Goal: Task Accomplishment & Management: Manage account settings

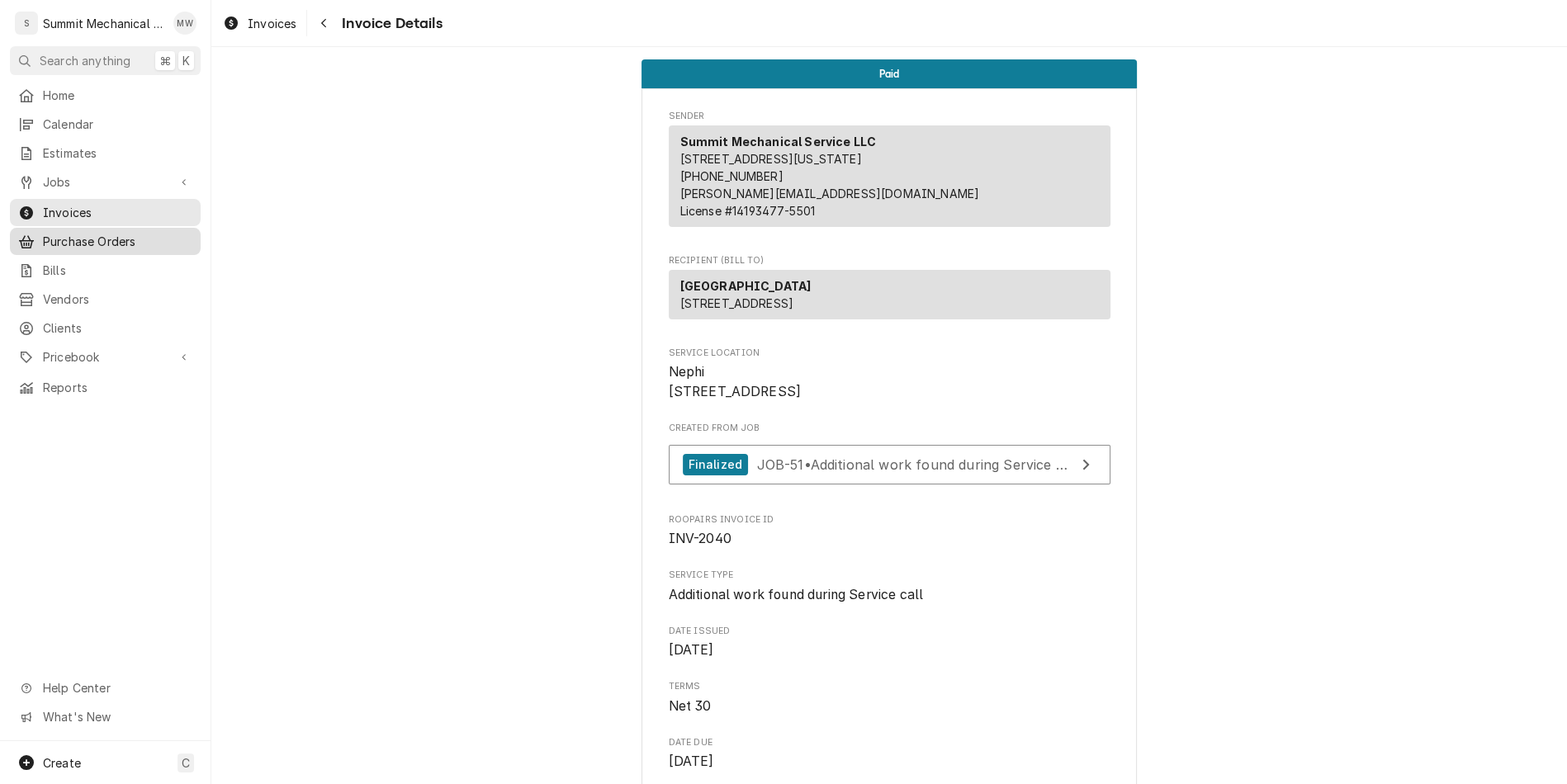
click at [92, 233] on span "Purchase Orders" at bounding box center [118, 242] width 149 height 17
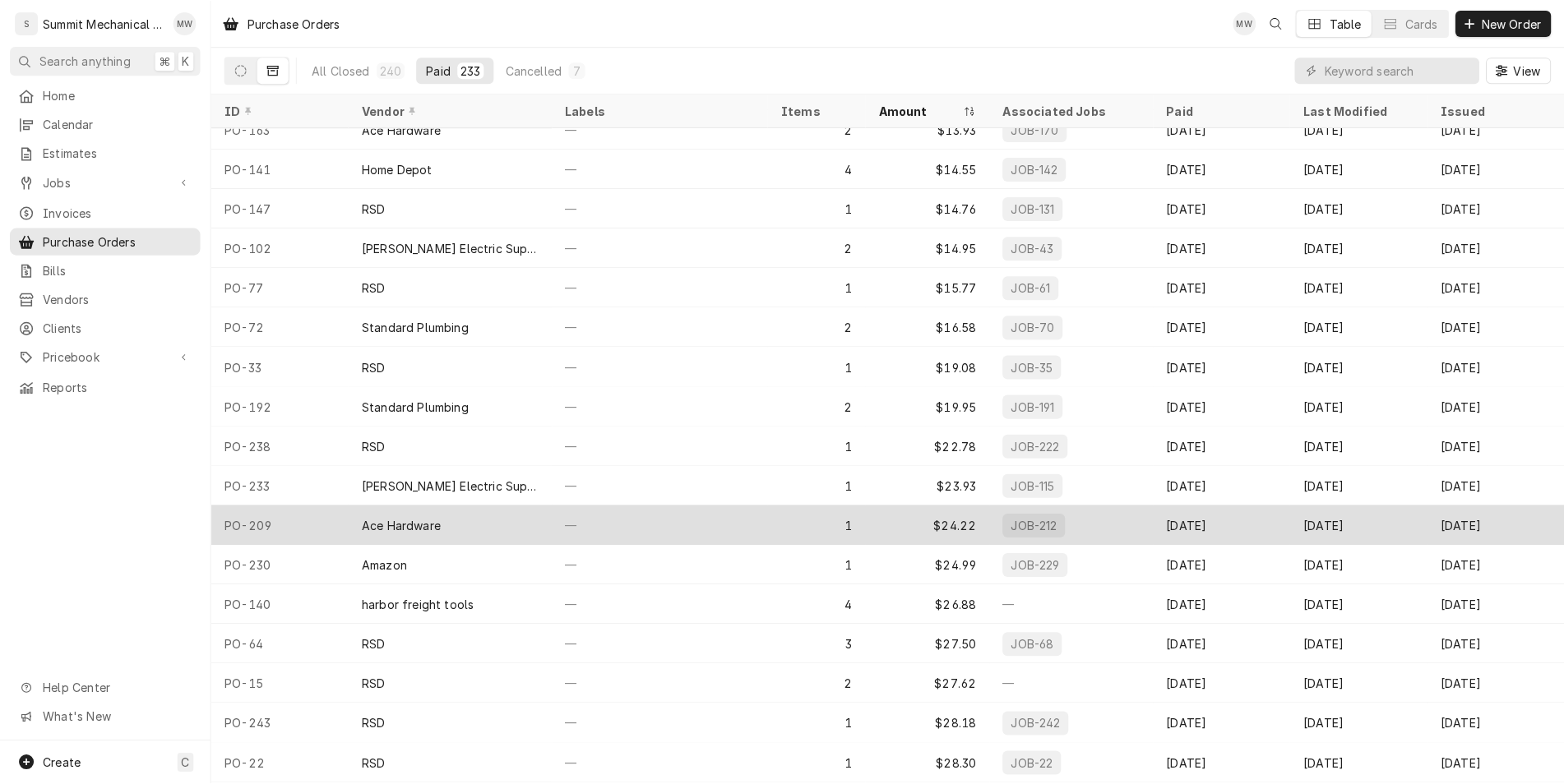
scroll to position [893, 0]
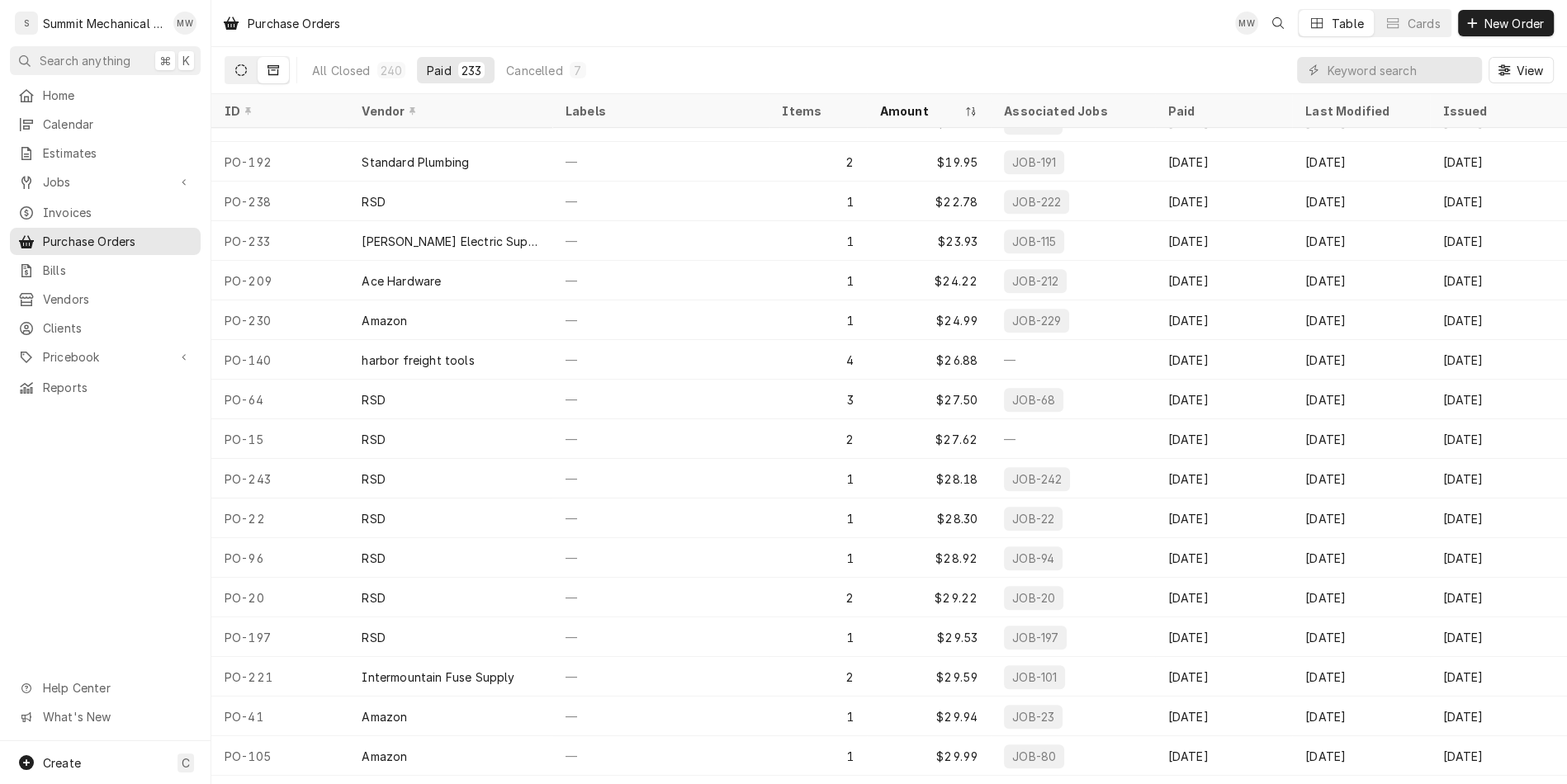
click at [240, 68] on icon "Dynamic Content Wrapper" at bounding box center [241, 70] width 12 height 12
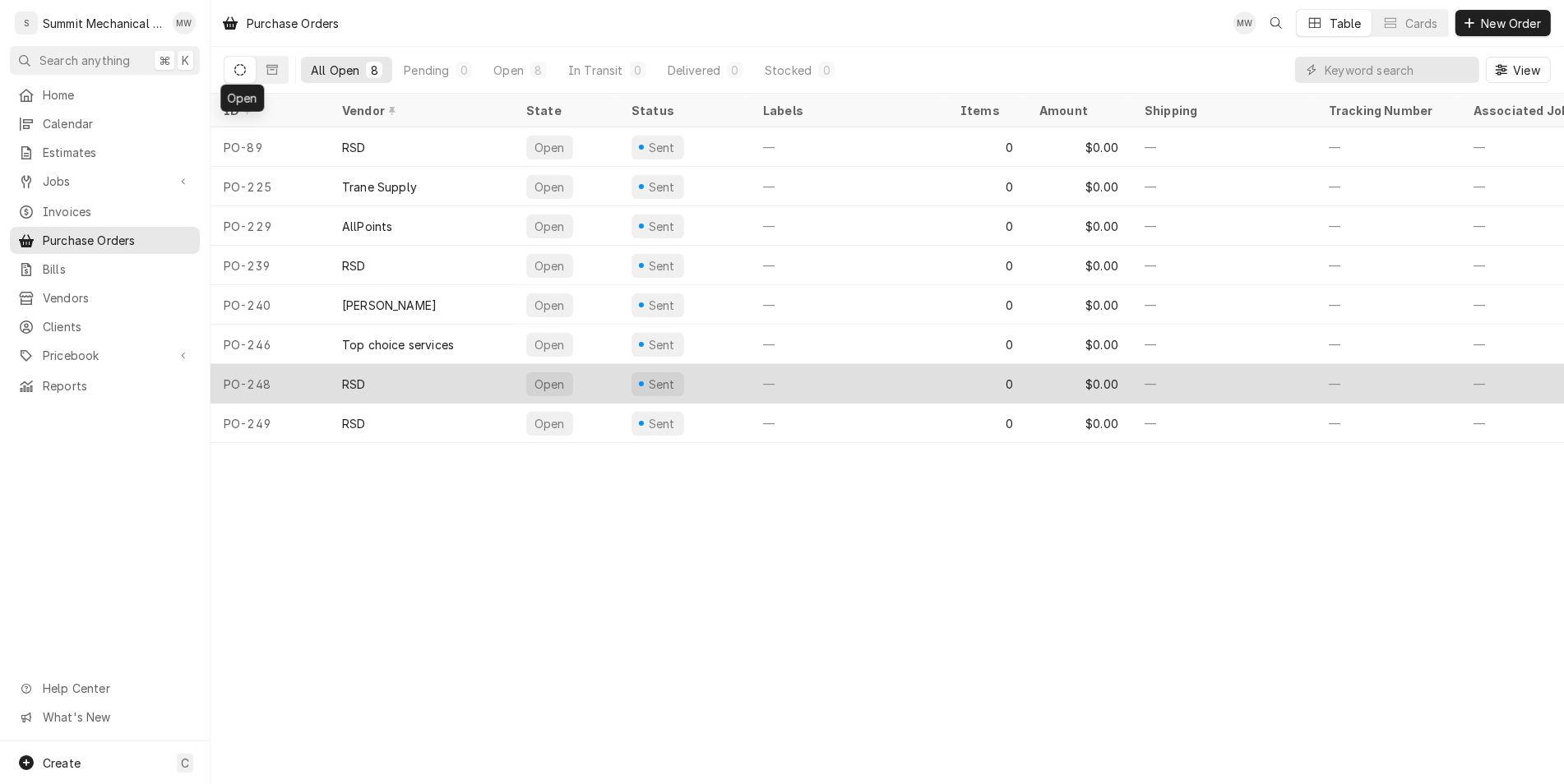
click at [333, 381] on div "RSD" at bounding box center [421, 383] width 184 height 39
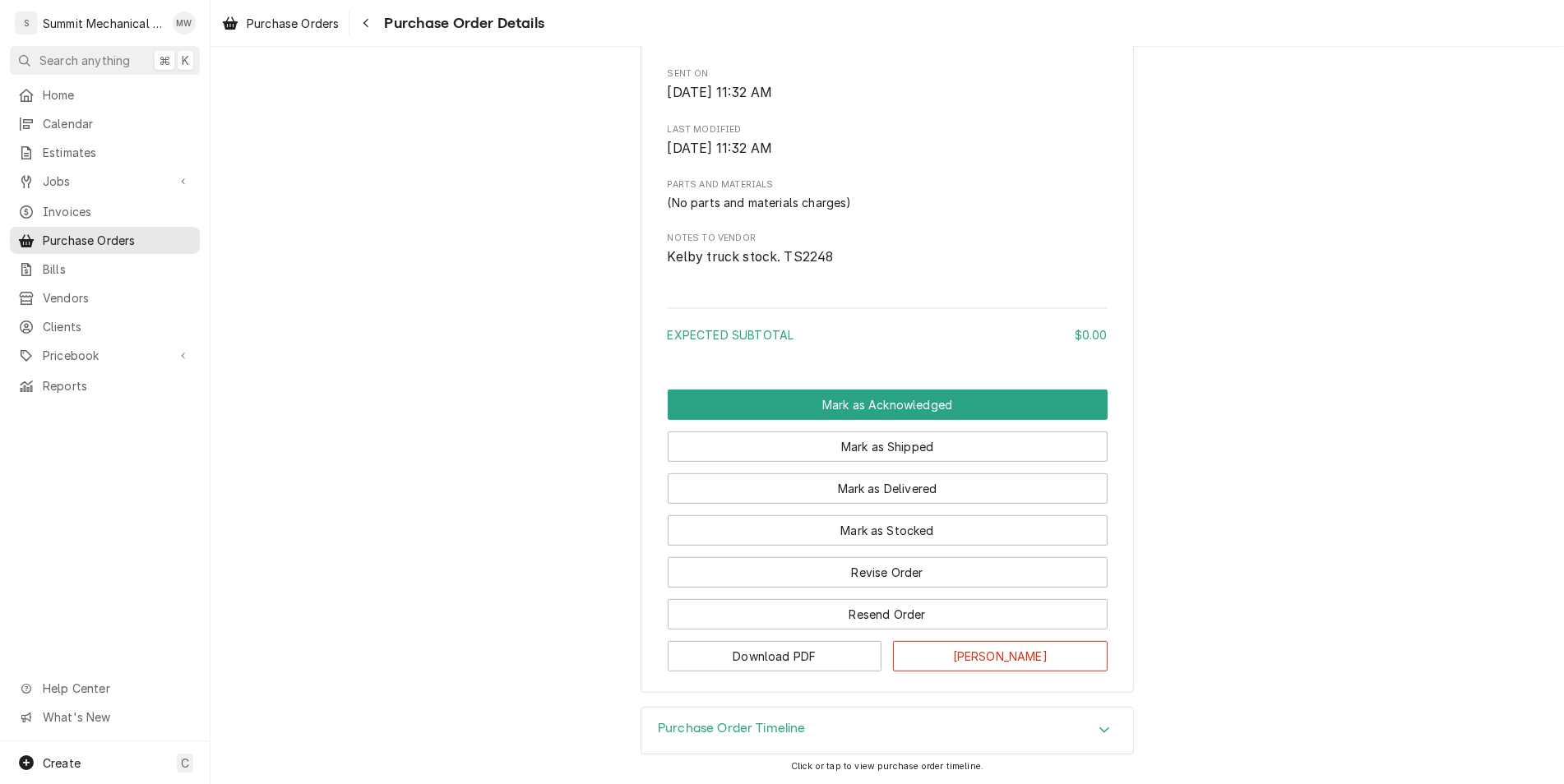
scroll to position [749, 0]
click at [826, 580] on button "Revise Order" at bounding box center [887, 573] width 440 height 31
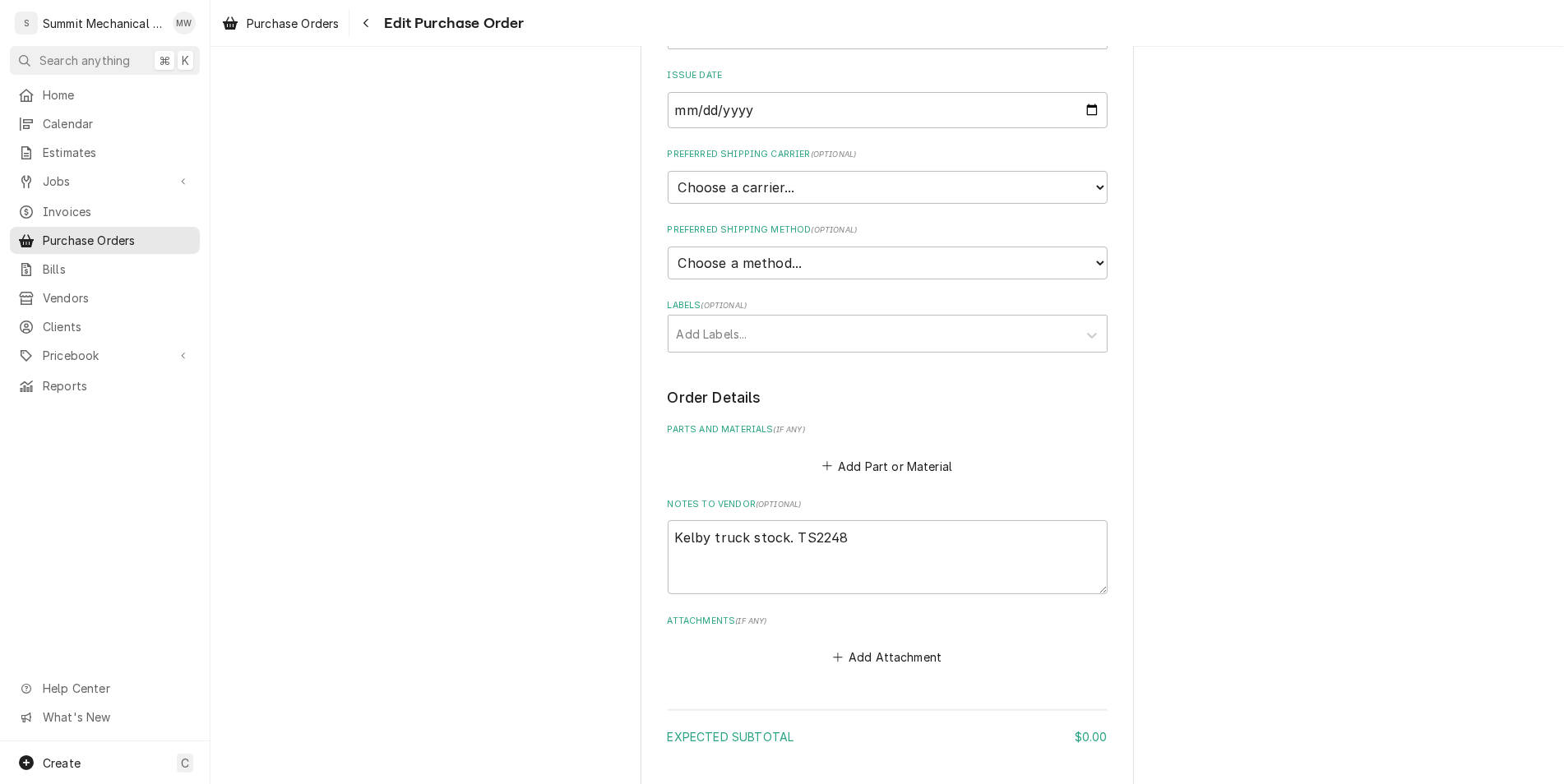
scroll to position [290, 0]
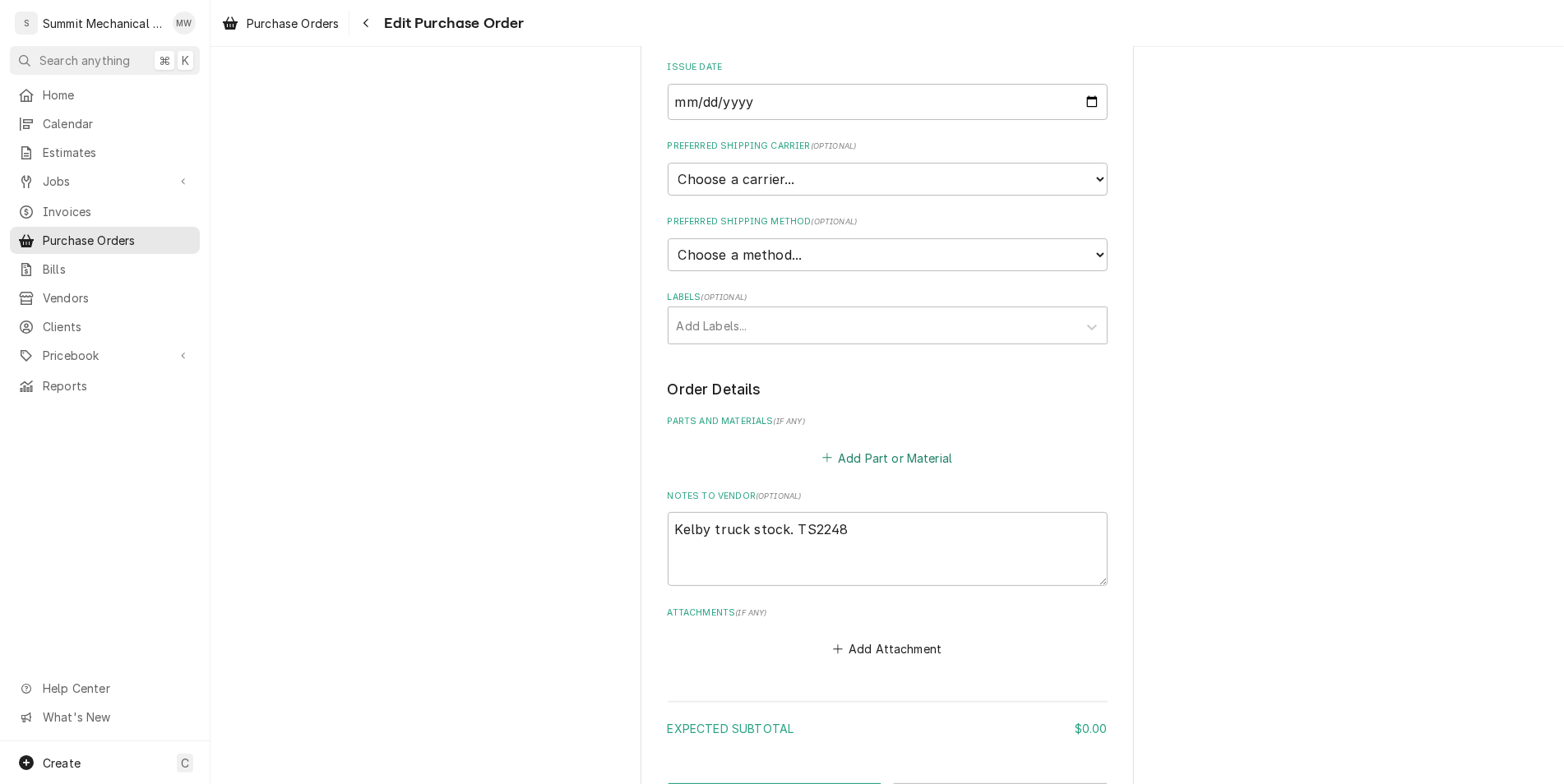
click at [846, 457] on button "Add Part or Material" at bounding box center [886, 458] width 135 height 23
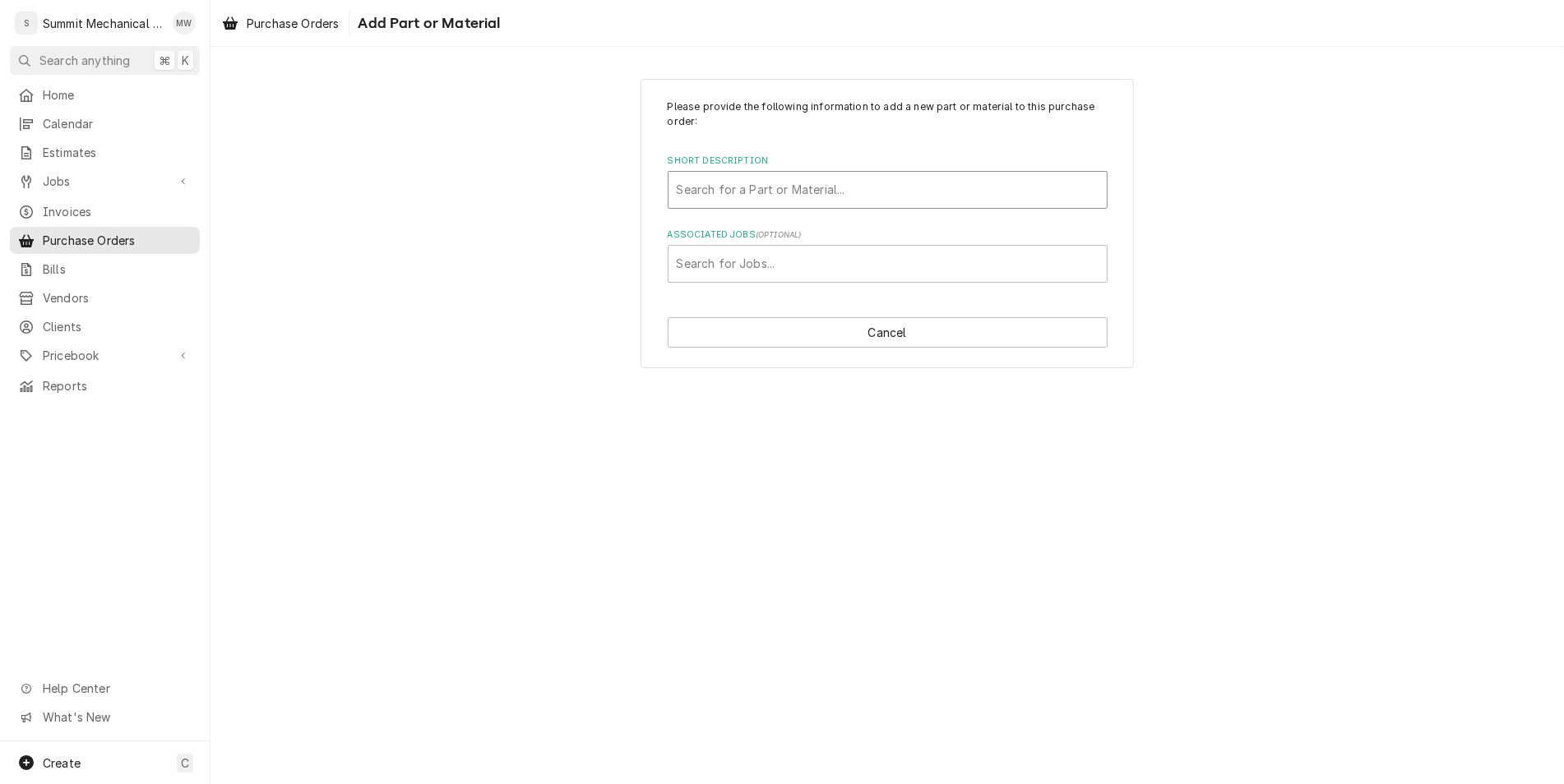
click at [746, 187] on div "Short Description" at bounding box center [887, 189] width 421 height 30
type input "G40"
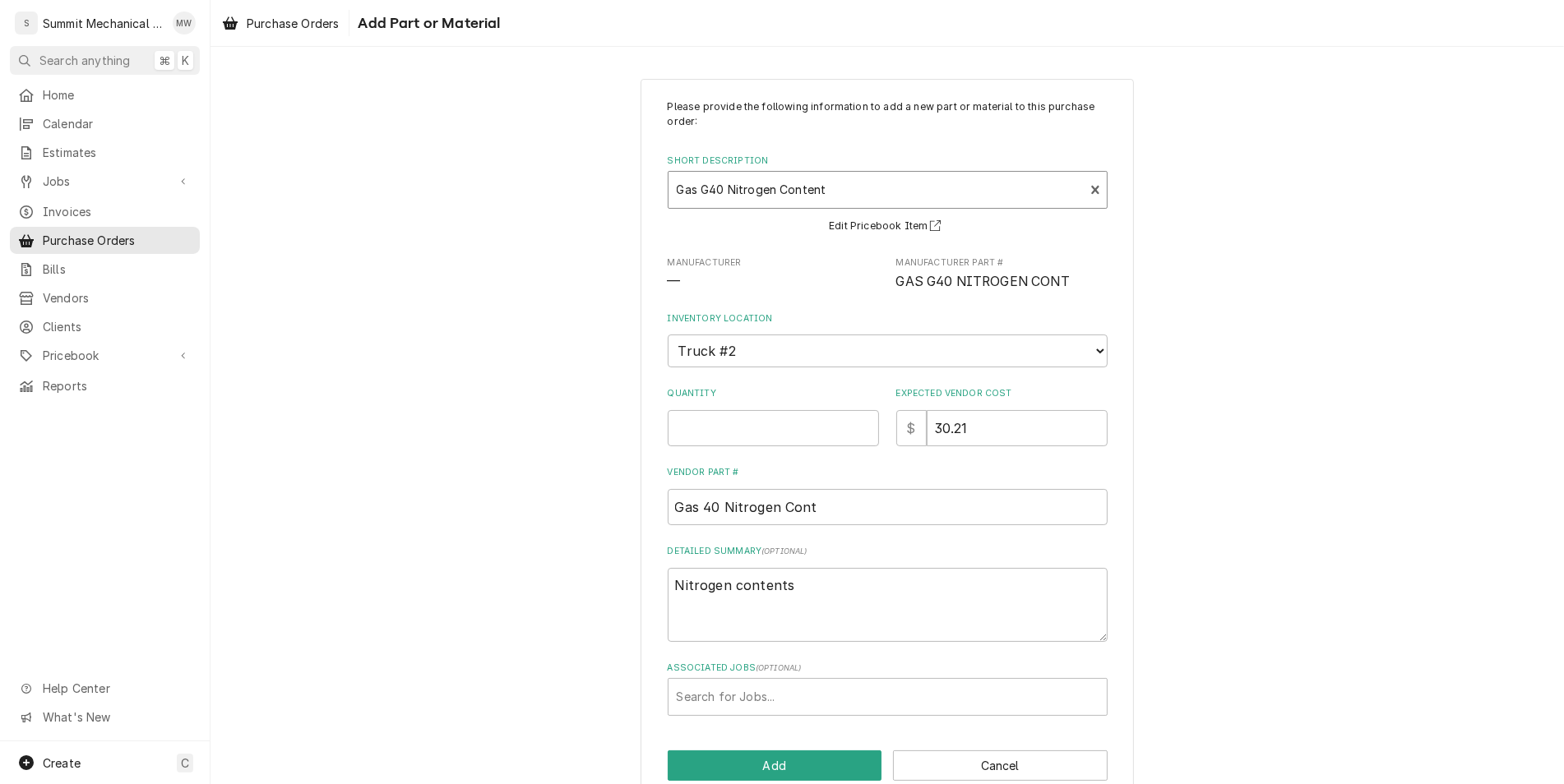
click at [764, 445] on div "Please provide the following information to add a new part or material to this …" at bounding box center [887, 408] width 440 height 616
click at [759, 441] on input "Quantity" at bounding box center [773, 428] width 211 height 36
type textarea "x"
type input "1"
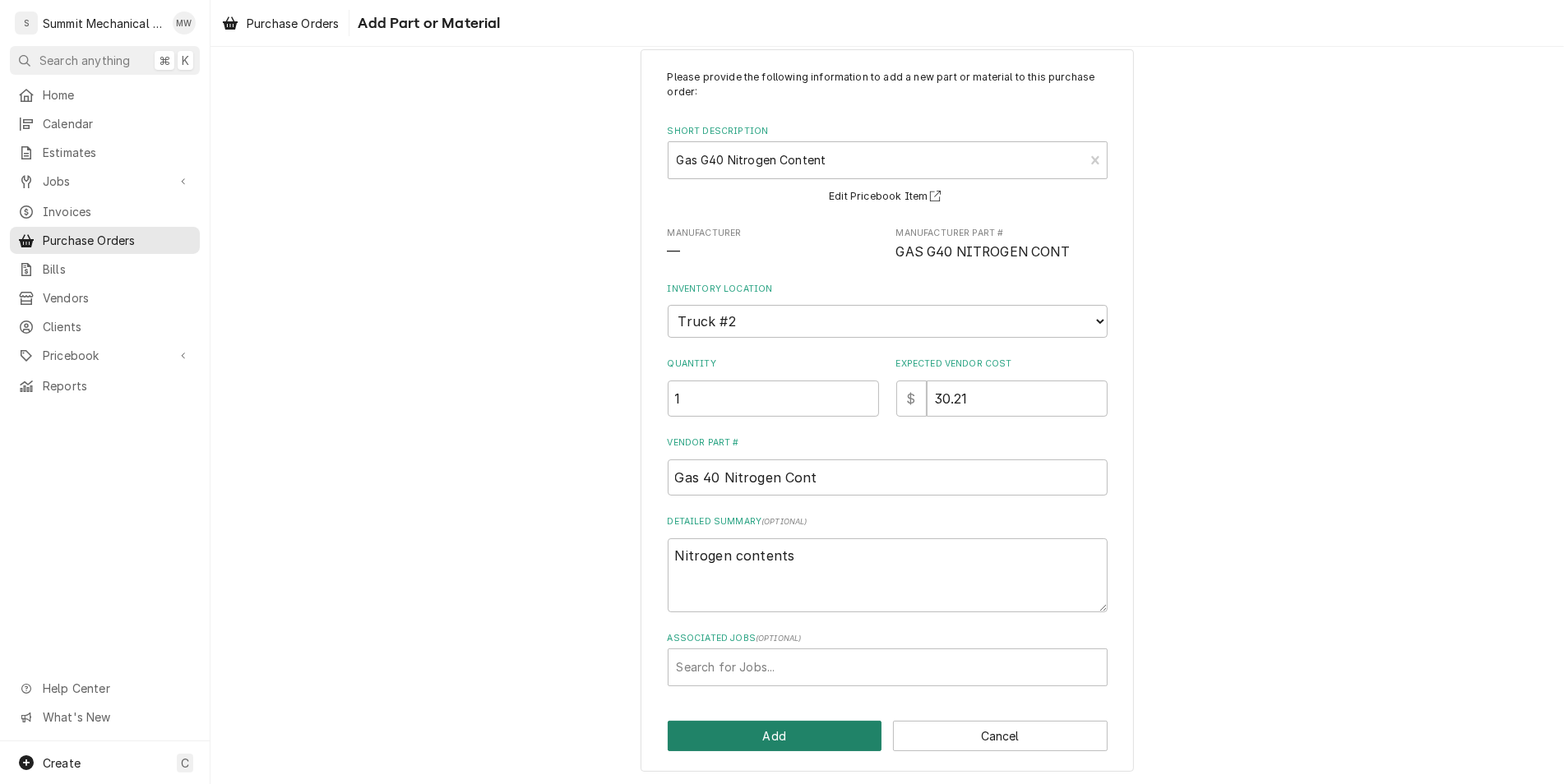
click at [748, 731] on button "Add" at bounding box center [775, 736] width 215 height 31
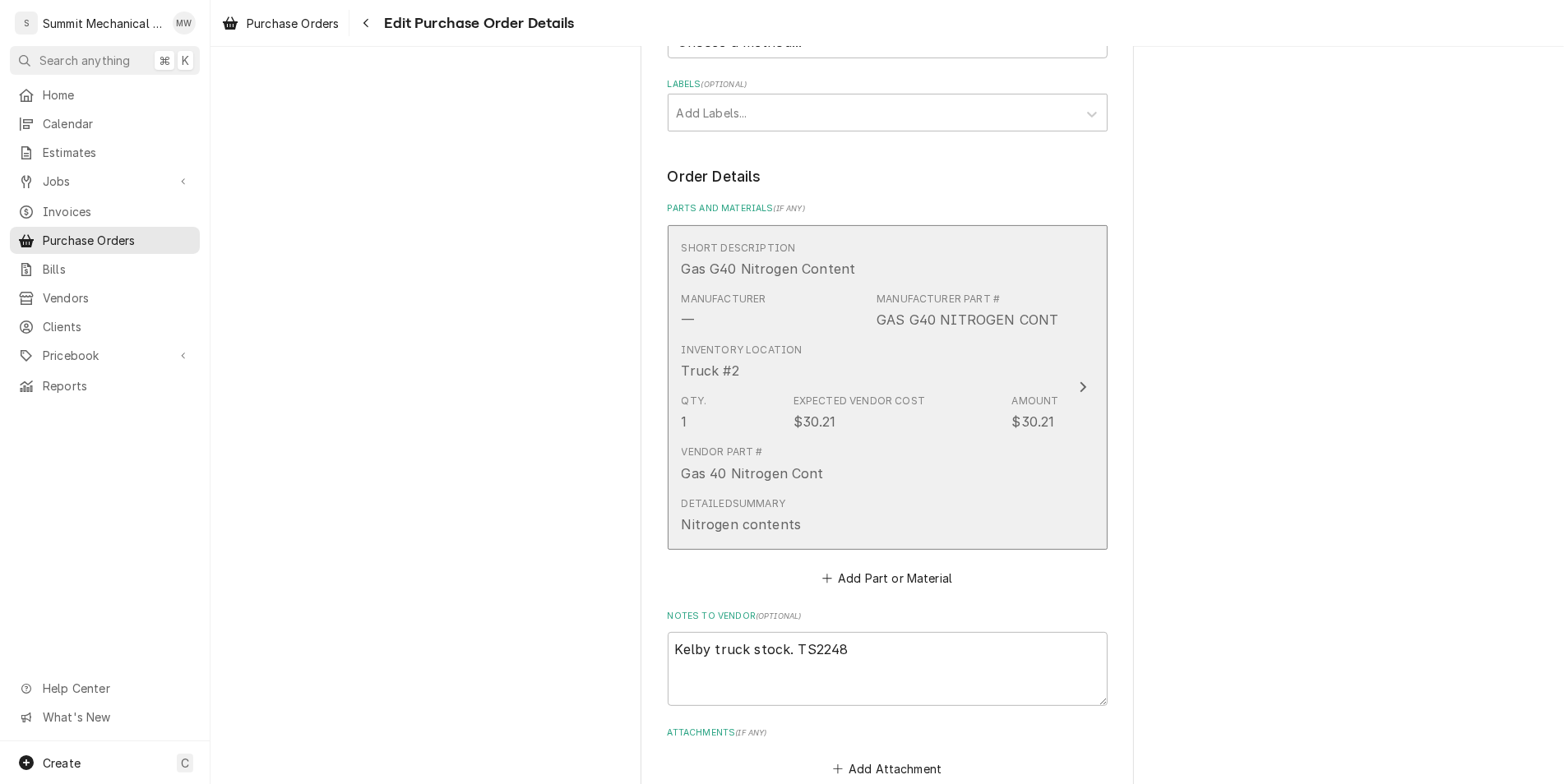
scroll to position [761, 0]
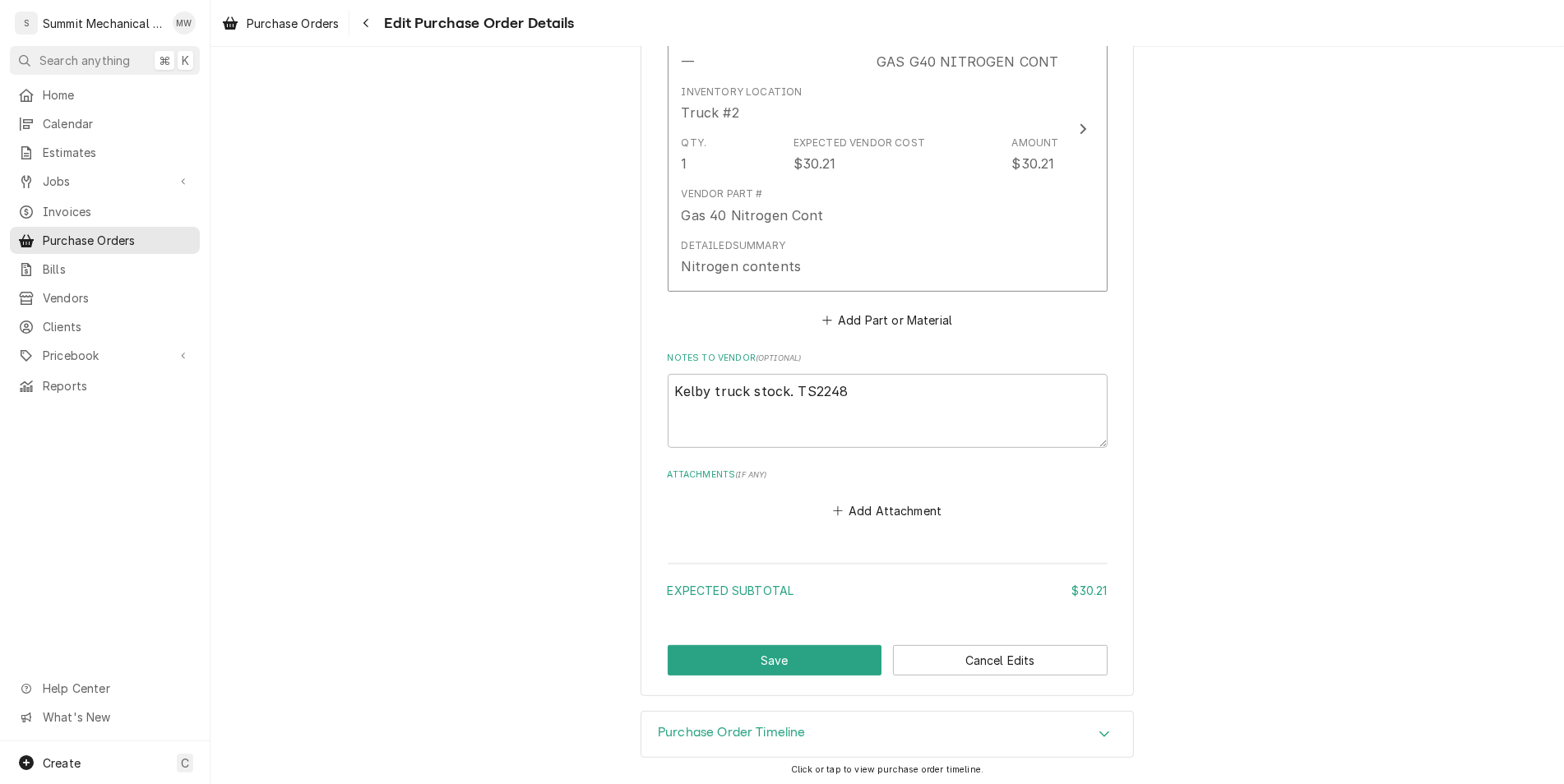
click at [769, 631] on div "Please provide the following information to create your purchase order: Basic D…" at bounding box center [887, 7] width 493 height 1379
click at [762, 662] on button "Save" at bounding box center [775, 660] width 215 height 31
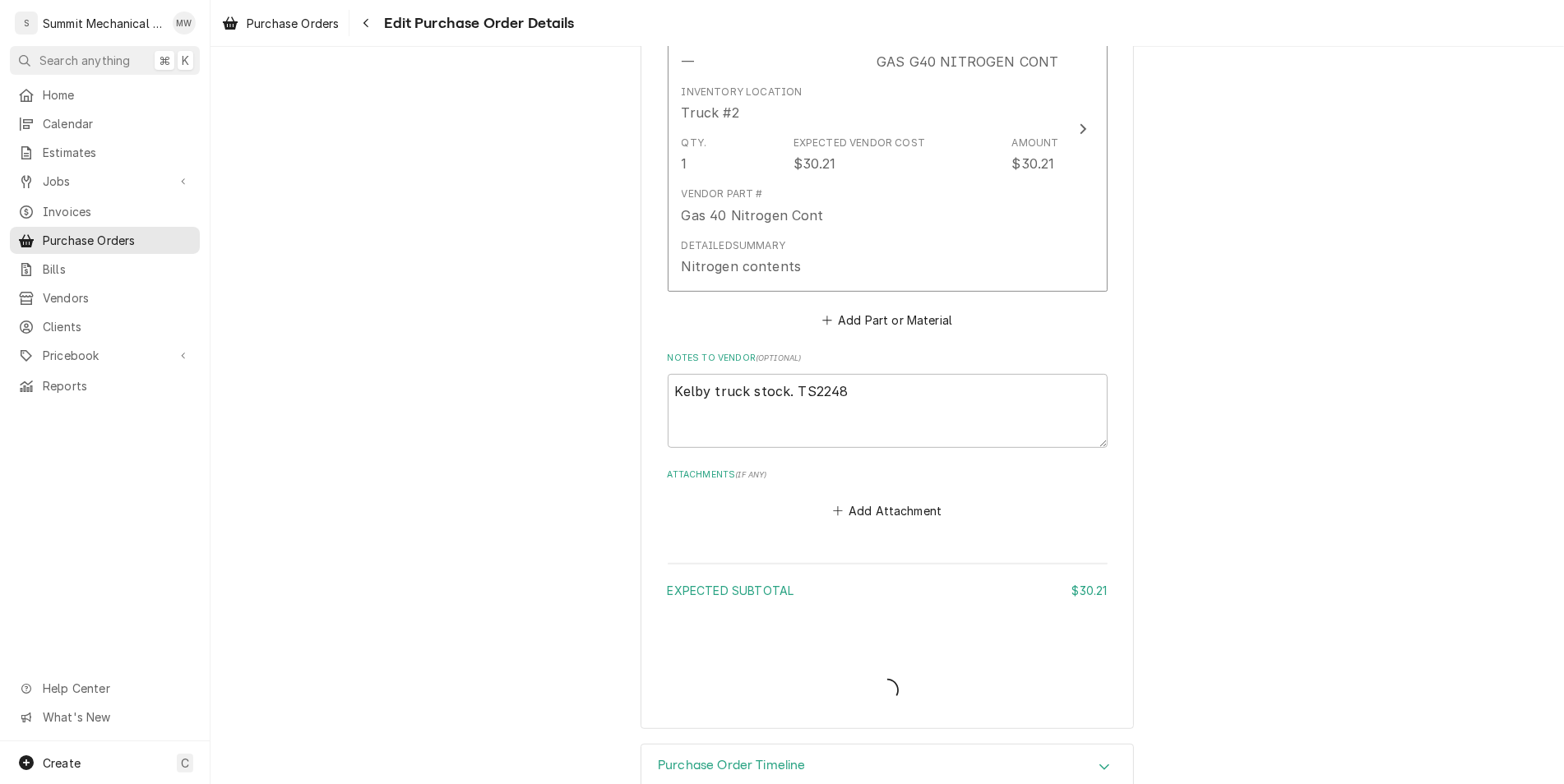
type textarea "x"
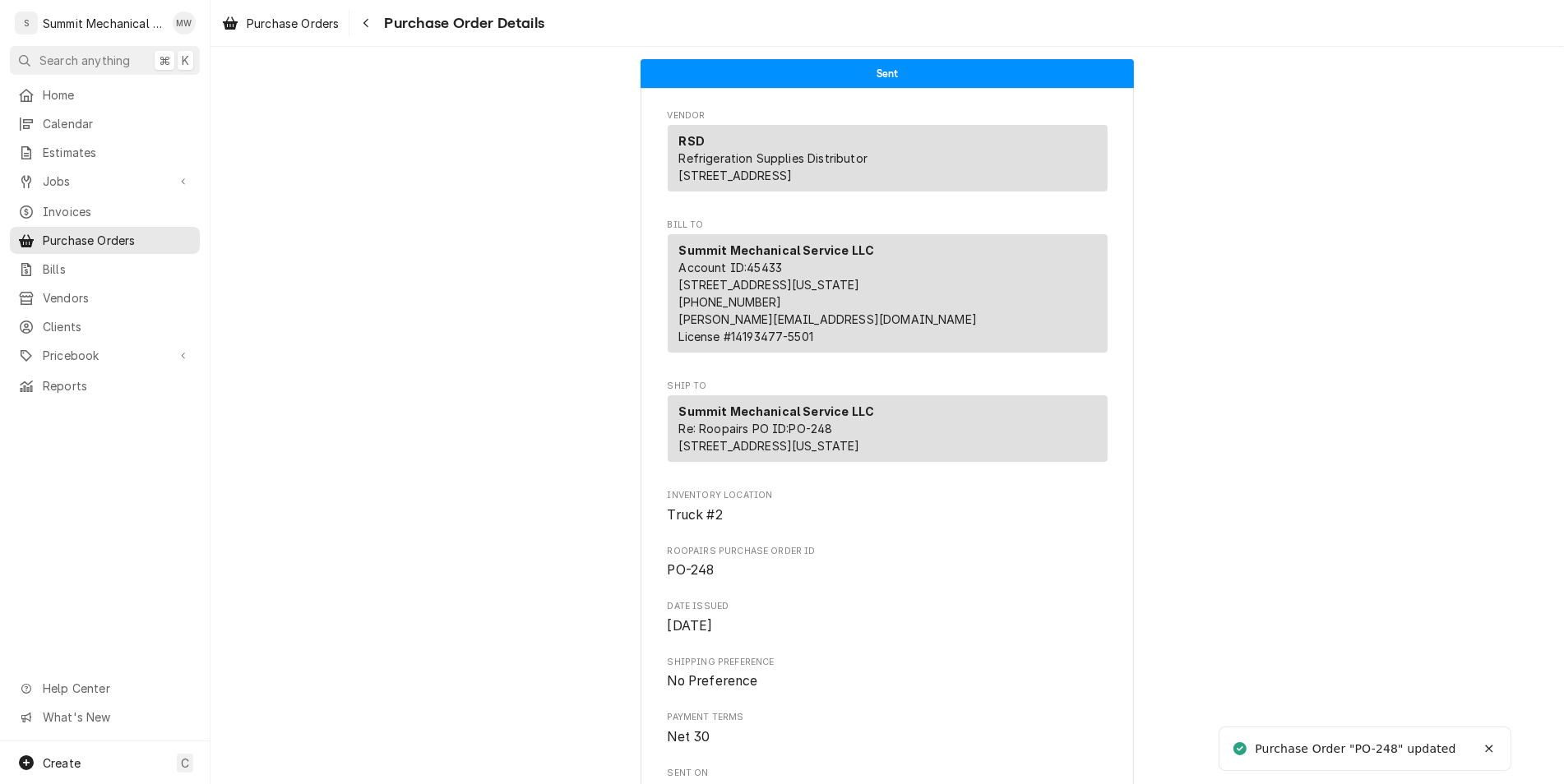
scroll to position [1023, 0]
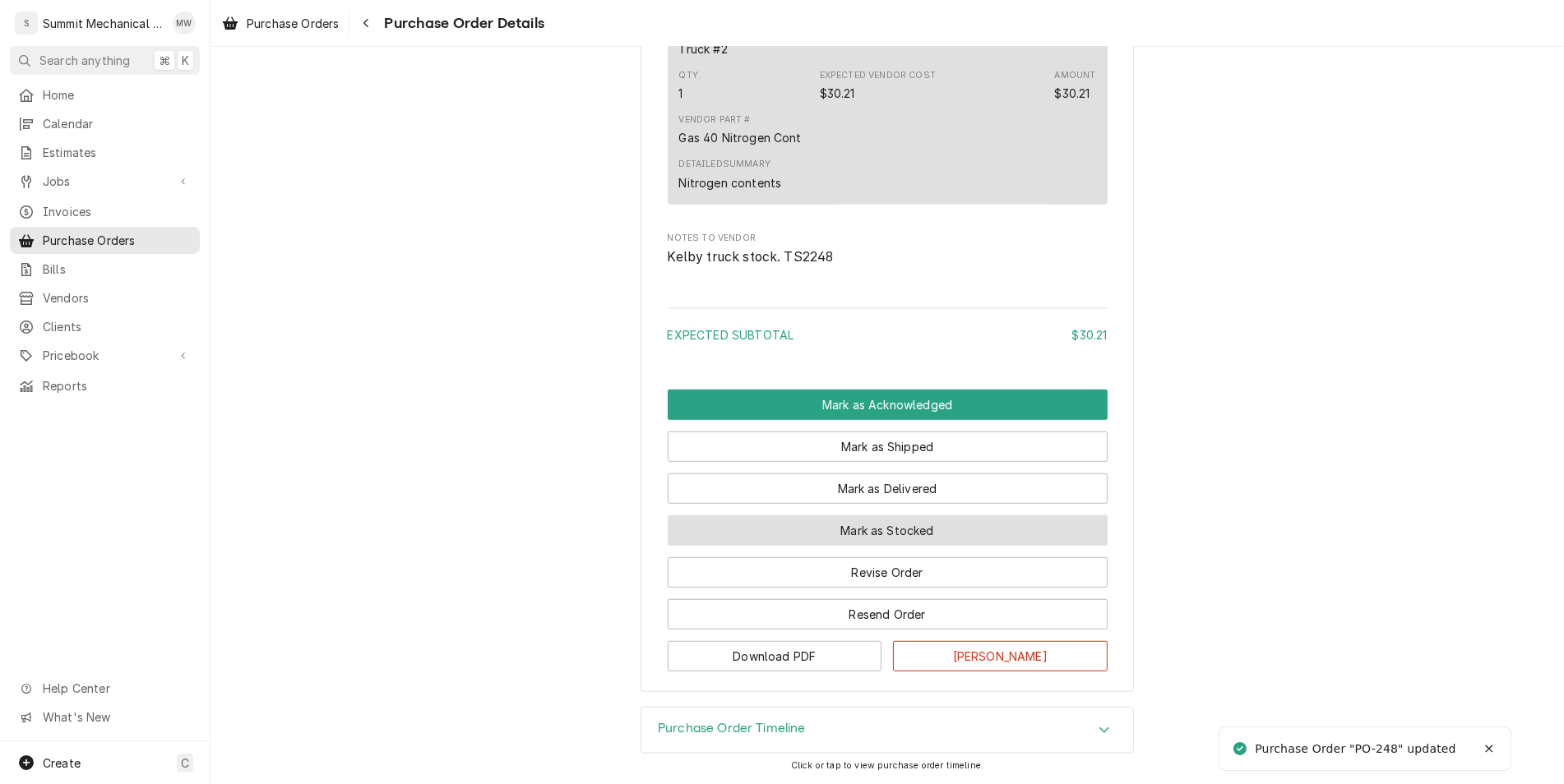
click at [902, 524] on button "Mark as Stocked" at bounding box center [887, 531] width 440 height 31
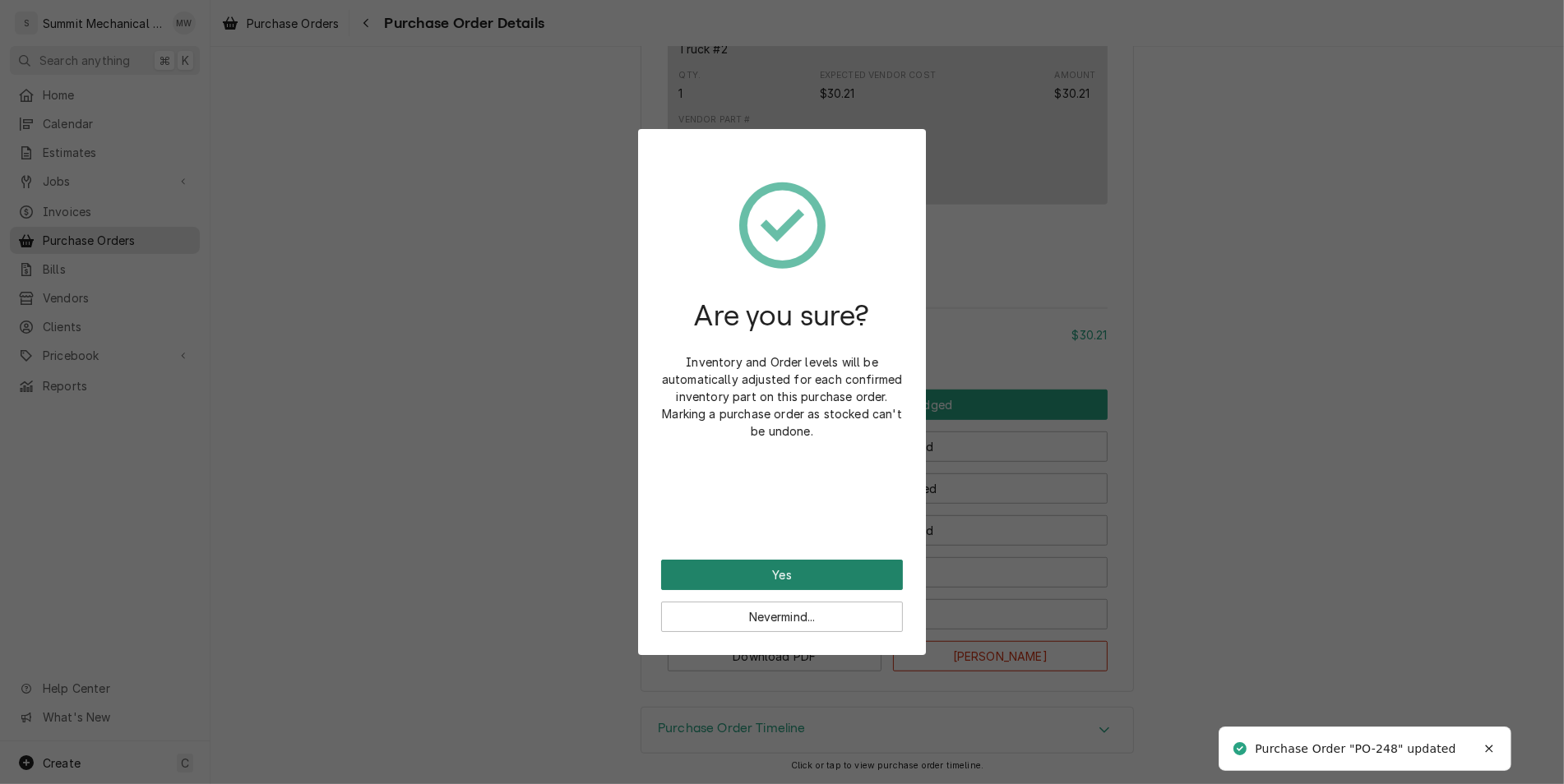
click at [822, 566] on button "Yes" at bounding box center [782, 575] width 242 height 31
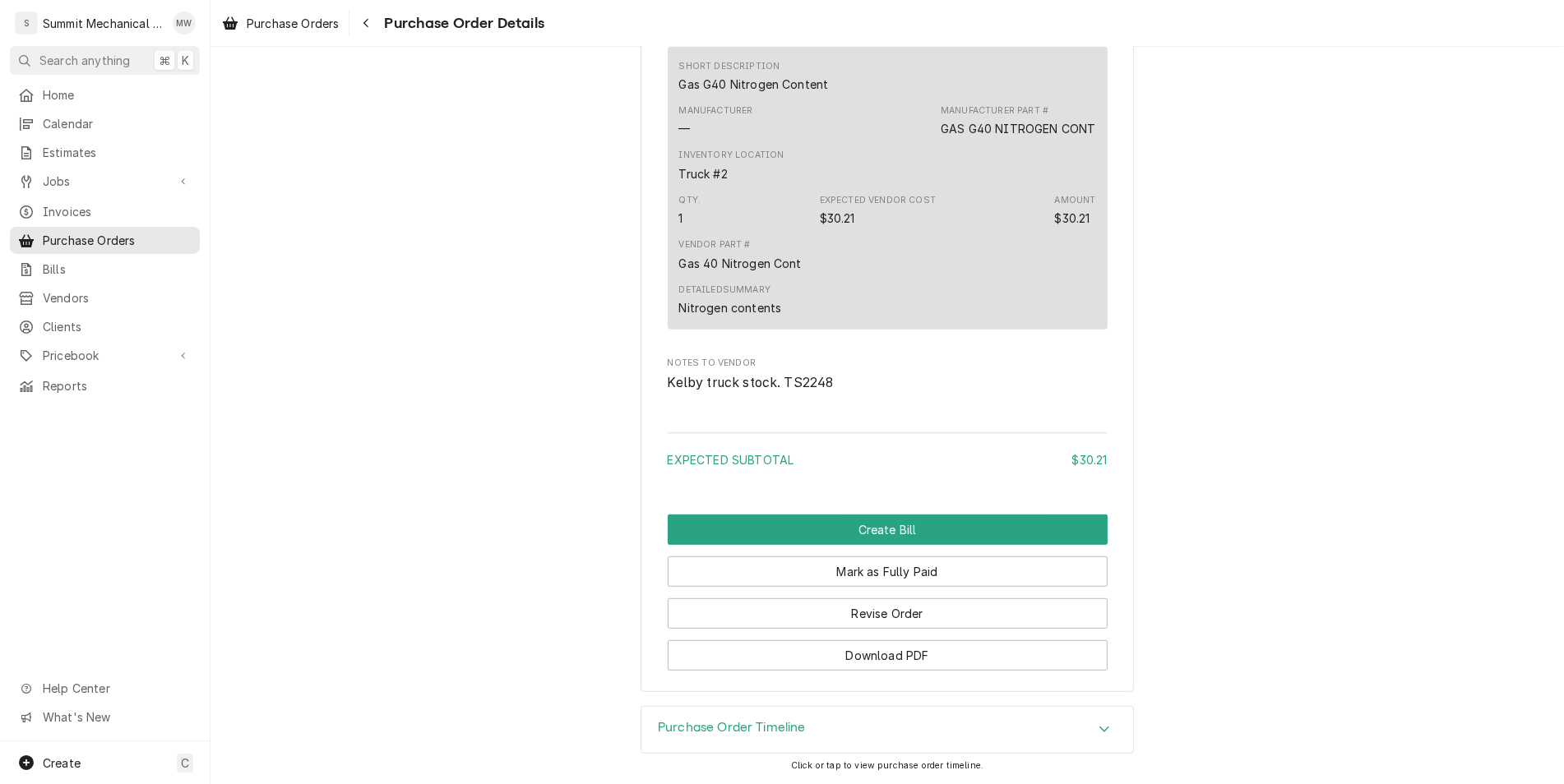
scroll to position [1105, 0]
click at [890, 576] on button "Mark as Fully Paid" at bounding box center [887, 572] width 440 height 31
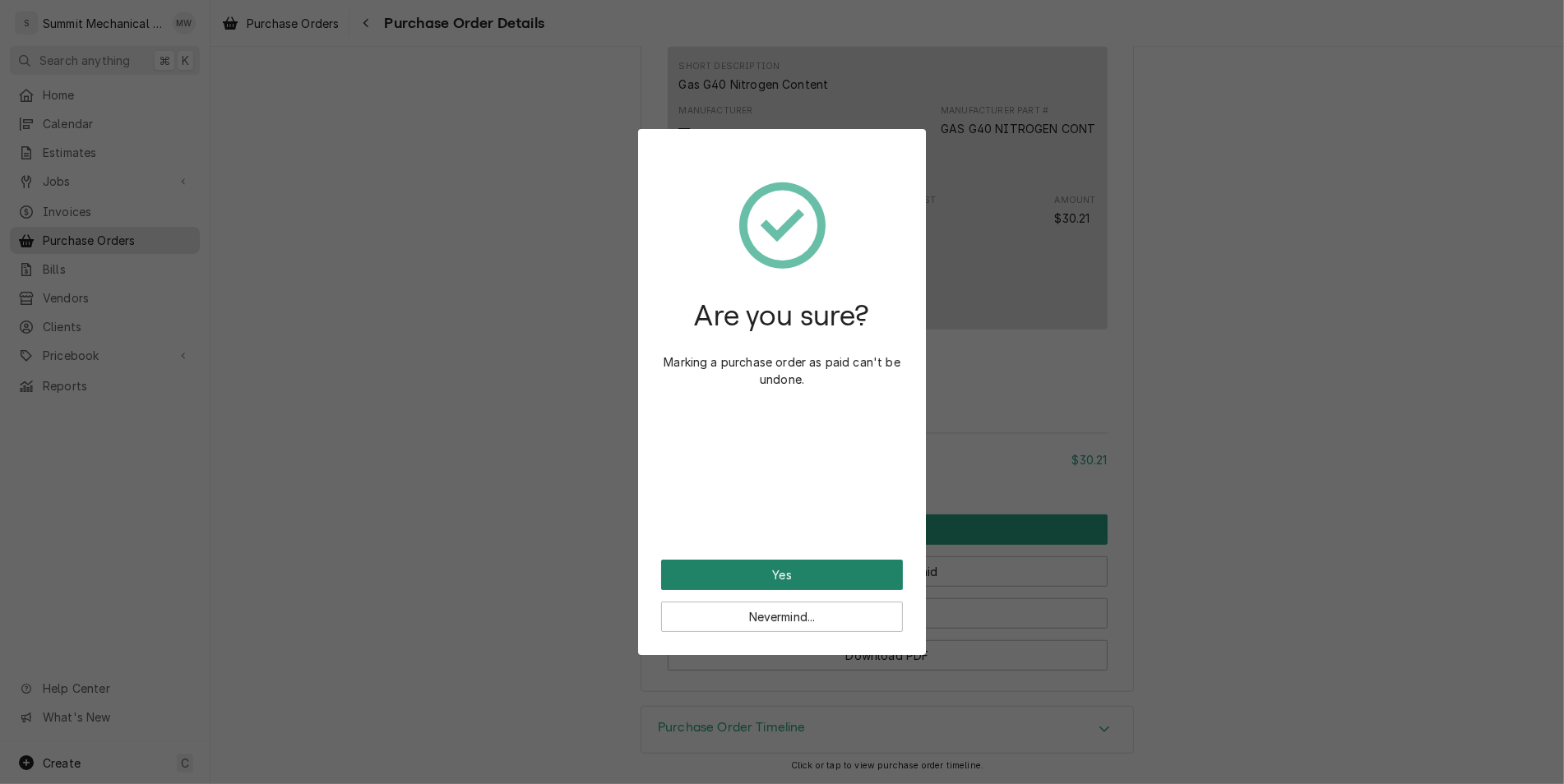
click at [833, 577] on button "Yes" at bounding box center [782, 575] width 242 height 31
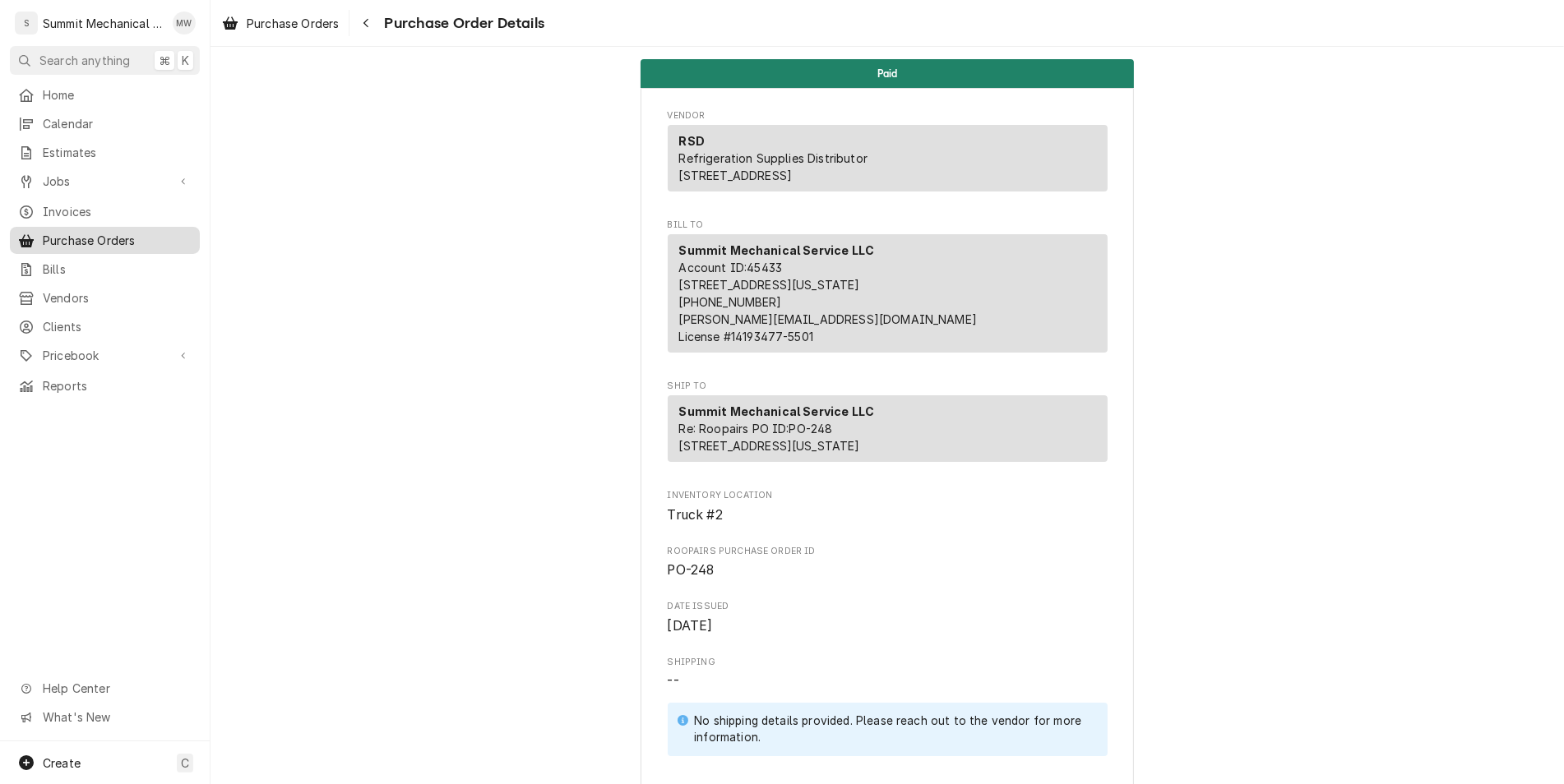
click at [92, 232] on span "Purchase Orders" at bounding box center [117, 241] width 149 height 17
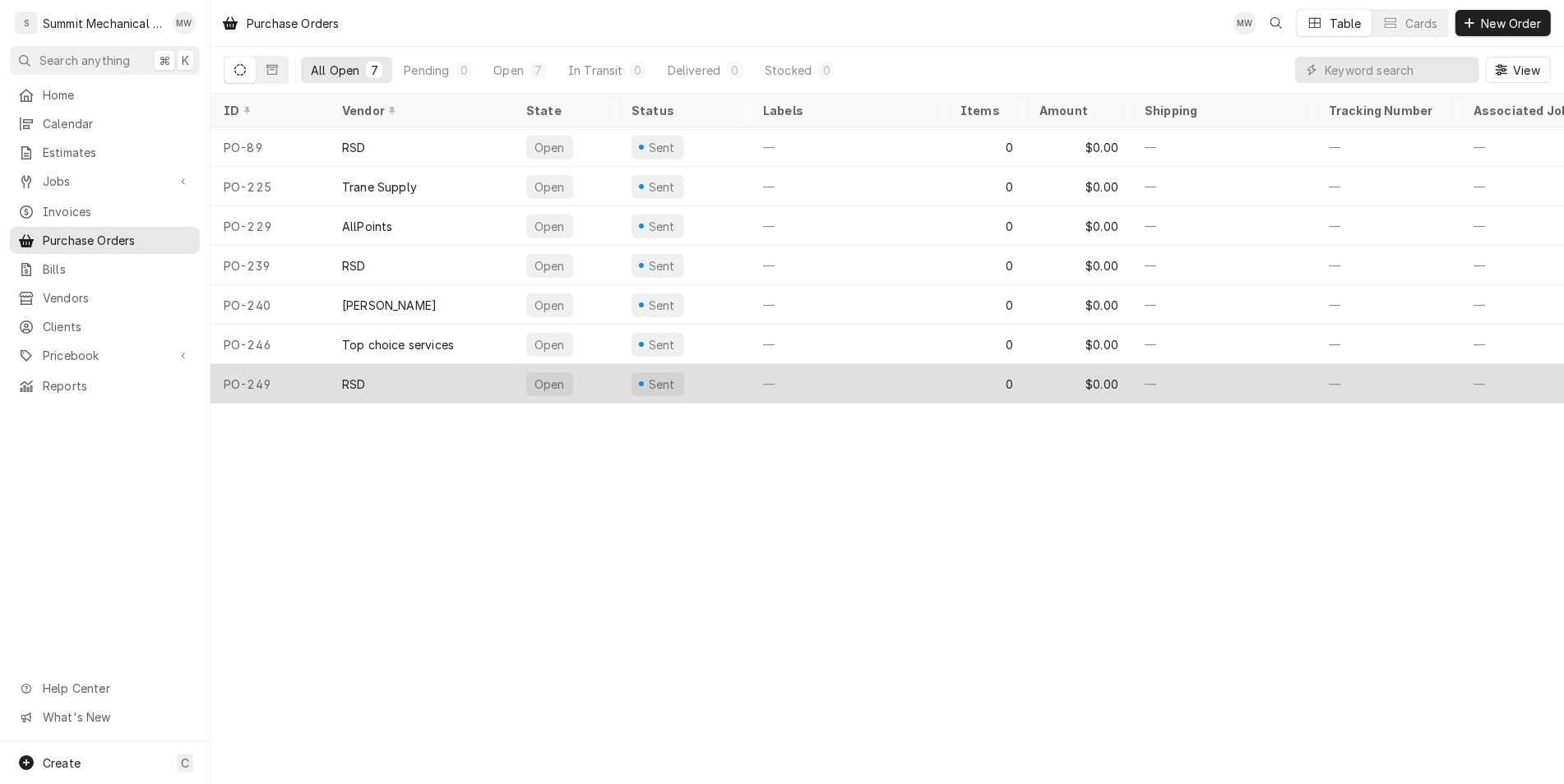
click at [254, 397] on div "PO-249" at bounding box center [269, 383] width 118 height 39
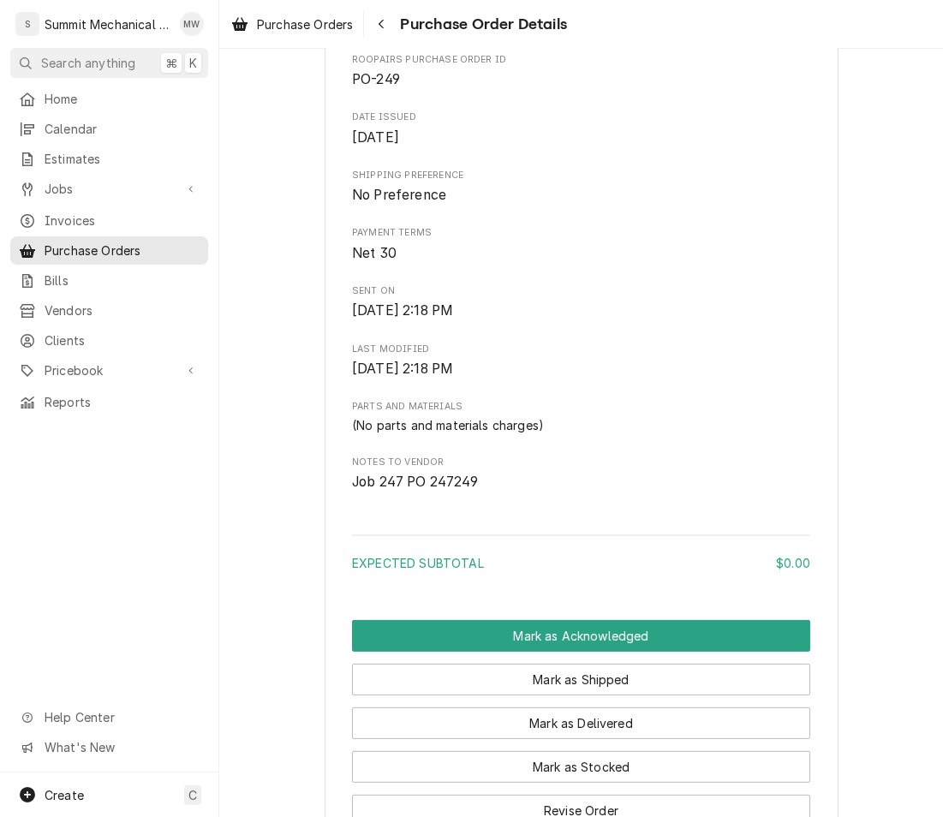
scroll to position [713, 0]
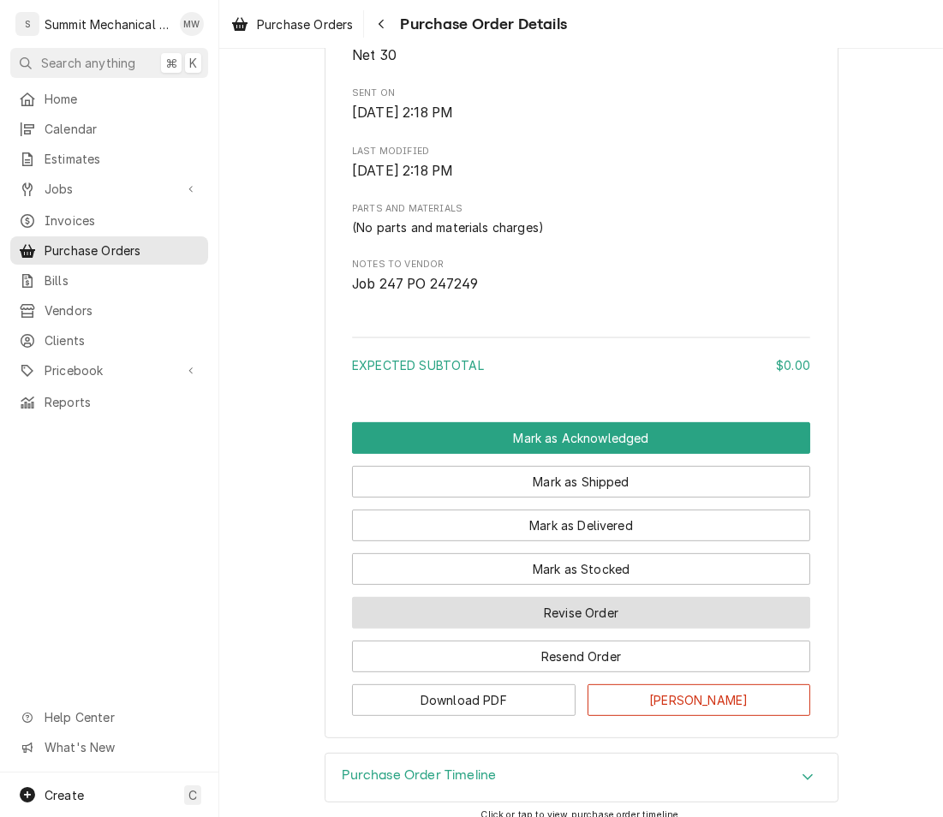
click at [570, 629] on button "Revise Order" at bounding box center [581, 613] width 458 height 32
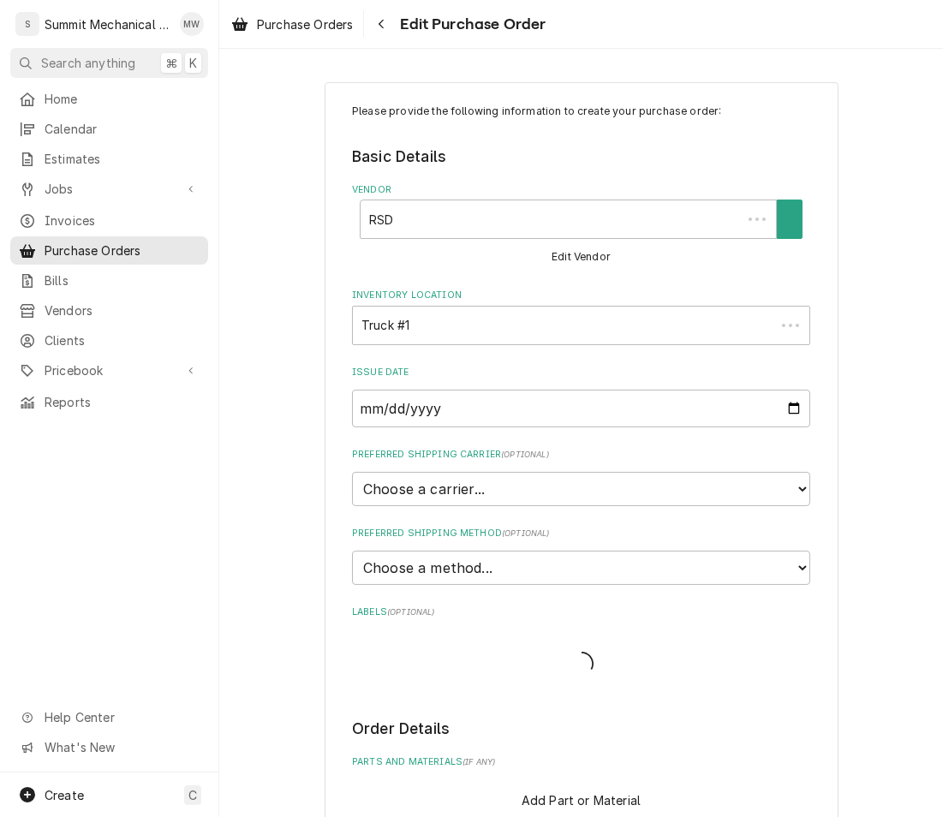
type textarea "x"
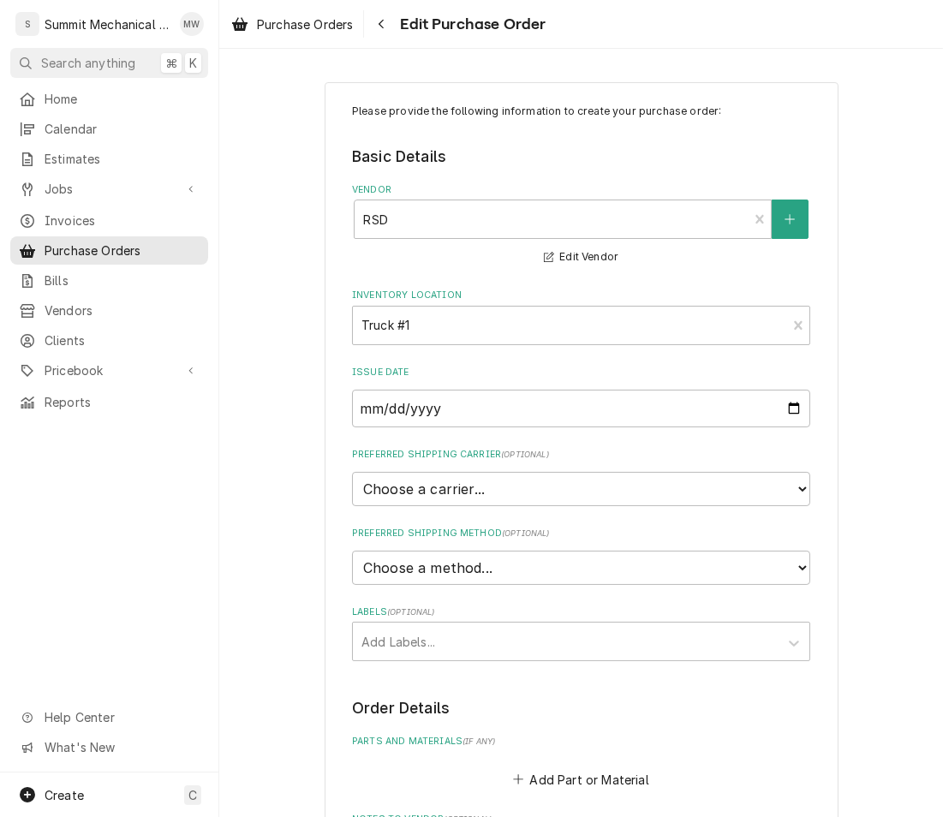
scroll to position [446, 0]
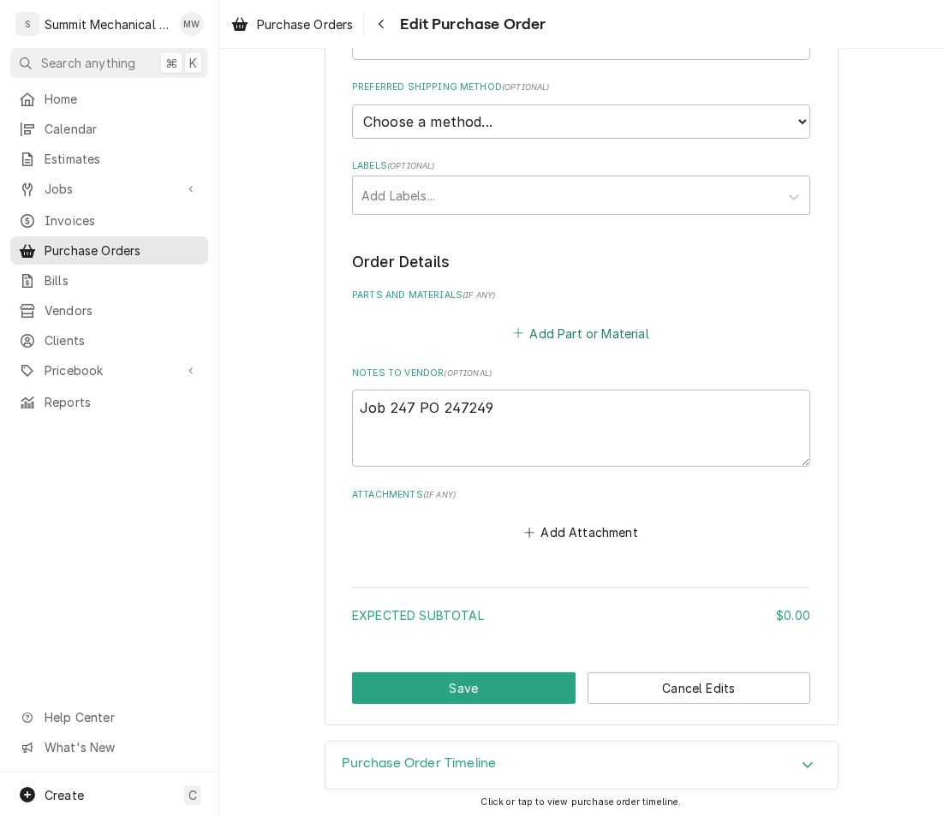
click at [559, 339] on button "Add Part or Material" at bounding box center [580, 333] width 141 height 24
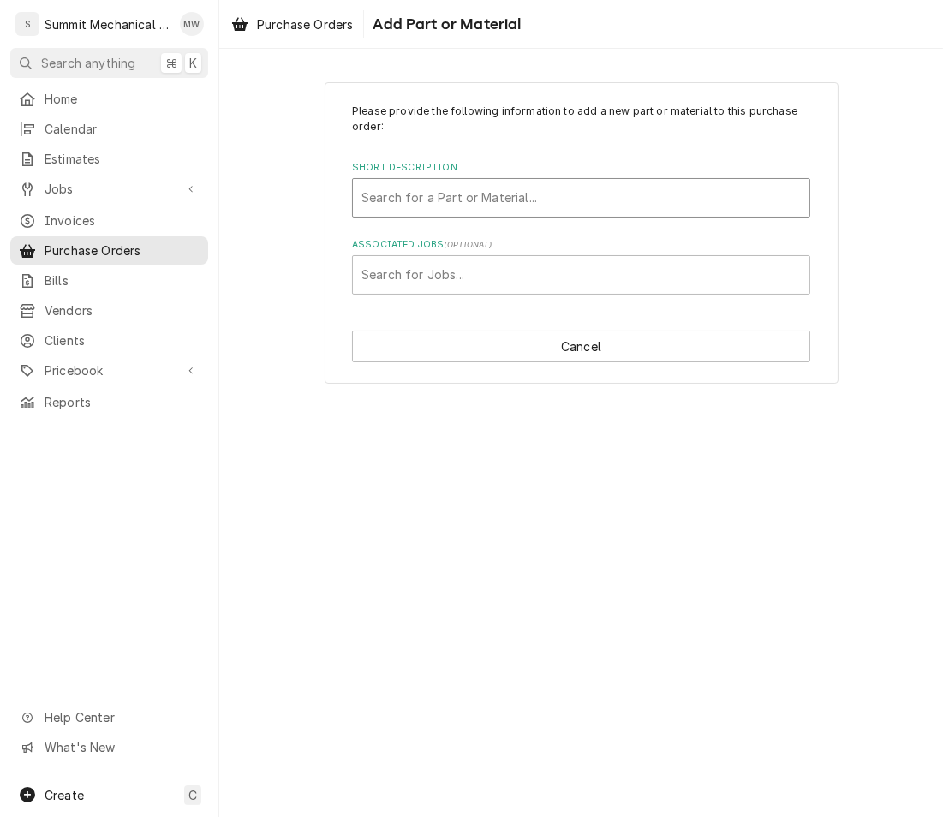
click at [397, 185] on div "Short Description" at bounding box center [580, 197] width 439 height 31
type input "SPO hx"
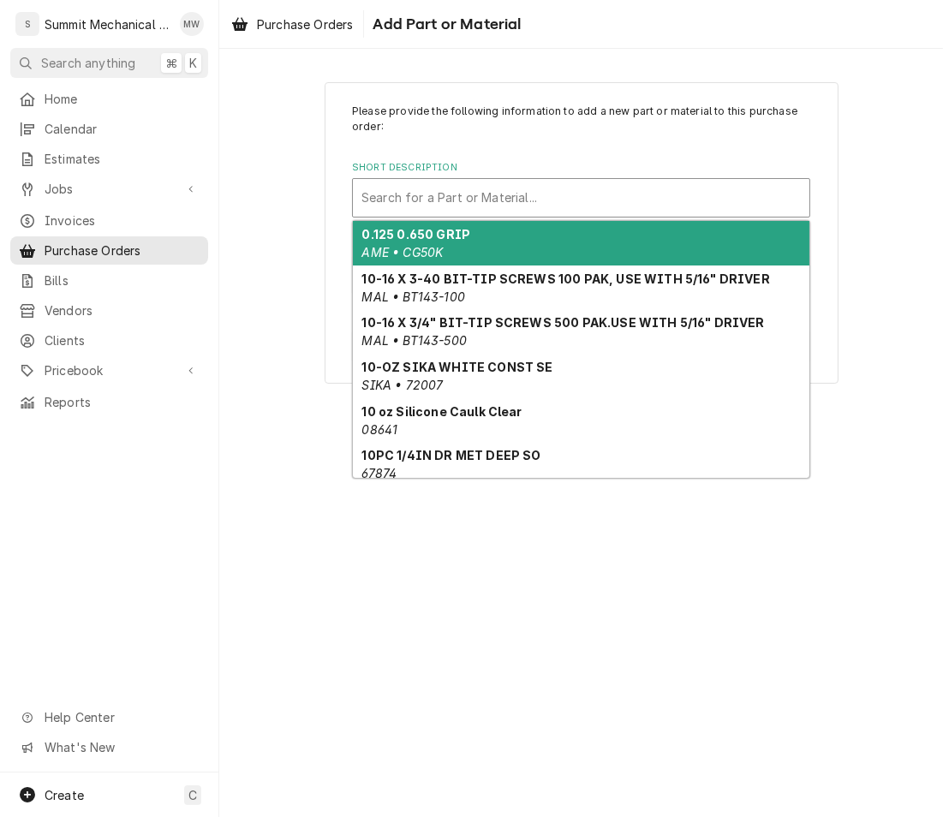
click at [176, 407] on div "Home Calendar Estimates Jobs Jobs Job Series Invoices Purchase Orders Bills Ven…" at bounding box center [109, 429] width 218 height 688
click at [459, 188] on div "Short Description" at bounding box center [580, 197] width 439 height 31
paste input "3X4 ODF 1 0 R410A UNIVERSAL TXV 4.5-6 TON 3/8 ODF X 1/2 ODF CHATLEFF & AERO ADA…"
type input "3X4 ODF 1 0 R410A UNIVERSAL TXV 4.5-6 TON 3/8 ODF X 1/2 ODF CHATLEFF & AERO ADA…"
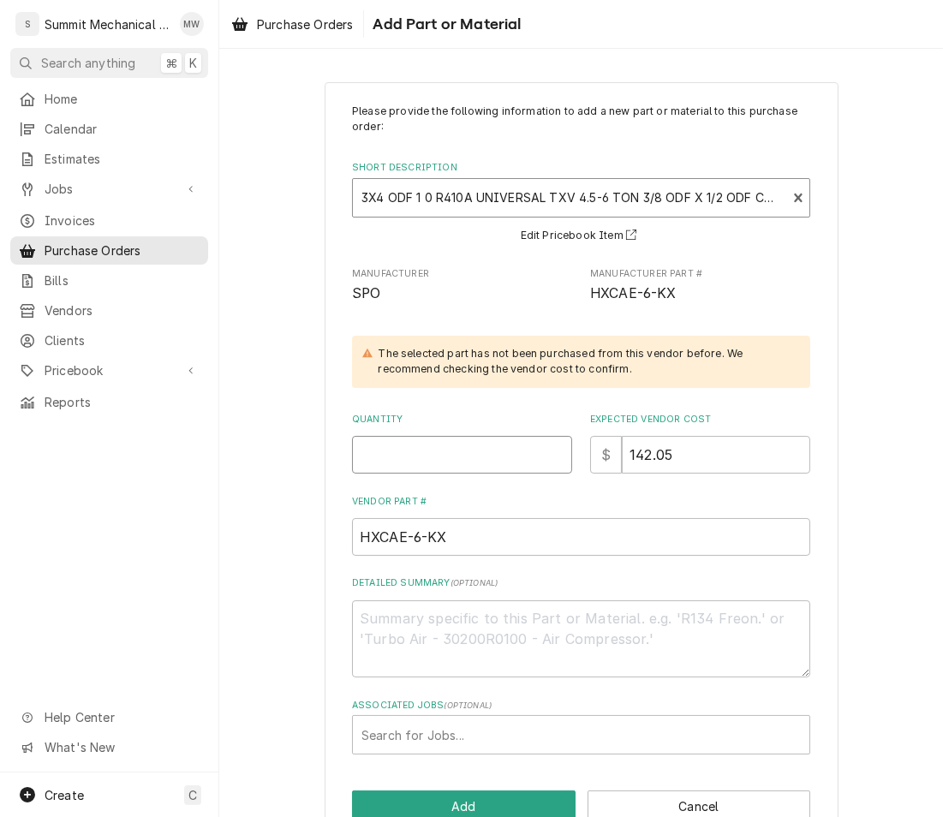
click at [486, 451] on input "Quantity" at bounding box center [462, 455] width 220 height 38
type textarea "x"
type input "1"
click at [410, 753] on div "Search for Jobs..." at bounding box center [581, 735] width 457 height 38
type input "247"
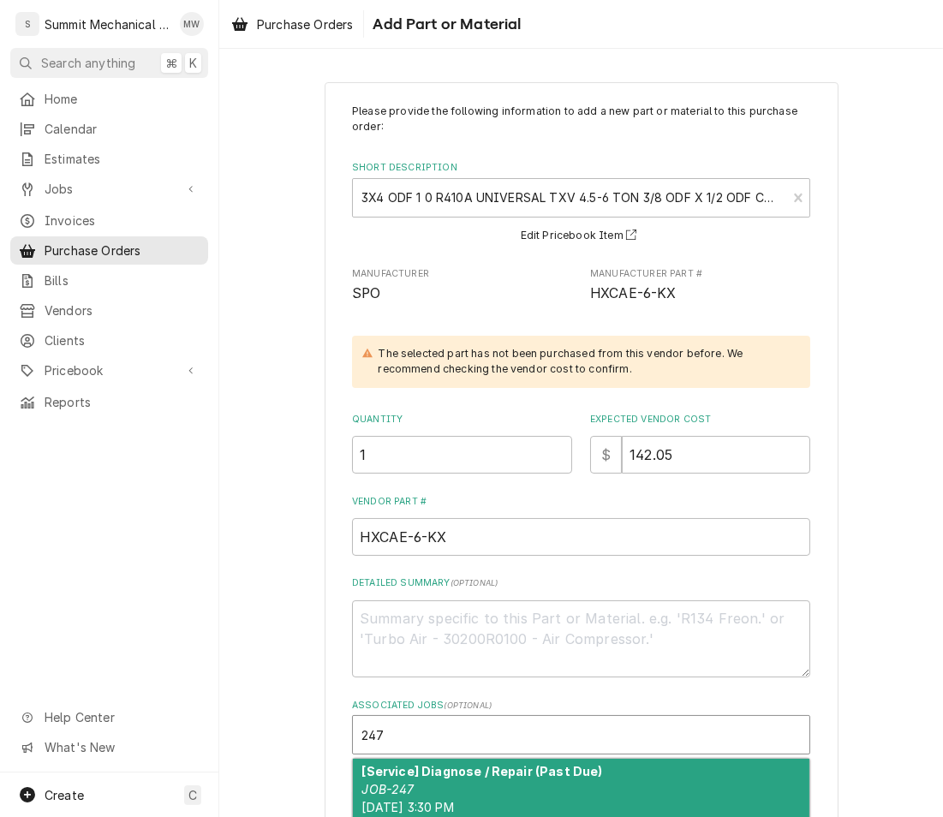
type textarea "x"
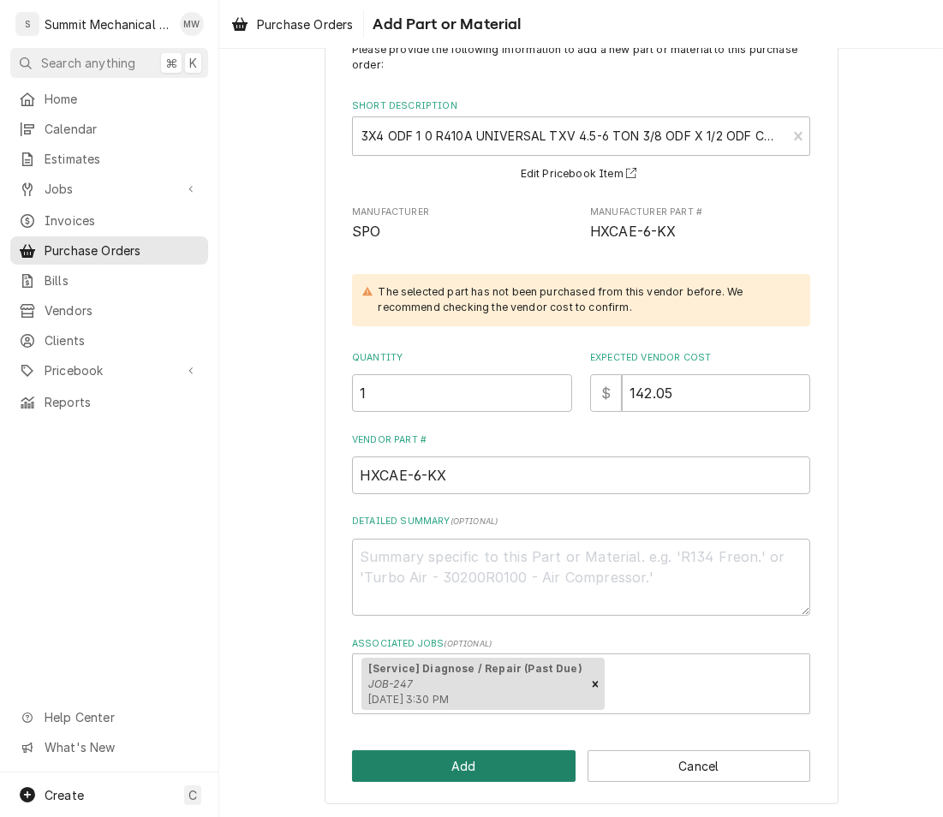
click at [427, 759] on button "Add" at bounding box center [464, 766] width 224 height 32
type textarea "x"
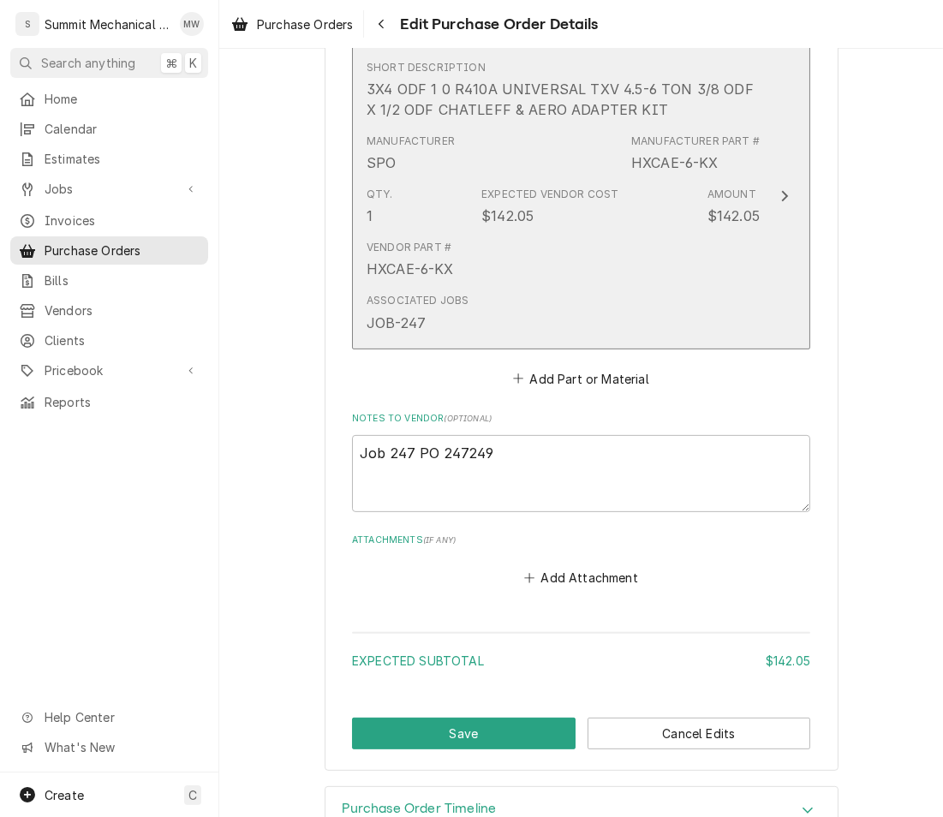
scroll to position [761, 0]
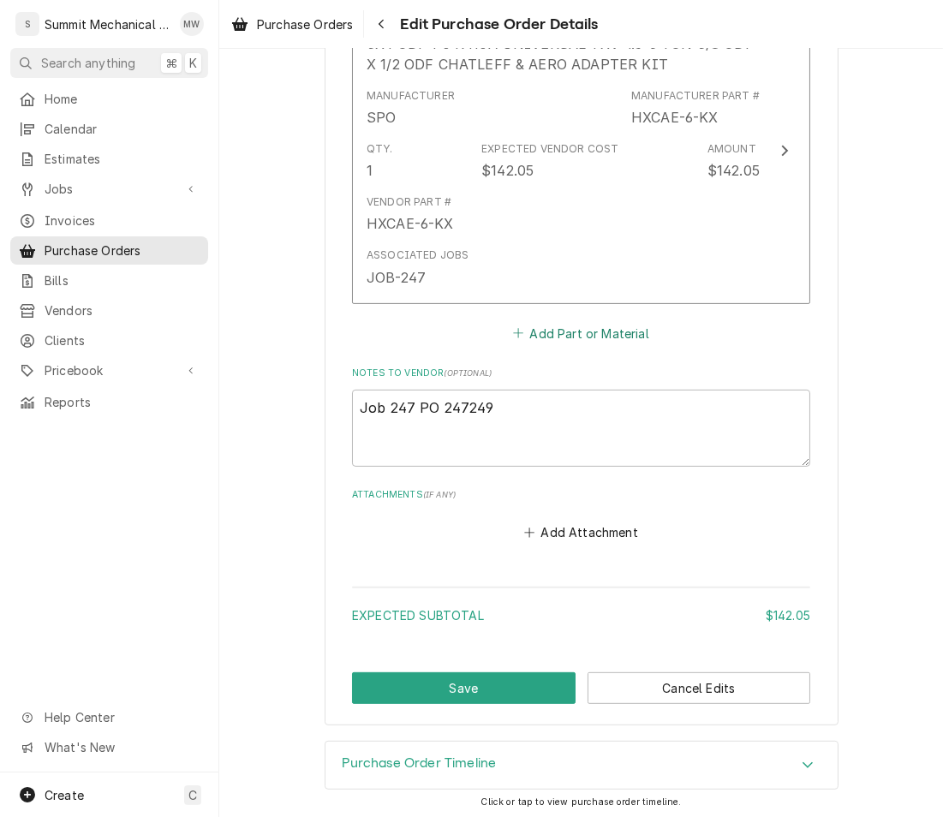
click at [552, 330] on button "Add Part or Material" at bounding box center [580, 333] width 141 height 24
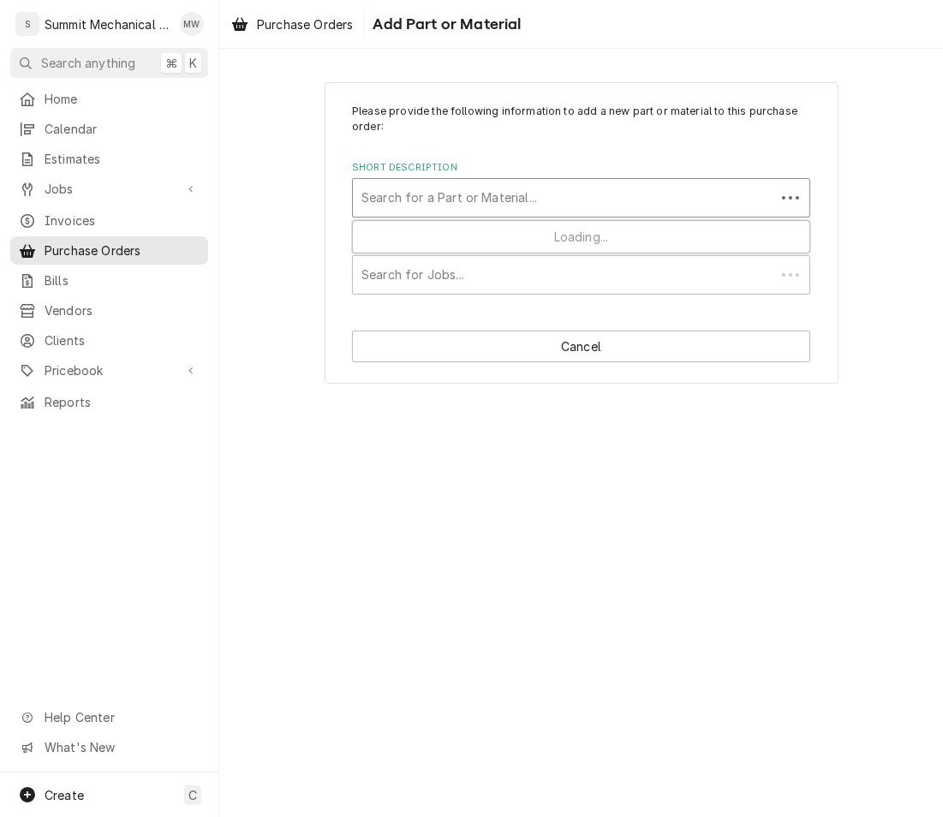
click at [468, 195] on div "Short Description" at bounding box center [563, 197] width 405 height 31
type input "flow ek08"
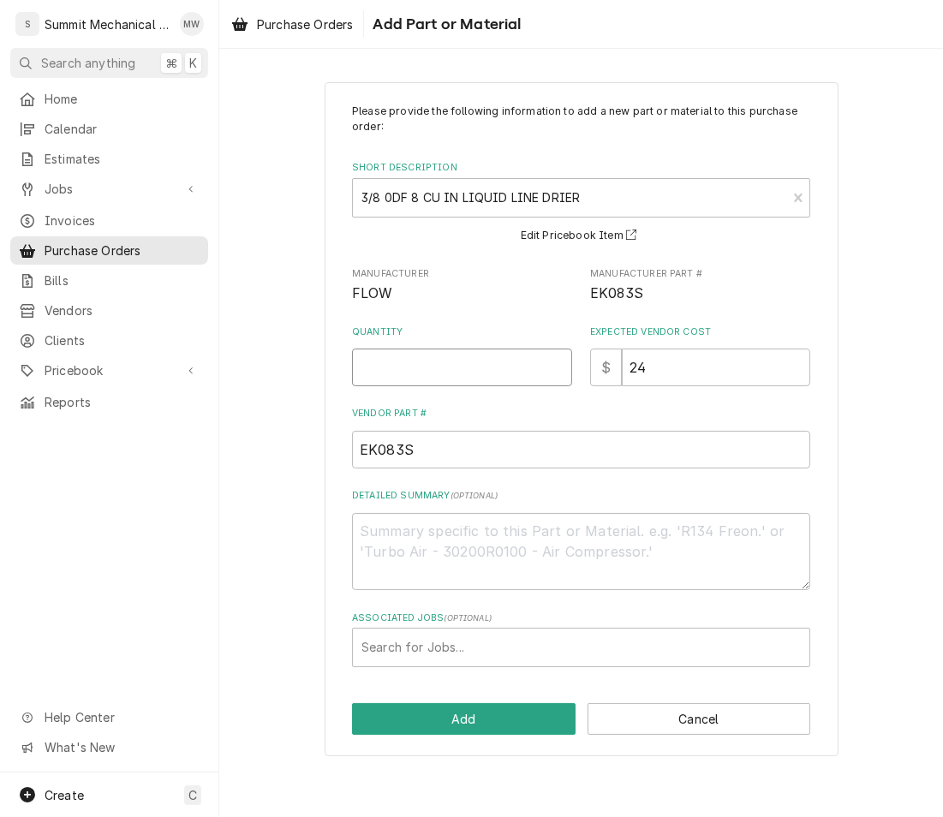
click at [447, 375] on input "Quantity" at bounding box center [462, 368] width 220 height 38
type textarea "x"
type input "1"
click at [397, 647] on div "Associated Jobs" at bounding box center [580, 647] width 439 height 31
type input "247"
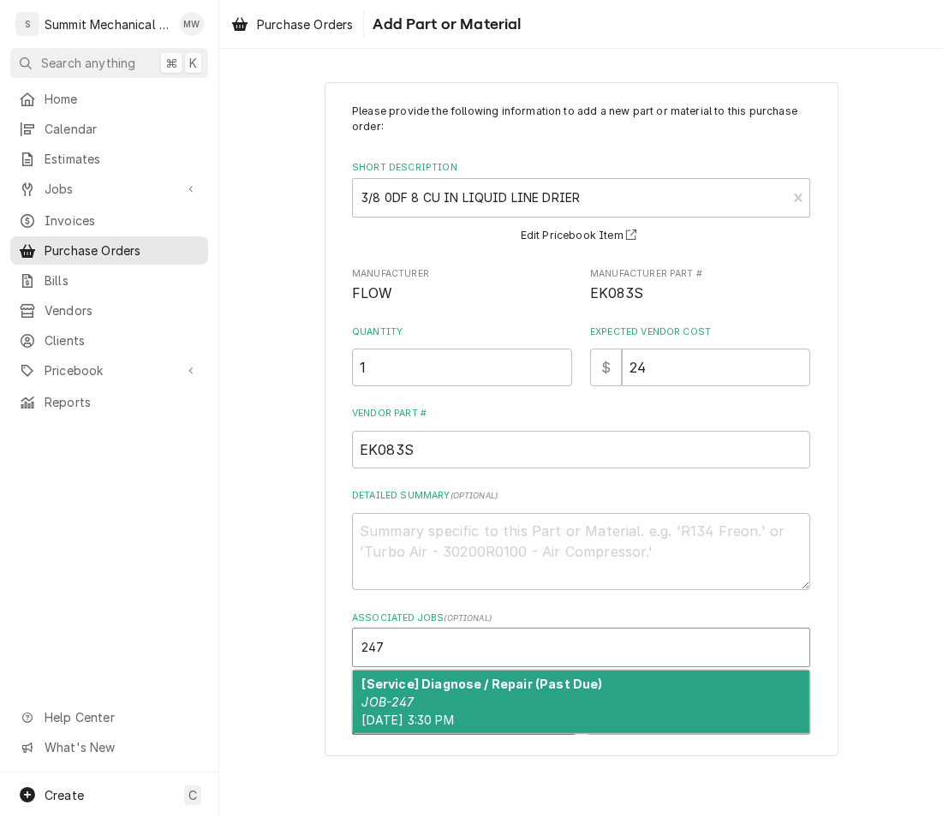
type textarea "x"
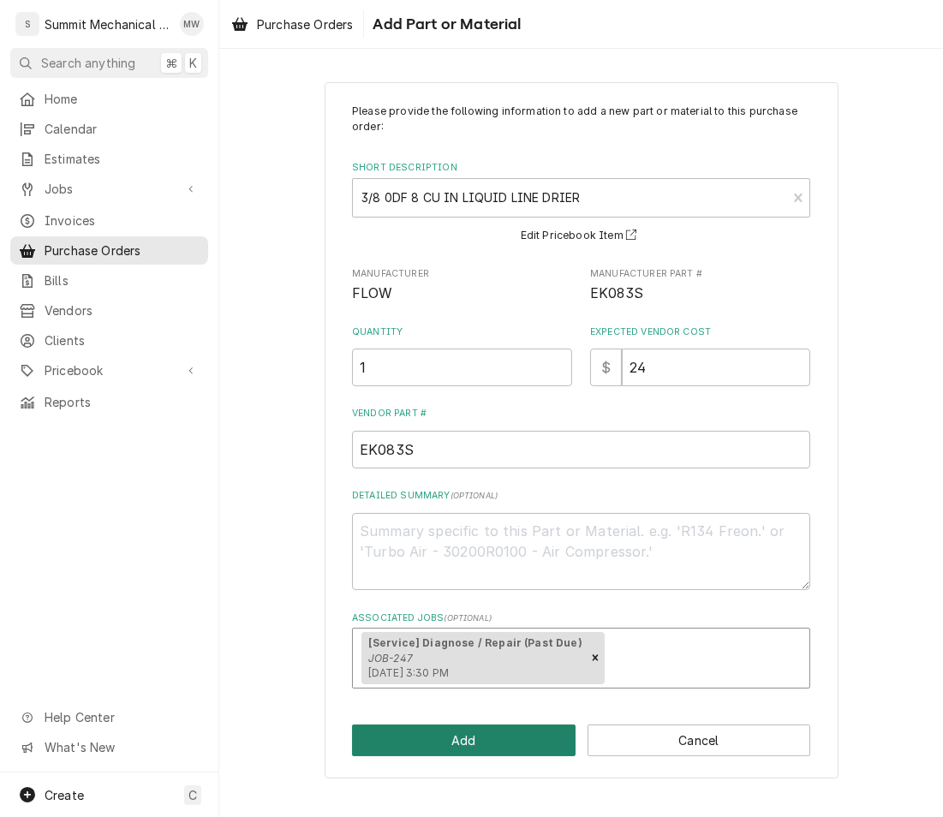
click at [463, 732] on button "Add" at bounding box center [464, 741] width 224 height 32
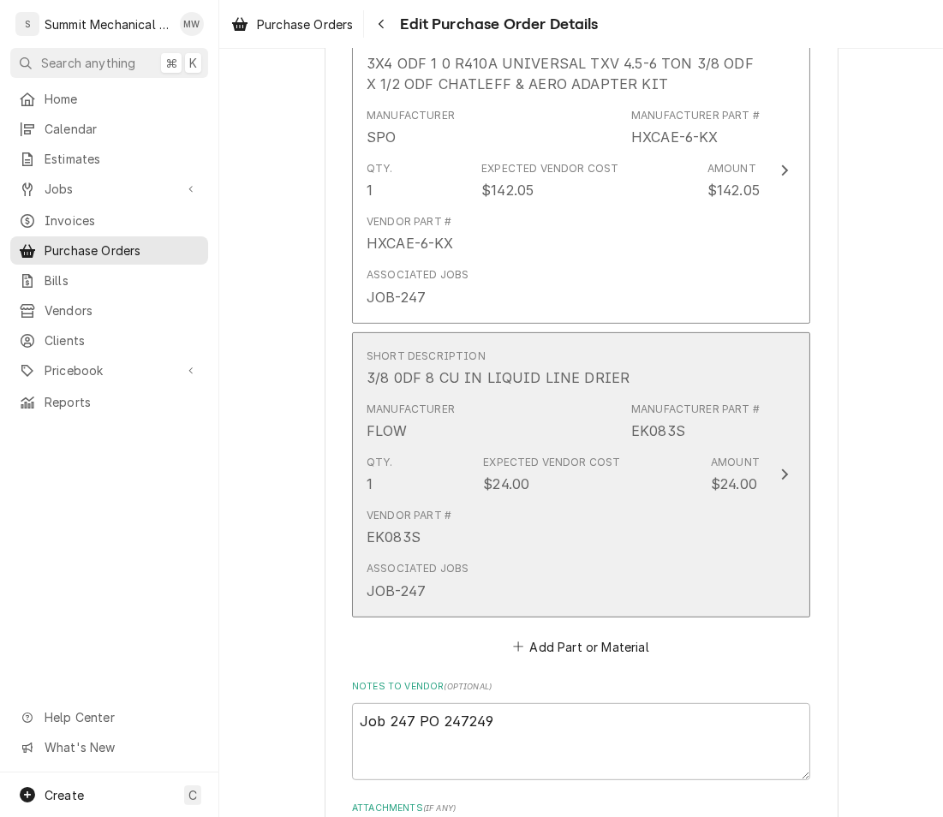
scroll to position [1054, 0]
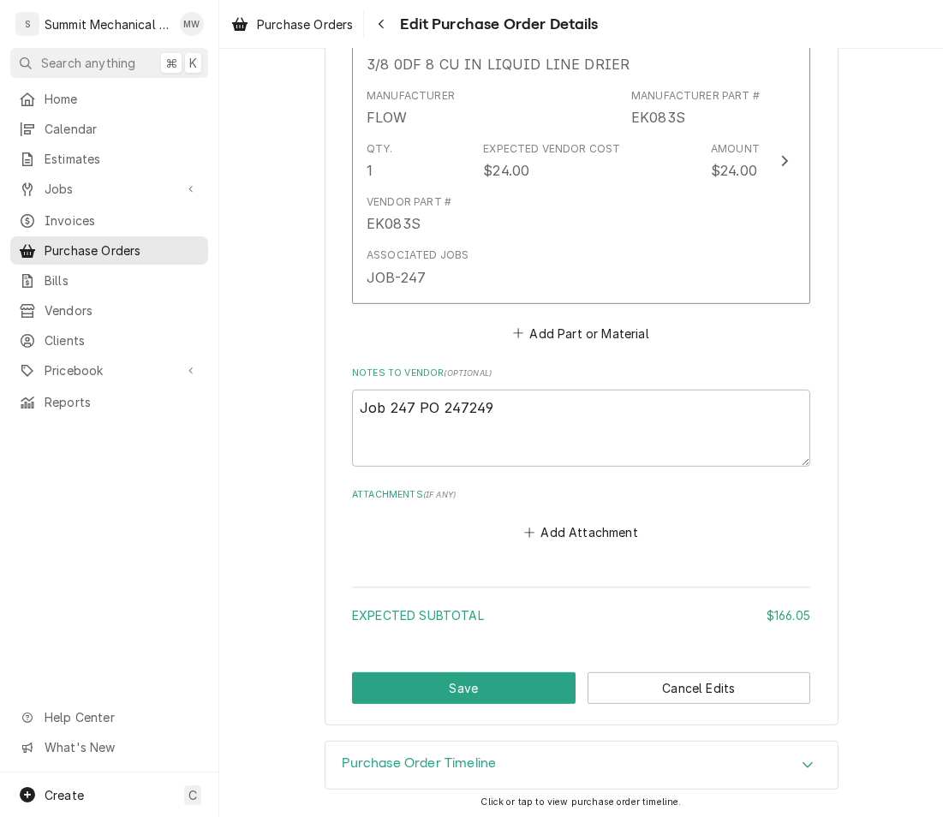
click at [451, 683] on button "Save" at bounding box center [464, 688] width 224 height 32
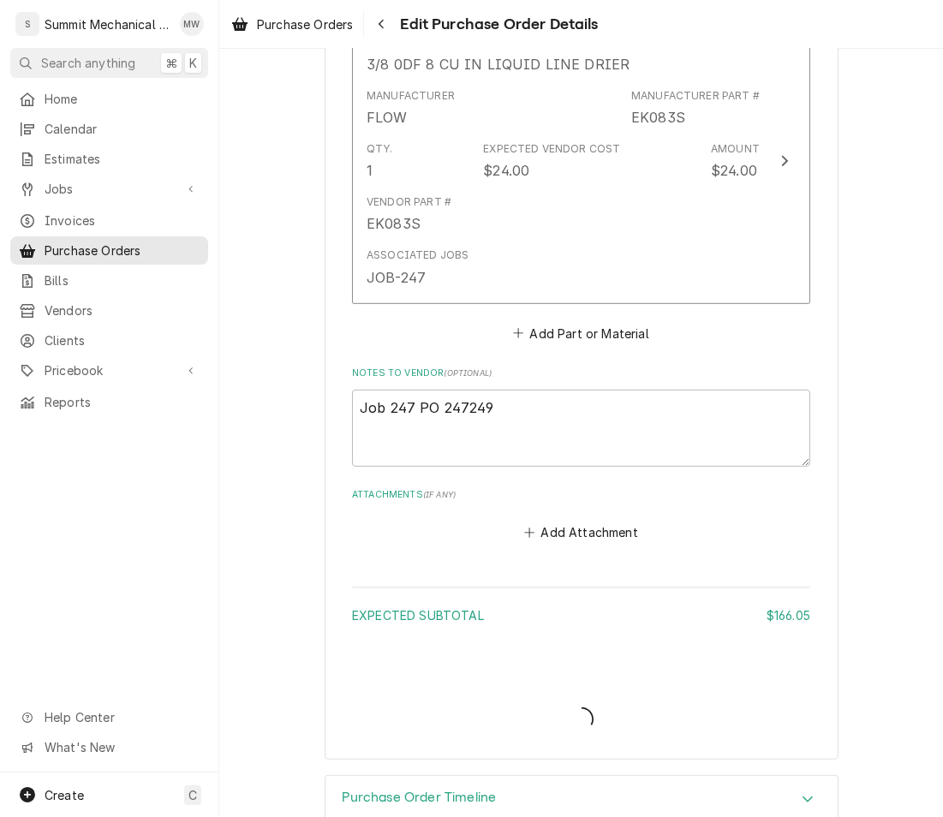
type textarea "x"
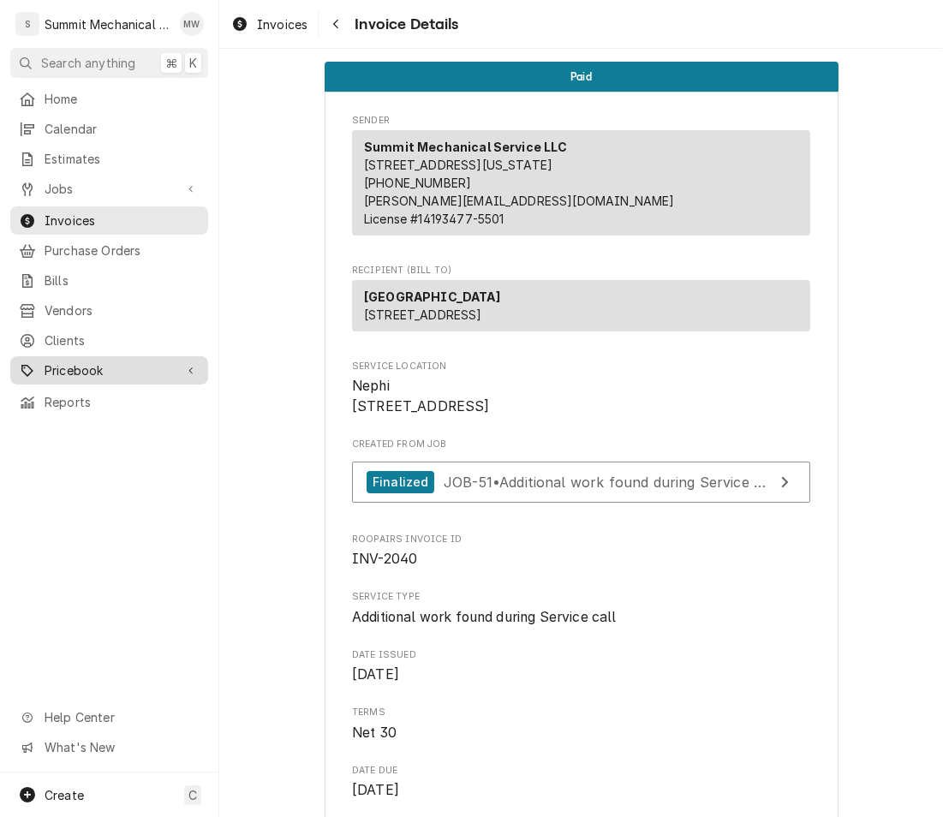
click at [102, 356] on link "Pricebook" at bounding box center [109, 370] width 198 height 28
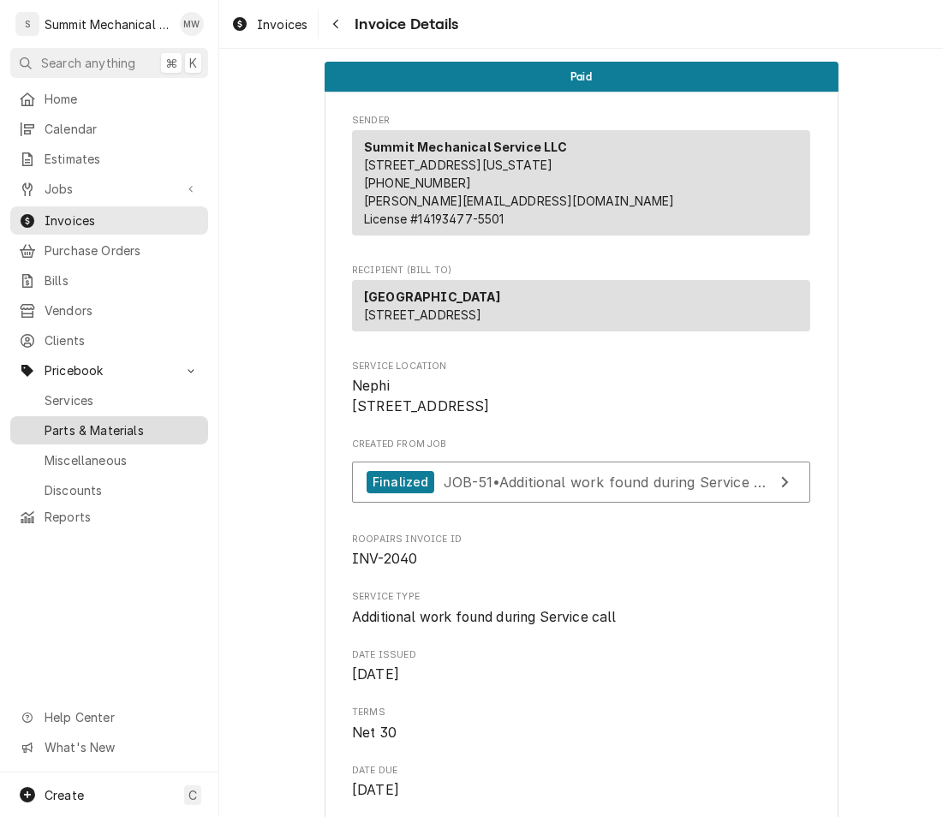
click at [128, 421] on span "Parts & Materials" at bounding box center [122, 430] width 155 height 18
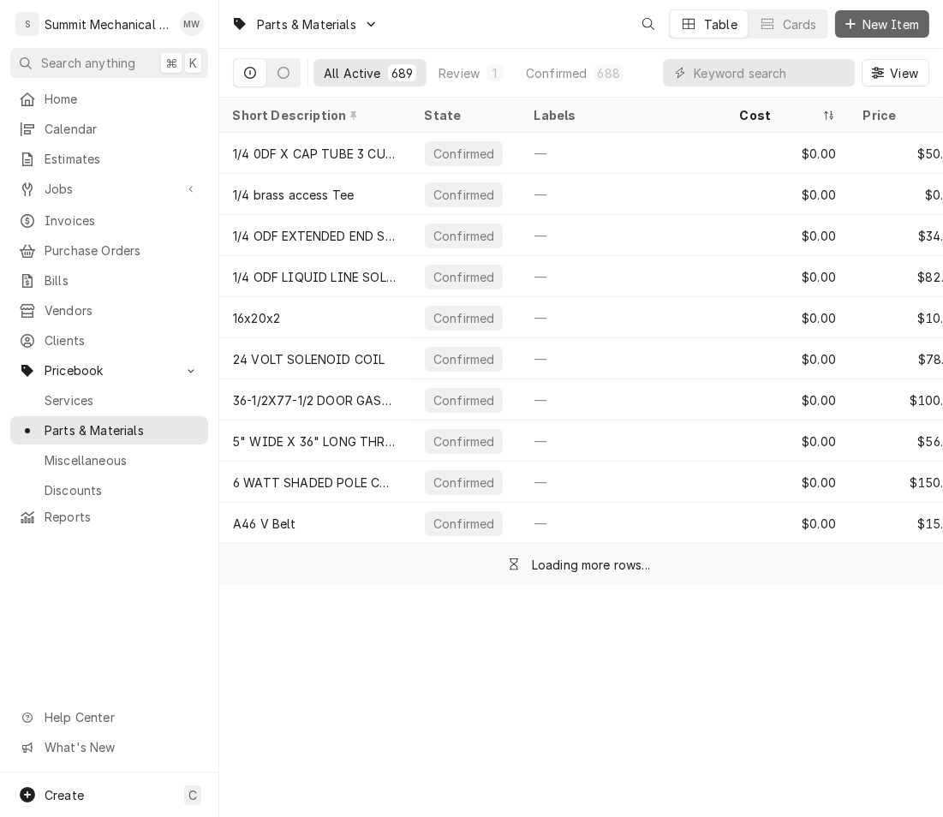
click at [878, 24] on span "New Item" at bounding box center [890, 24] width 63 height 18
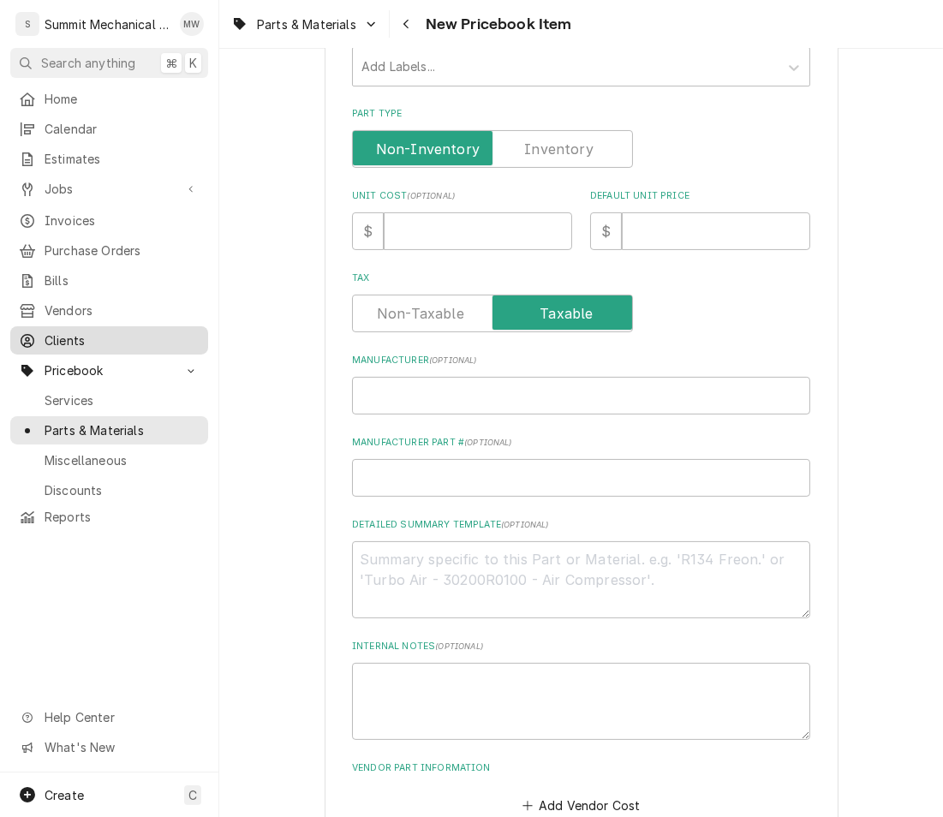
scroll to position [477, 0]
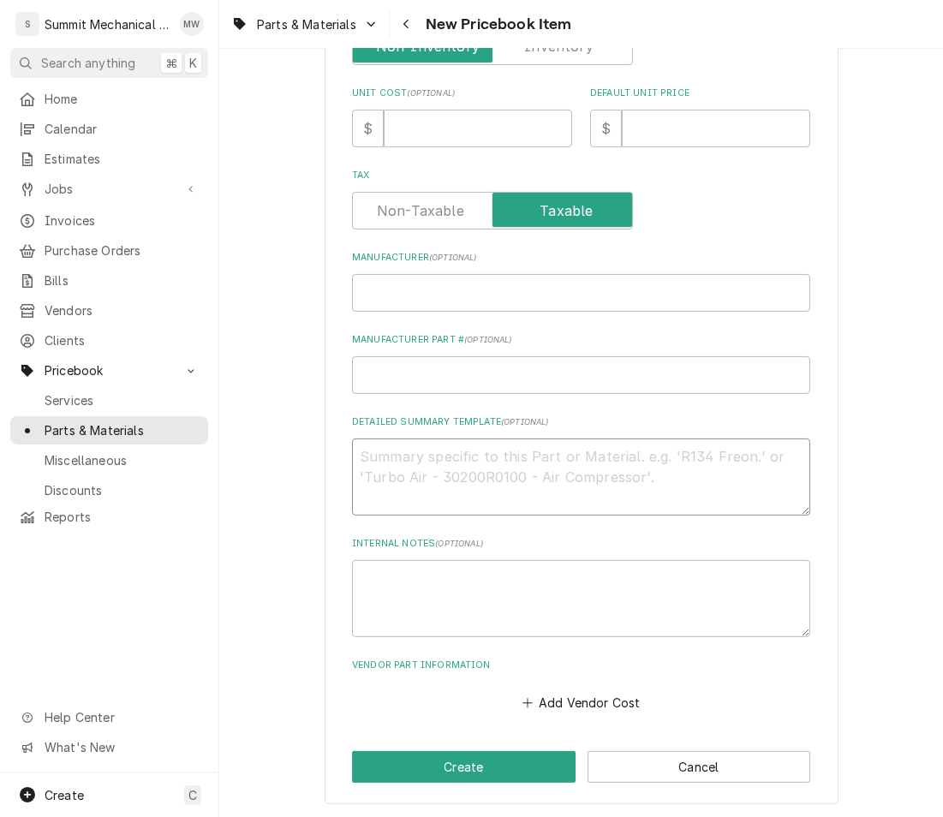
click at [478, 480] on textarea "Detailed Summary Template ( optional )" at bounding box center [581, 477] width 458 height 77
paste textarea "SPO HXCAE-6-KX 3X4 ODF 1 0 R410A UNIVERSAL TXV 4.5-6 TON 3/8 ODF X 1/2 ODF CHAT…"
type textarea "x"
type textarea "SPO HXCAE-6-KX 3X4 ODF 1 0 R410A UNIVERSAL TXV 4.5-6 TON 3/8 ODF X 1/2 ODF CHAT…"
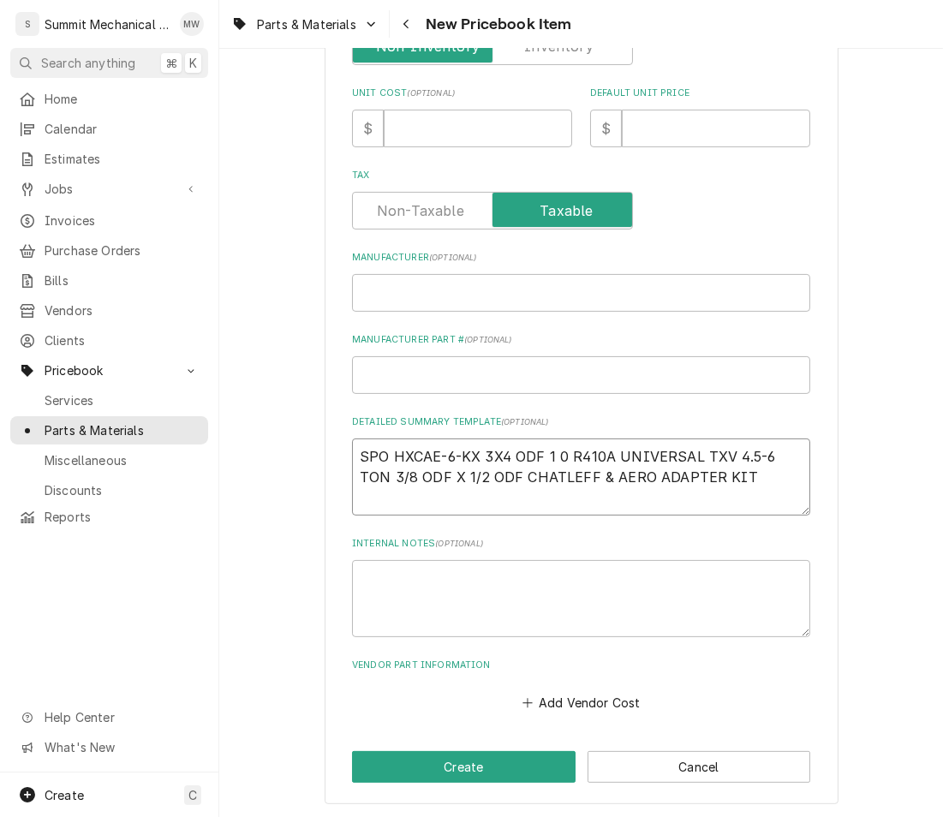
click at [479, 455] on textarea "SPO HXCAE-6-KX 3X4 ODF 1 0 R410A UNIVERSAL TXV 4.5-6 TON 3/8 ODF X 1/2 ODF CHAT…" at bounding box center [581, 477] width 458 height 77
type textarea "x"
type textarea "3X4 ODF 1 0 R410A UNIVERSAL TXV 4.5-6 TON 3/8 ODF X 1/2 ODF CHATLEFF & AERO ADA…"
click at [462, 292] on input "Manufacturer ( optional )" at bounding box center [581, 293] width 458 height 38
paste input "SPO HXCAE-6-KX"
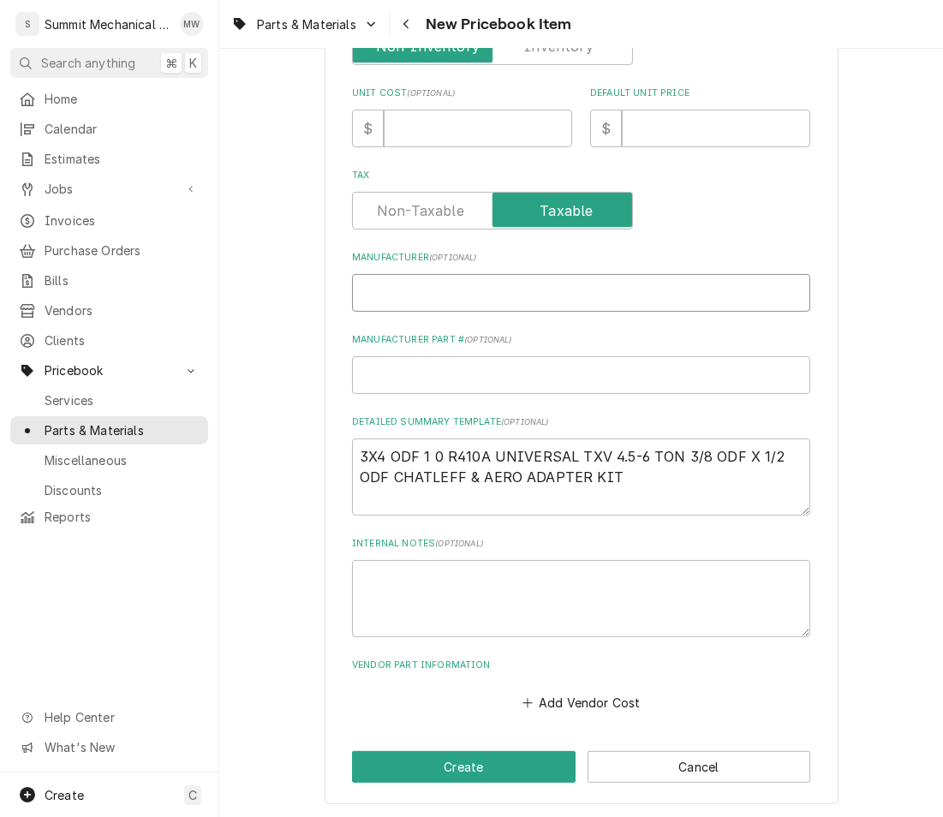
type textarea "x"
type input "SPO HXCAE-6-KX"
click at [394, 293] on input "SPO HXCAE-6-KX" at bounding box center [581, 293] width 458 height 38
type textarea "x"
type input "SPO"
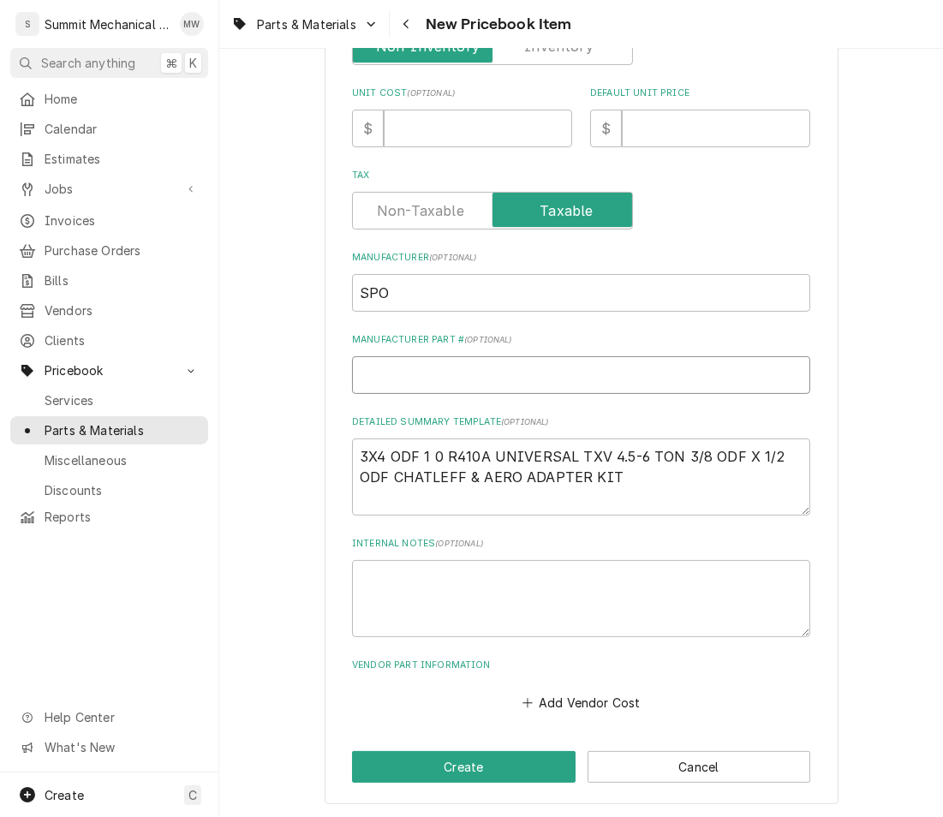
paste input "HXCAE-6-KX"
type textarea "x"
type input "HXCAE-6-KX"
click at [573, 691] on button "Add Vendor Cost" at bounding box center [581, 703] width 124 height 24
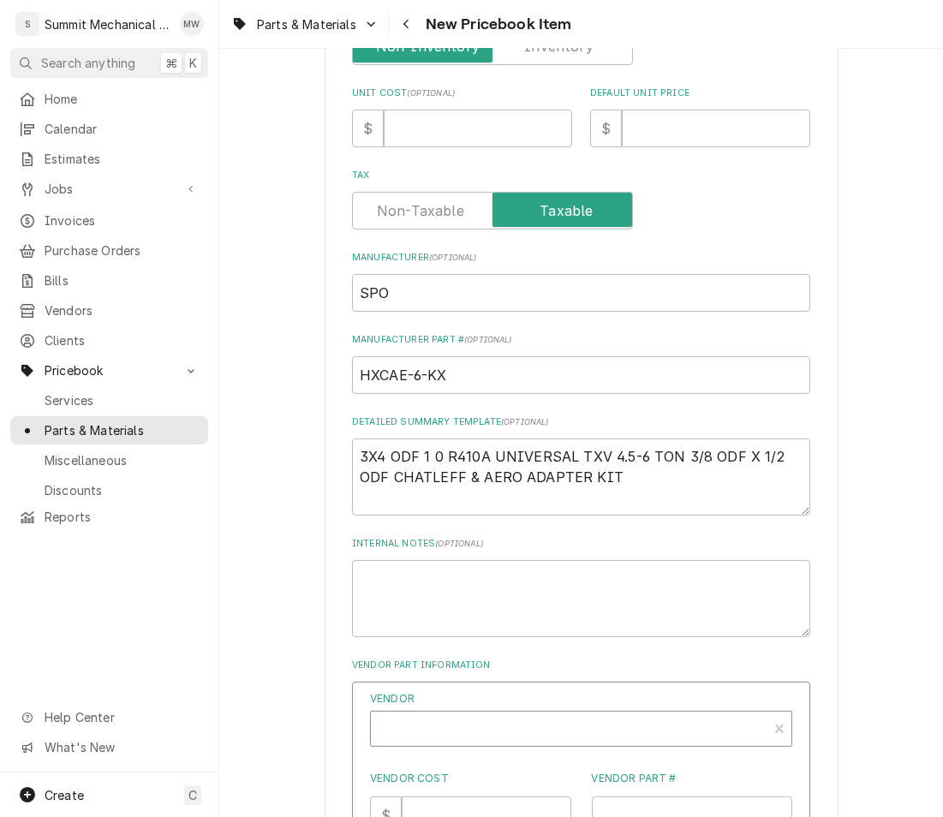
type textarea "x"
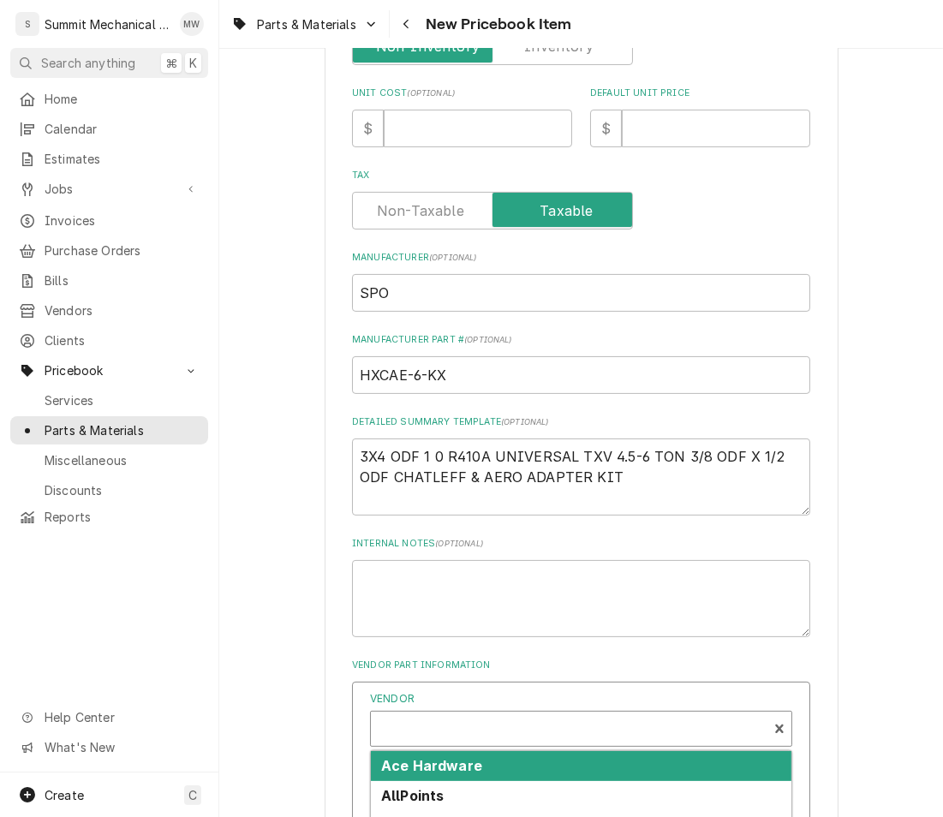
click at [528, 722] on div "Vendor" at bounding box center [568, 735] width 379 height 41
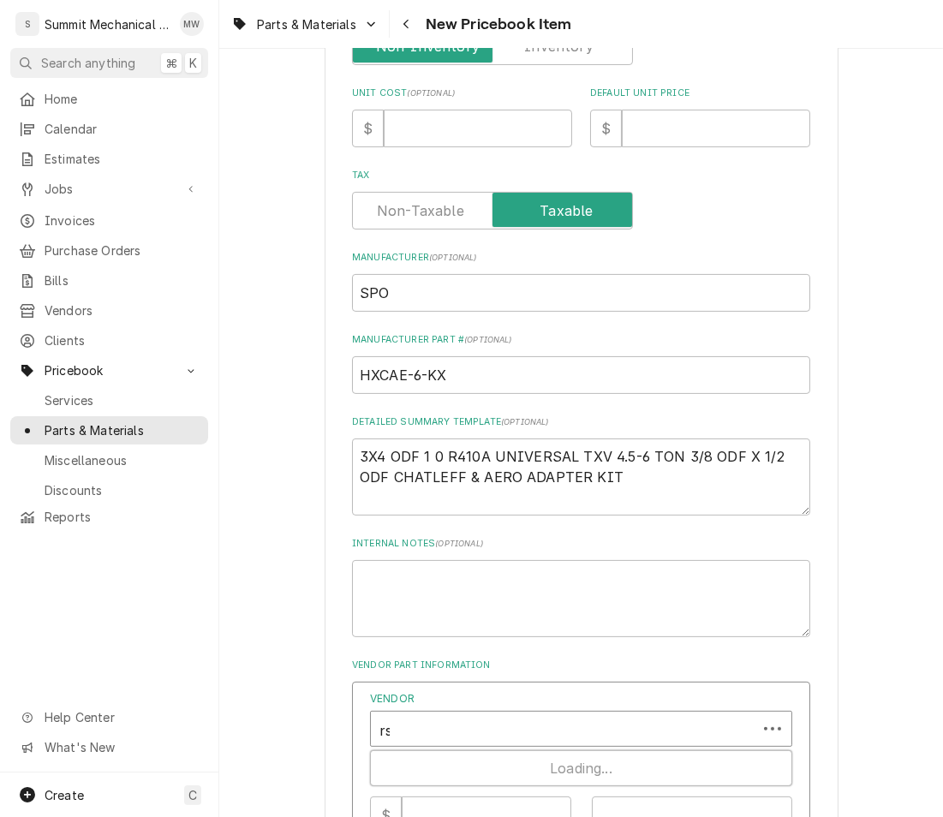
type input "rsd"
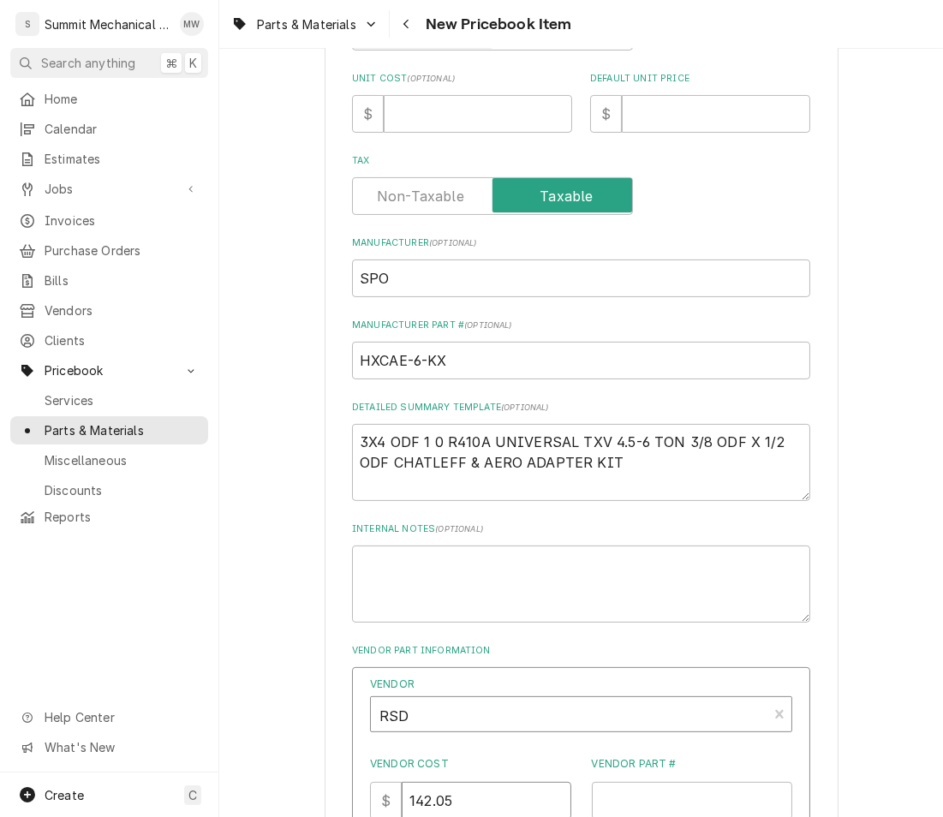
type input "142.05"
paste input "HXCAE-6-KX"
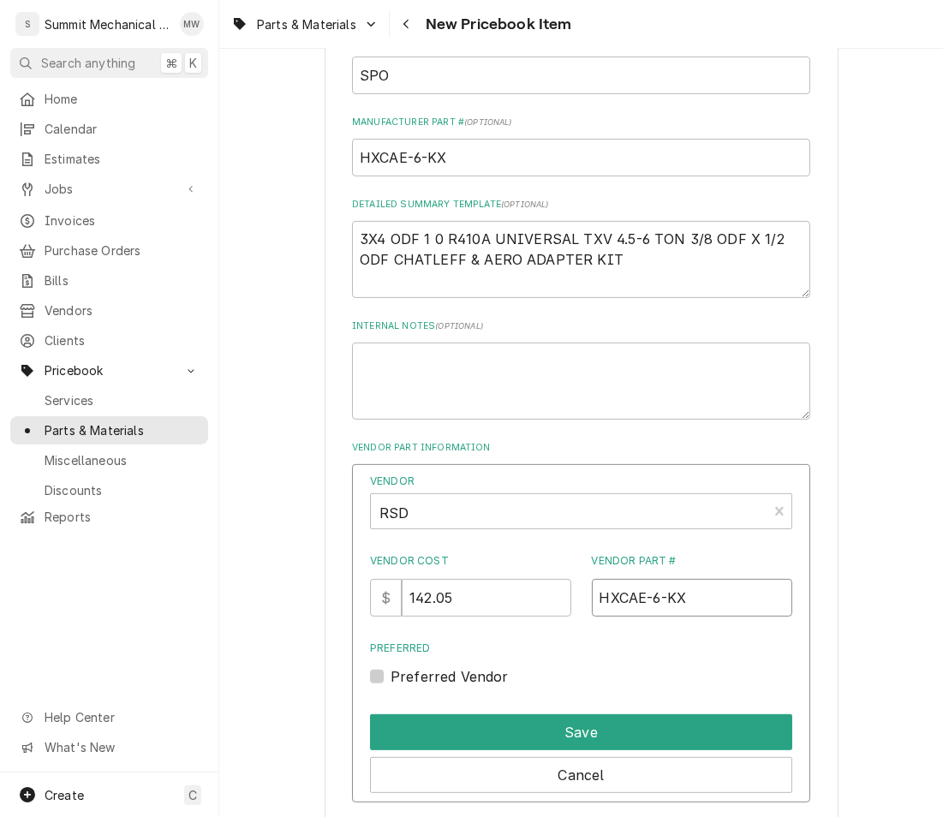
scroll to position [769, 0]
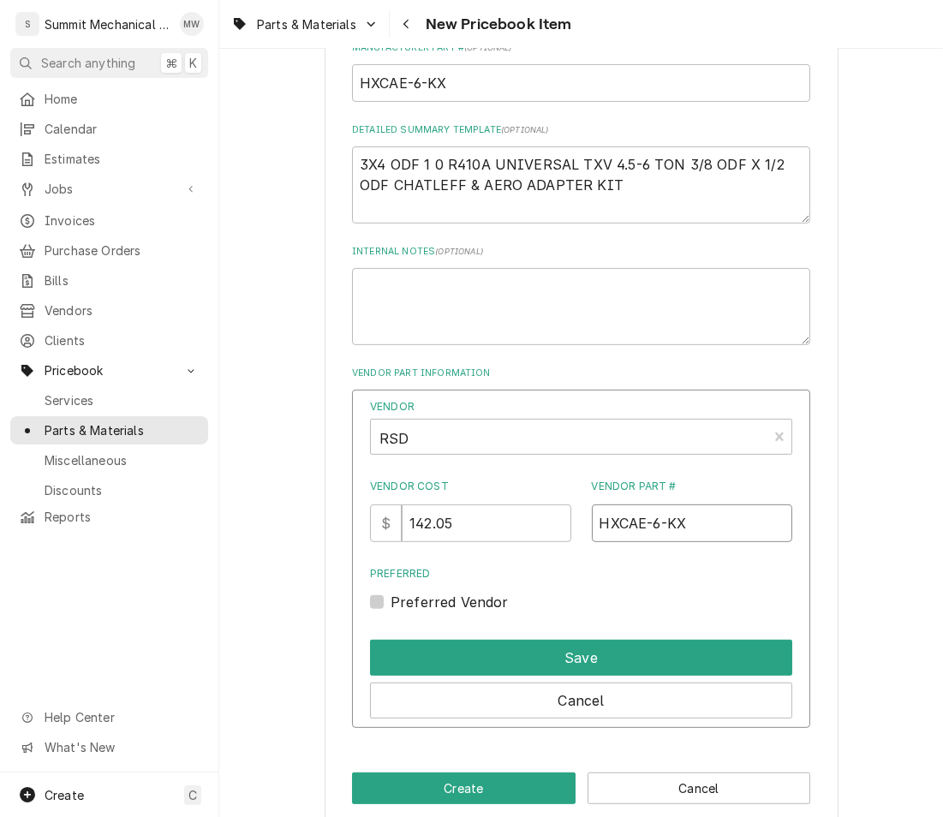
type input "HXCAE-6-KX"
click at [433, 605] on div "Preferred Vendor" at bounding box center [581, 602] width 422 height 21
click at [427, 598] on label "Preferred Vendor" at bounding box center [450, 602] width 118 height 21
click at [427, 598] on input "Preferred" at bounding box center [602, 611] width 422 height 38
checkbox input "true"
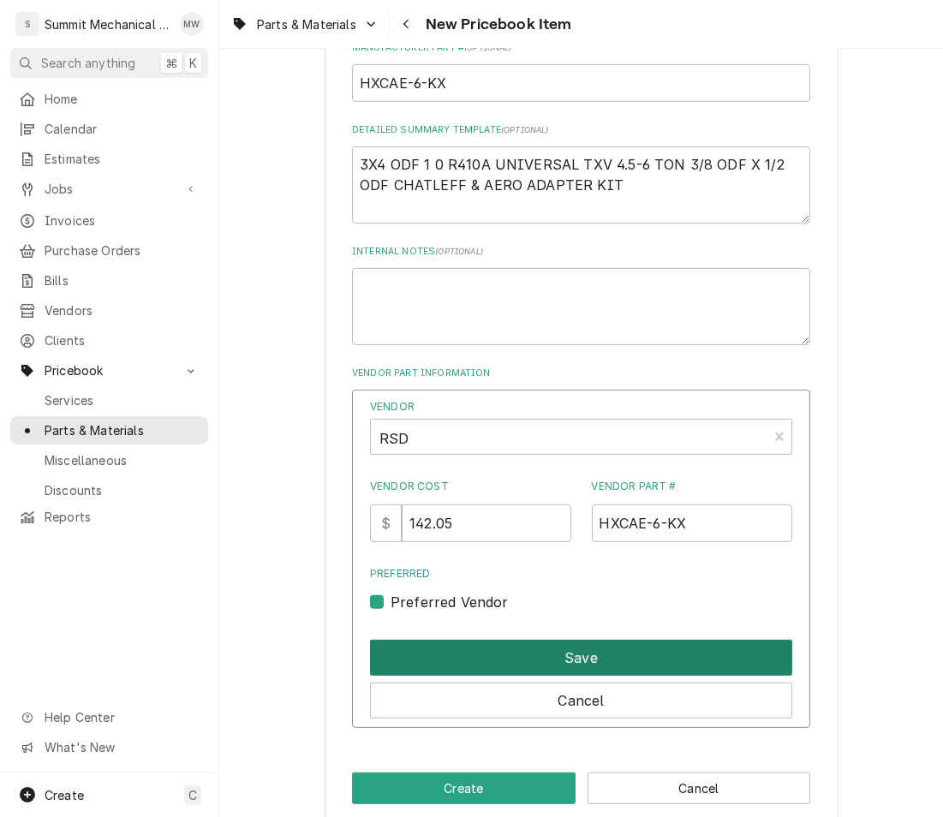
click at [427, 653] on button "Save" at bounding box center [581, 658] width 422 height 36
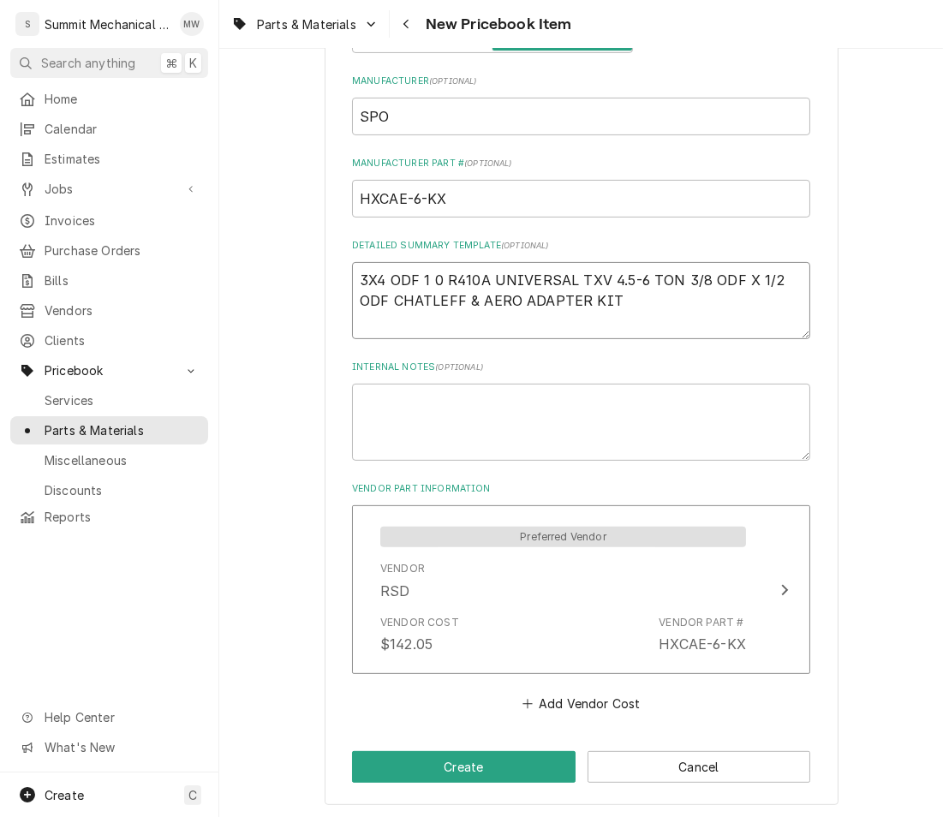
click at [622, 295] on textarea "3X4 ODF 1 0 R410A UNIVERSAL TXV 4.5-6 TON 3/8 ODF X 1/2 ODF CHATLEFF & AERO ADA…" at bounding box center [581, 300] width 458 height 77
type textarea "x"
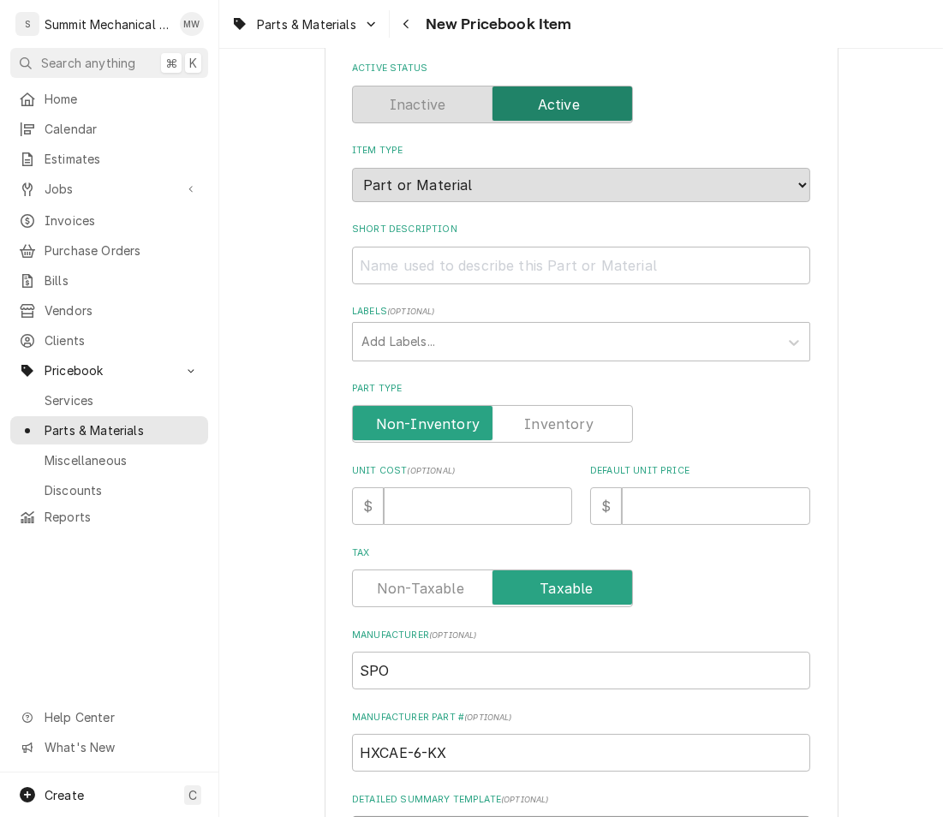
scroll to position [0, 0]
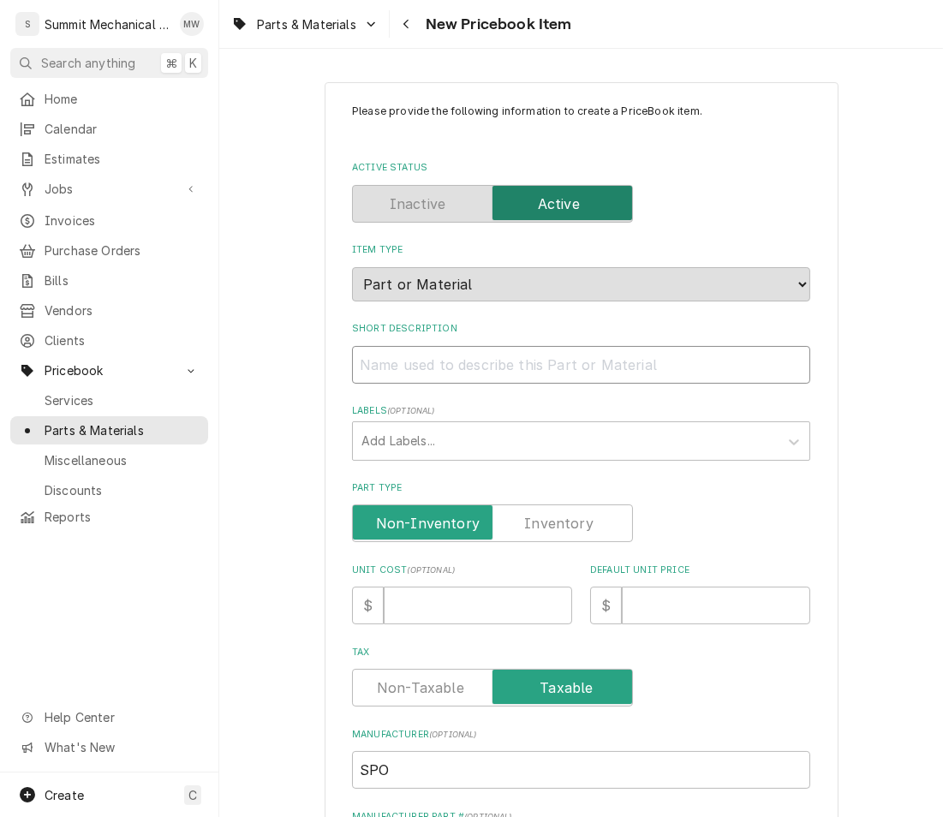
click at [468, 349] on input "Short Description" at bounding box center [581, 365] width 458 height 38
paste input "3X4 ODF 1 0 R410A UNIVERSAL TXV 4.5-6 TON 3/8 ODF X 1/2 ODF CHATLEFF & AERO ADA…"
type textarea "x"
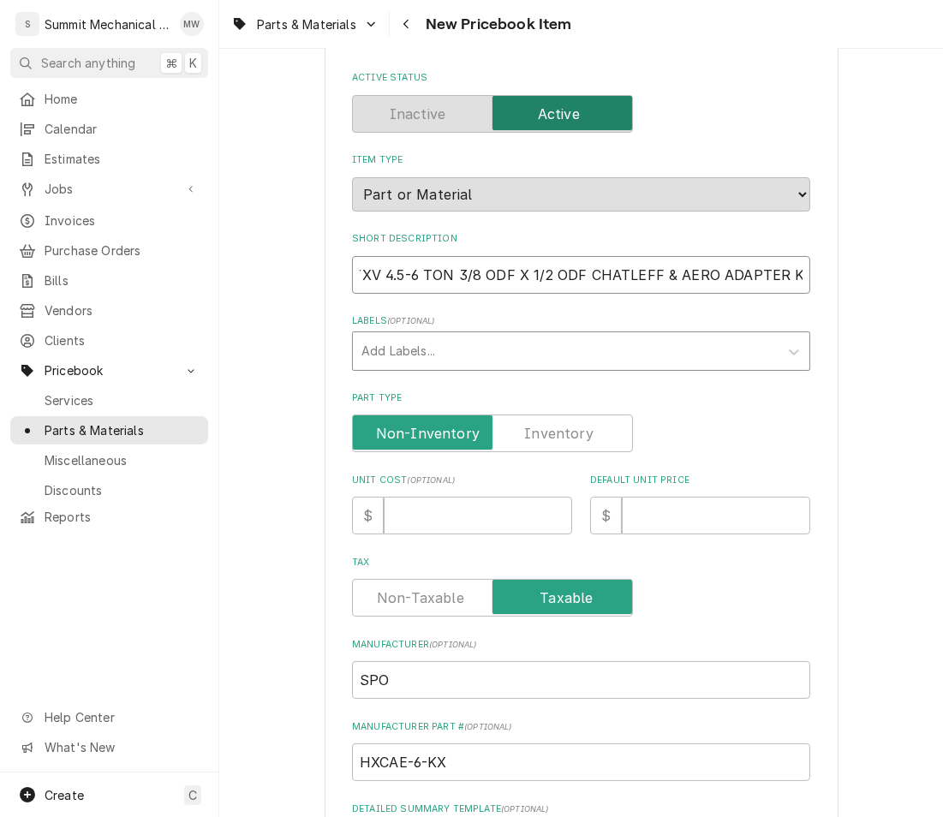
scroll to position [108, 0]
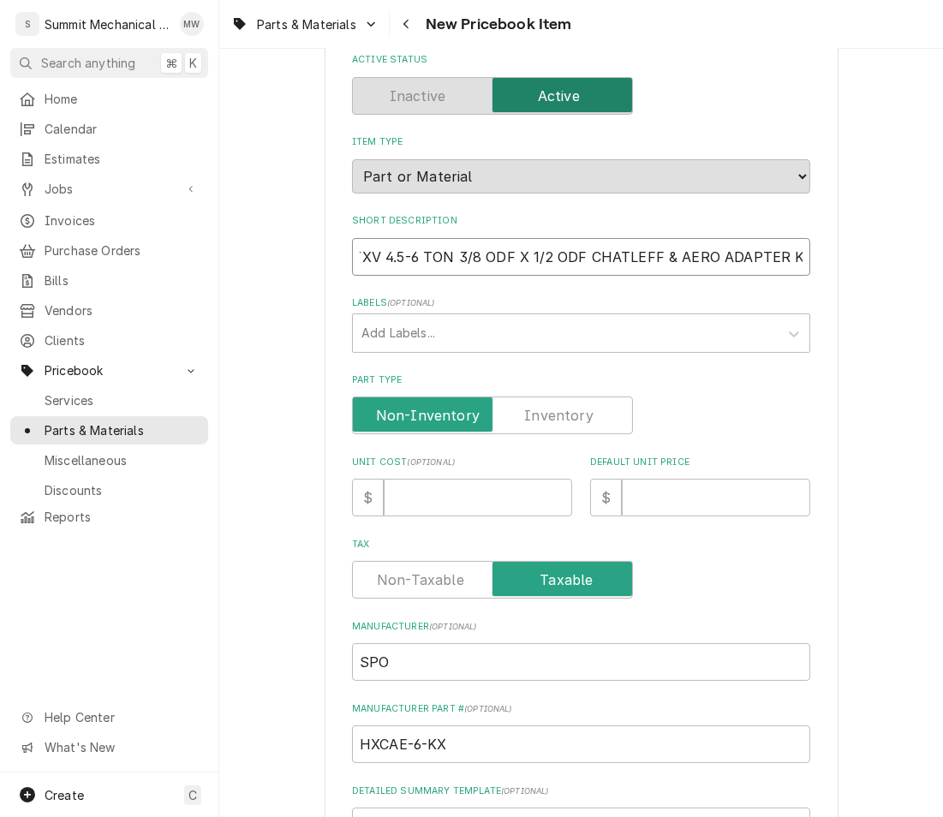
type input "3X4 ODF 1 0 R410A UNIVERSAL TXV 4.5-6 TON 3/8 ODF X 1/2 ODF CHATLEFF & AERO ADA…"
click at [436, 479] on input "Unit Cost ( optional )" at bounding box center [478, 498] width 188 height 38
type textarea "x"
type input "1"
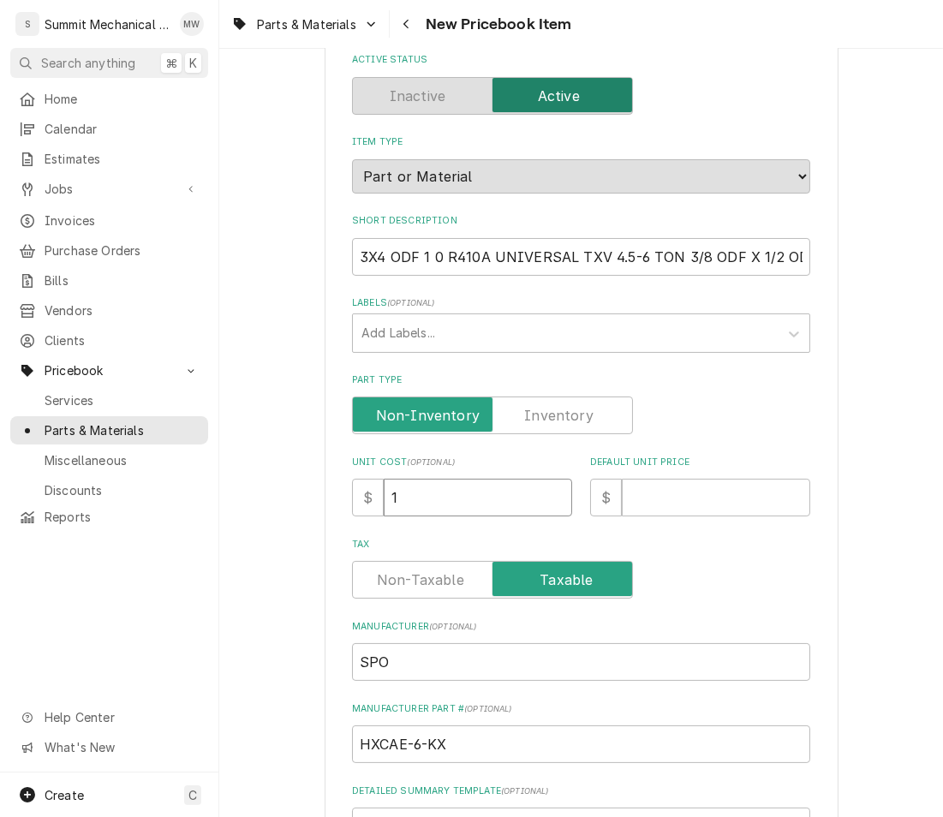
type textarea "x"
type input "14"
type textarea "x"
type input "142"
type textarea "x"
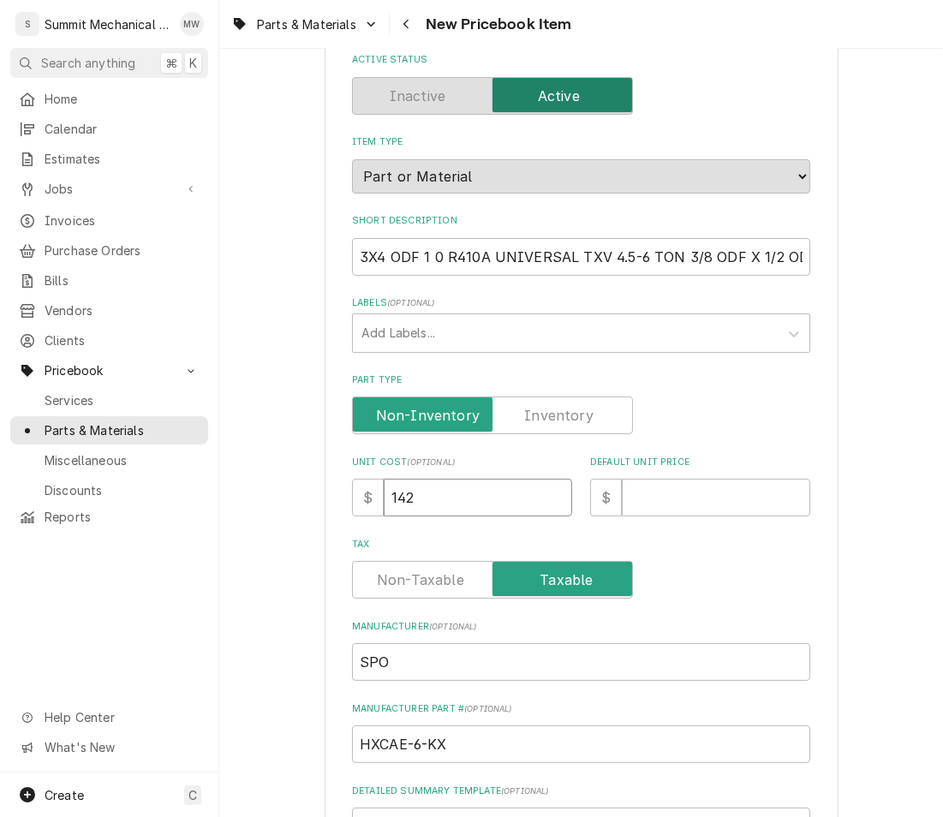
type input "142.0"
type textarea "x"
type input "142.05"
type textarea "x"
type input "2"
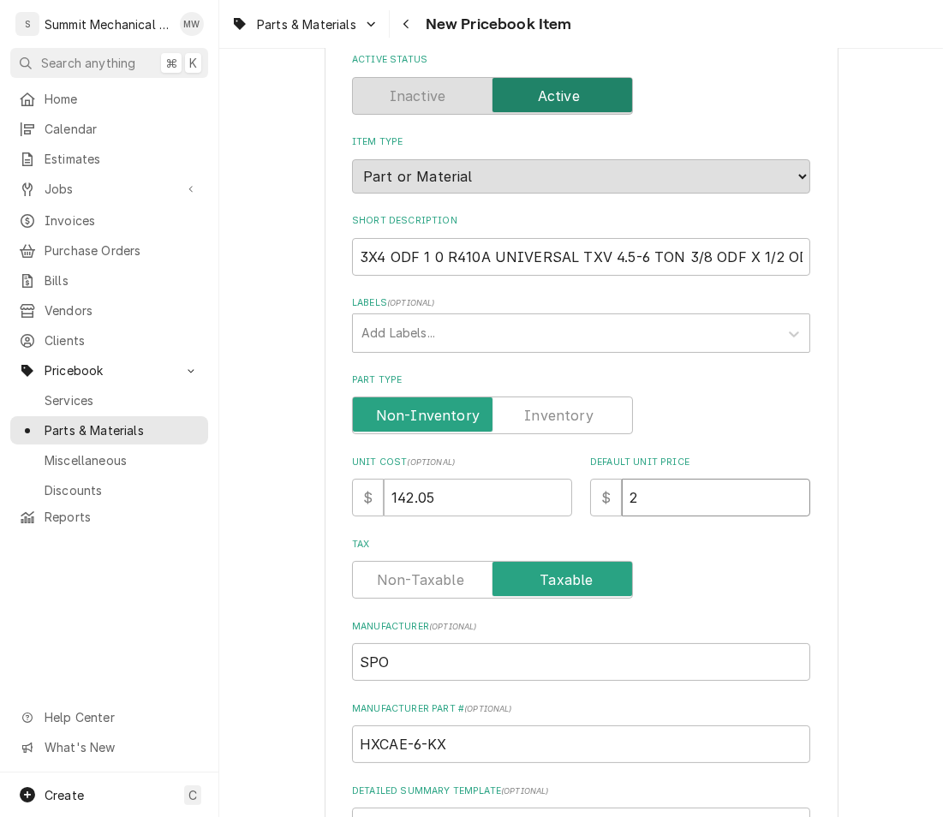
type textarea "x"
type input "20"
type textarea "x"
type input "205"
type textarea "x"
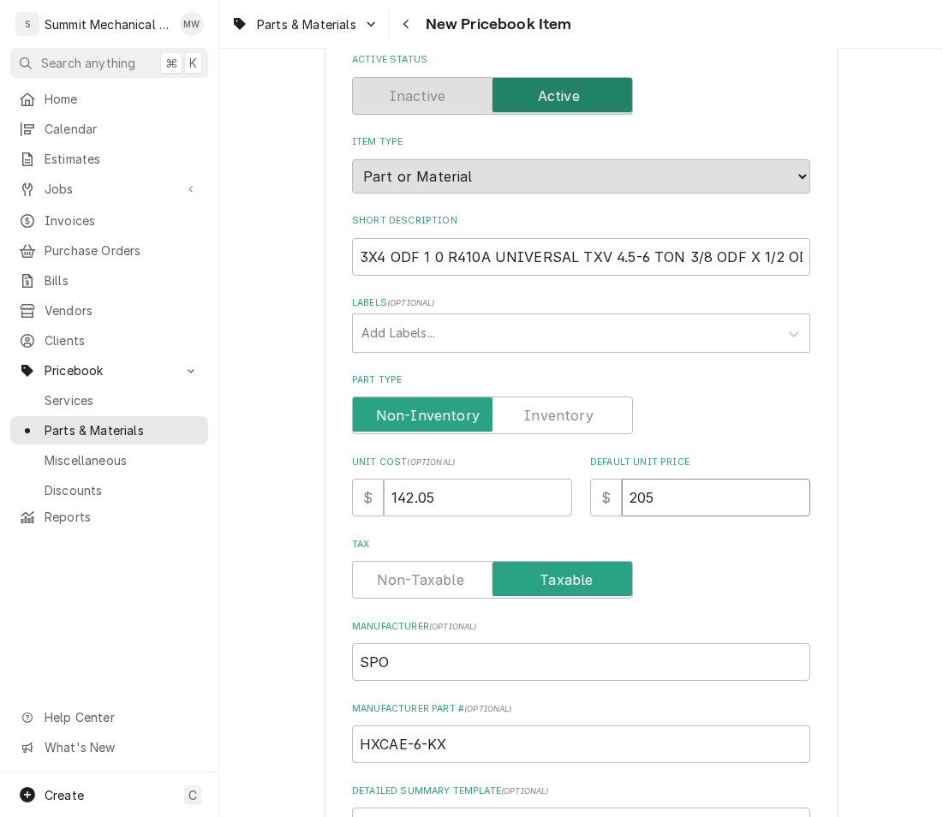
type input "205.9"
type textarea "x"
type input "205.97"
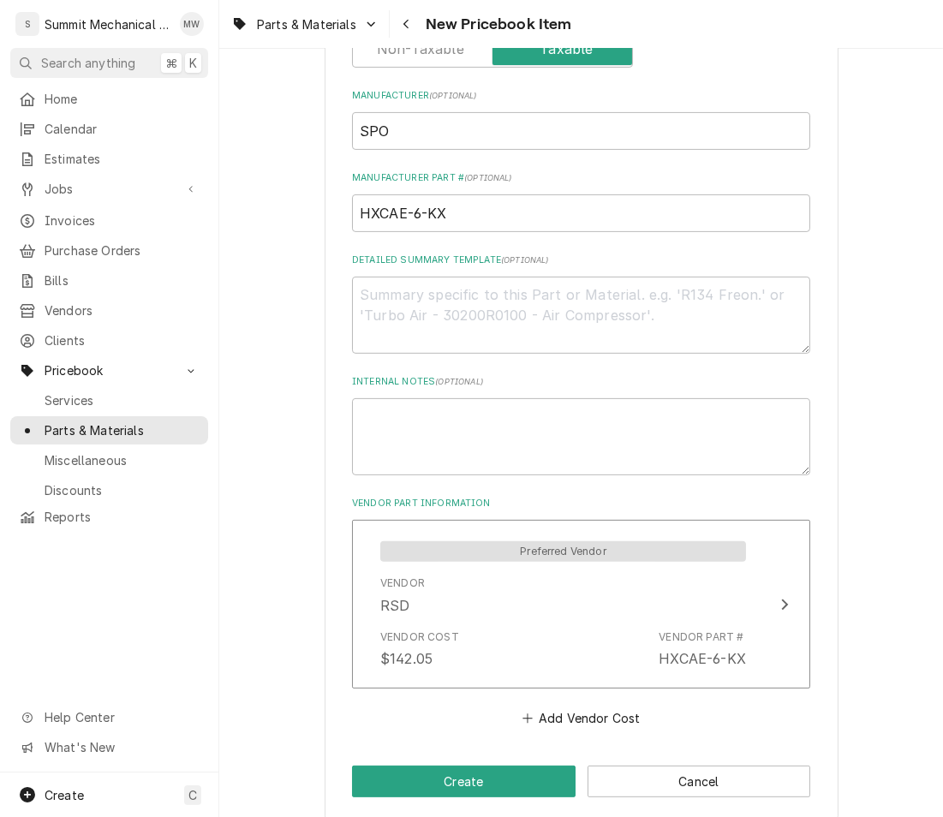
scroll to position [653, 0]
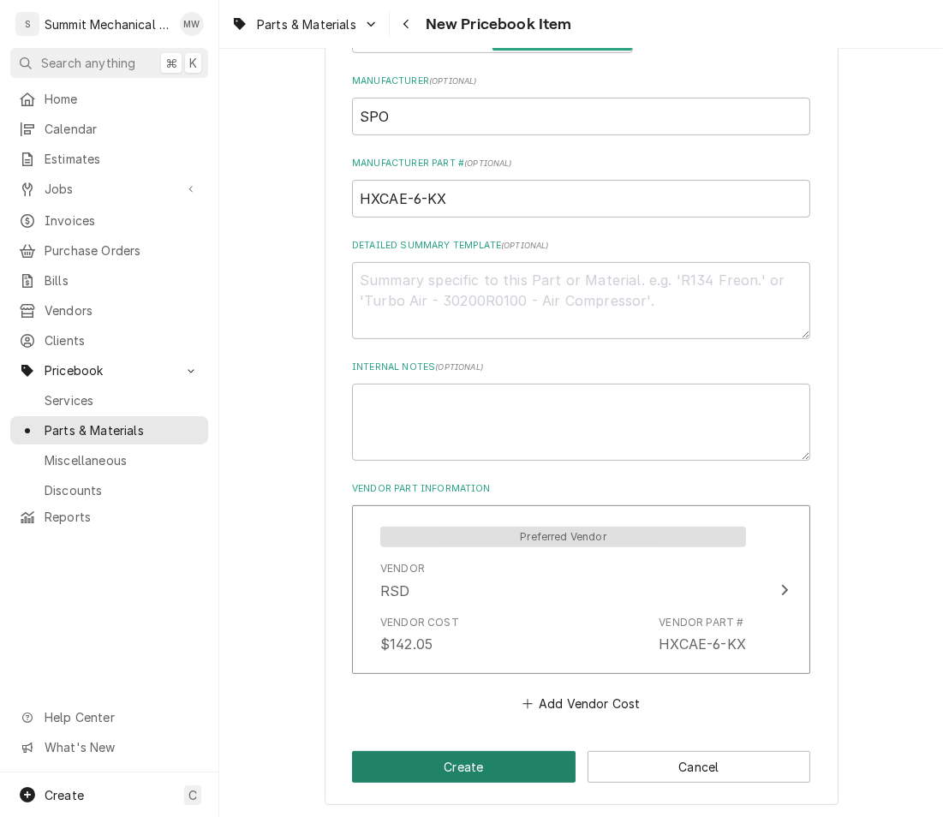
click at [474, 761] on button "Create" at bounding box center [464, 767] width 224 height 32
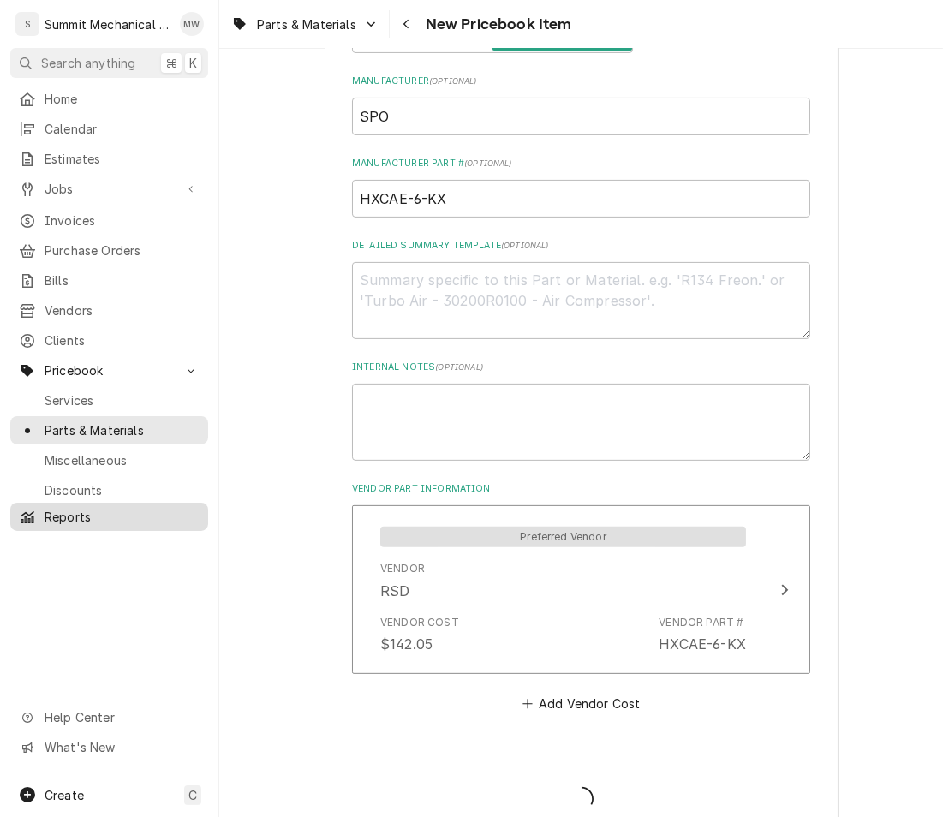
type textarea "x"
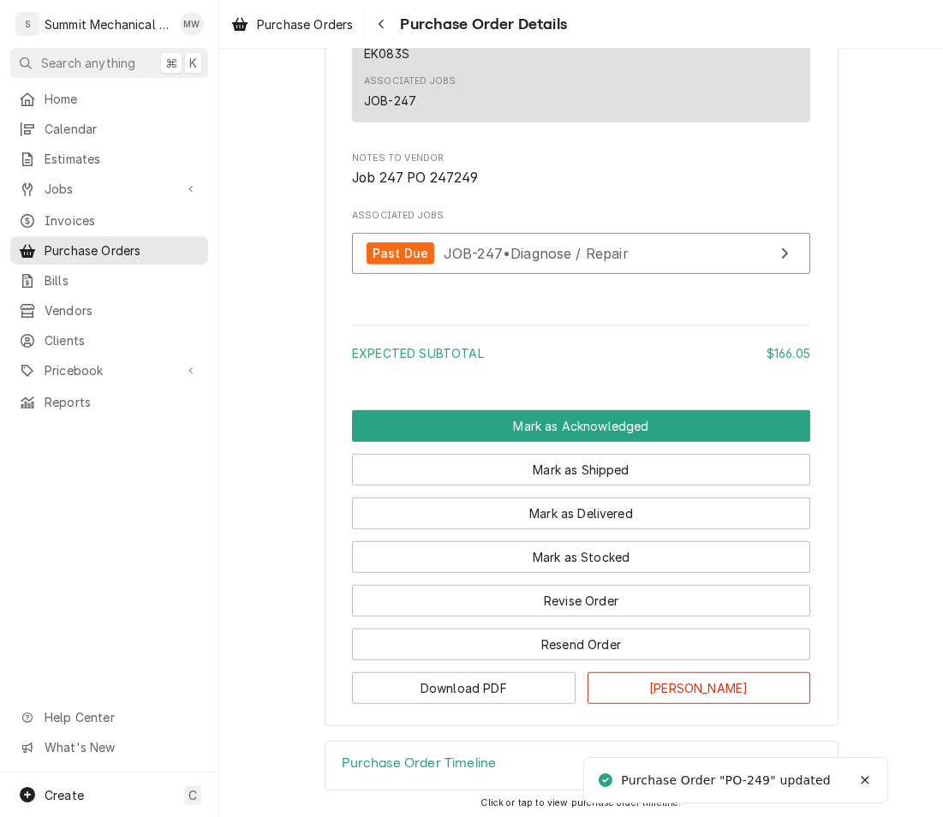
scroll to position [1366, 0]
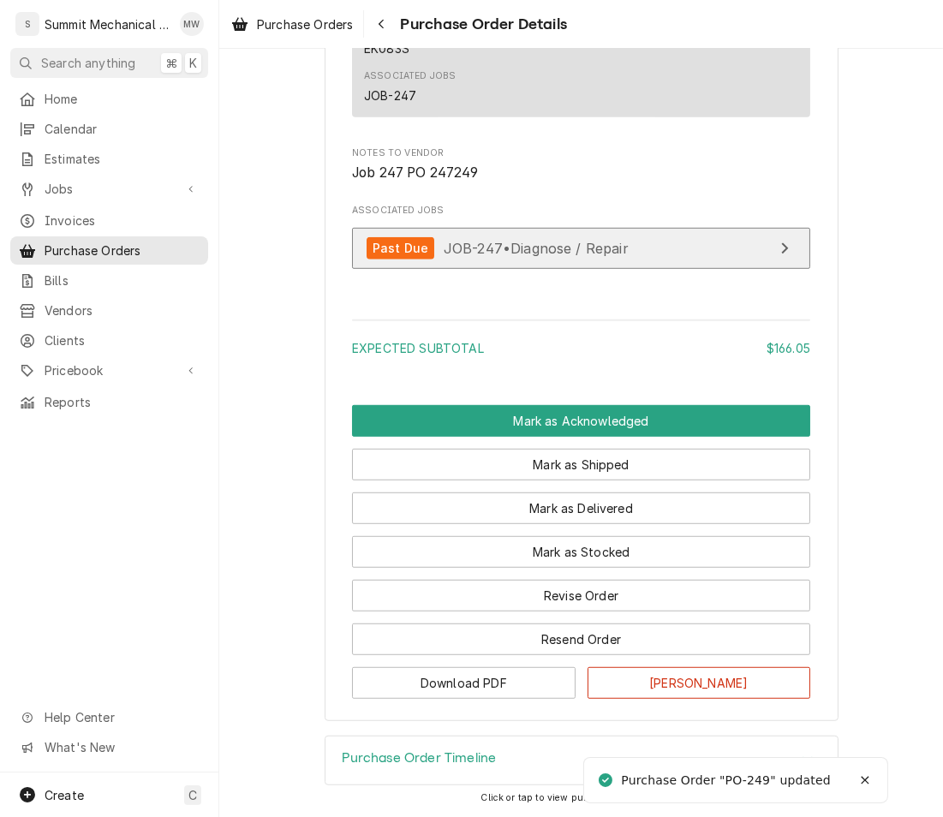
click at [522, 256] on span "JOB-247 • Diagnose / Repair" at bounding box center [536, 247] width 185 height 17
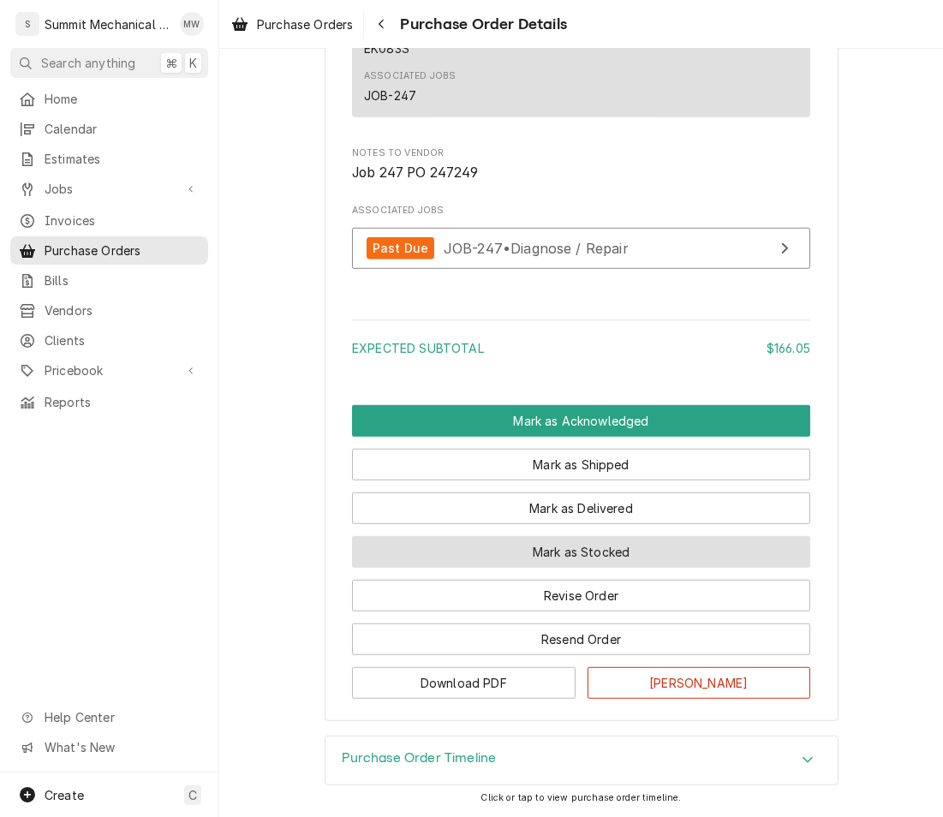
click at [596, 568] on button "Mark as Stocked" at bounding box center [581, 552] width 458 height 32
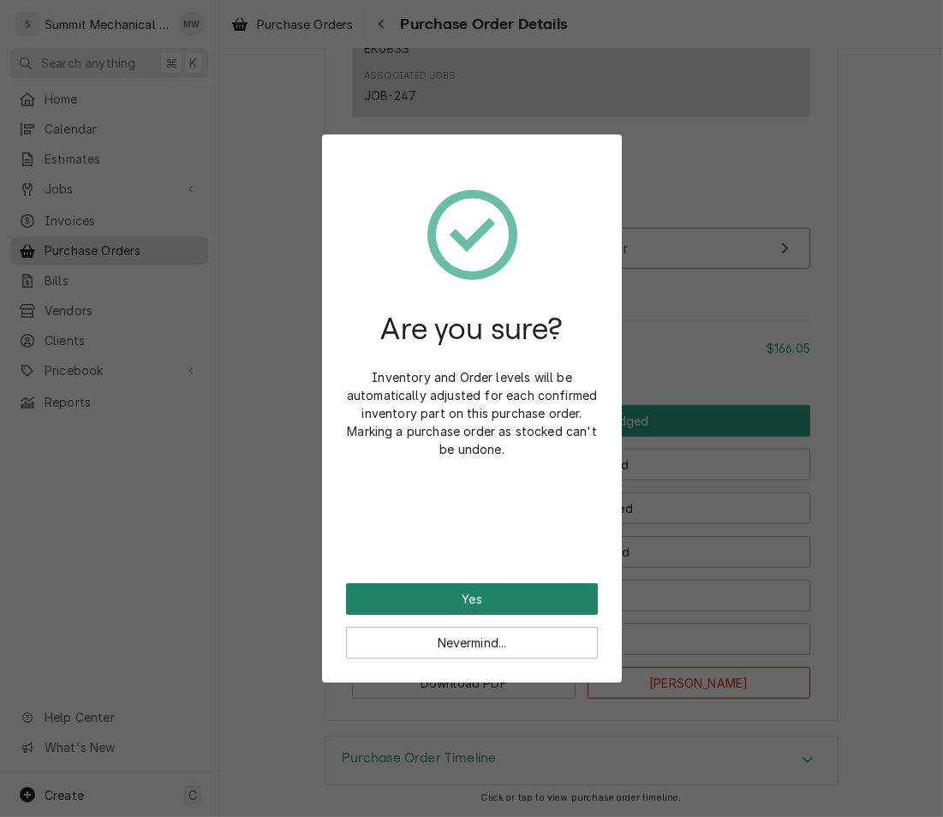
click at [494, 587] on button "Yes" at bounding box center [472, 599] width 252 height 32
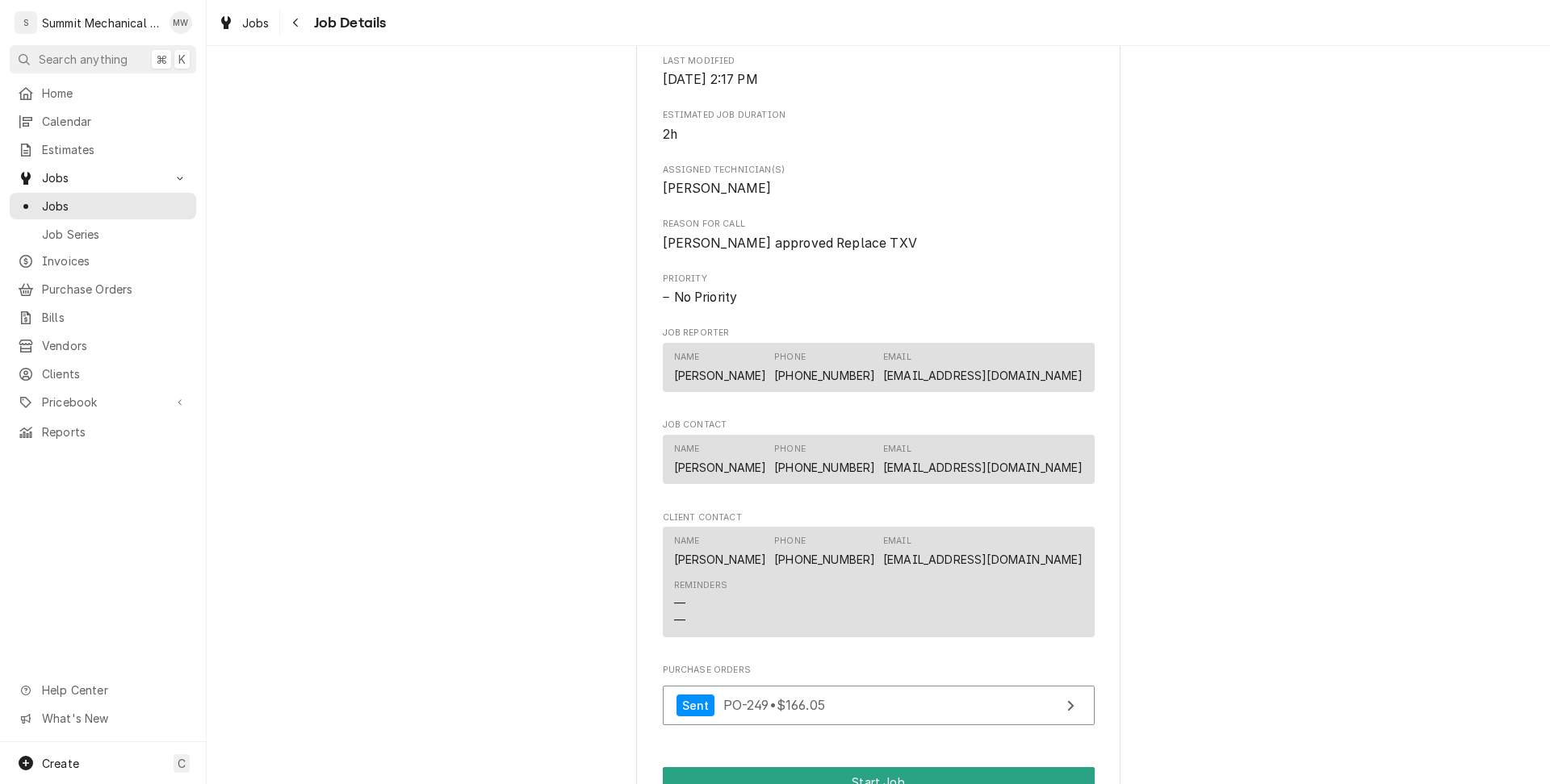
scroll to position [945, 0]
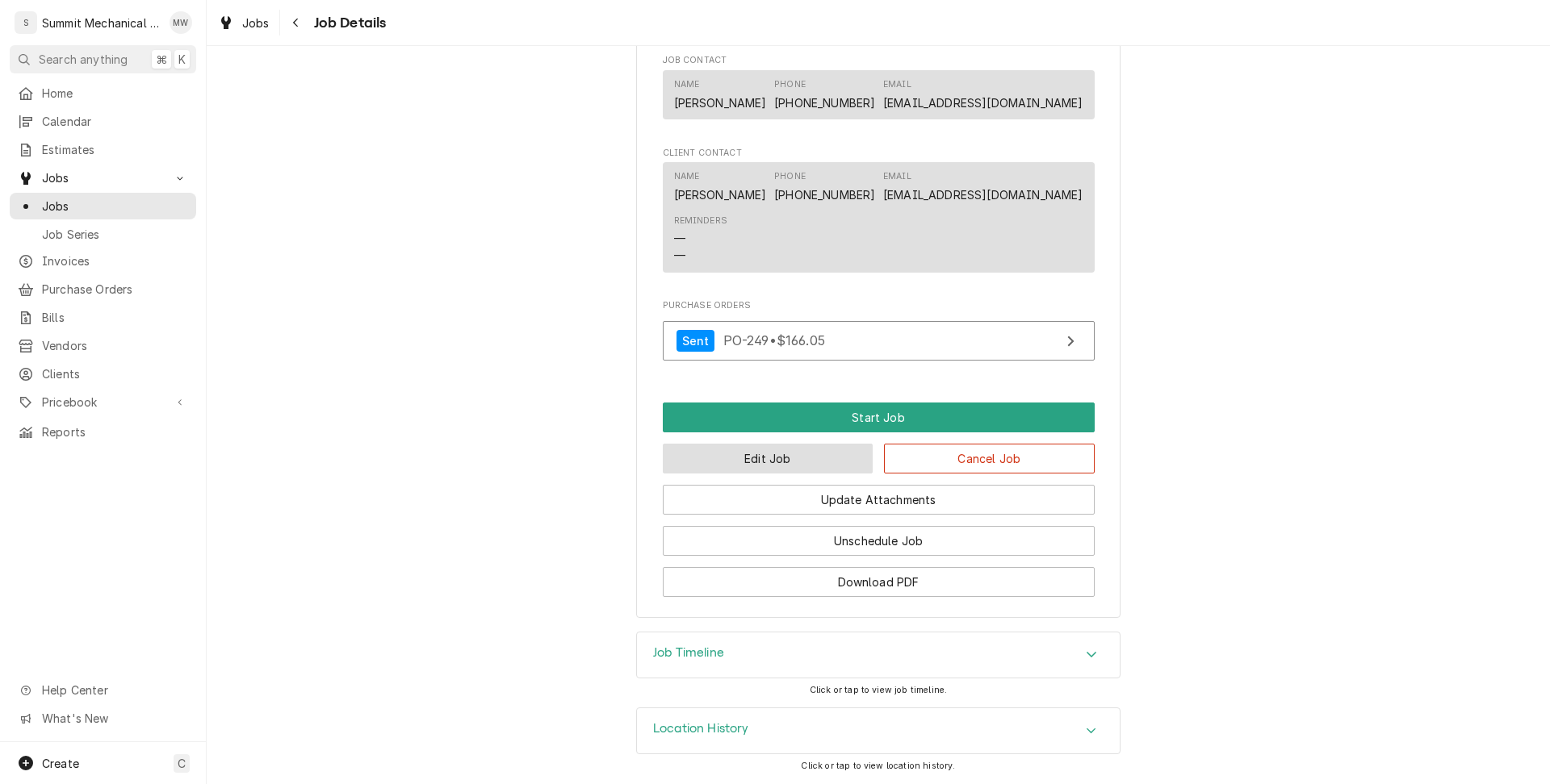
click at [795, 464] on button "Edit Job" at bounding box center [768, 459] width 211 height 30
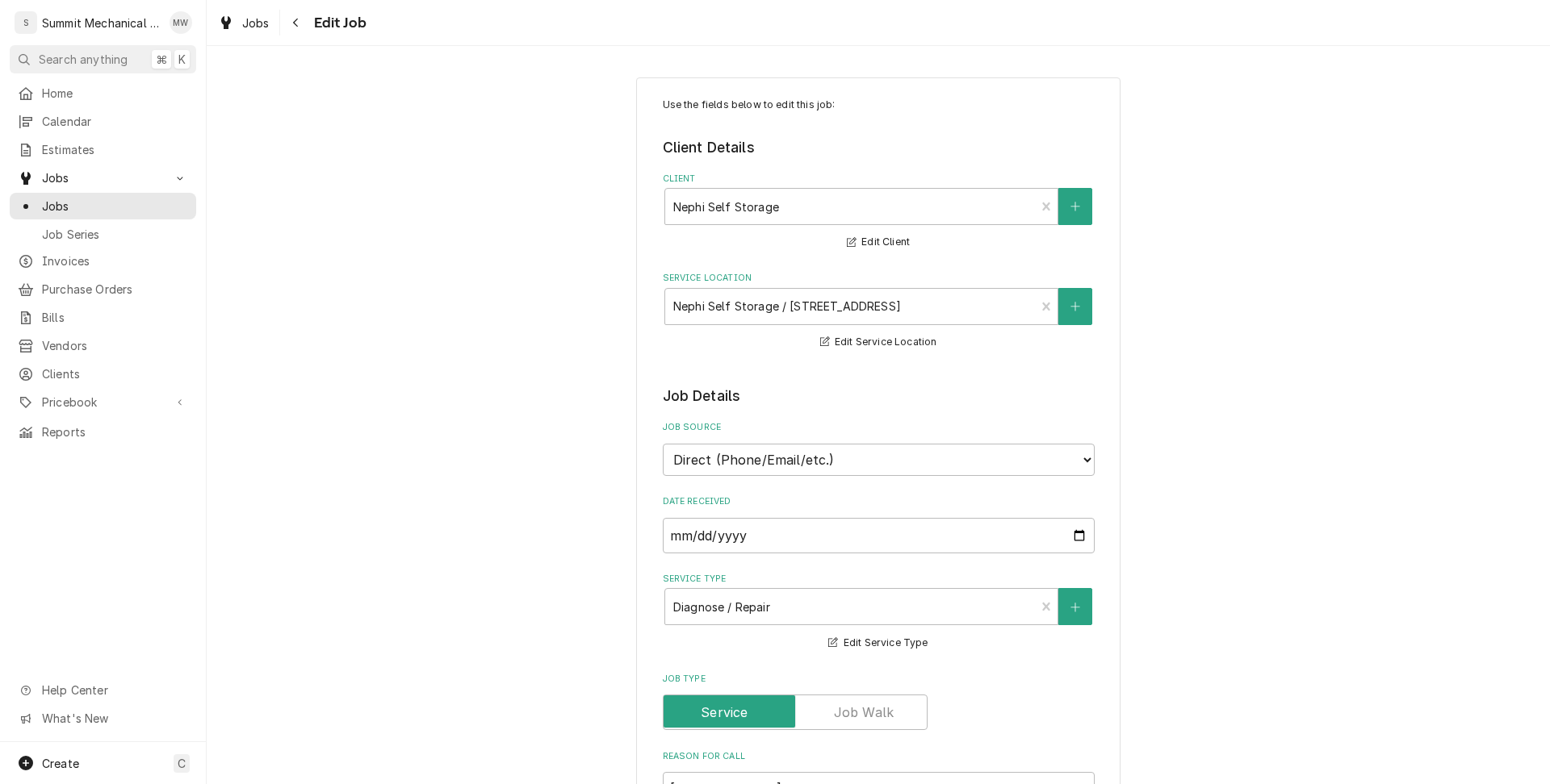
type textarea "x"
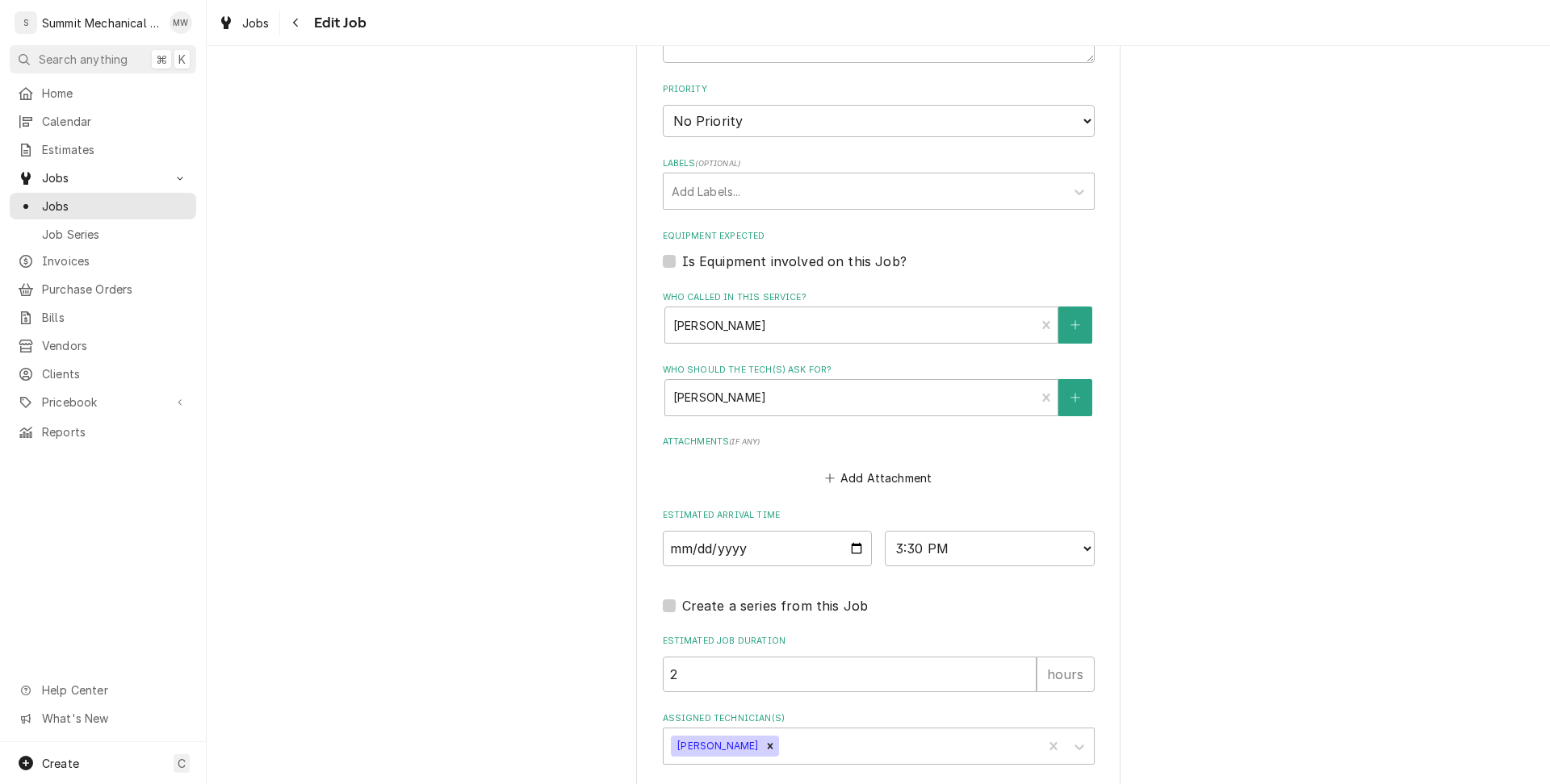
scroll to position [973, 0]
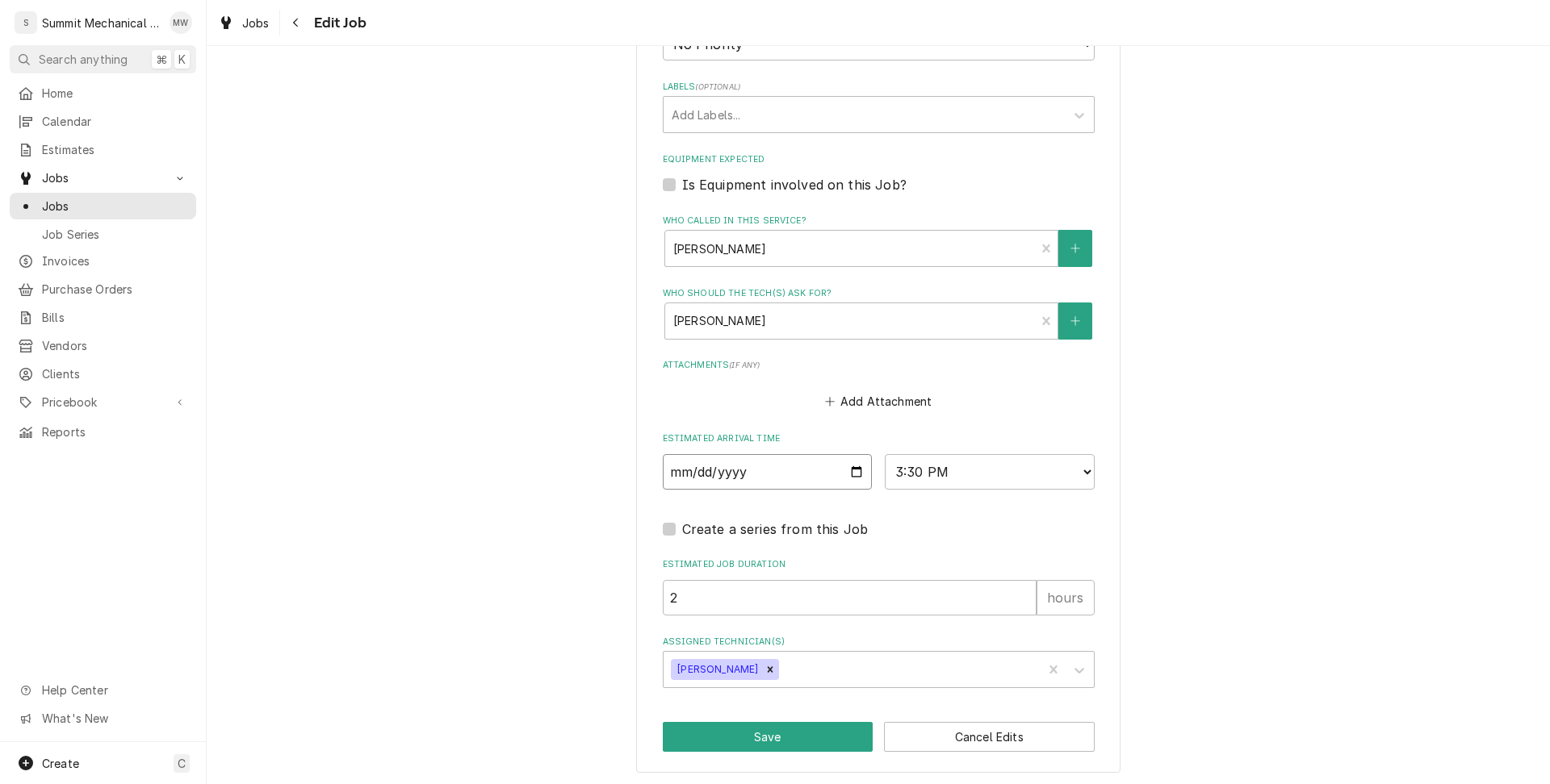
click at [853, 470] on input "[DATE]" at bounding box center [767, 472] width 210 height 36
type input "[DATE]"
type textarea "x"
click at [897, 473] on select "AM / PM 6:00 AM 6:15 AM 6:30 AM 6:45 AM 7:00 AM 7:15 AM 7:30 AM 7:45 AM 8:00 AM…" at bounding box center [990, 472] width 210 height 36
select select "14:00:00"
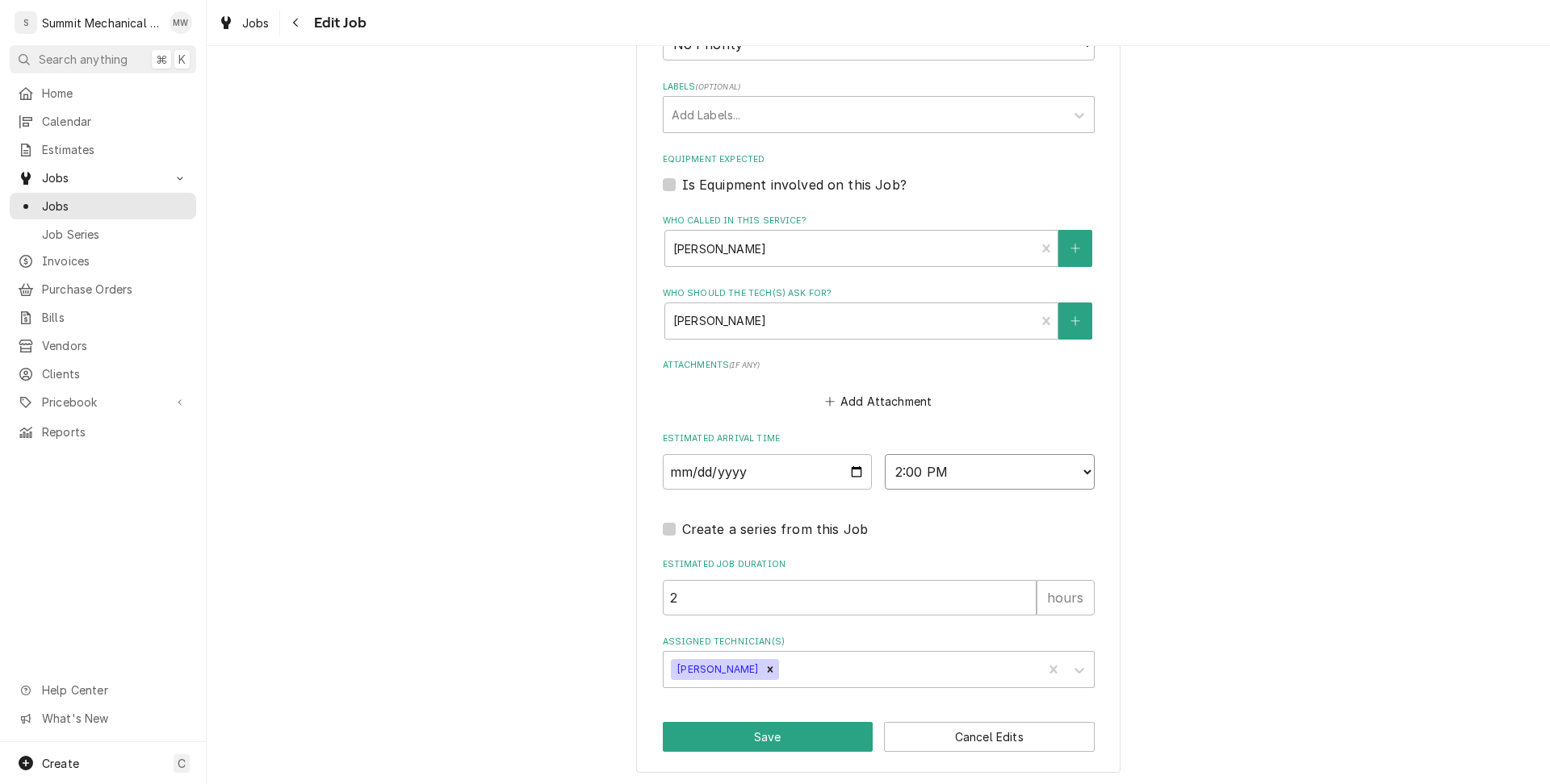
click at [885, 454] on select "AM / PM 6:00 AM 6:15 AM 6:30 AM 6:45 AM 7:00 AM 7:15 AM 7:30 AM 7:45 AM 8:00 AM…" at bounding box center [990, 472] width 210 height 36
click at [752, 727] on button "Save" at bounding box center [768, 738] width 211 height 30
type textarea "x"
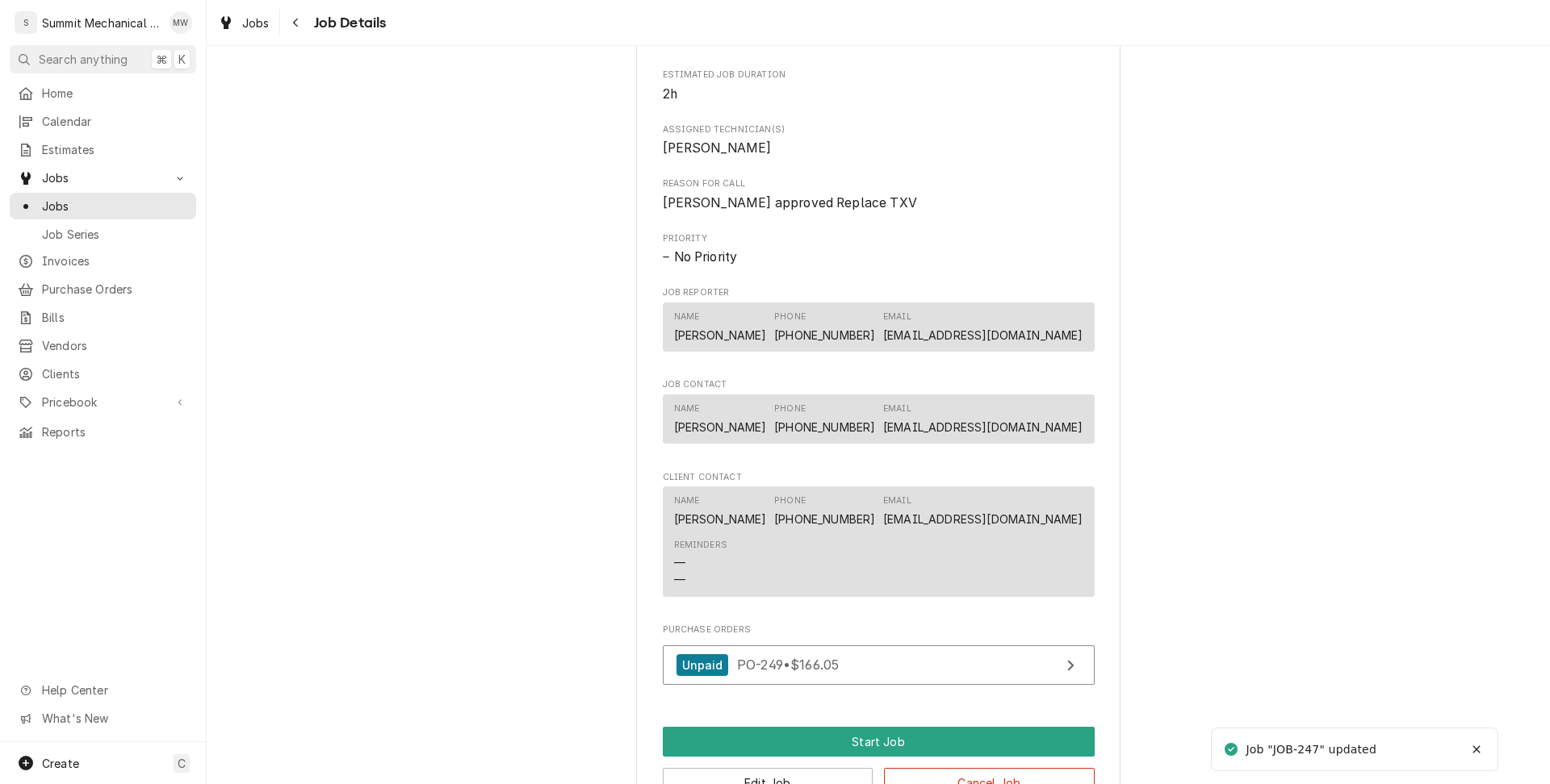
scroll to position [945, 0]
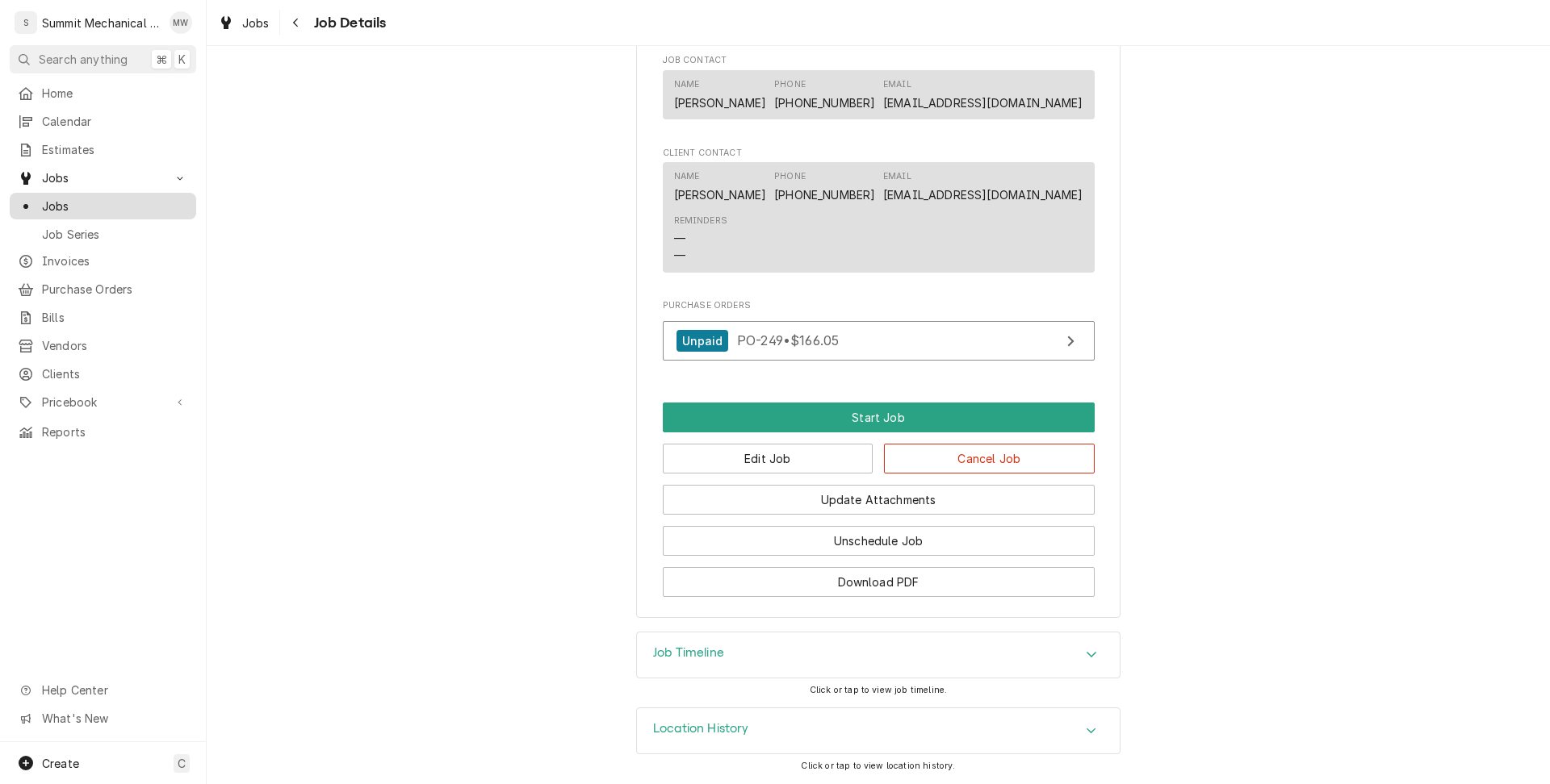
click at [55, 209] on div "Jobs" at bounding box center [103, 205] width 180 height 20
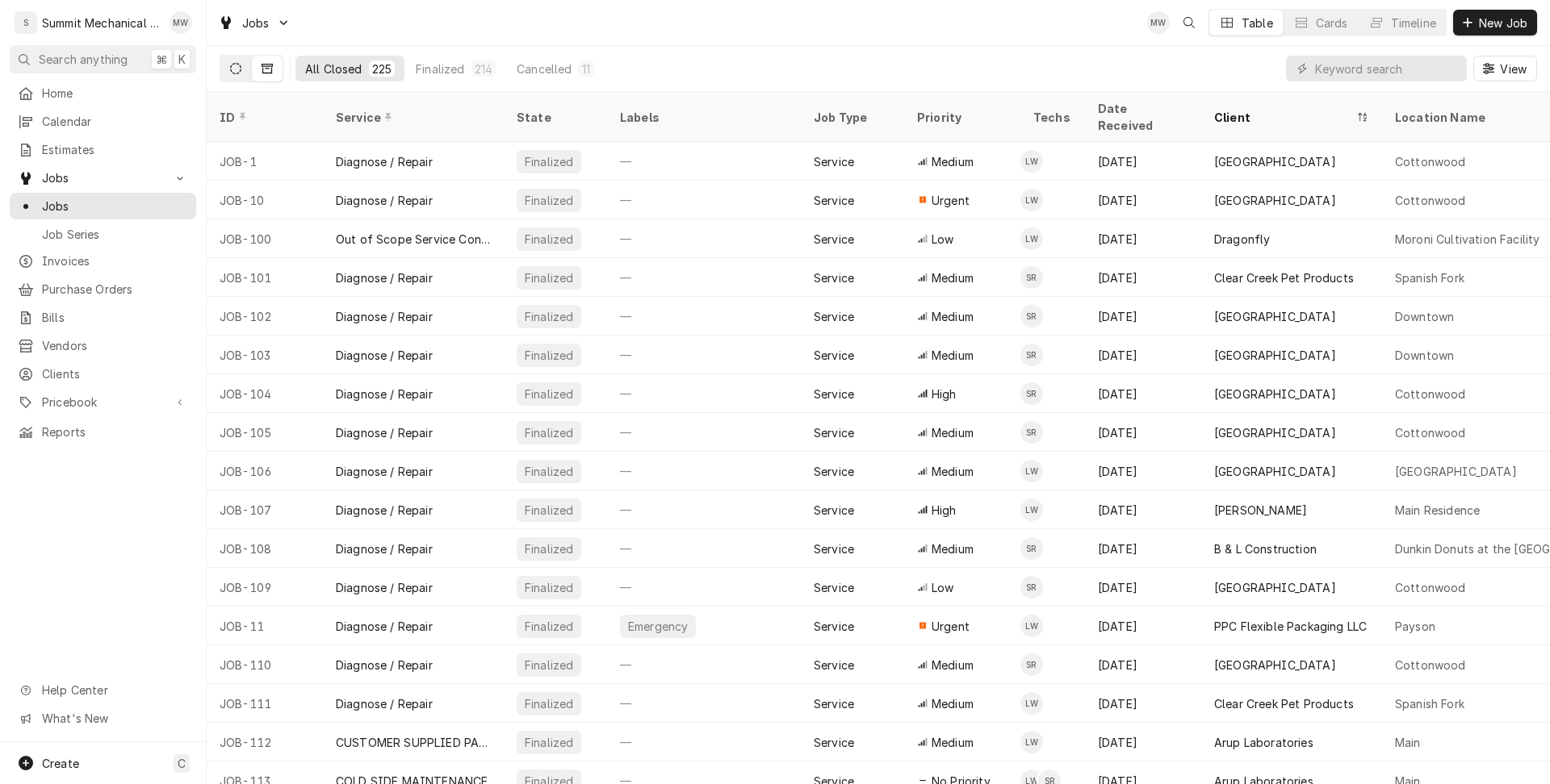
click at [235, 74] on button "Dynamic Content Wrapper" at bounding box center [236, 68] width 31 height 25
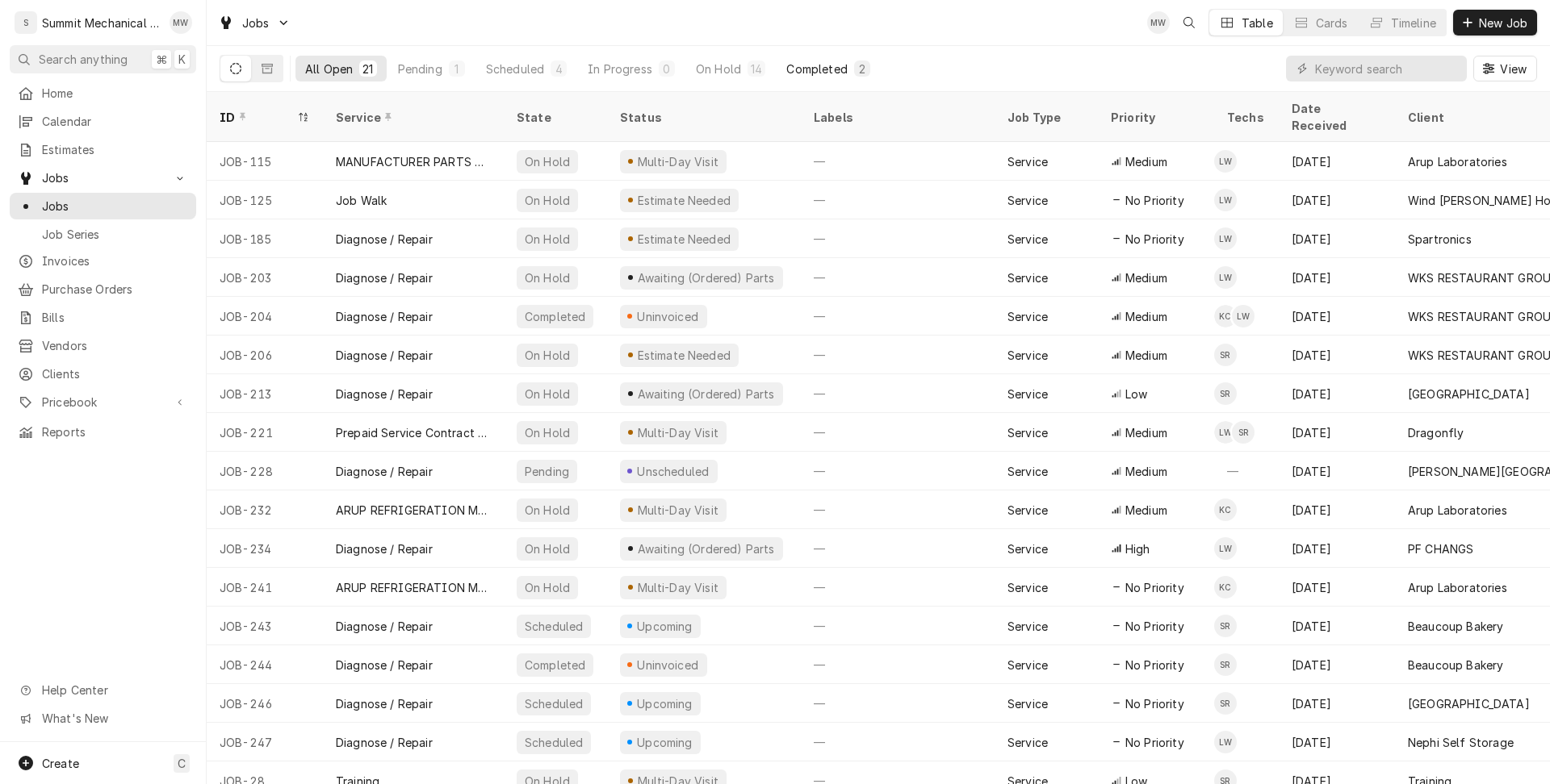
click at [821, 71] on div "Completed" at bounding box center [816, 69] width 60 height 17
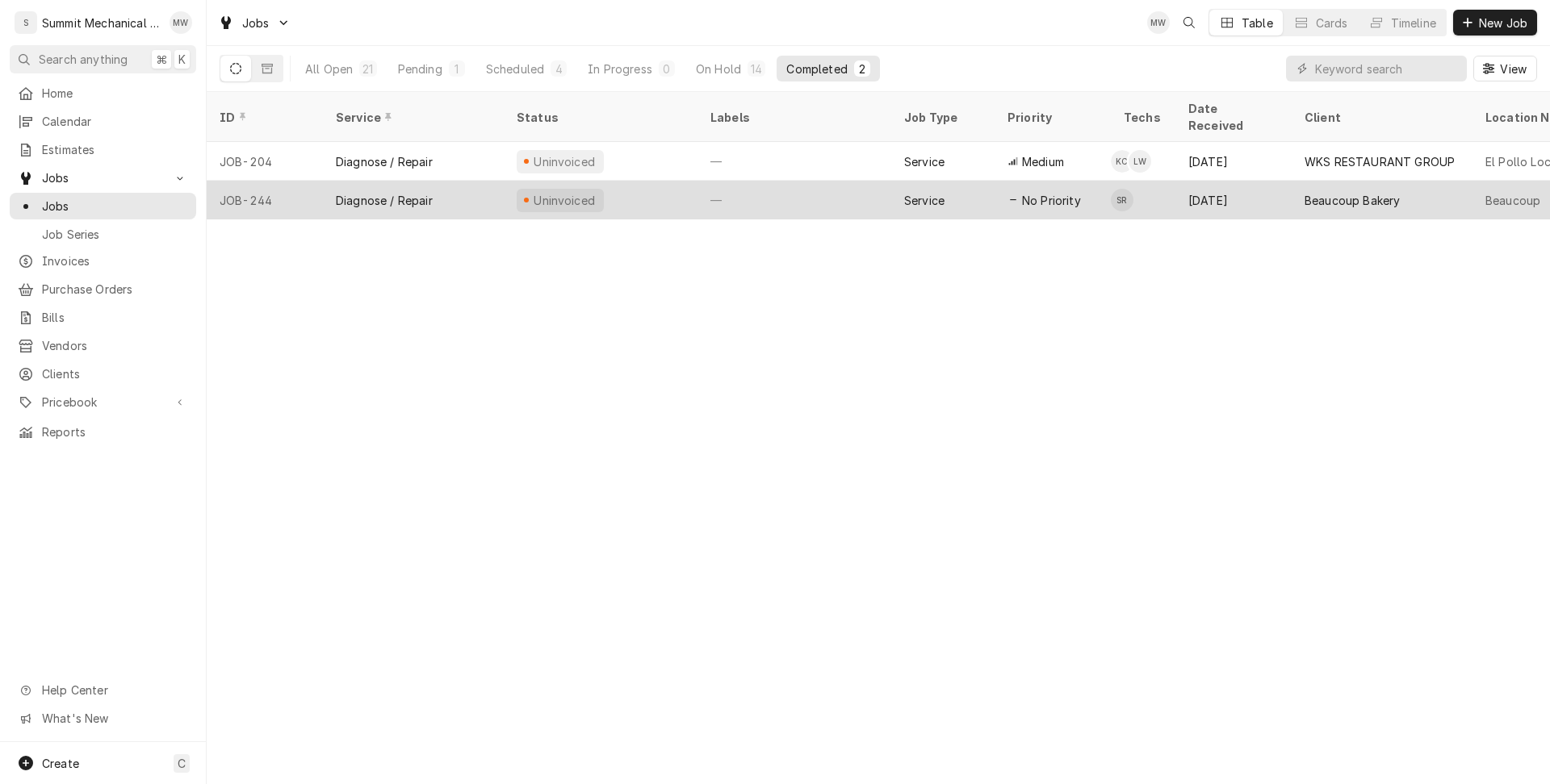
click at [384, 192] on div "Diagnose / Repair" at bounding box center [384, 201] width 97 height 17
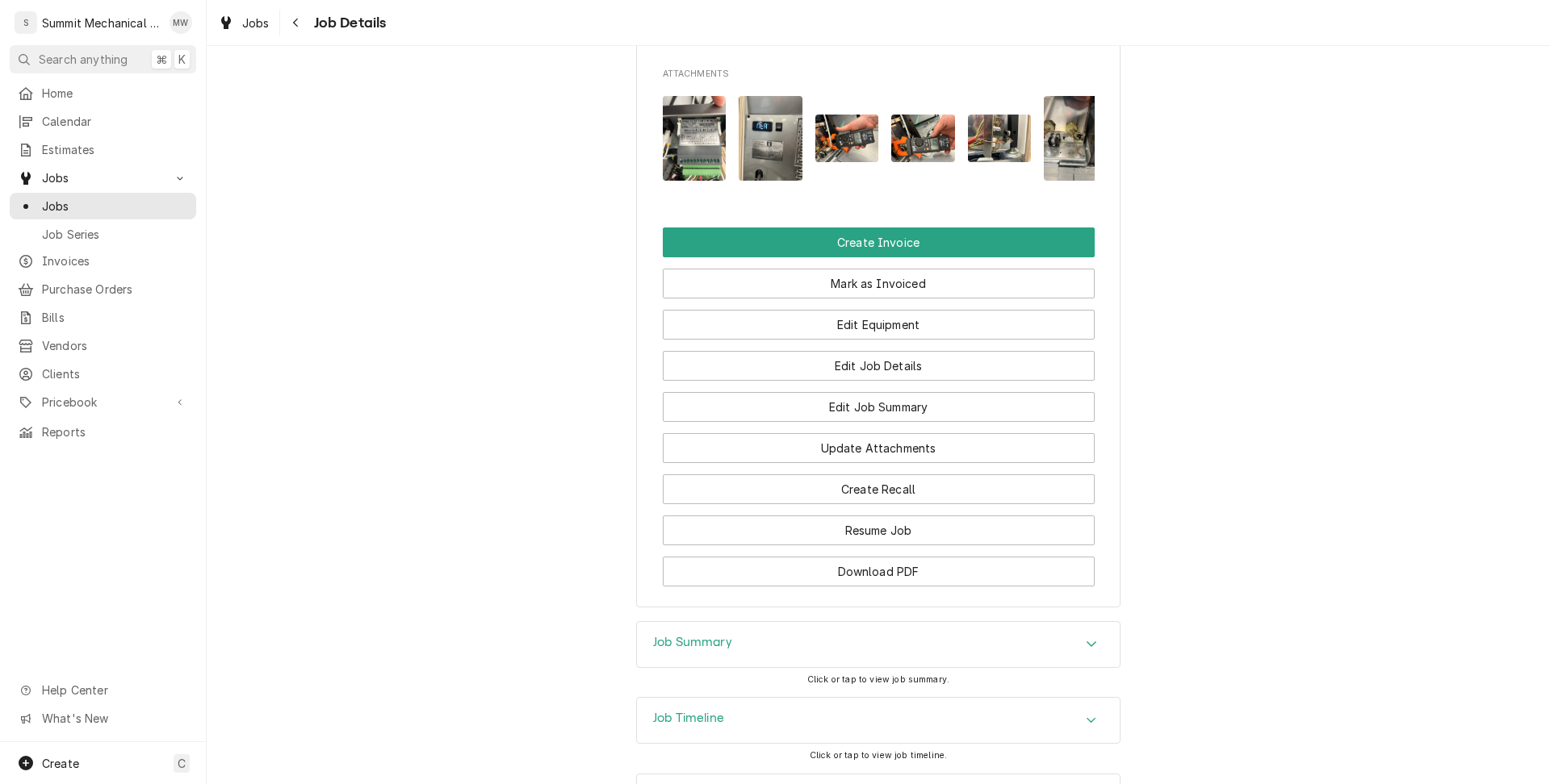
scroll to position [1388, 0]
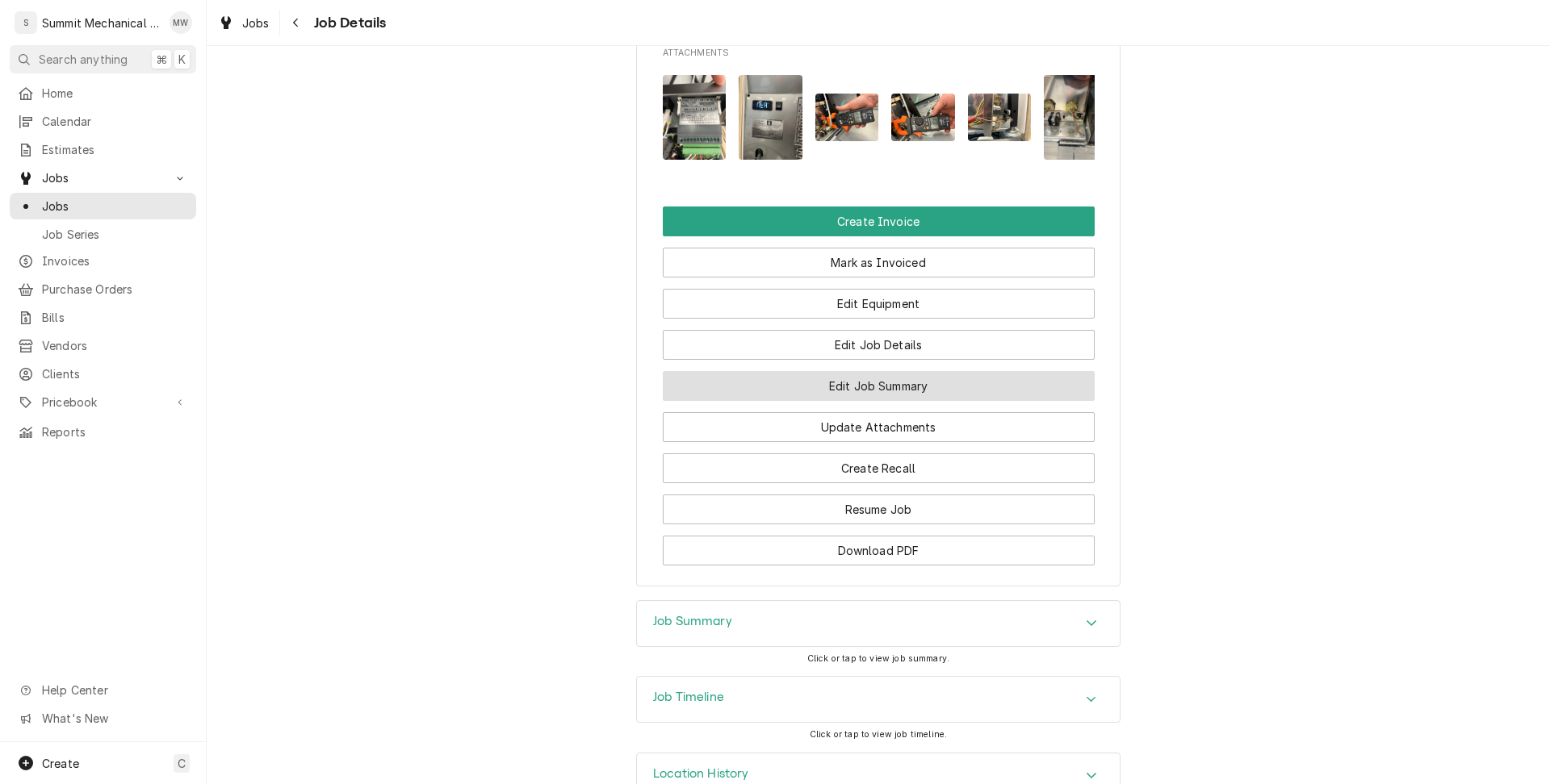
click at [839, 401] on button "Edit Job Summary" at bounding box center [879, 386] width 432 height 30
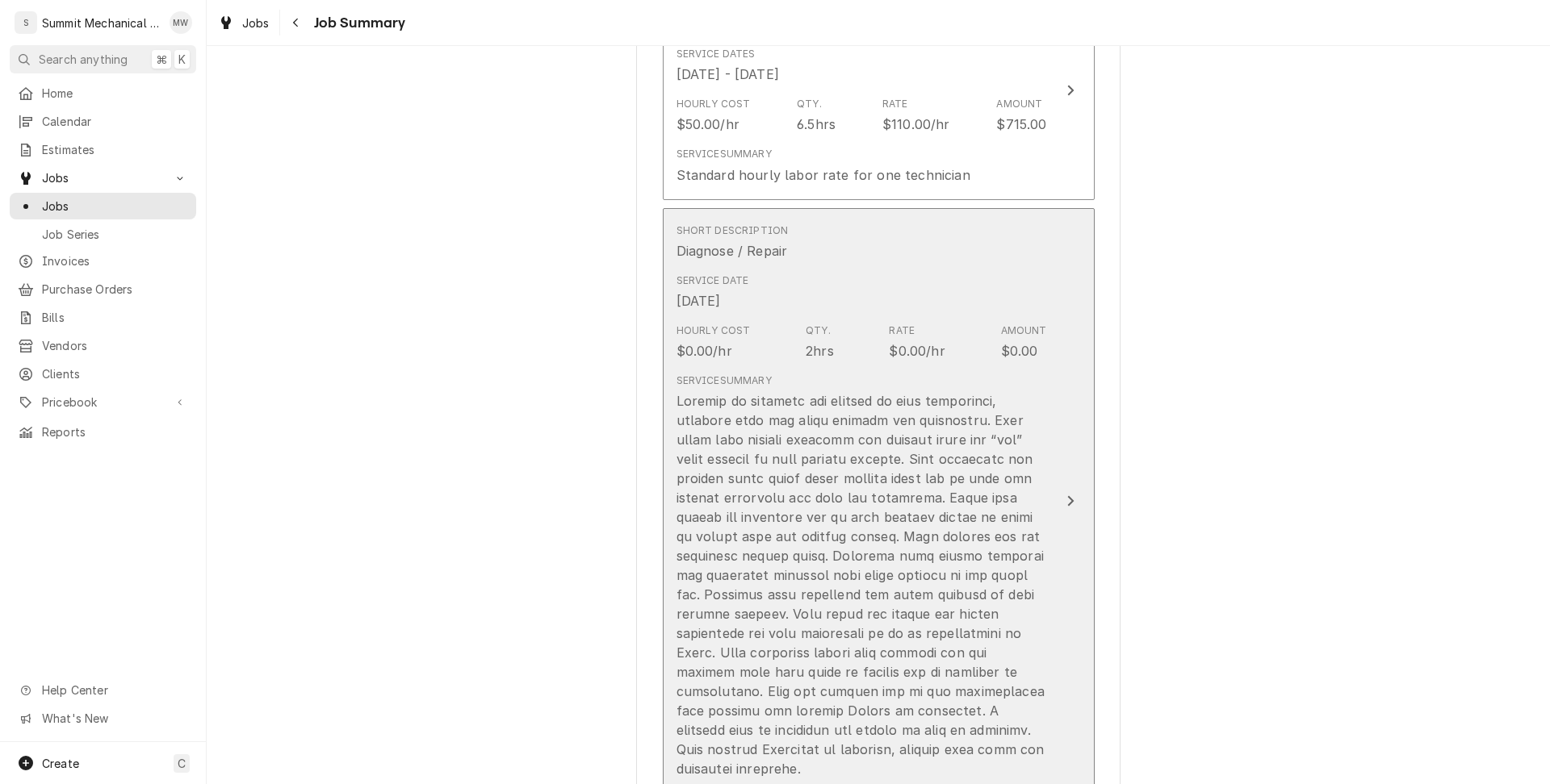
click at [783, 458] on div "Update Line Item" at bounding box center [862, 584] width 371 height 387
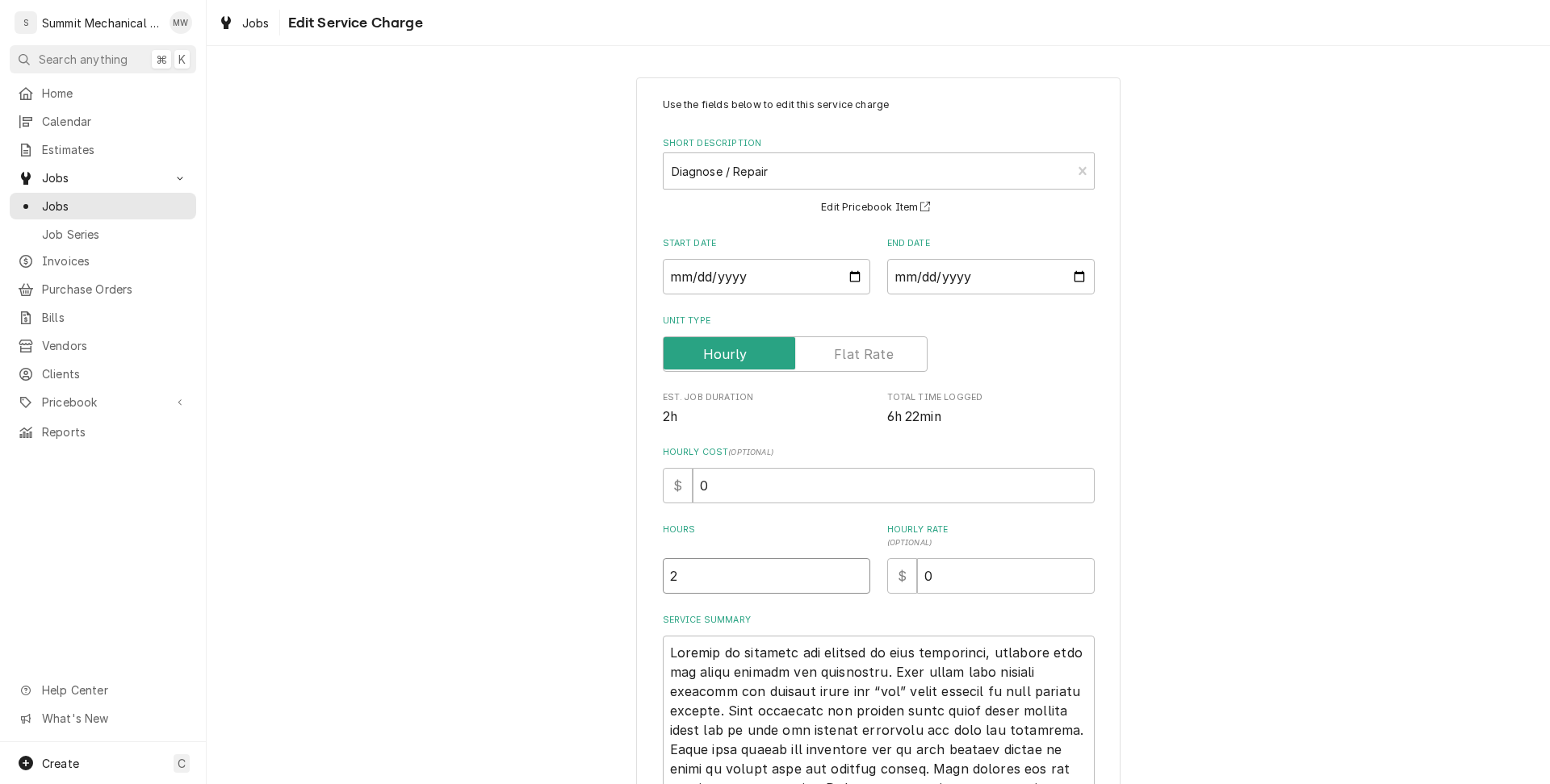
click at [694, 564] on input "2" at bounding box center [767, 577] width 207 height 36
type textarea "x"
type input "6"
type textarea "x"
type input "6.5"
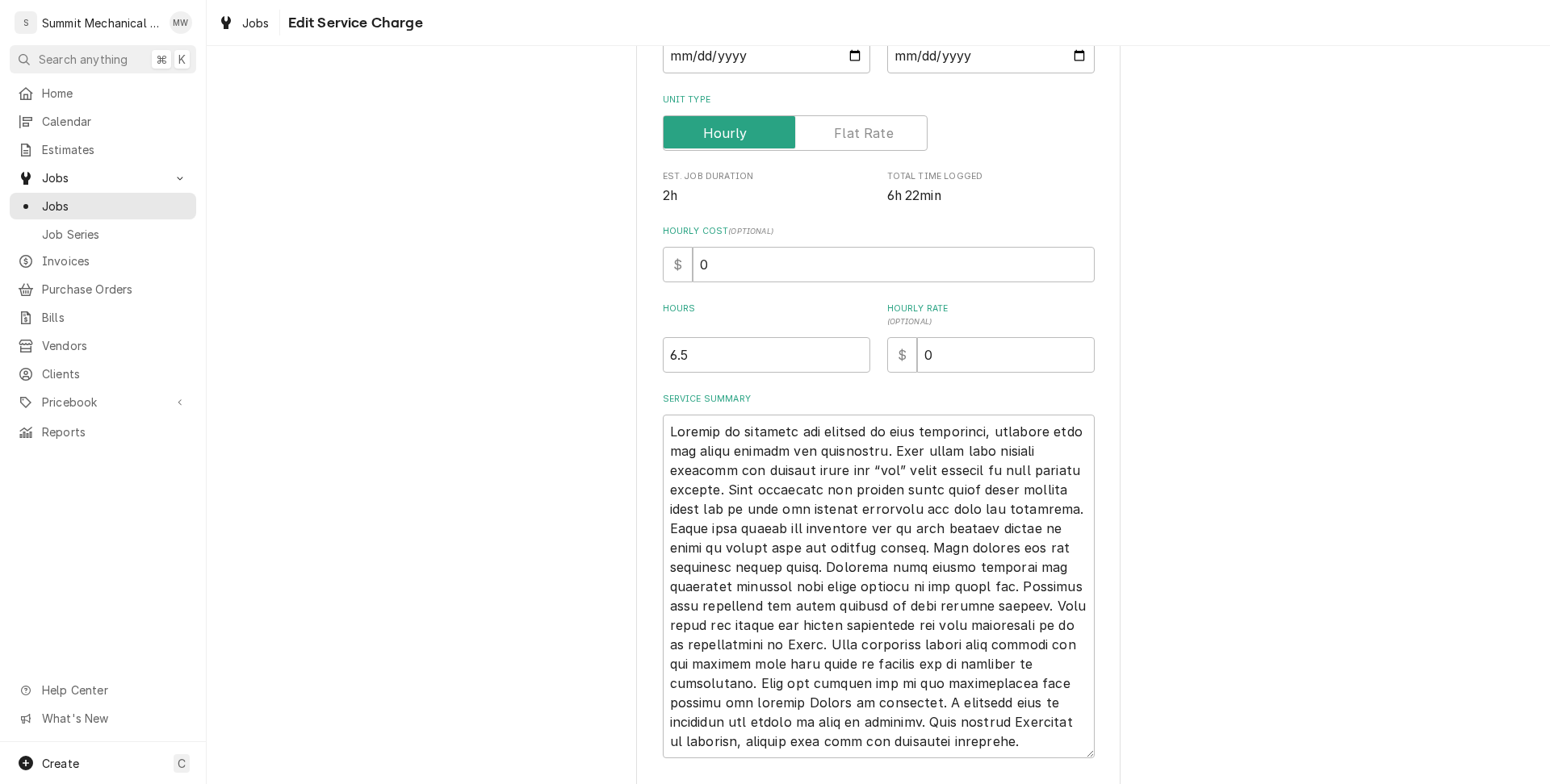
scroll to position [248, 0]
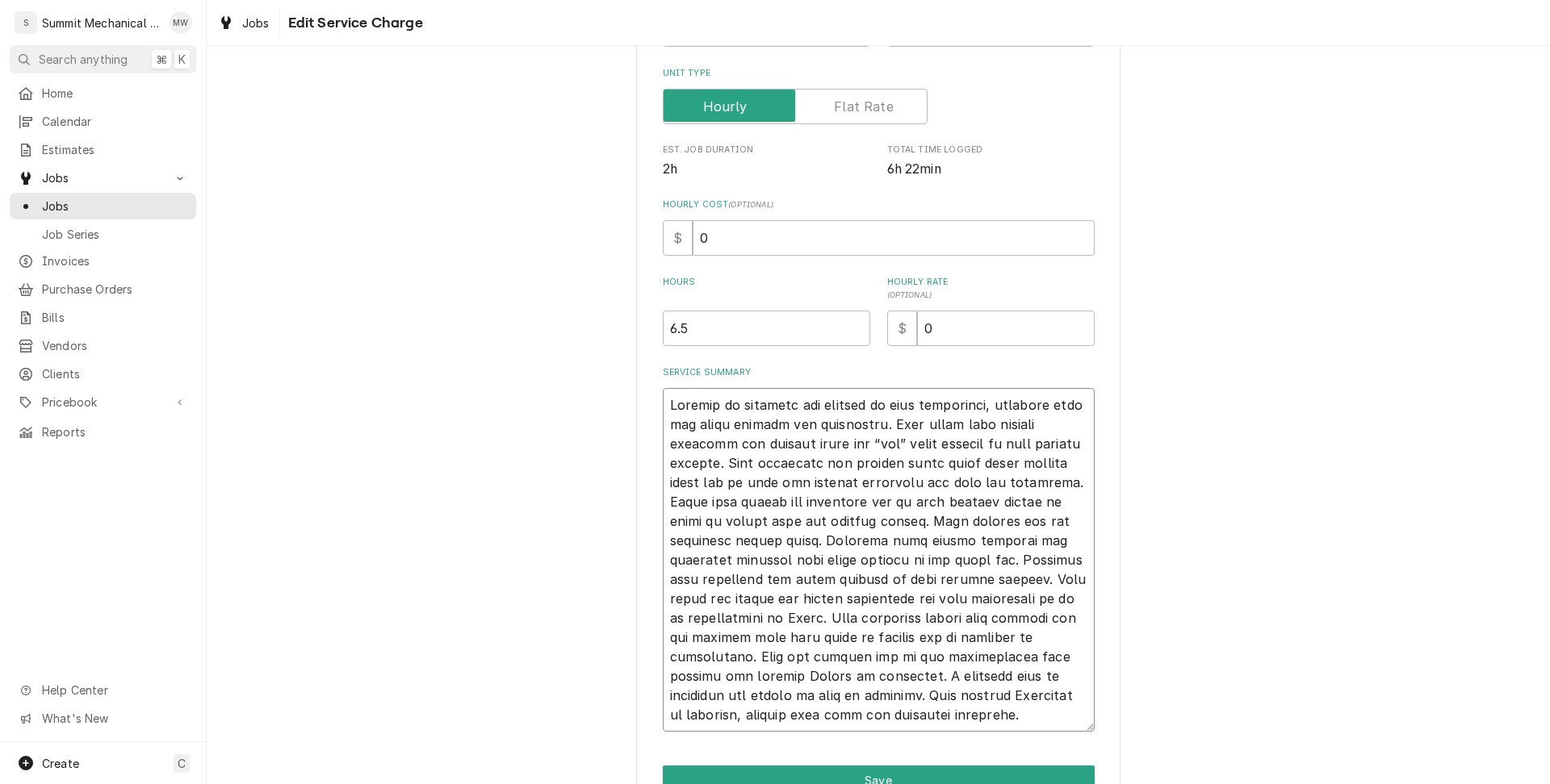
click at [672, 403] on textarea "Service Summary" at bounding box center [879, 560] width 432 height 344
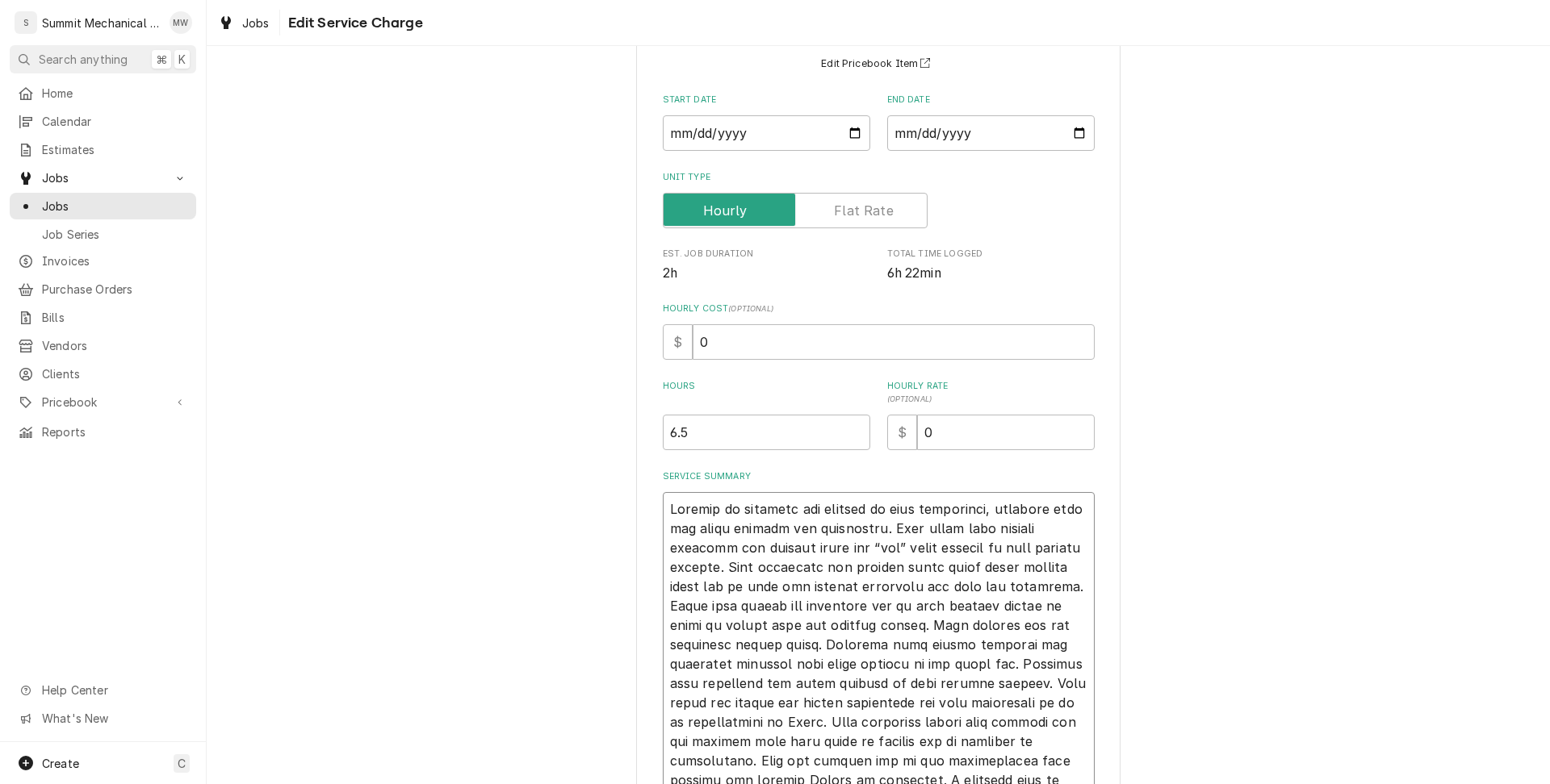
scroll to position [145, 0]
type textarea "x"
type textarea "9Arrived on location and checked in with management, accessed unit and began te…"
type textarea "x"
type textarea "9/Arrived on location and checked in with management, accessed unit and began t…"
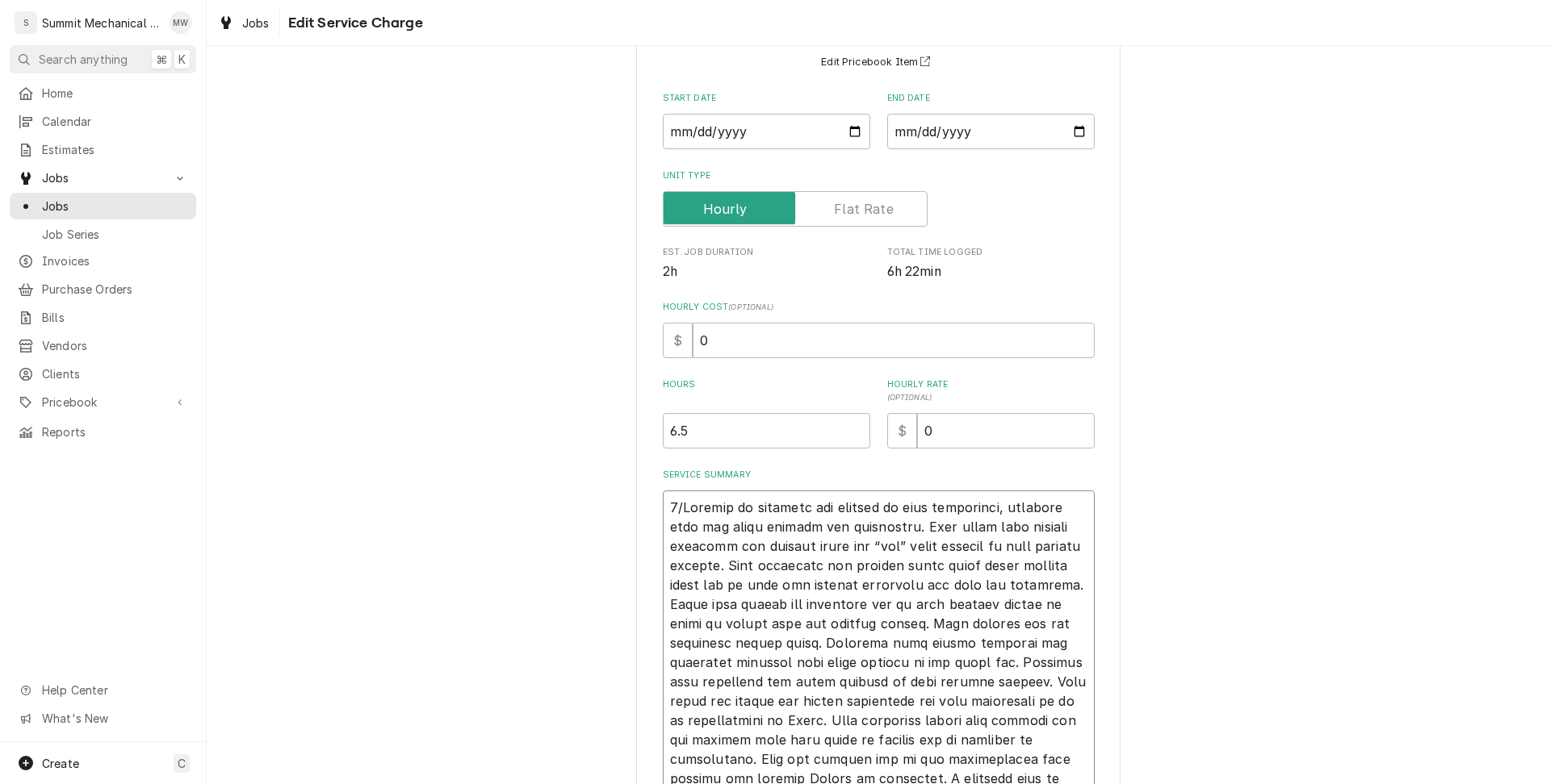
type textarea "x"
type textarea "9/1Arrived on location and checked in with management, accessed unit and began …"
type textarea "x"
type textarea "9/16Arrived on location and checked in with management, accessed unit and began…"
type textarea "x"
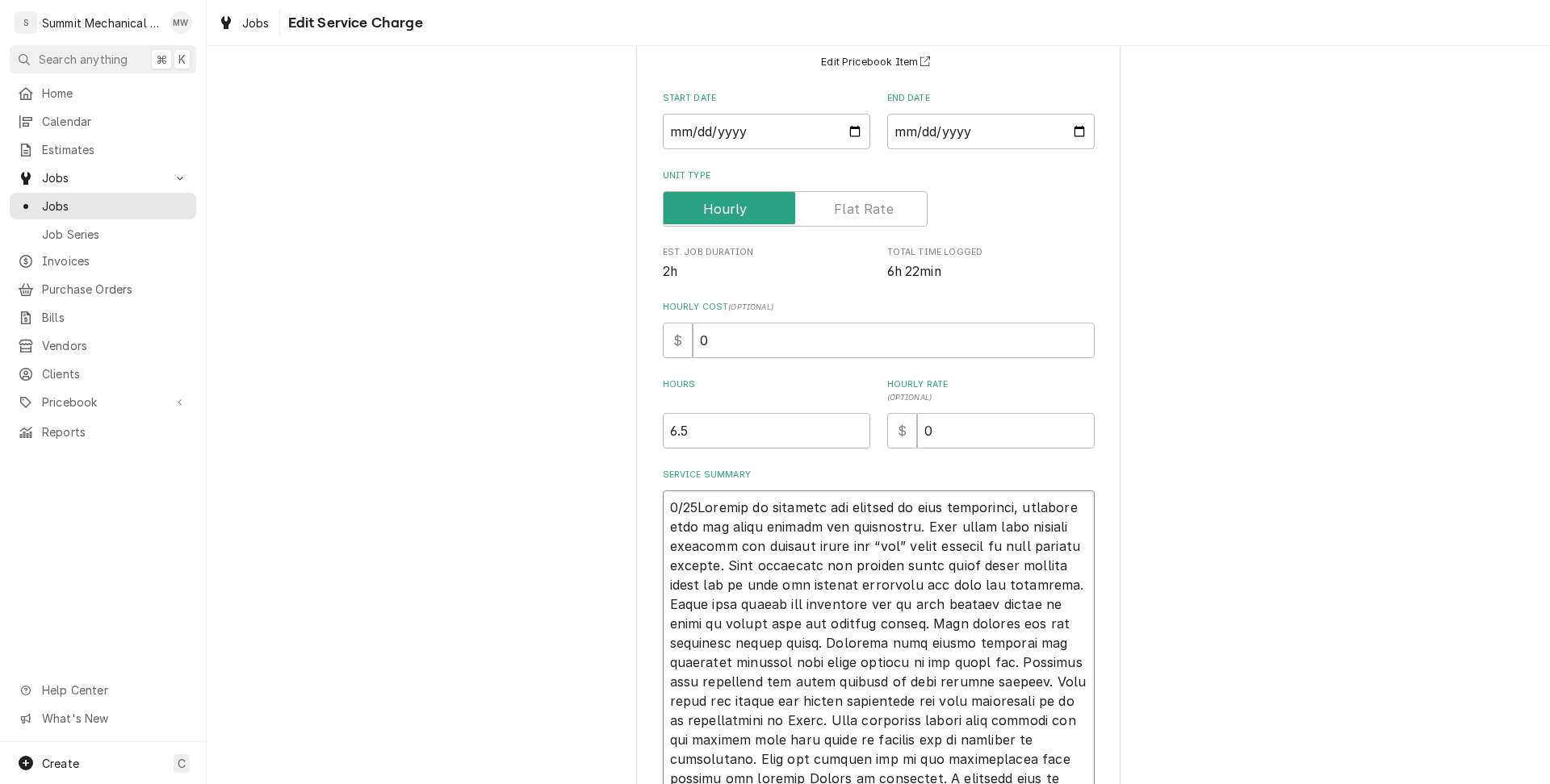
type textarea "9/16 Arrived on location and checked in with management, accessed unit and bega…"
type textarea "x"
type textarea "9/16 SArrived on location and checked in with management, accessed unit and beg…"
type textarea "x"
type textarea "9/16 SRArrived on location and checked in with management, accessed unit and be…"
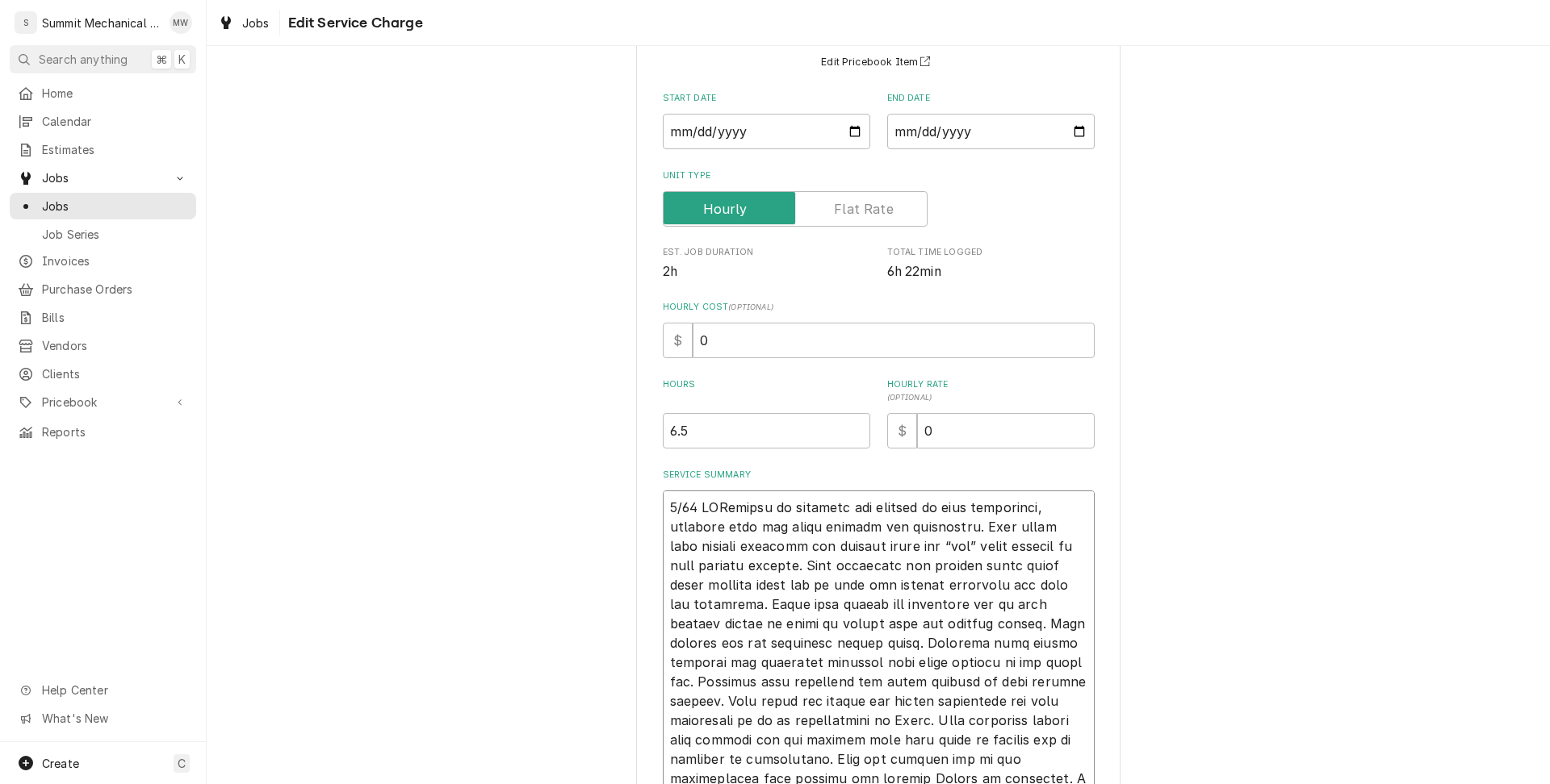
type textarea "x"
type textarea "9/16 SR:Arrived on location and checked in with management, accessed unit and b…"
type textarea "x"
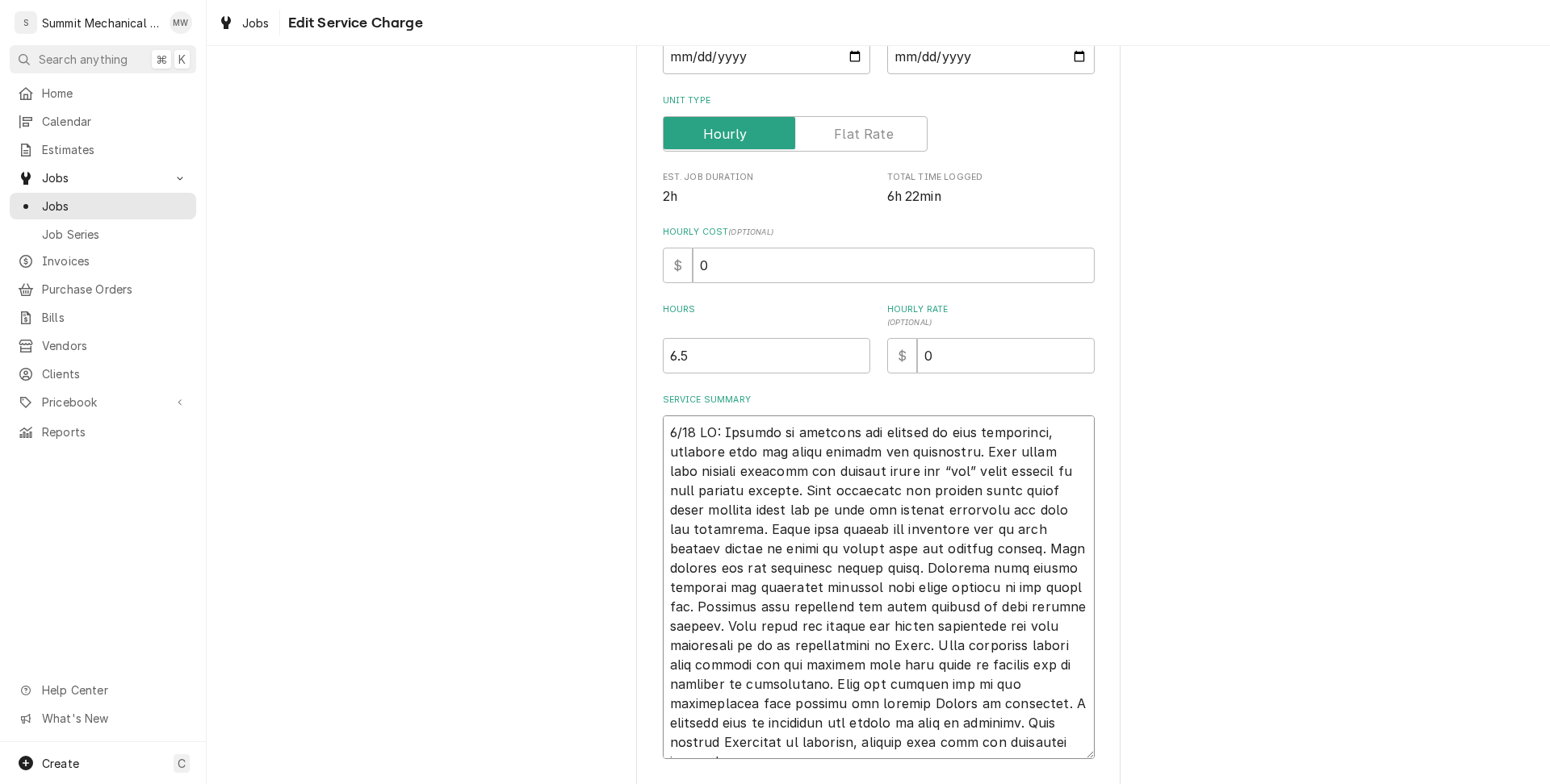
scroll to position [323, 0]
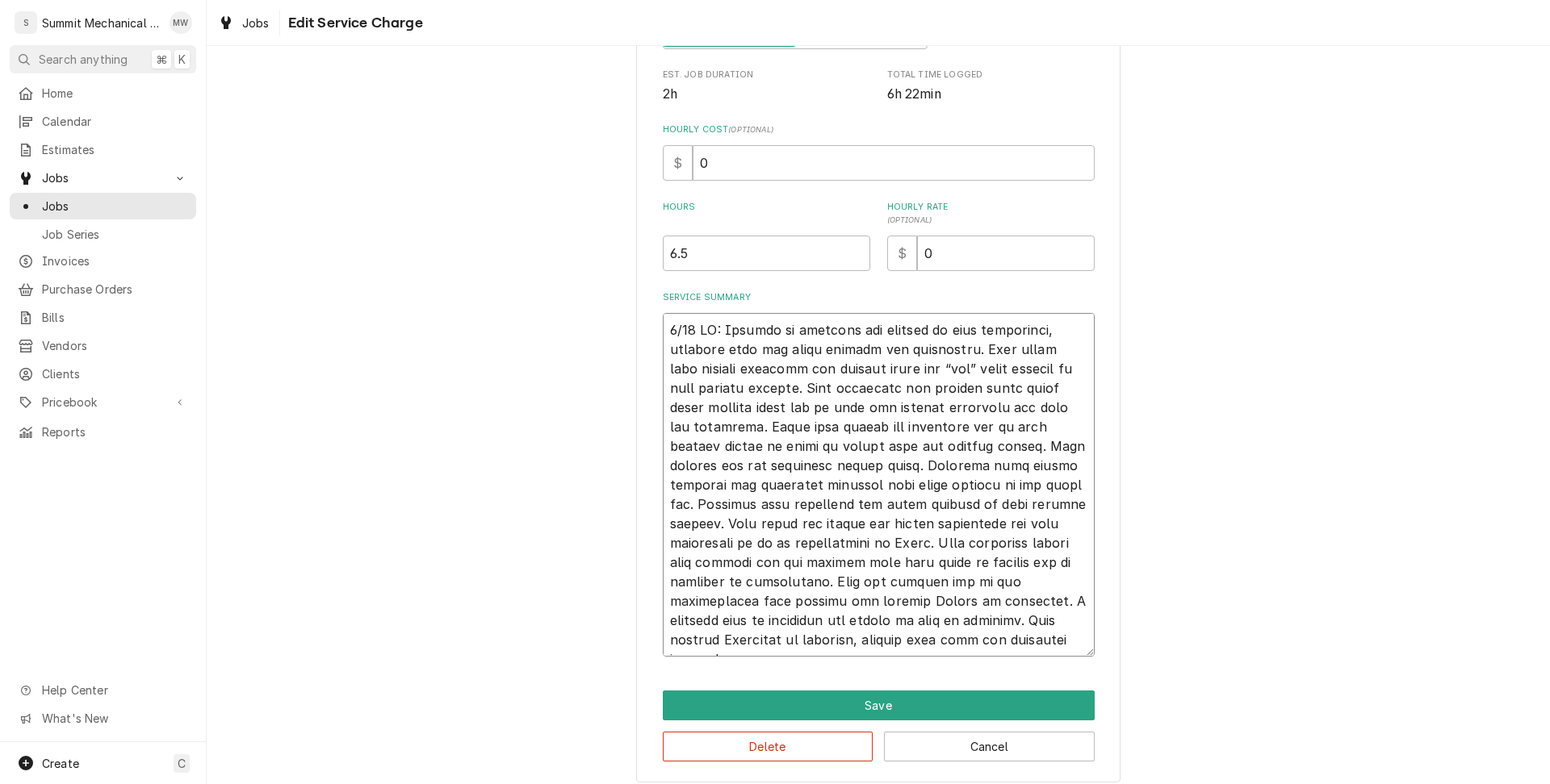
click at [1020, 639] on textarea "Service Summary" at bounding box center [879, 484] width 432 height 344
type textarea "9/16 SR: Arrived on location and checked in with management, accessed unit and …"
click at [887, 707] on button "Save" at bounding box center [879, 706] width 432 height 30
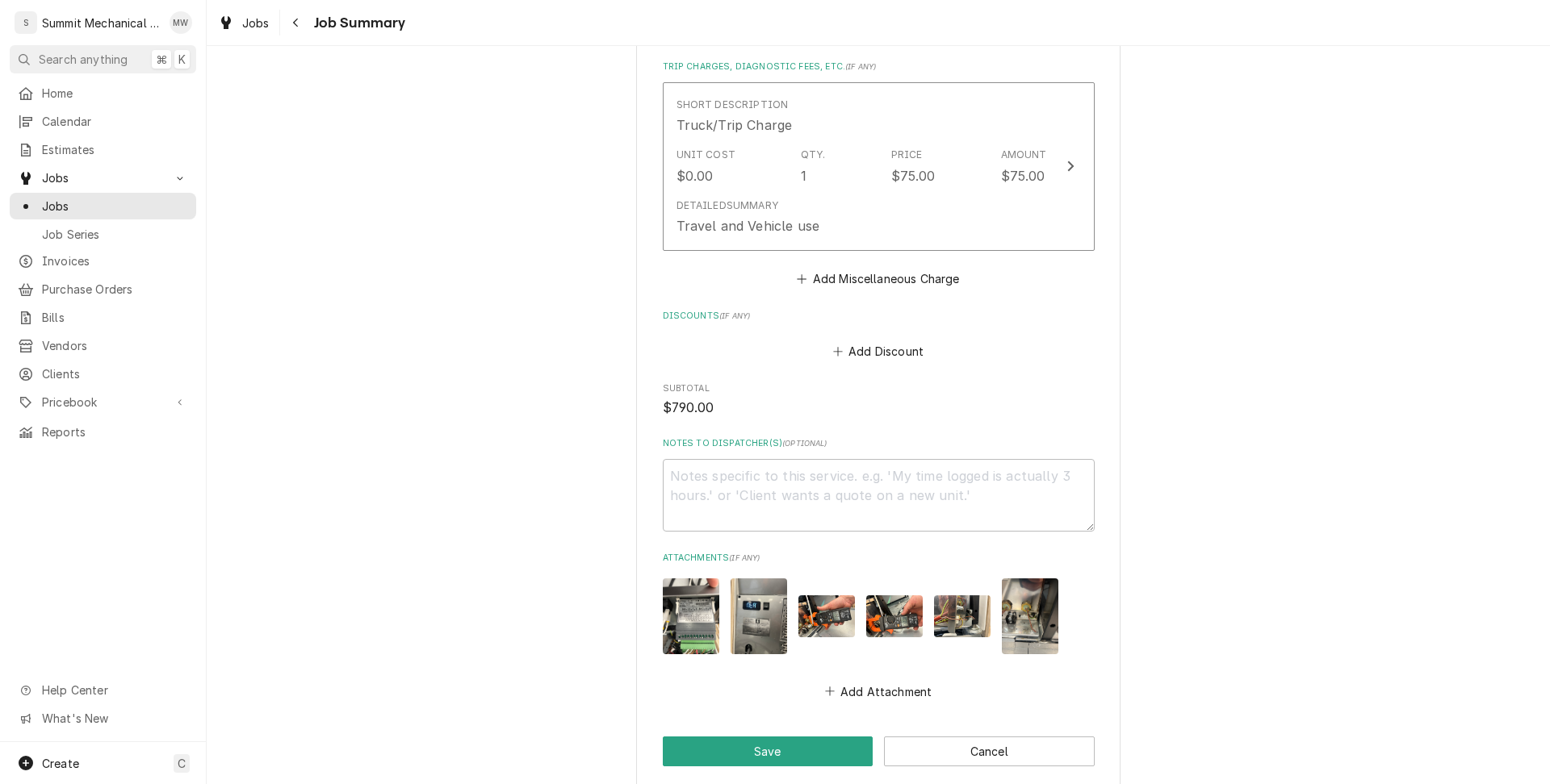
scroll to position [1418, 0]
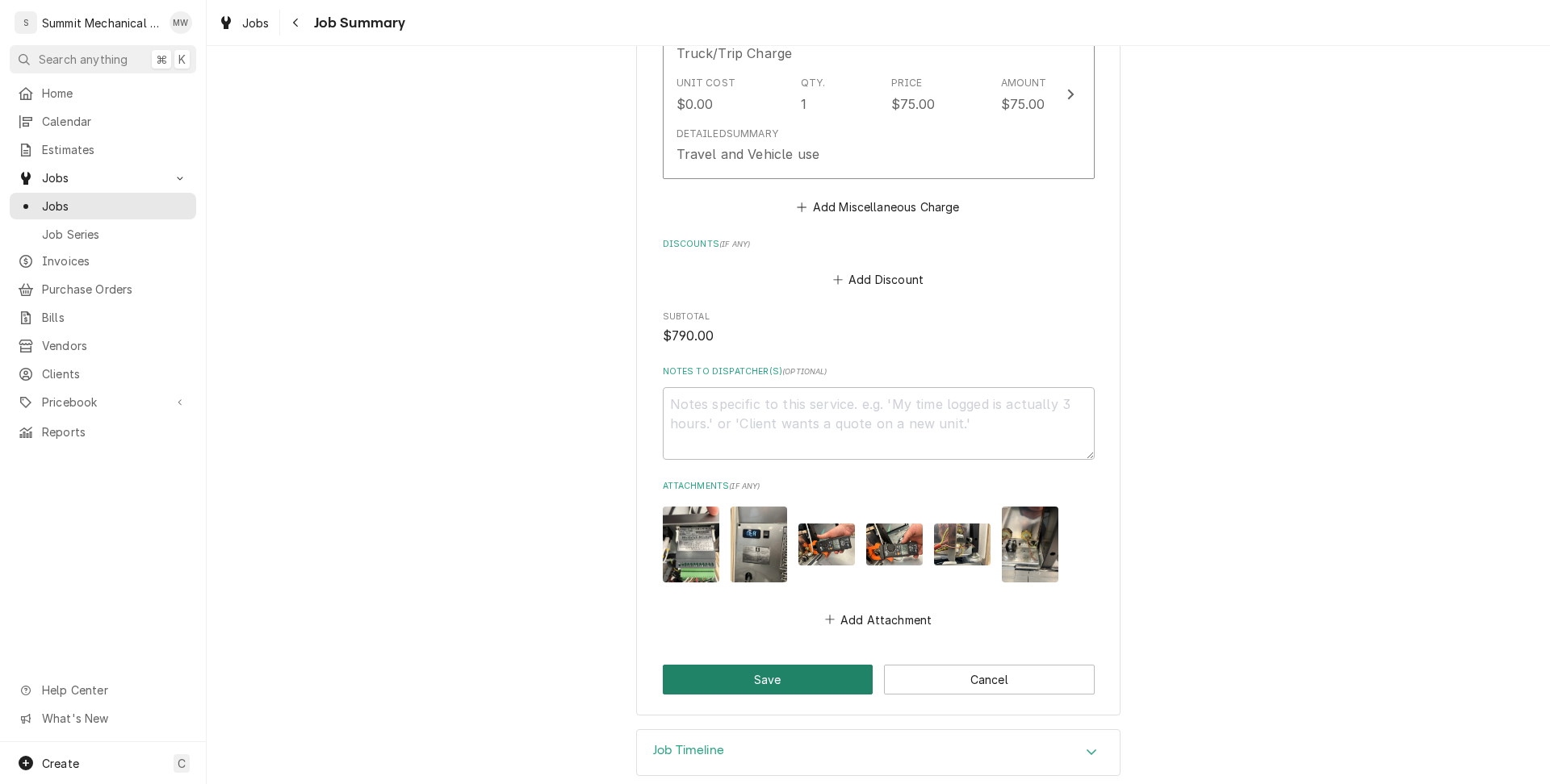
click at [759, 665] on button "Save" at bounding box center [768, 680] width 211 height 30
type textarea "x"
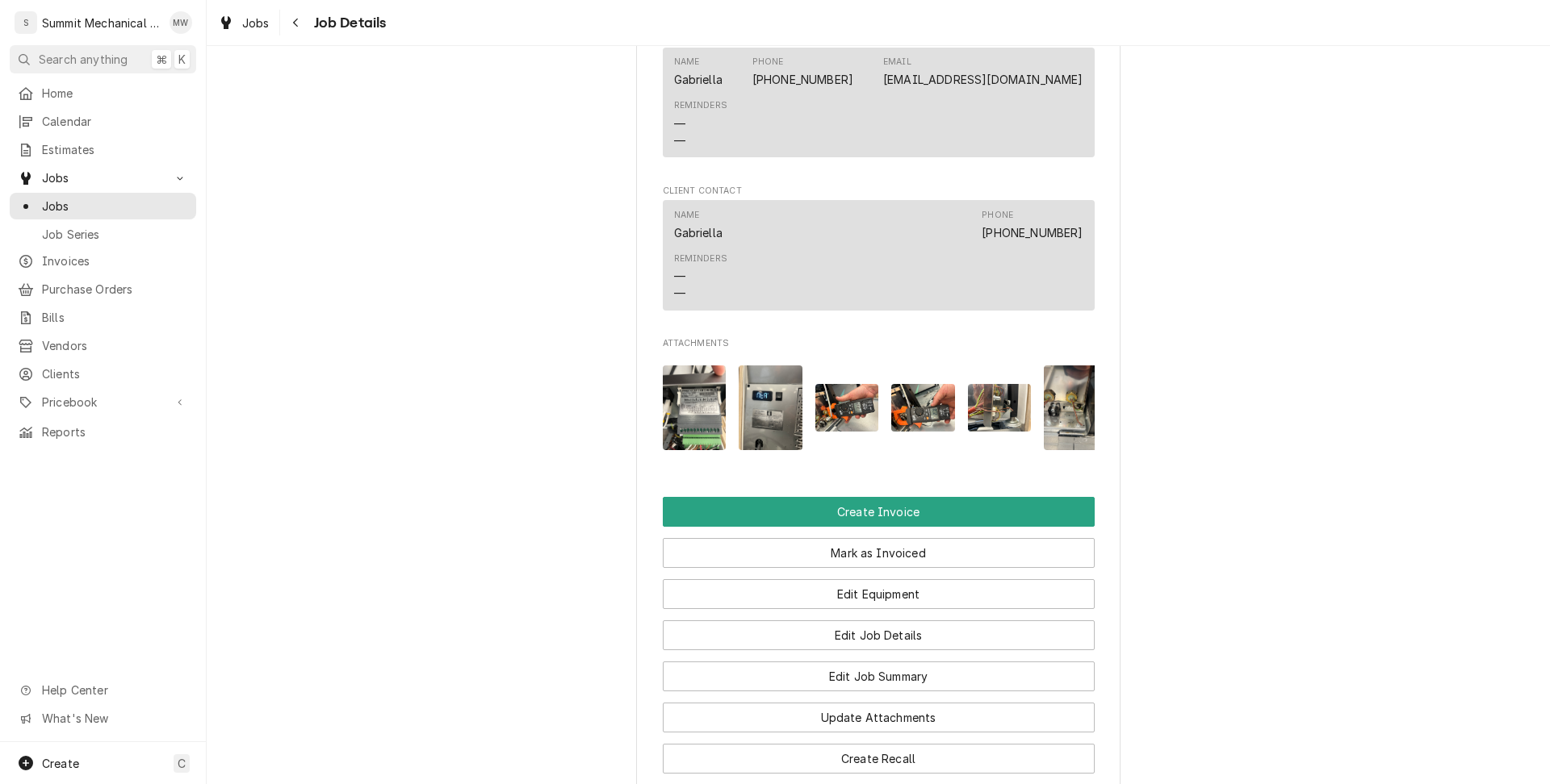
scroll to position [1342, 0]
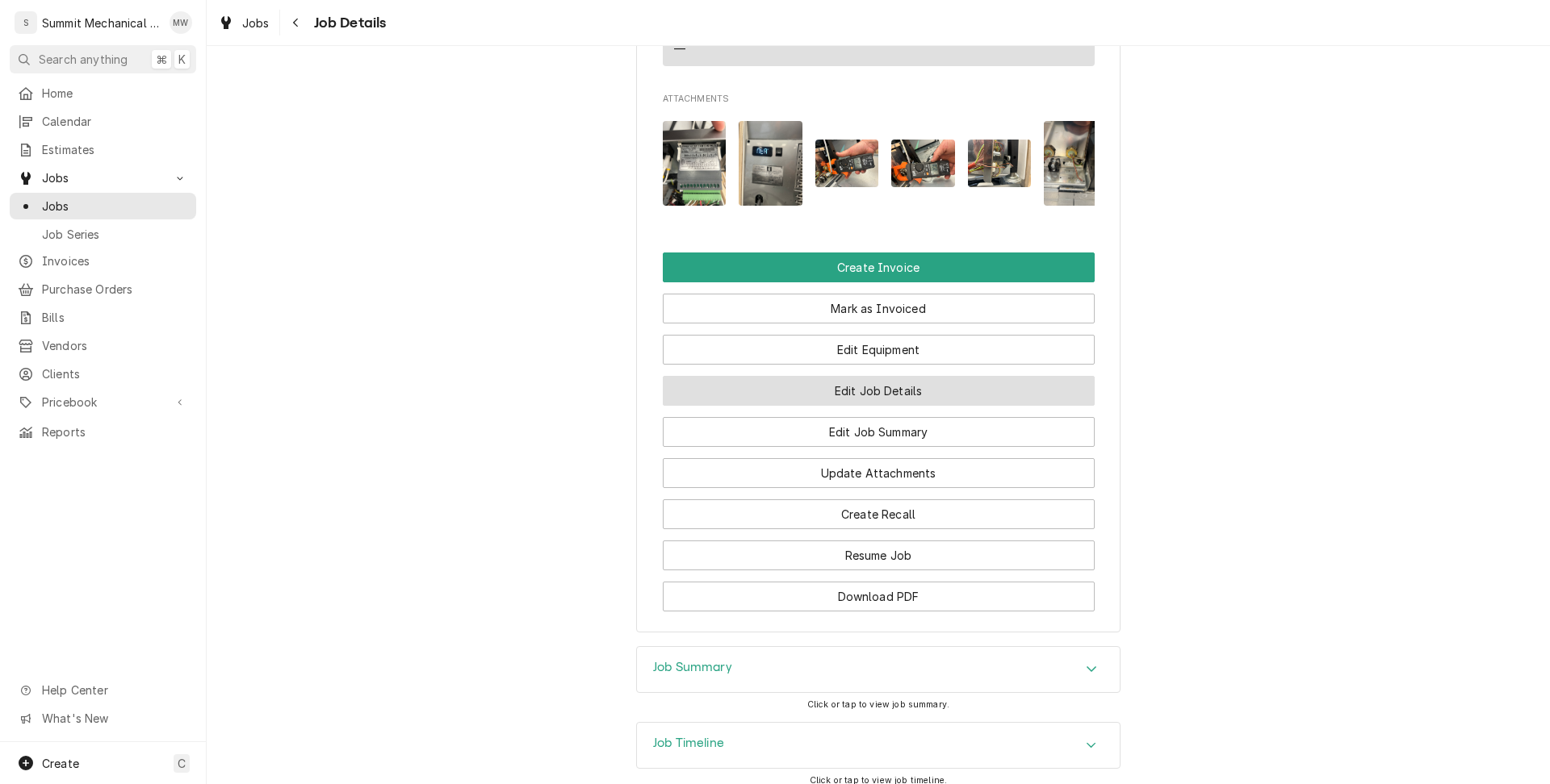
click at [961, 399] on button "Edit Job Details" at bounding box center [879, 391] width 432 height 30
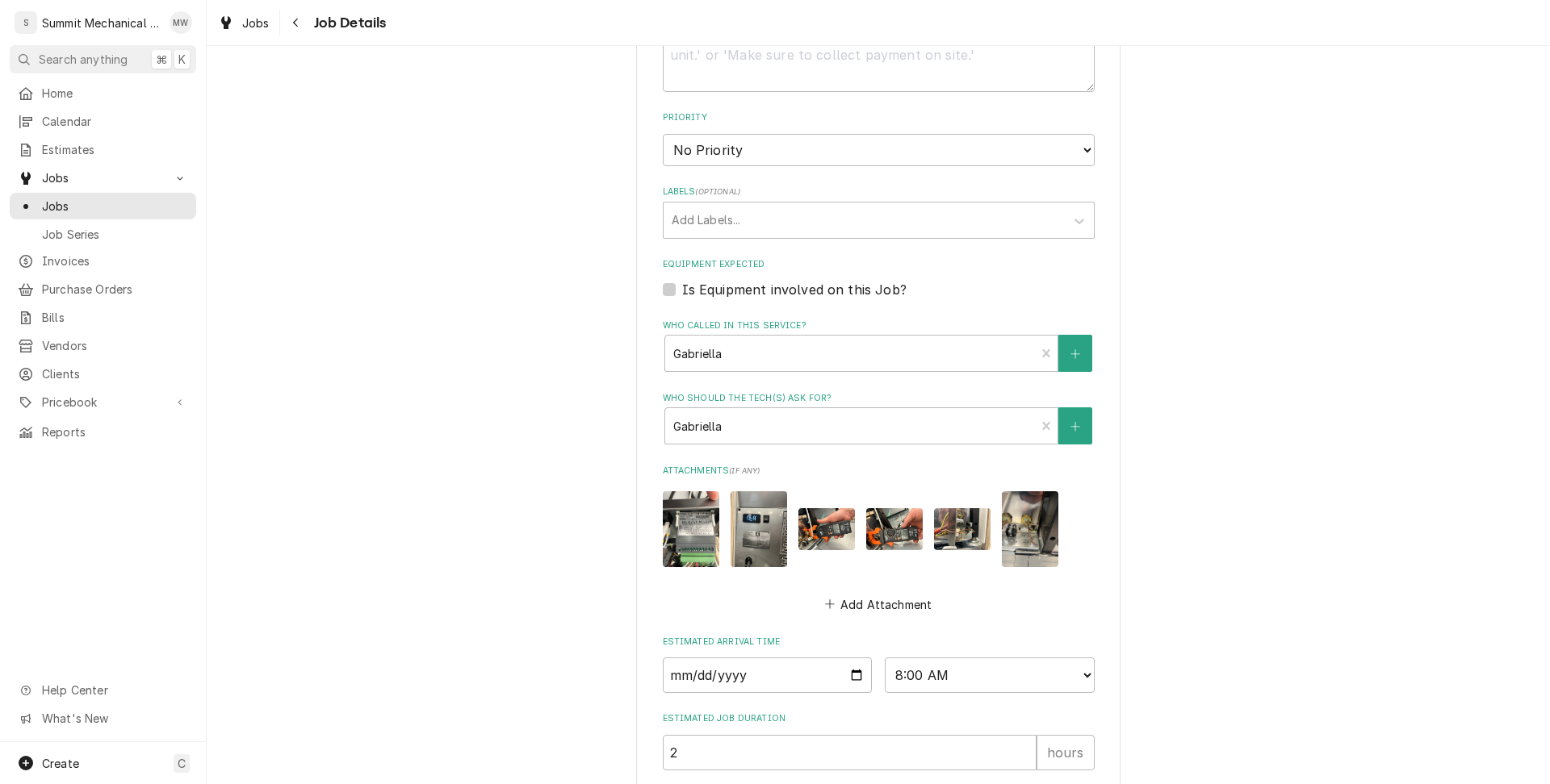
scroll to position [666, 0]
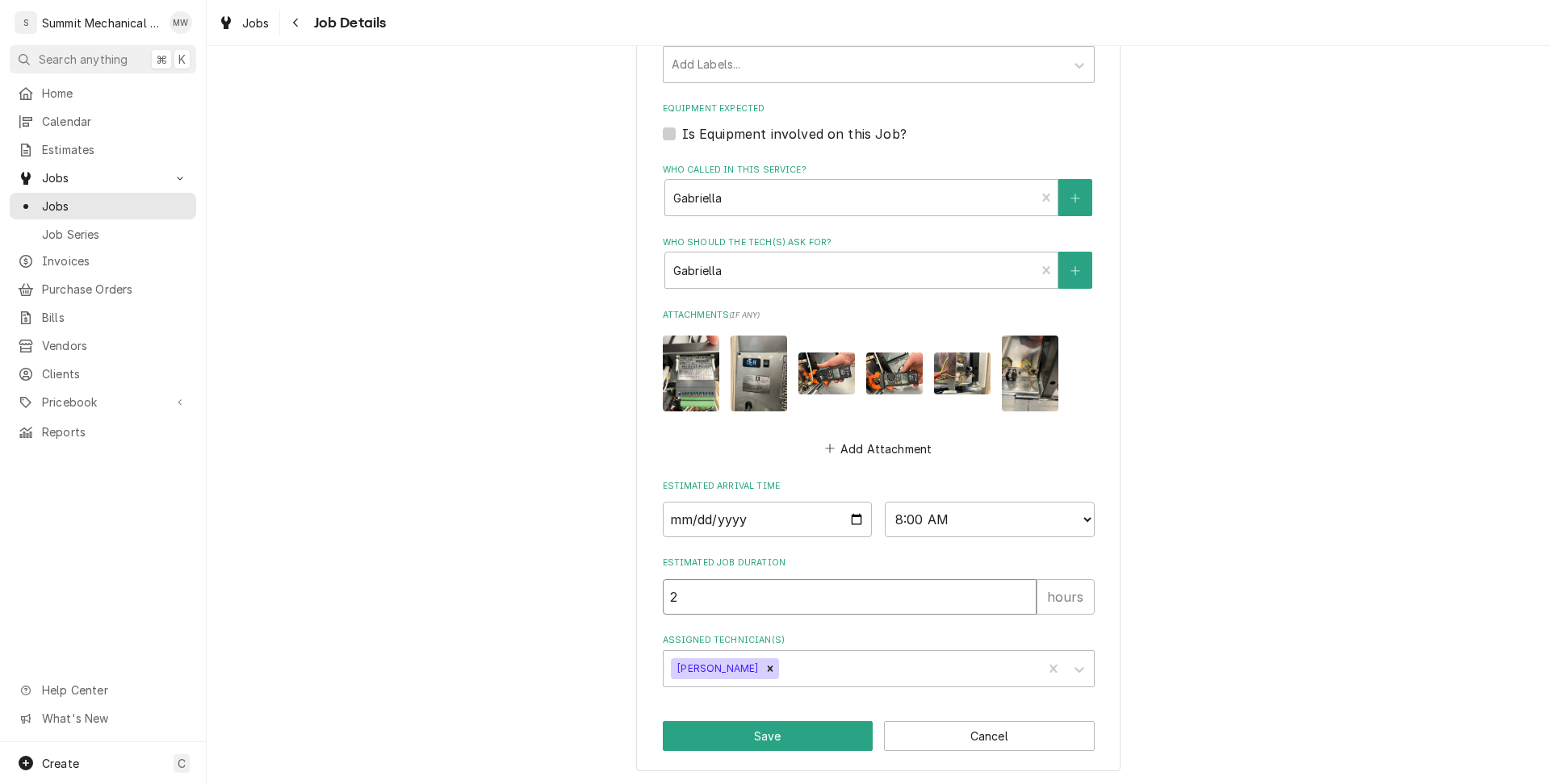
click at [726, 582] on input "2" at bounding box center [849, 597] width 374 height 36
type textarea "x"
type input "6"
type textarea "x"
type input "6.5"
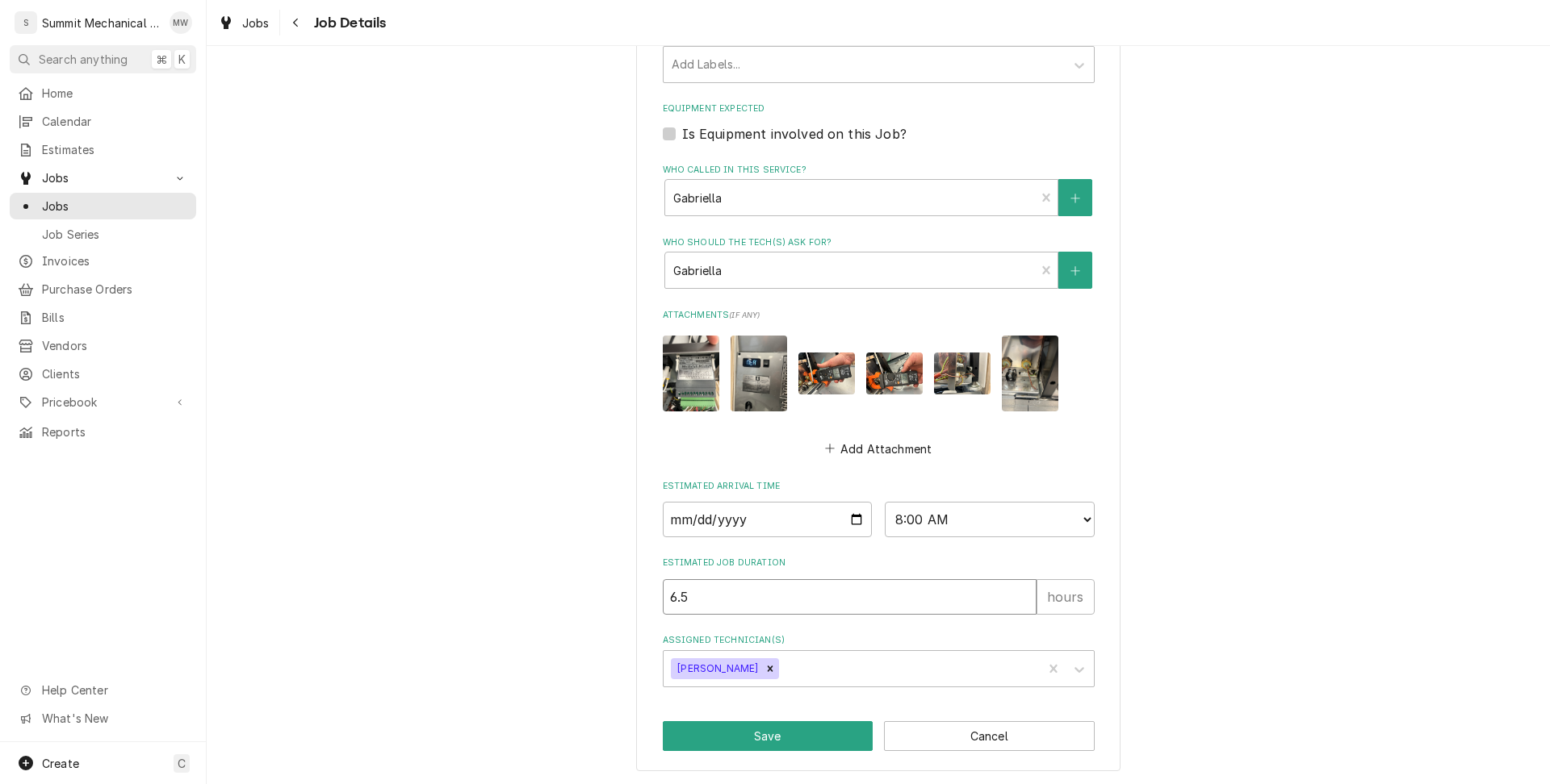
type textarea "x"
type input "6.5"
click at [751, 734] on button "Save" at bounding box center [768, 737] width 211 height 30
type textarea "x"
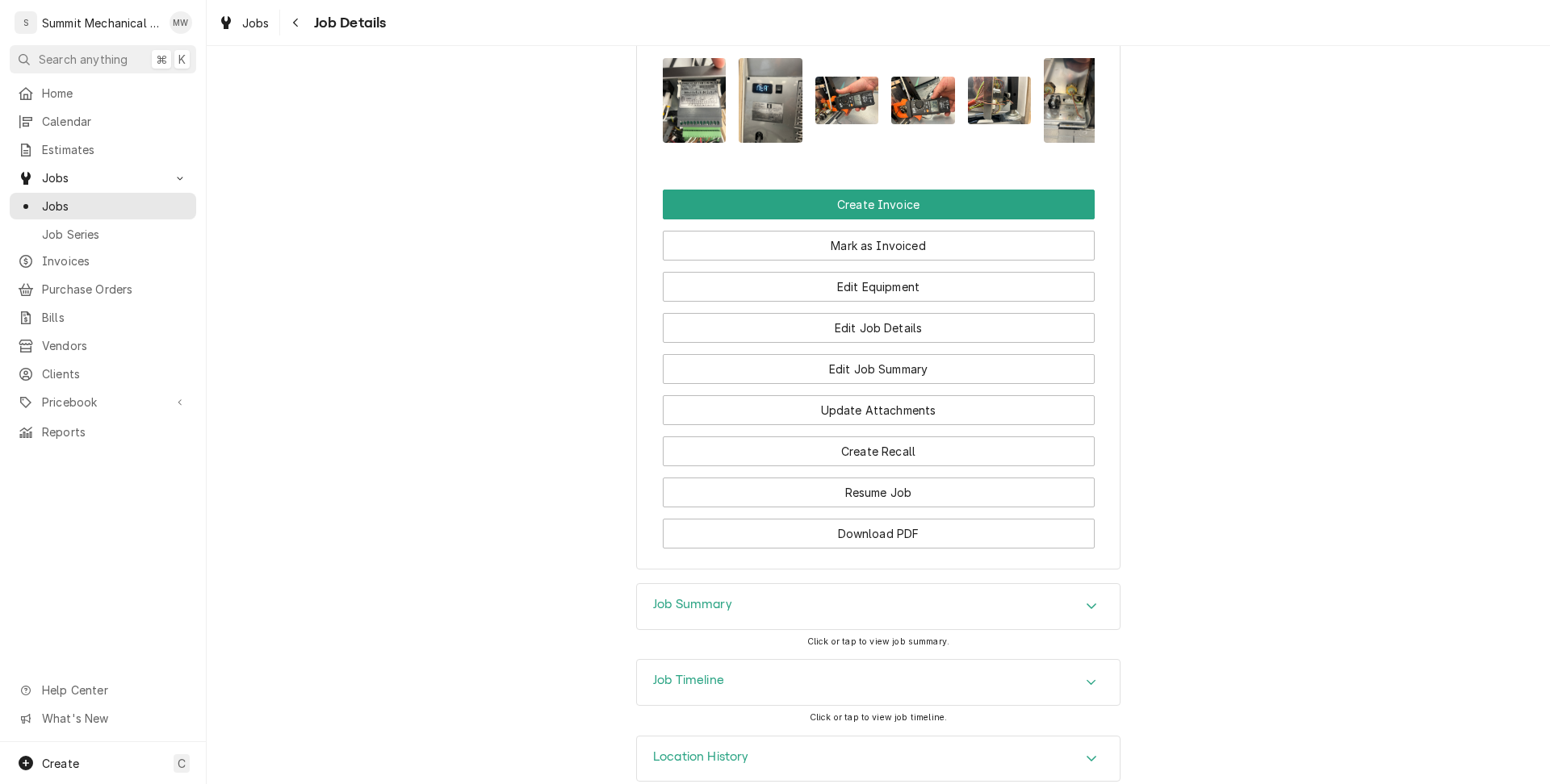
scroll to position [1449, 0]
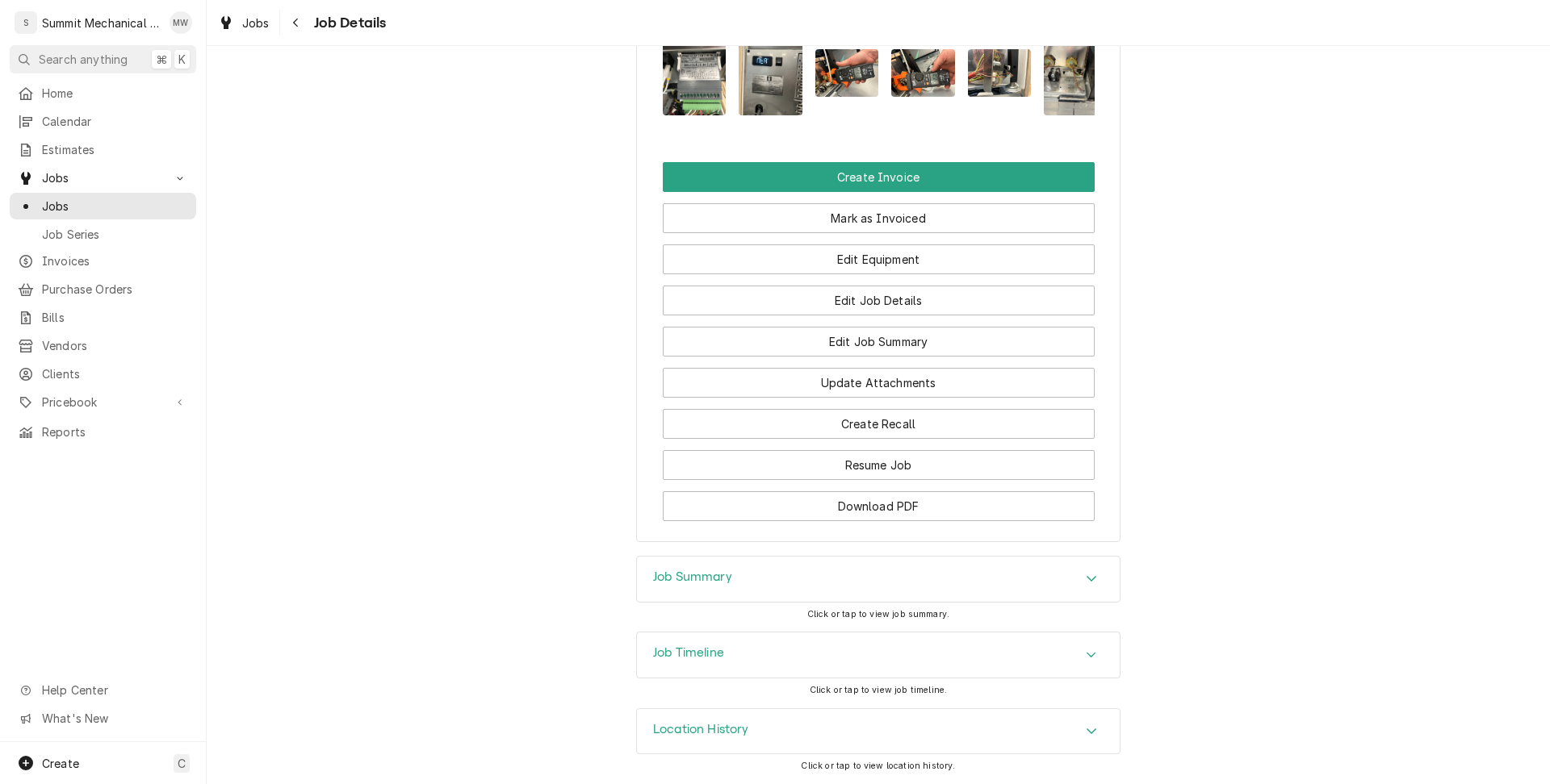
click at [880, 286] on div "Edit Job Details" at bounding box center [879, 295] width 432 height 41
click at [879, 292] on button "Edit Job Details" at bounding box center [879, 301] width 432 height 30
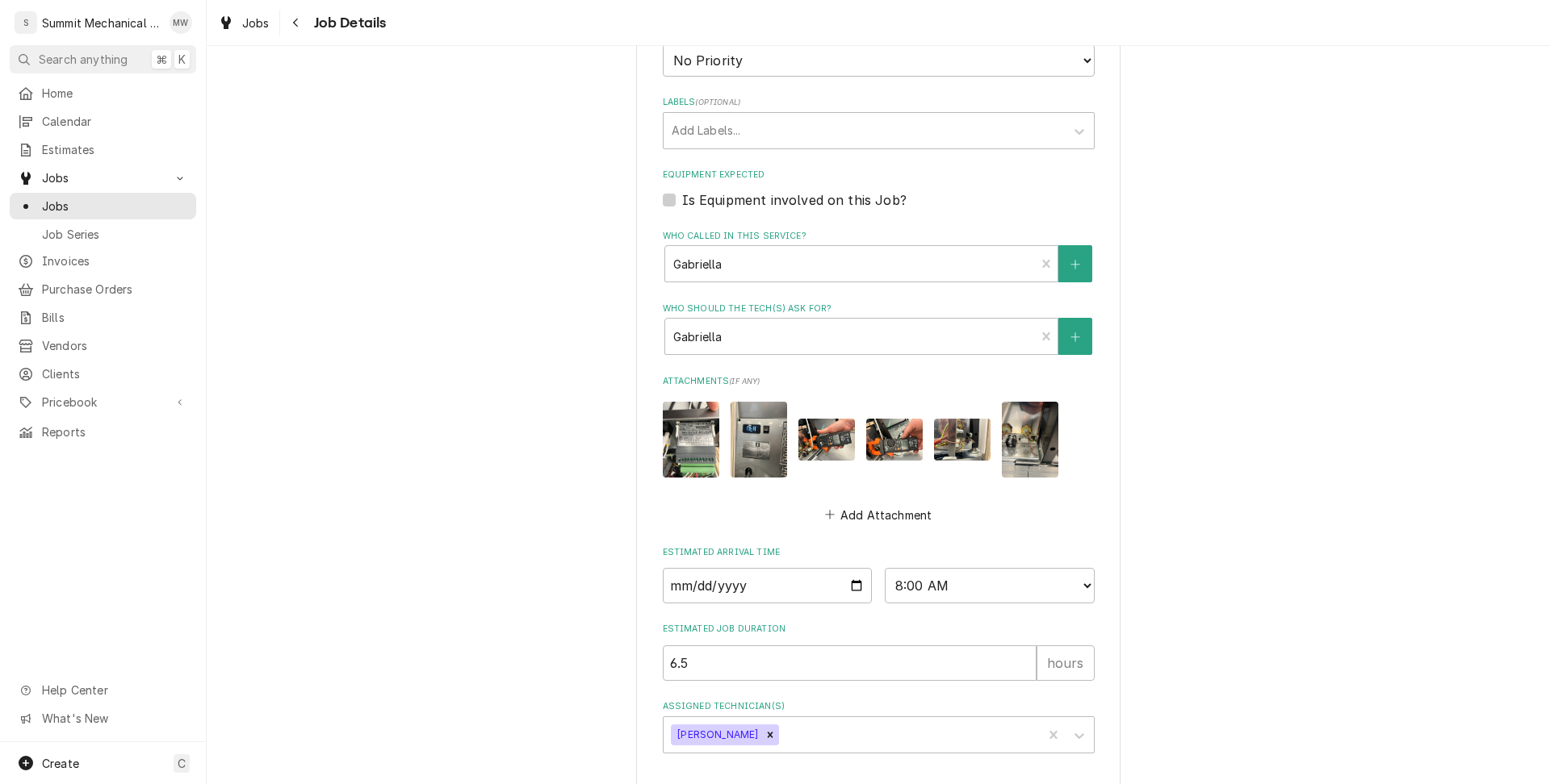
scroll to position [666, 0]
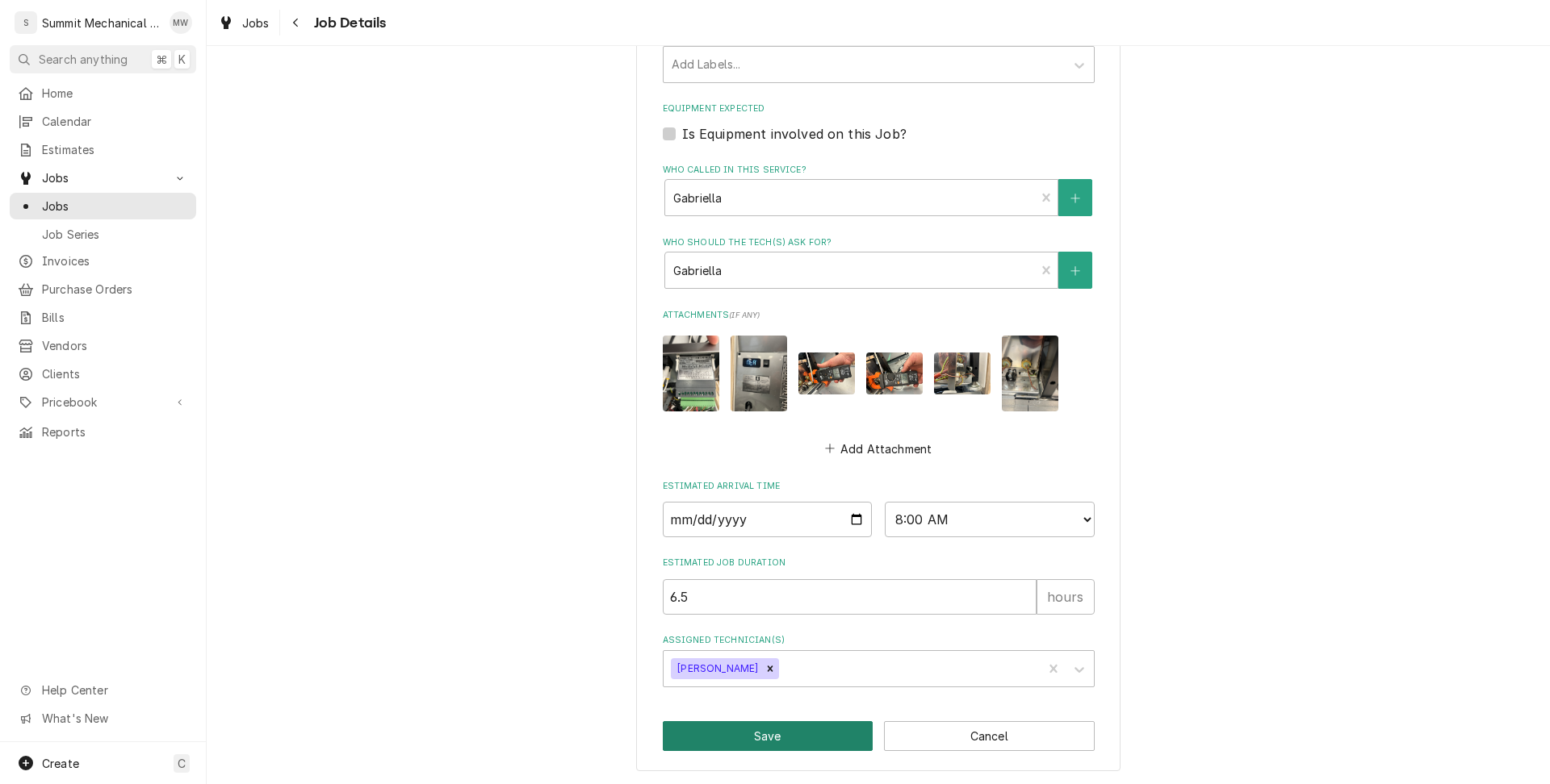
click at [779, 725] on button "Save" at bounding box center [768, 737] width 211 height 30
type textarea "x"
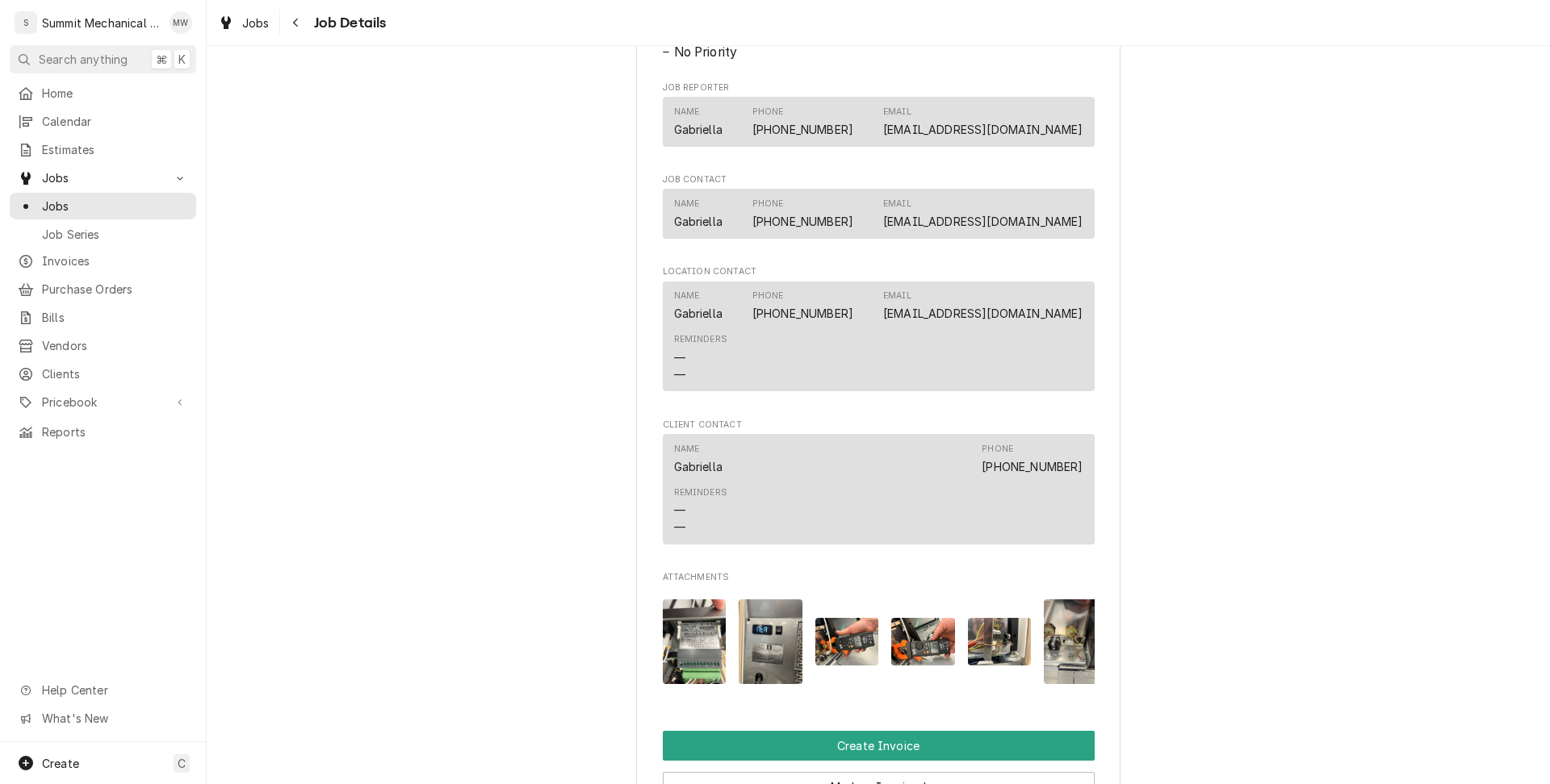
scroll to position [1018, 0]
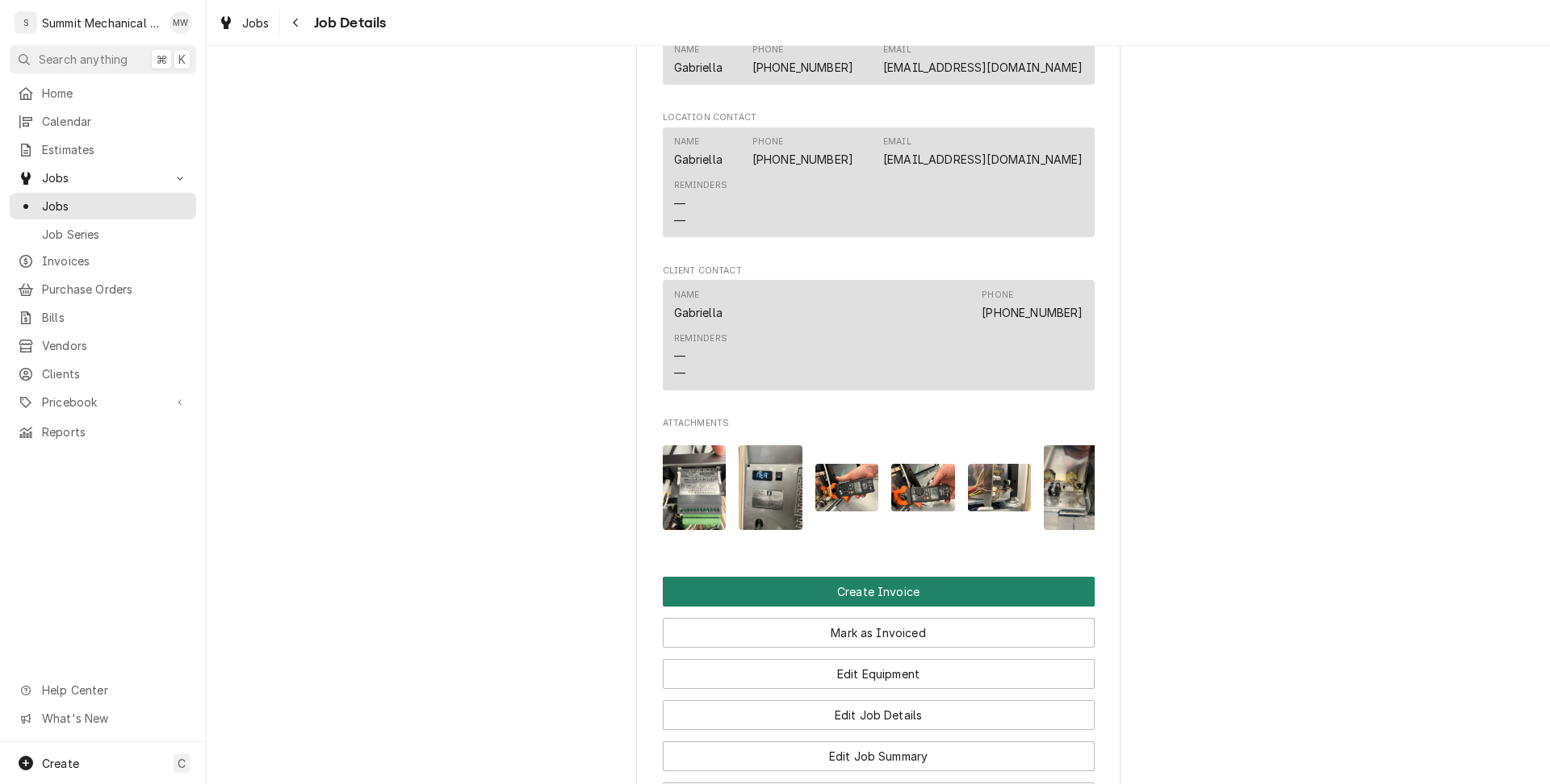
click at [872, 607] on button "Create Invoice" at bounding box center [879, 592] width 432 height 30
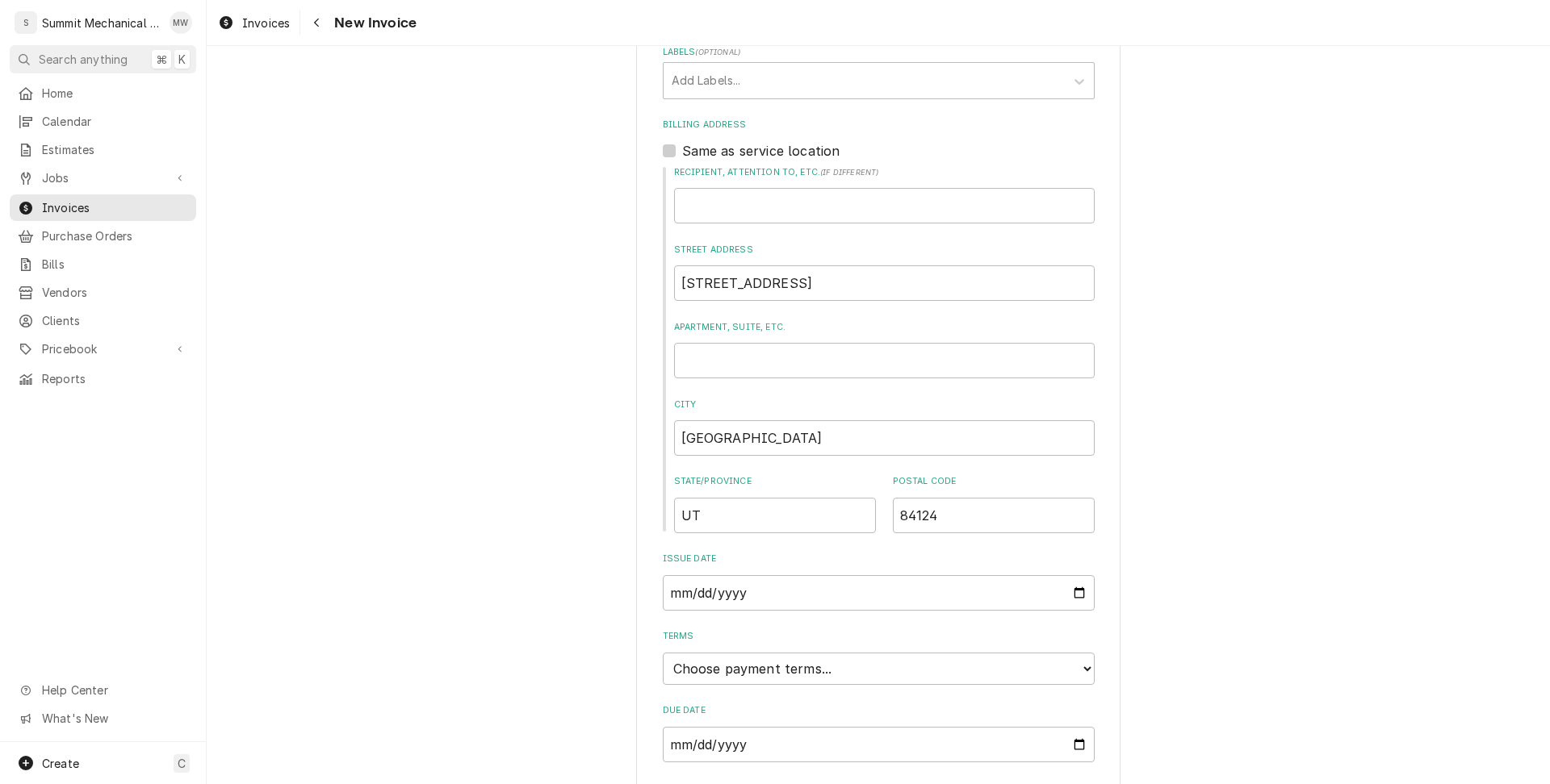
scroll to position [569, 0]
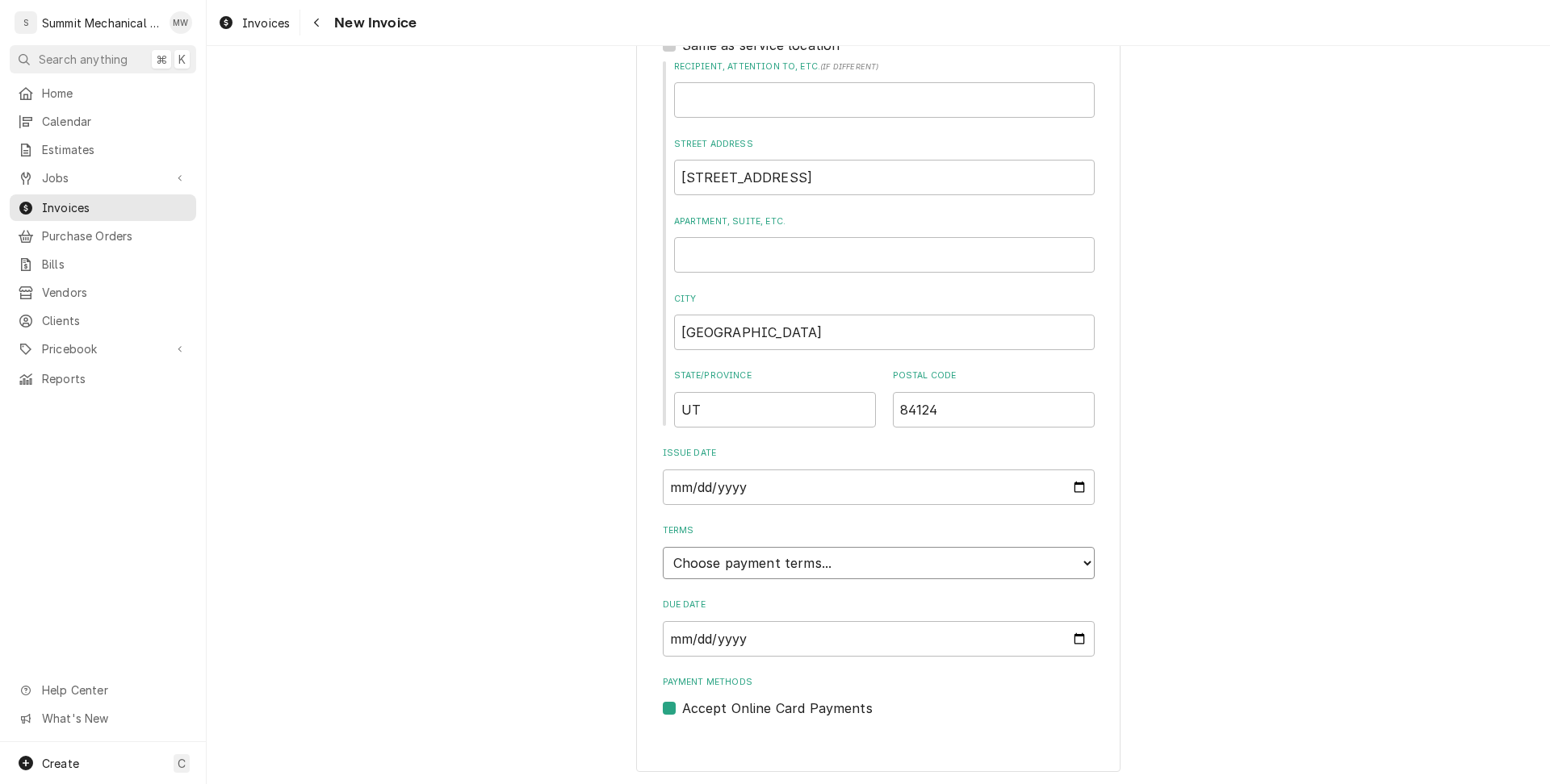
click at [860, 554] on select "Choose payment terms... Same Day Net 7 Net 14 Net 21 Net 30 Net 45 Net 60 Net 90" at bounding box center [879, 564] width 432 height 32
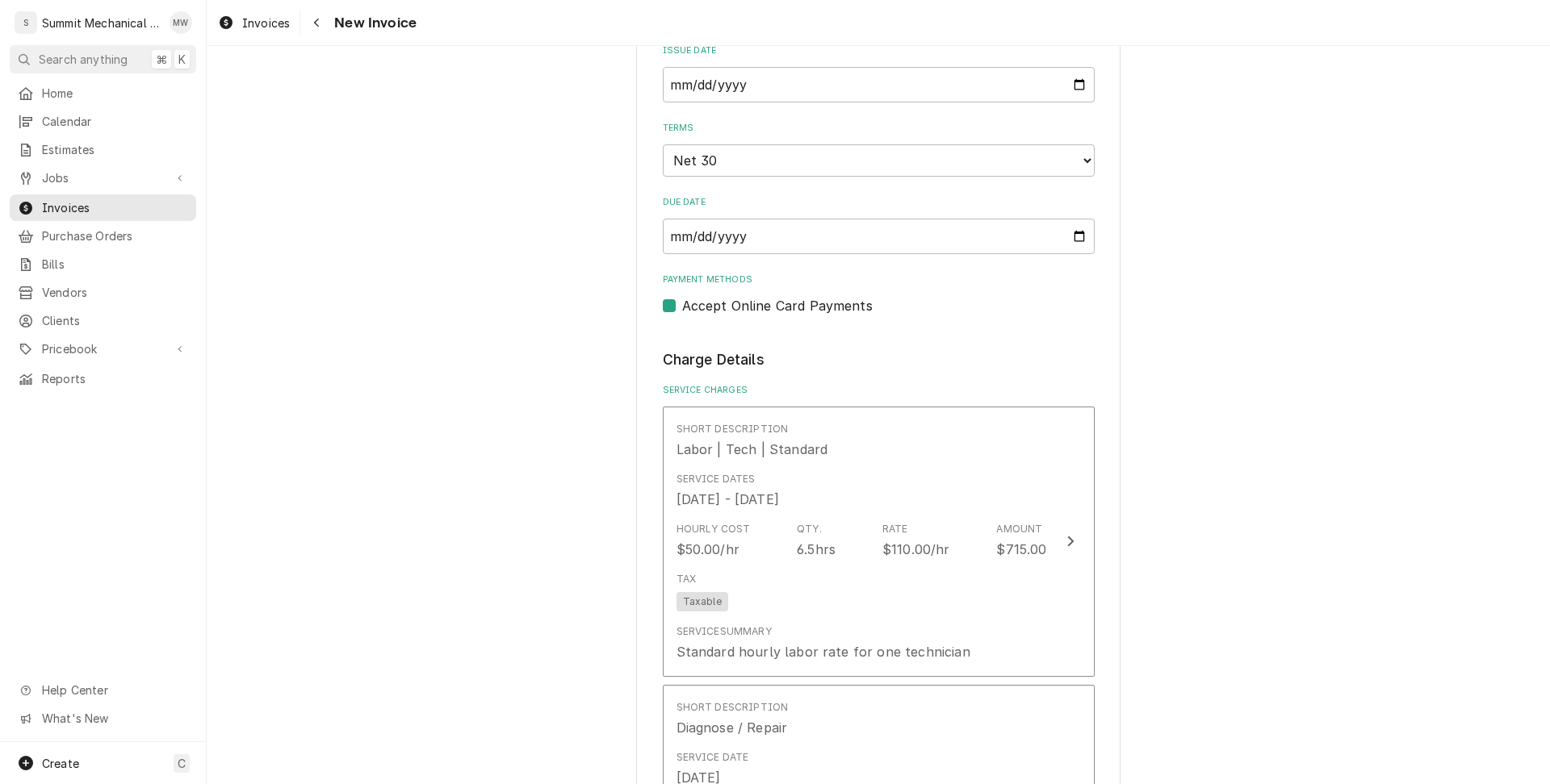
scroll to position [1078, 0]
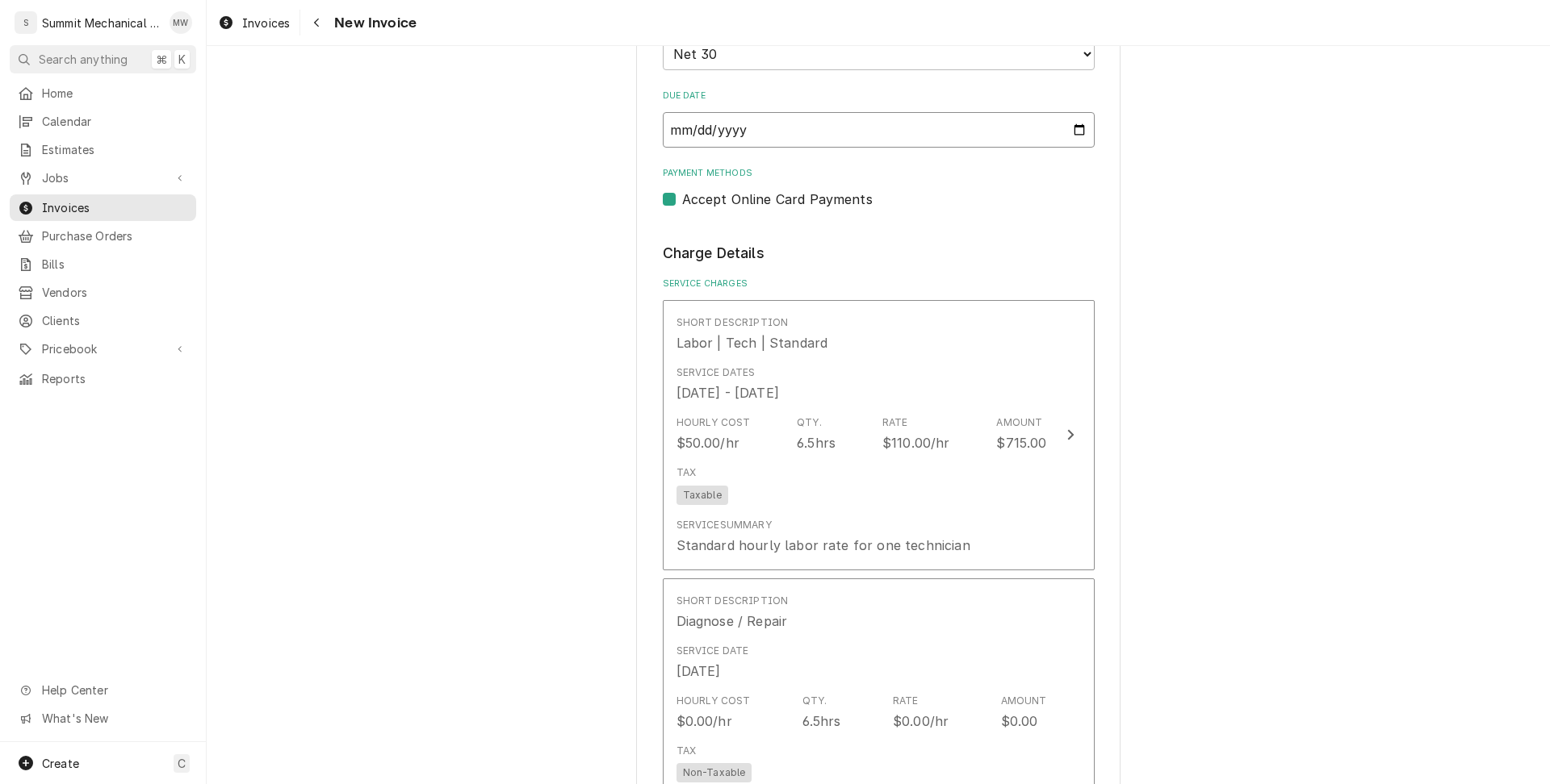
click at [1075, 129] on input "2025-10-17" at bounding box center [879, 130] width 432 height 36
click at [1139, 327] on div "Please provide the following information to create your invoice: Client Details…" at bounding box center [878, 687] width 1344 height 3404
click at [1079, 126] on input "[DATE]" at bounding box center [879, 130] width 432 height 36
type textarea "x"
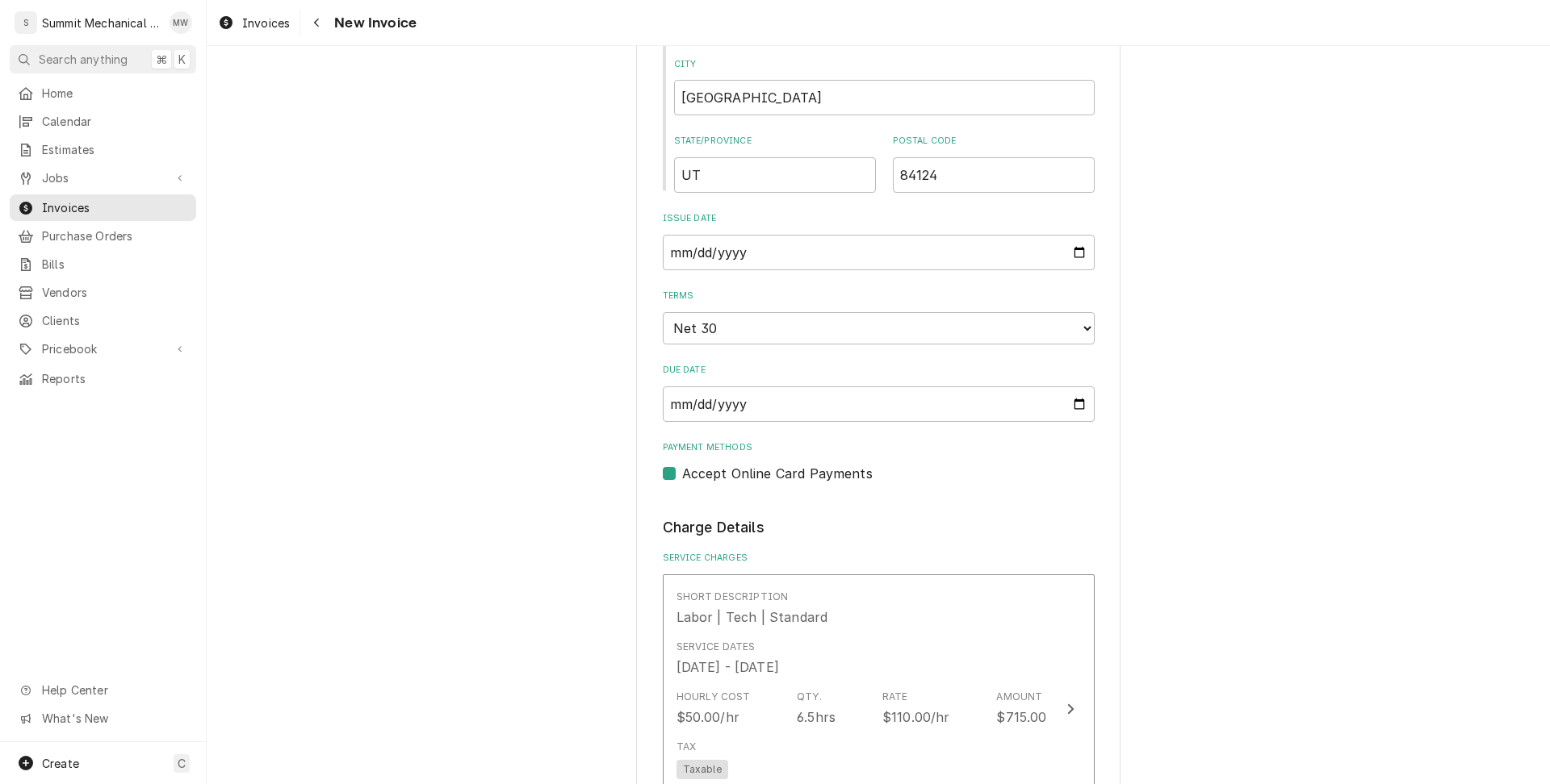
scroll to position [571, 0]
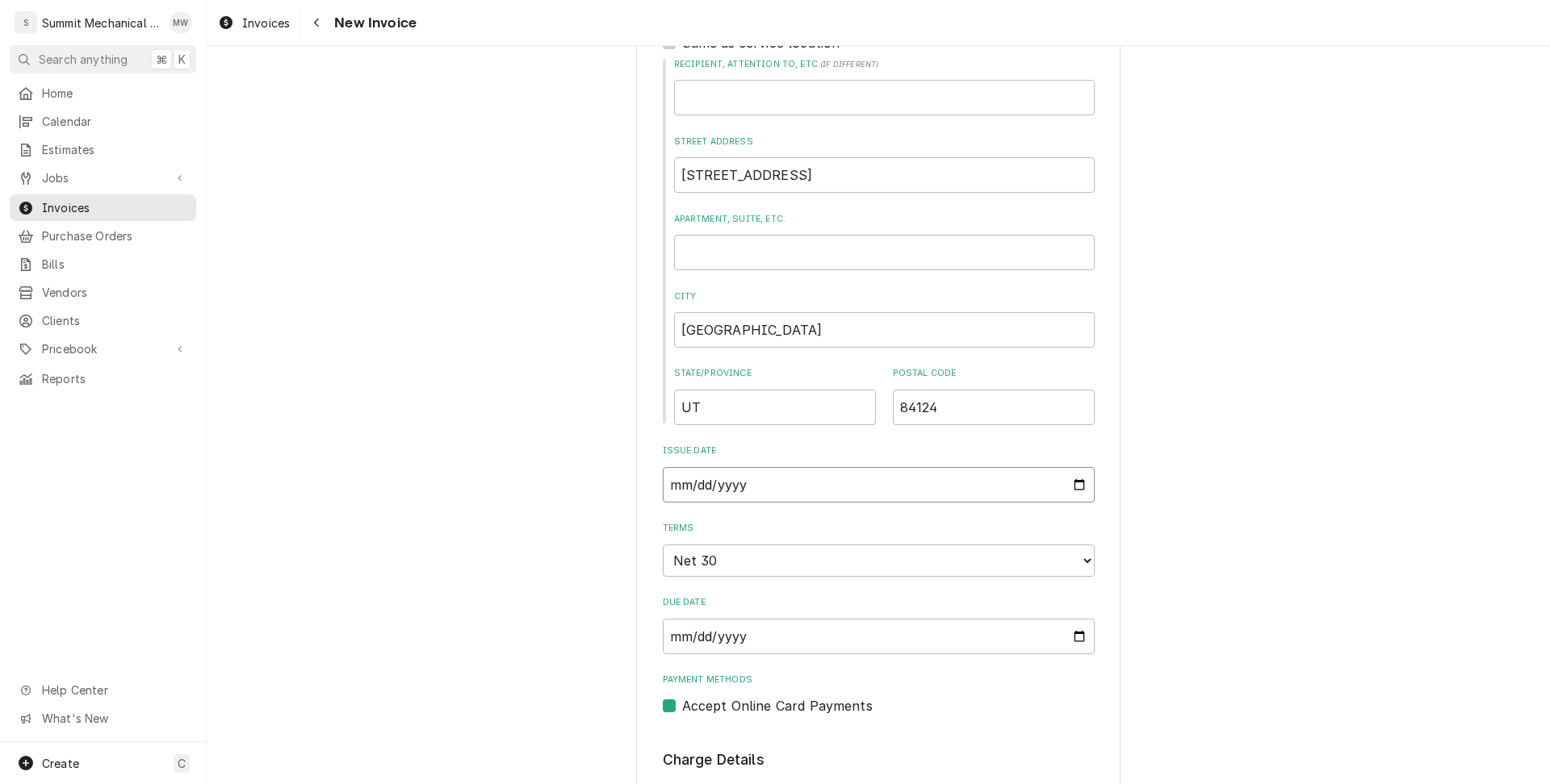
click at [1082, 479] on input "2025-09-17" at bounding box center [879, 485] width 432 height 36
type input "[DATE]"
type textarea "x"
type input "[DATE]"
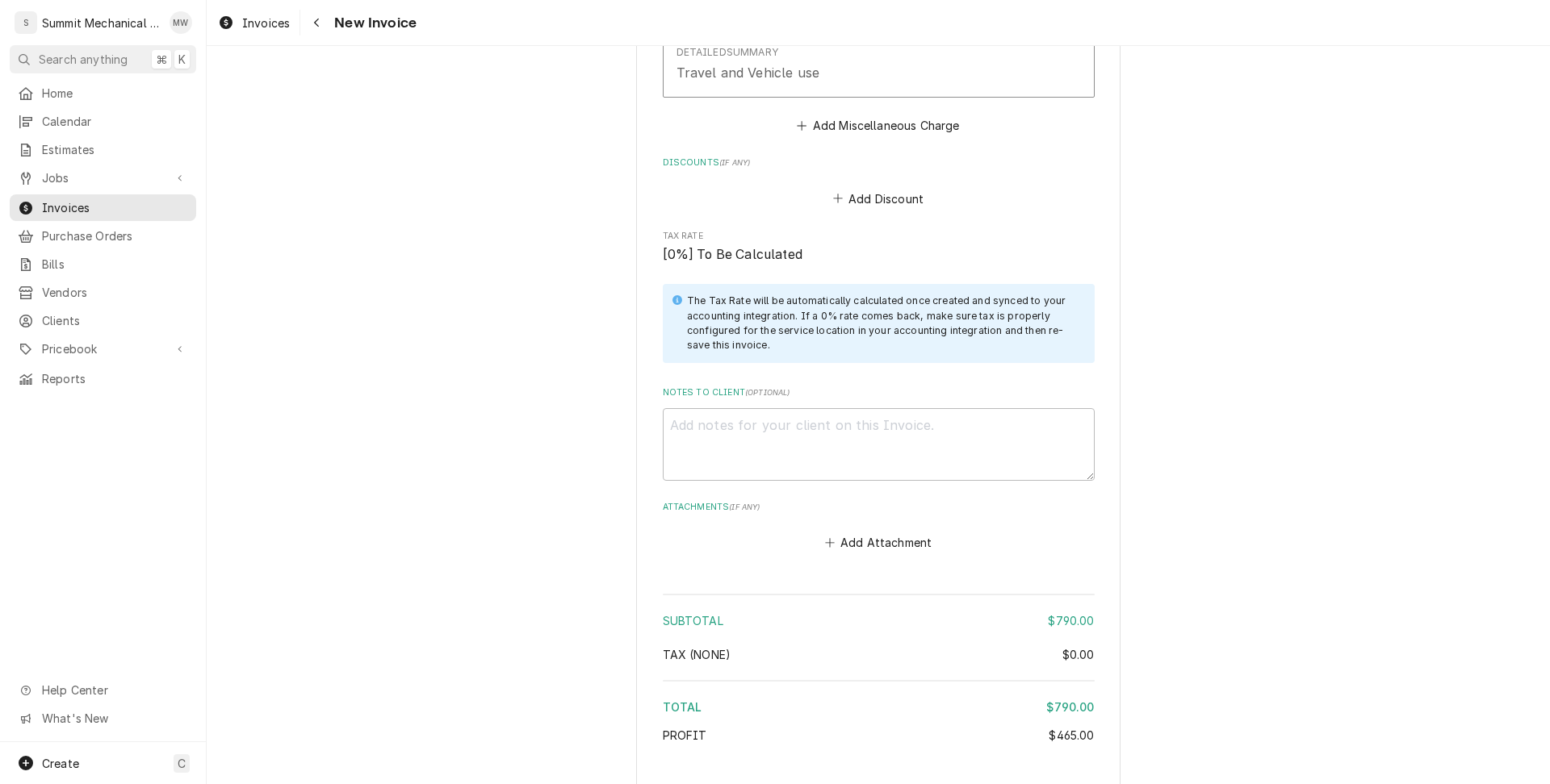
scroll to position [2660, 0]
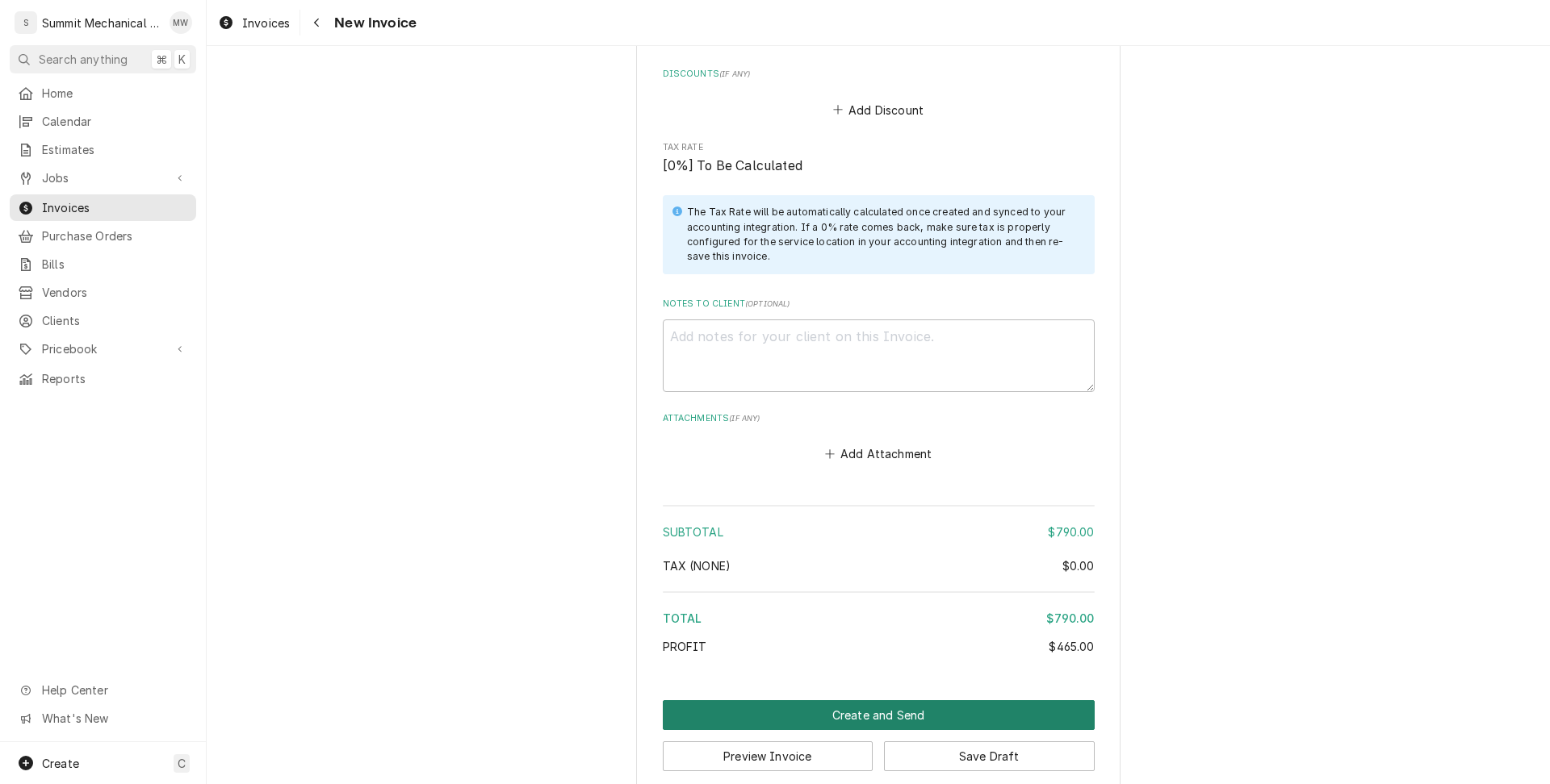
click at [858, 700] on button "Create and Send" at bounding box center [879, 715] width 432 height 30
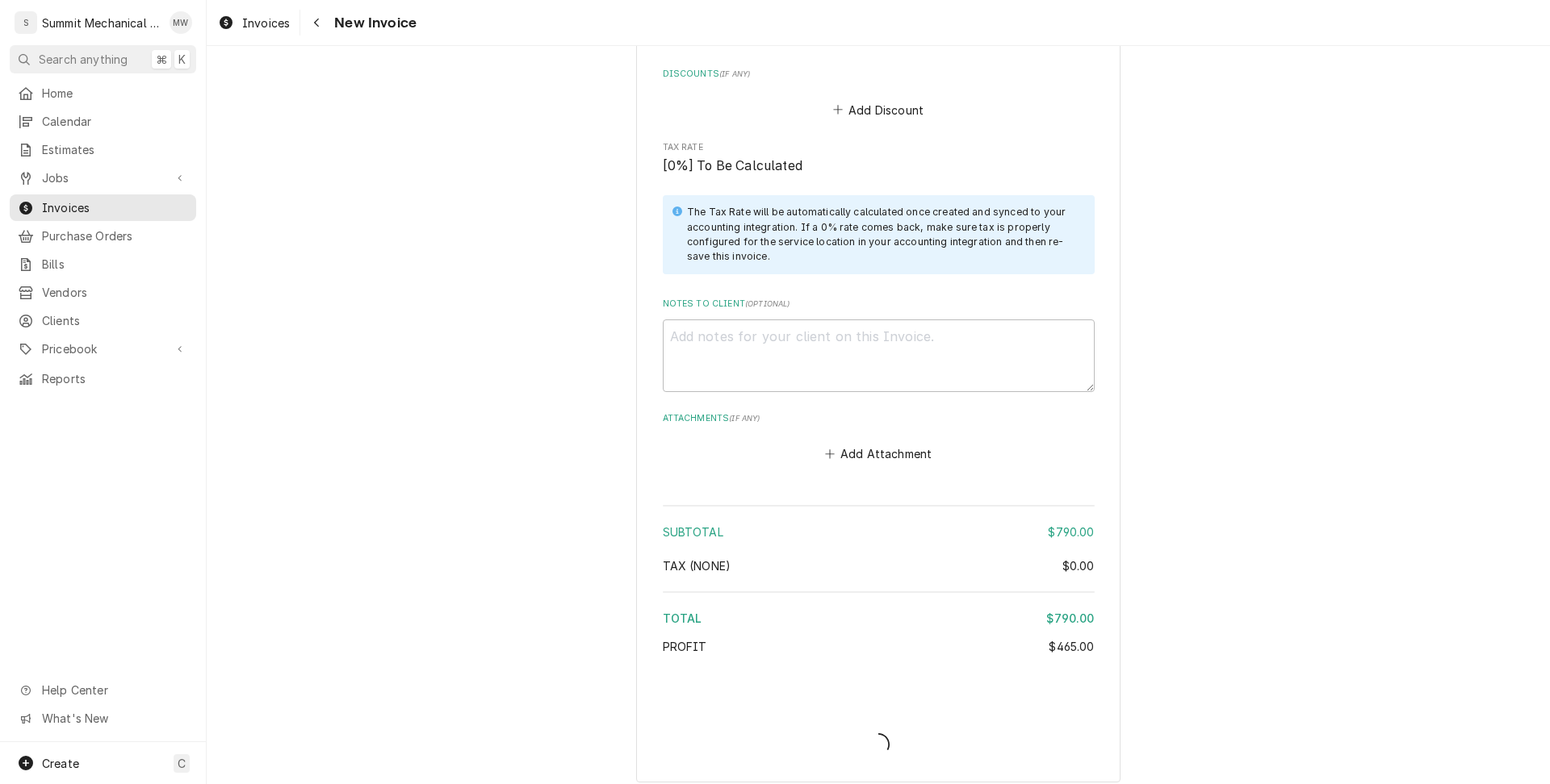
scroll to position [2651, 0]
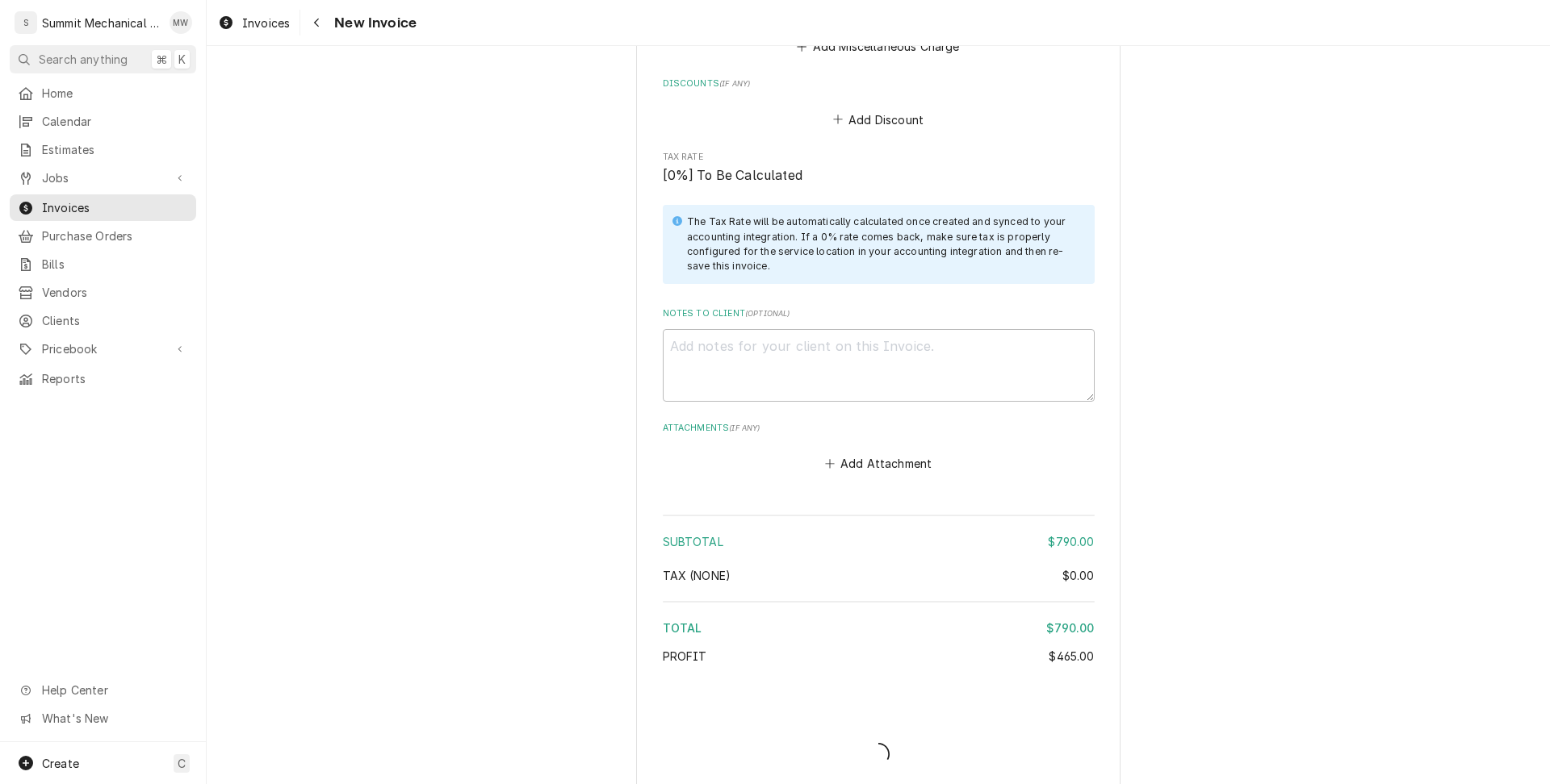
type textarea "x"
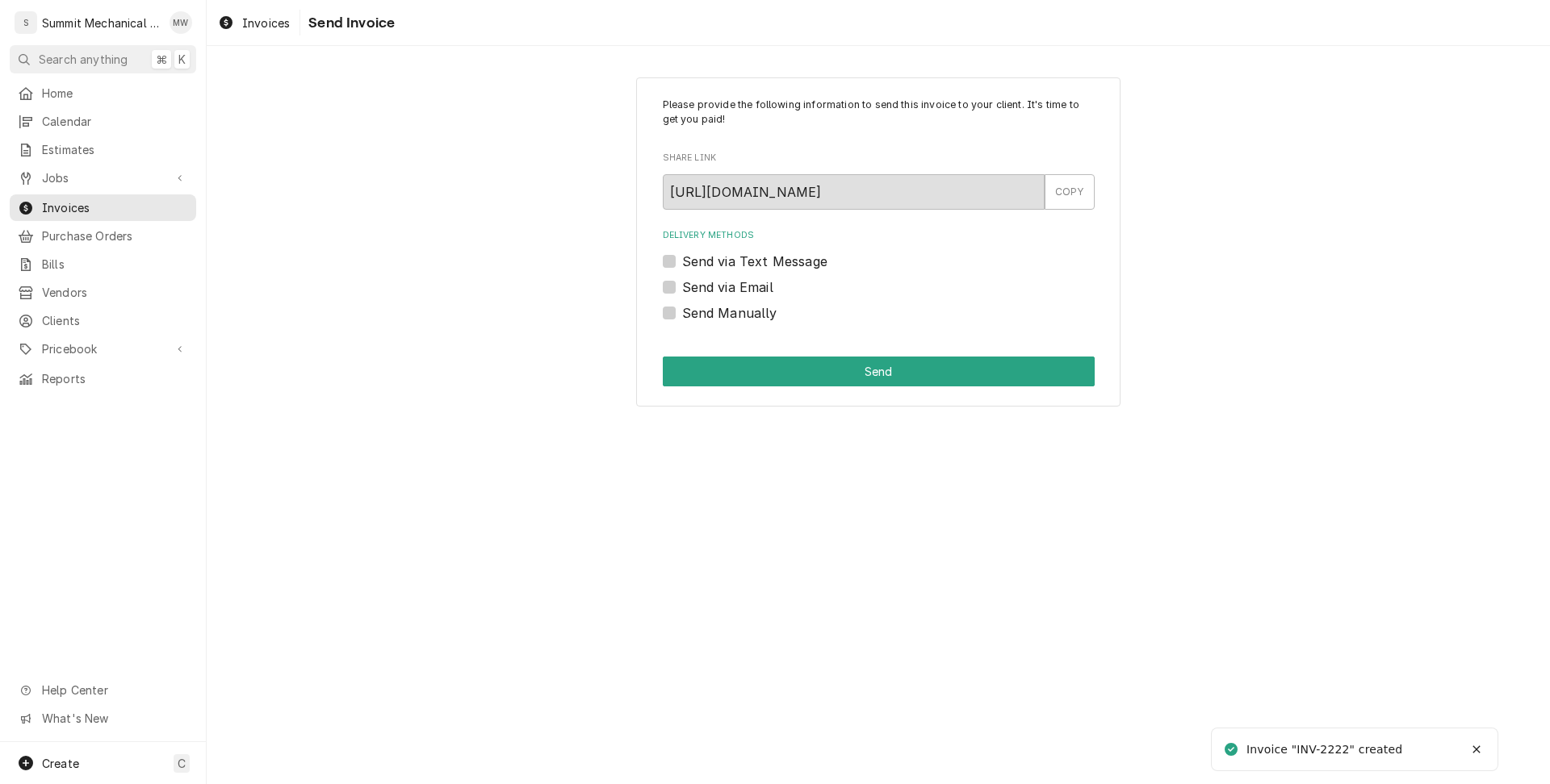
click at [692, 316] on label "Send Manually" at bounding box center [730, 313] width 95 height 20
click at [692, 316] on input "Send Manually" at bounding box center [899, 321] width 432 height 36
checkbox input "true"
click at [719, 368] on button "Send" at bounding box center [879, 372] width 432 height 30
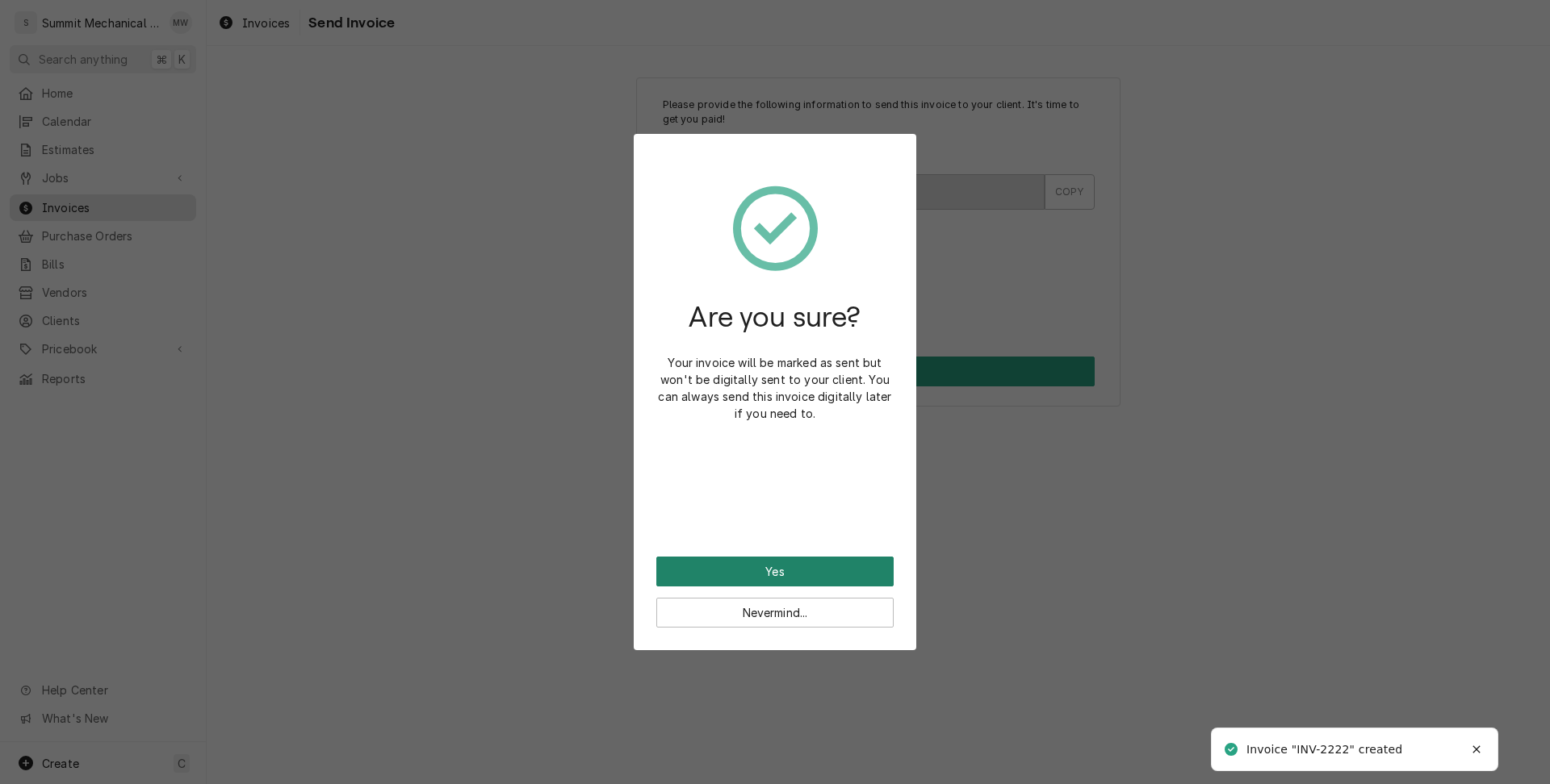
click at [774, 568] on button "Yes" at bounding box center [775, 572] width 238 height 30
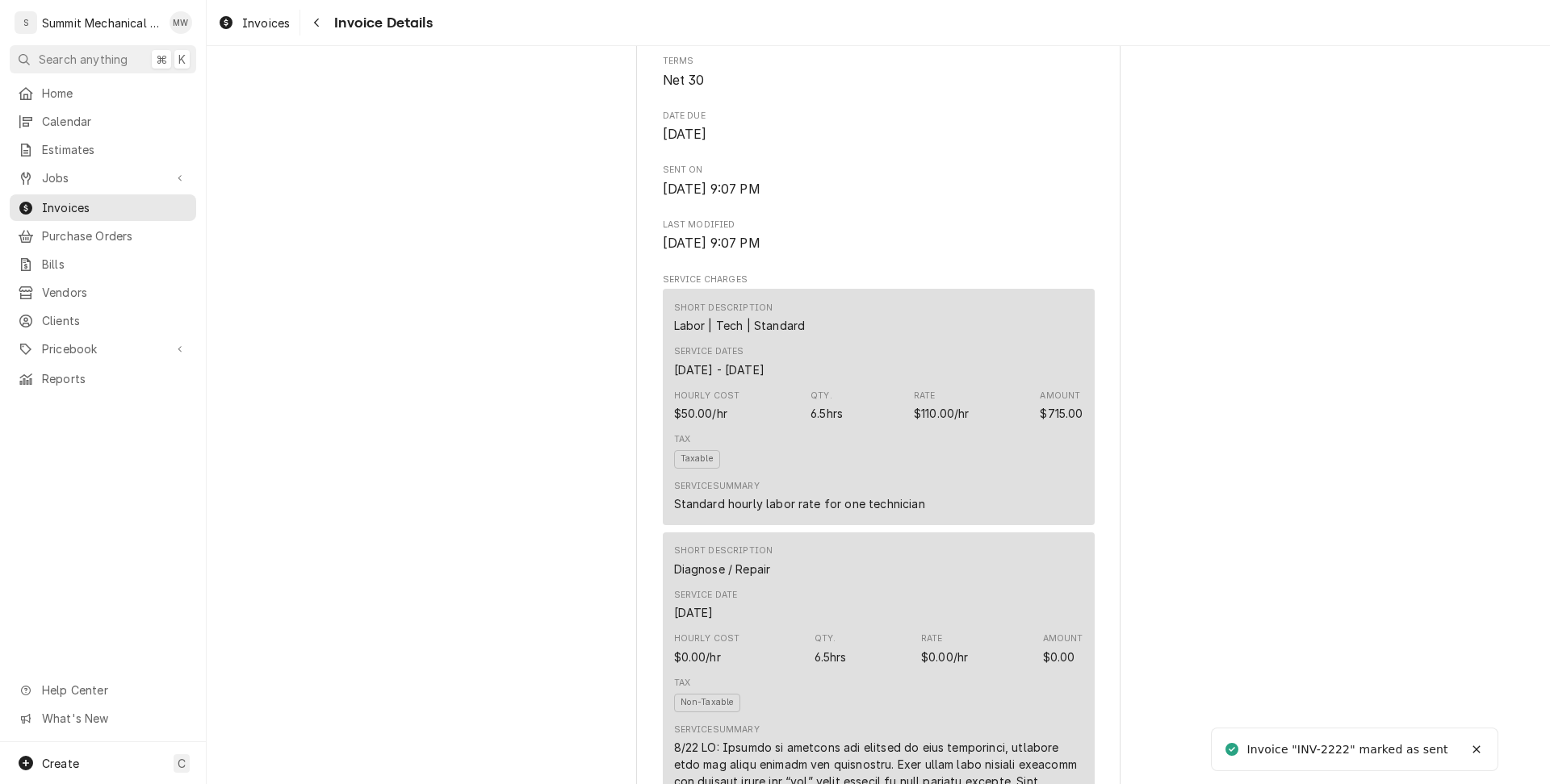
scroll to position [1984, 0]
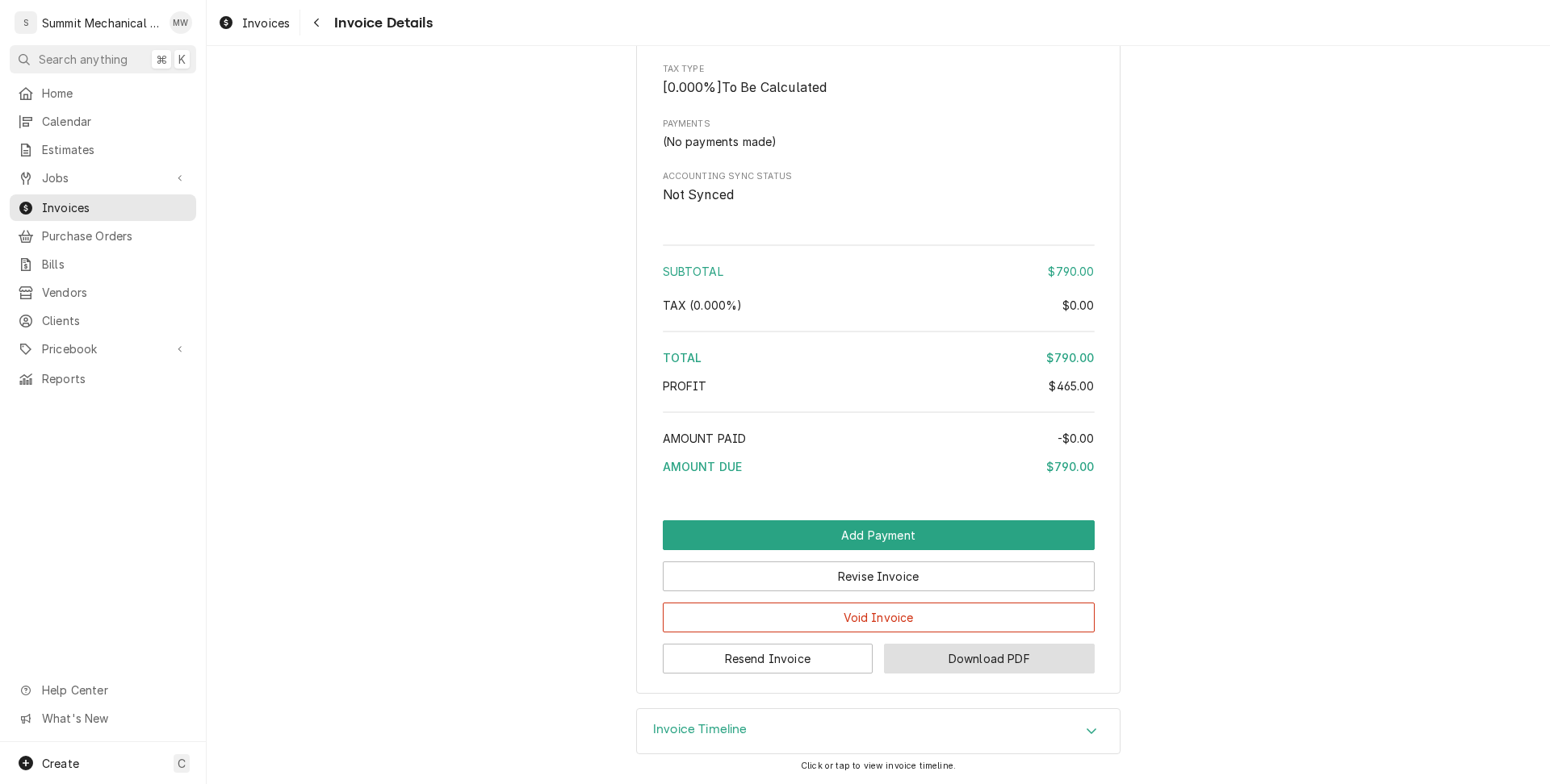
click at [969, 659] on button "Download PDF" at bounding box center [990, 659] width 211 height 30
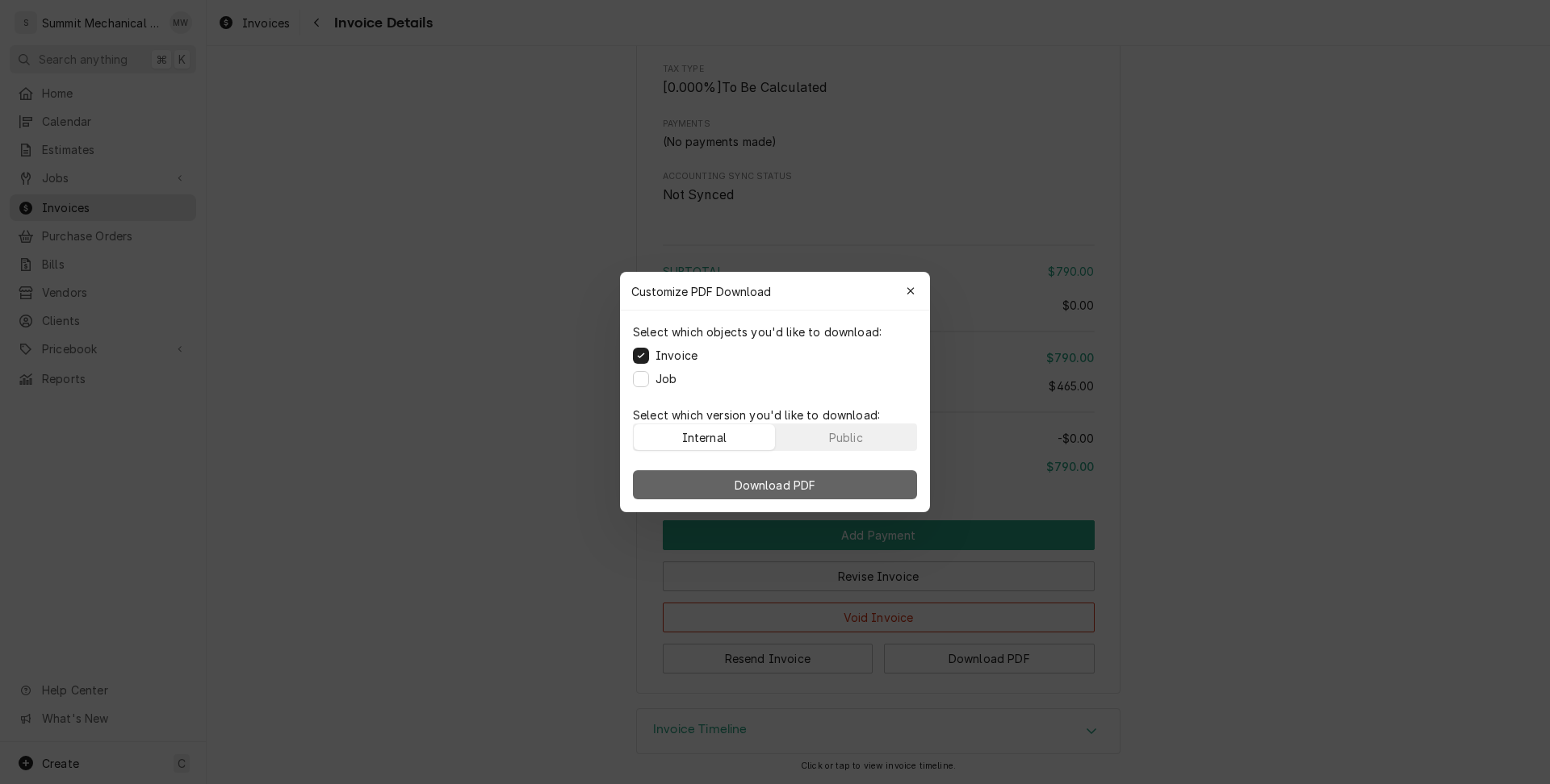
click at [845, 486] on button "Download PDF" at bounding box center [774, 484] width 284 height 29
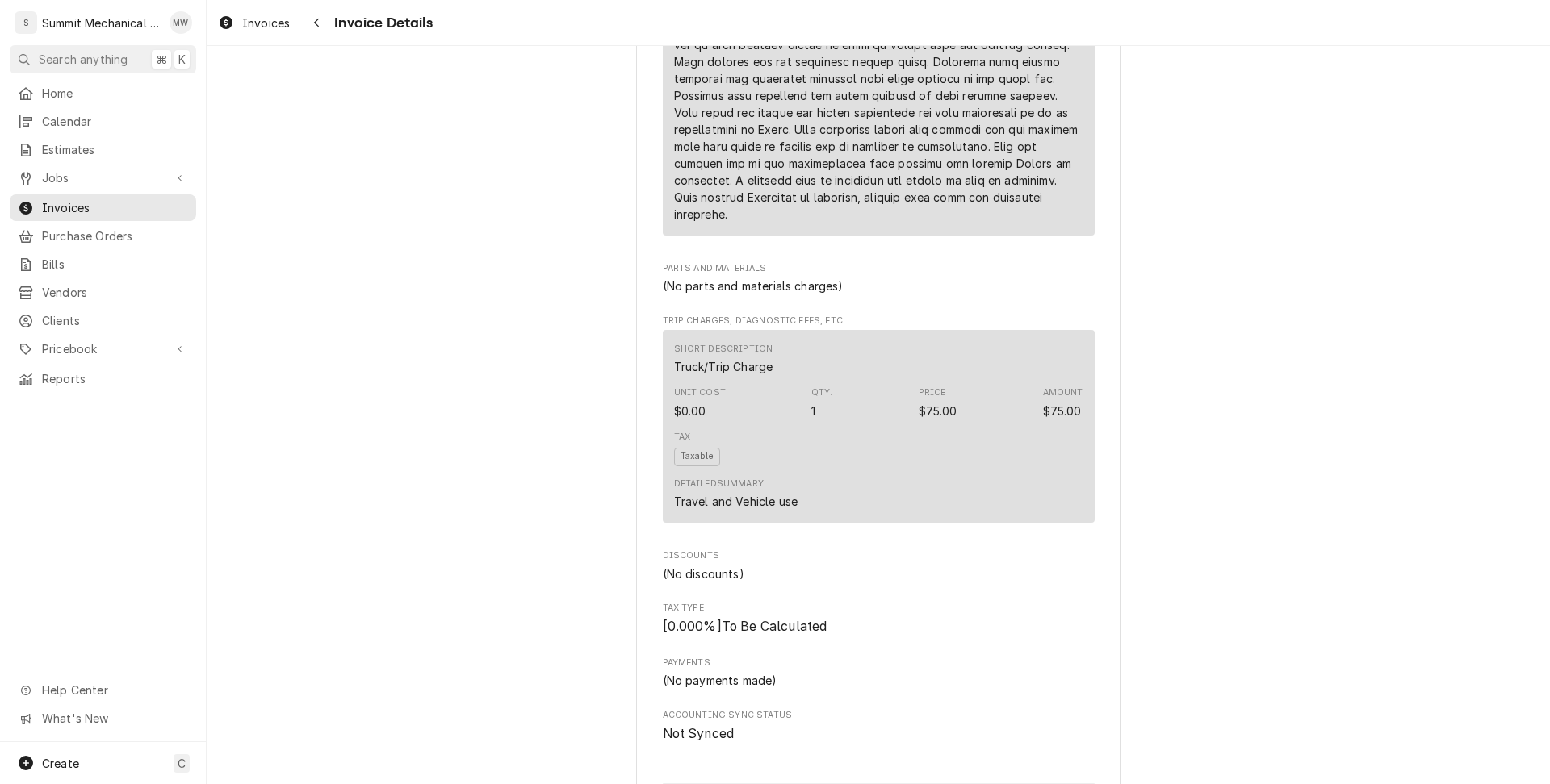
scroll to position [1054, 0]
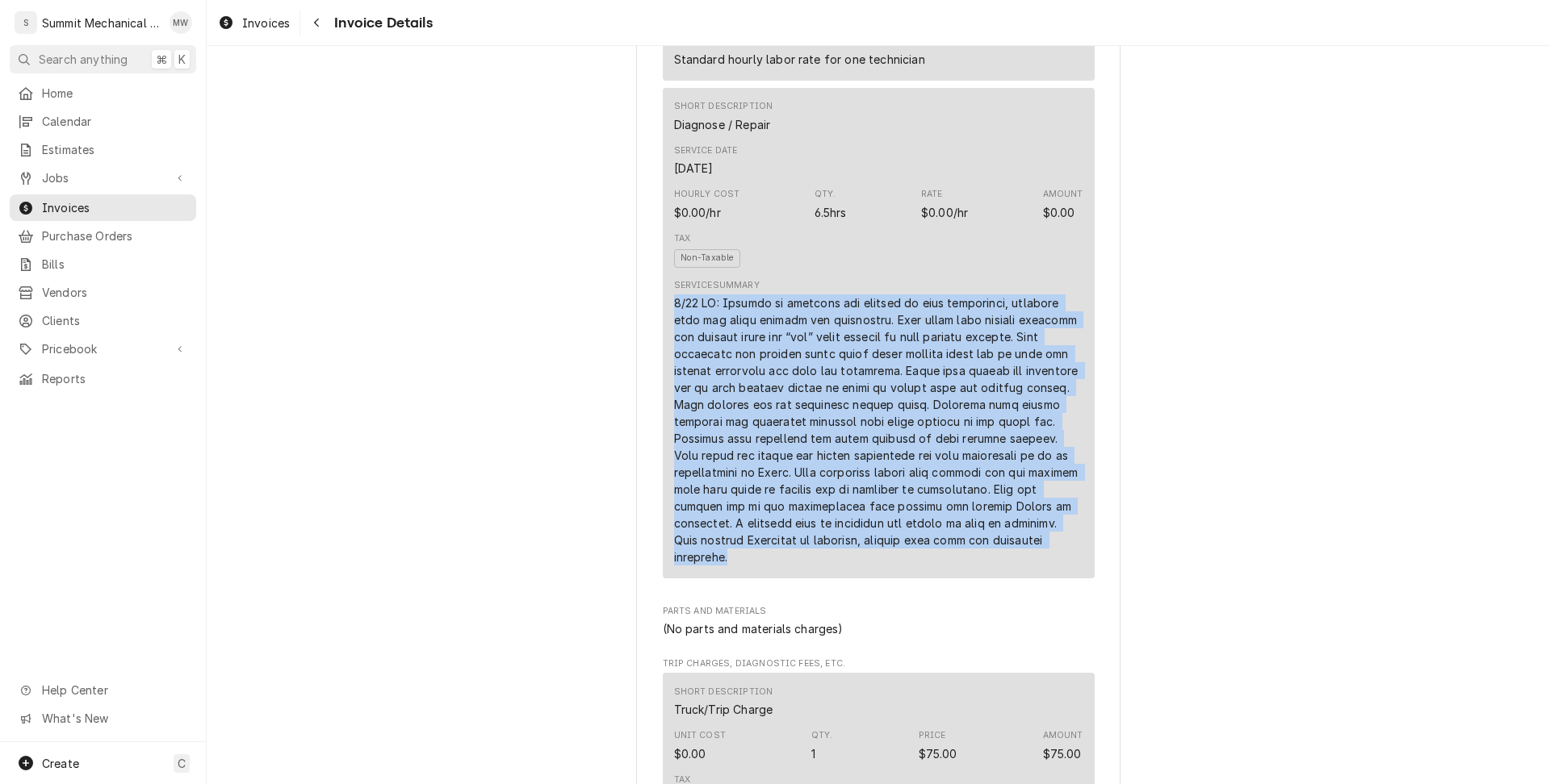
drag, startPoint x: 674, startPoint y: 351, endPoint x: 821, endPoint y: 609, distance: 296.9
click at [821, 565] on div "Line Item" at bounding box center [879, 431] width 409 height 271
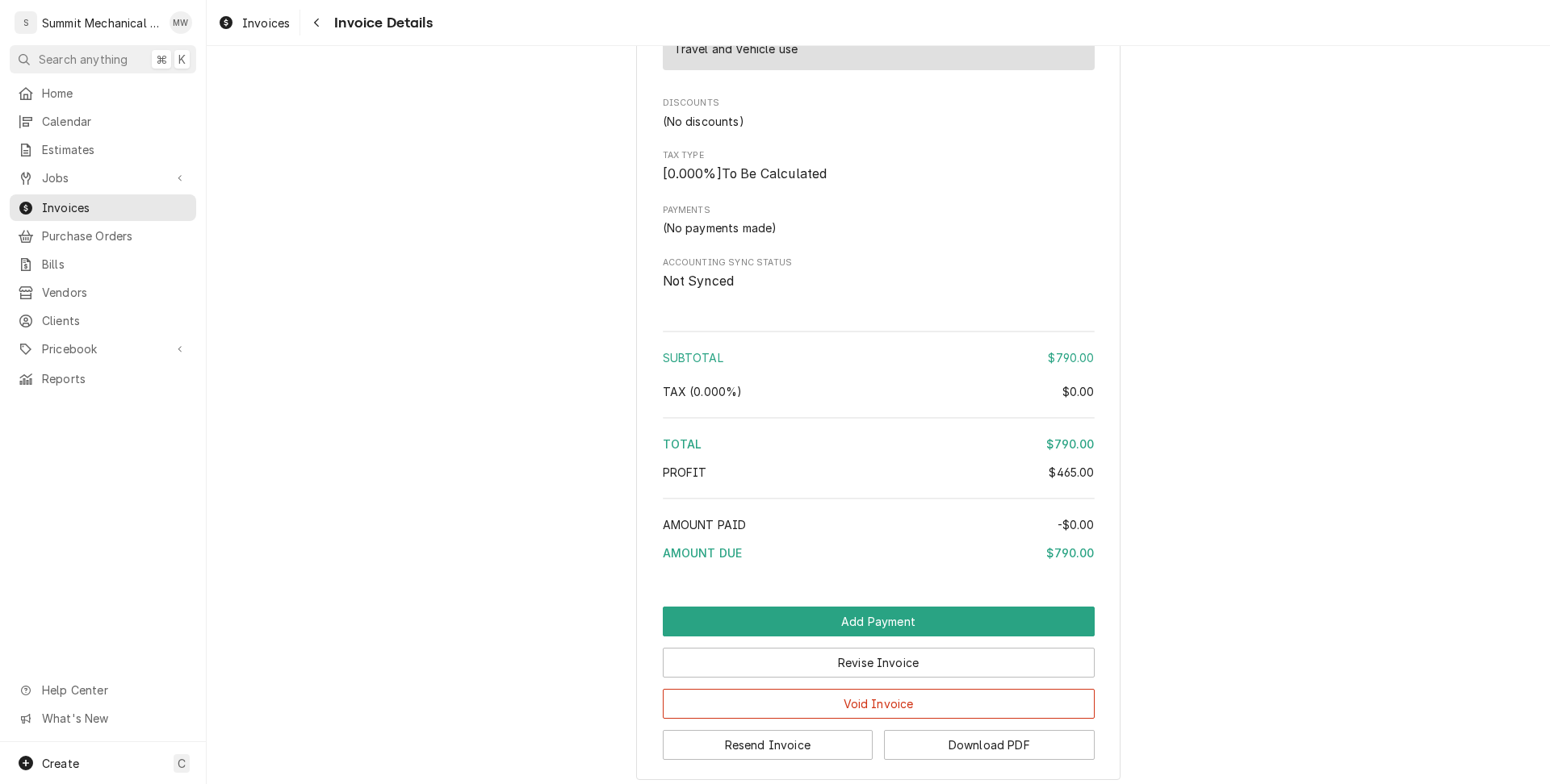
scroll to position [1984, 0]
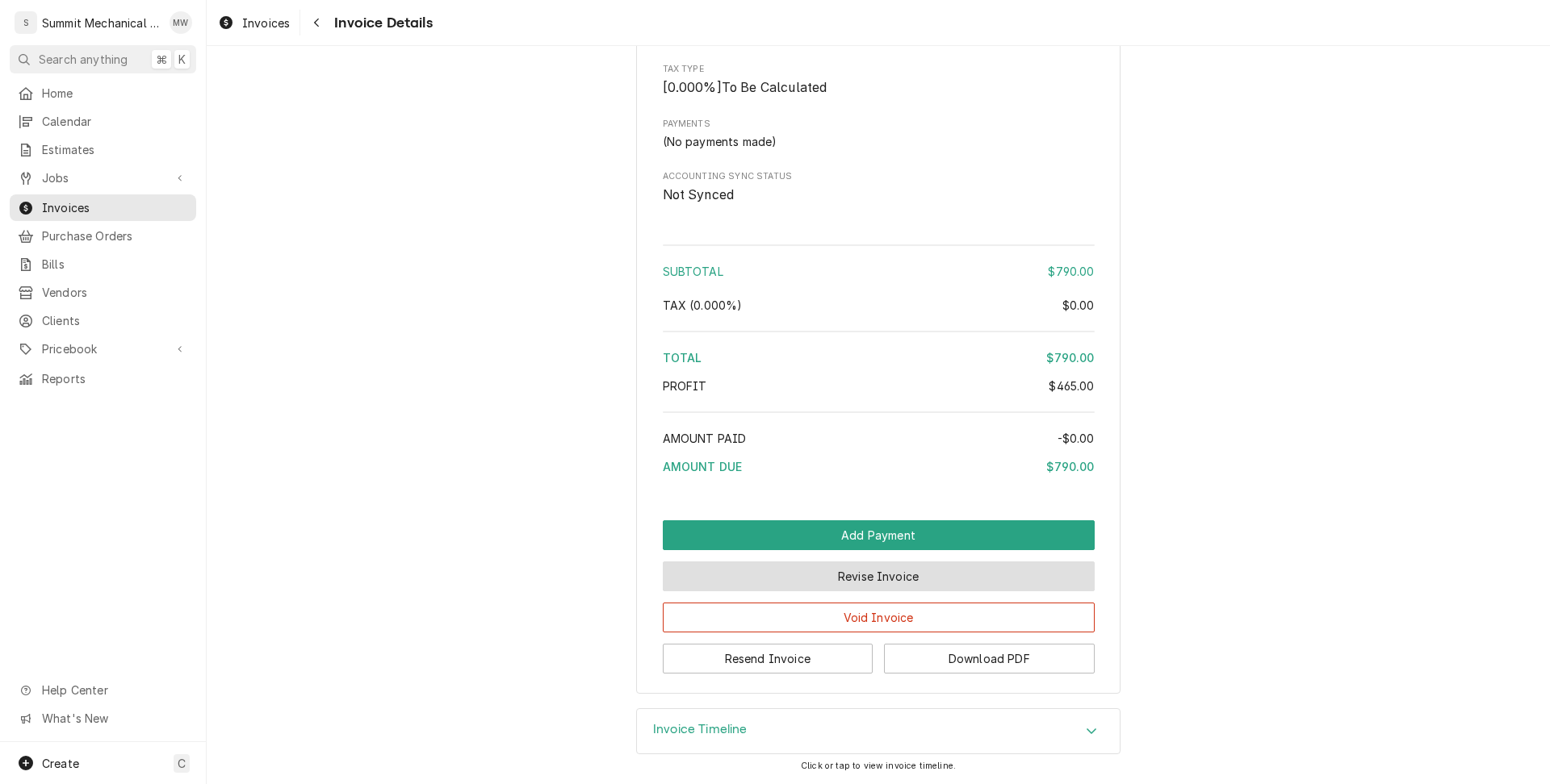
click at [852, 577] on button "Revise Invoice" at bounding box center [879, 577] width 432 height 30
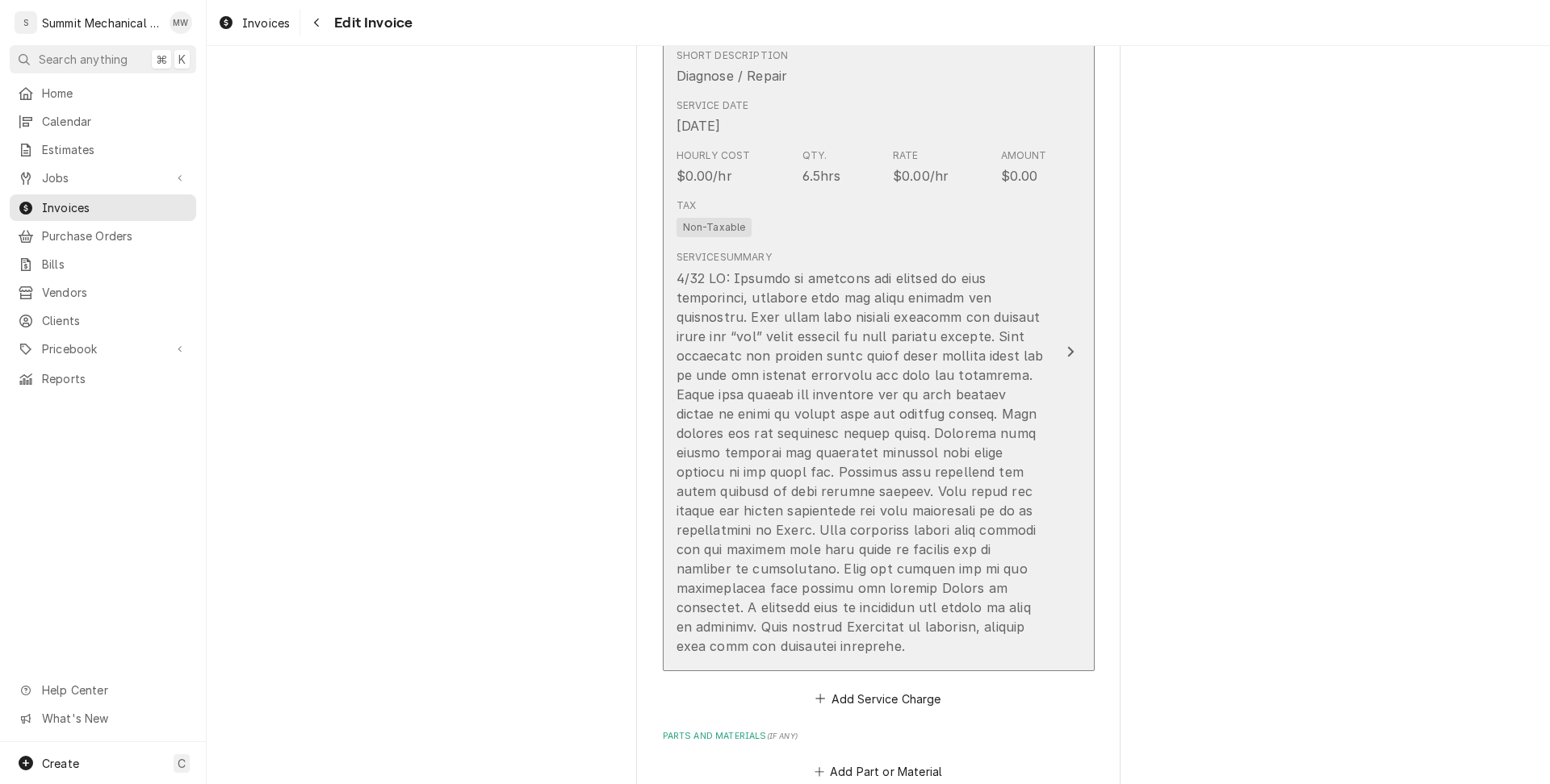
click at [859, 486] on div "Update Line Item" at bounding box center [862, 462] width 371 height 387
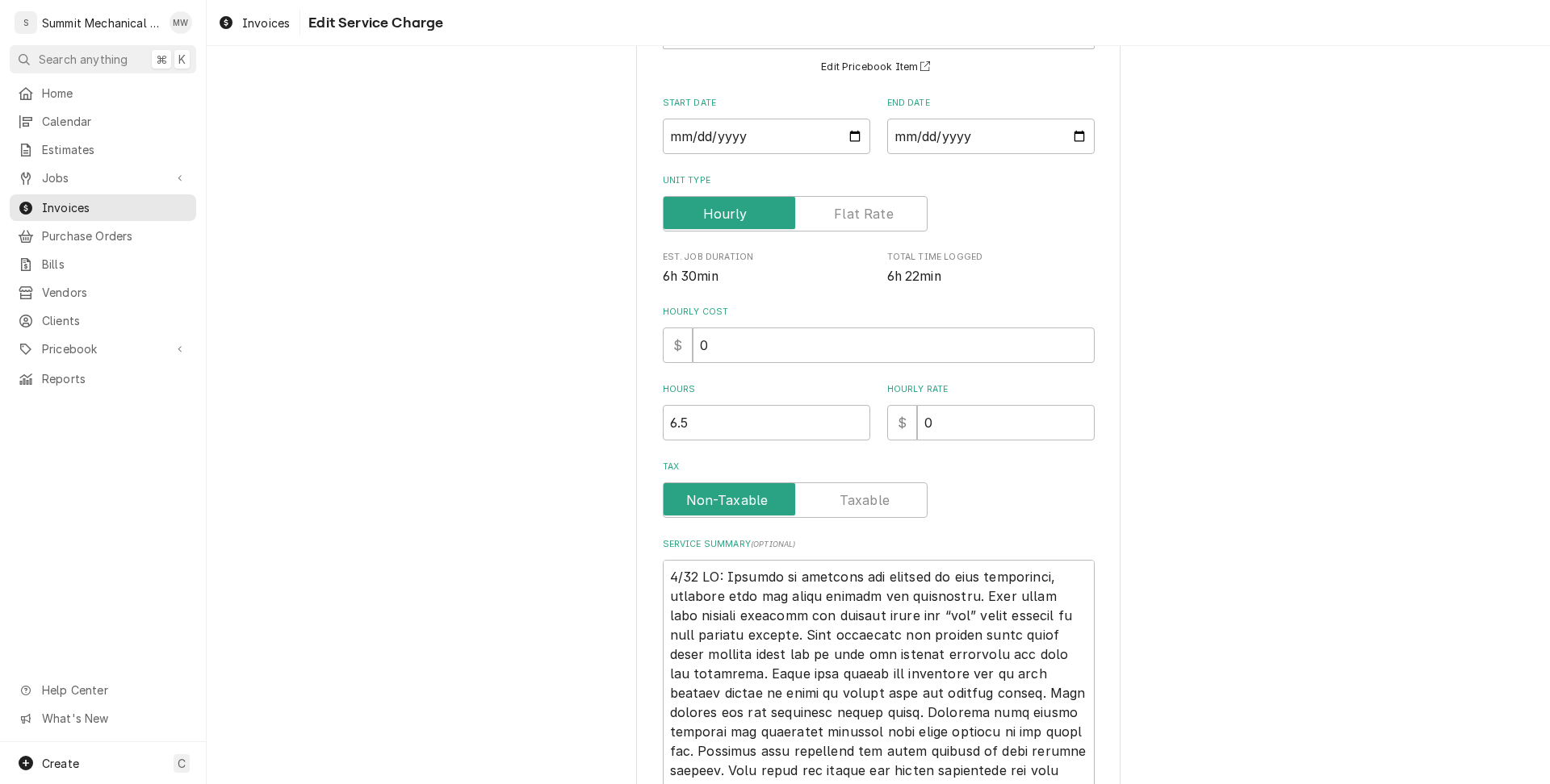
scroll to position [399, 0]
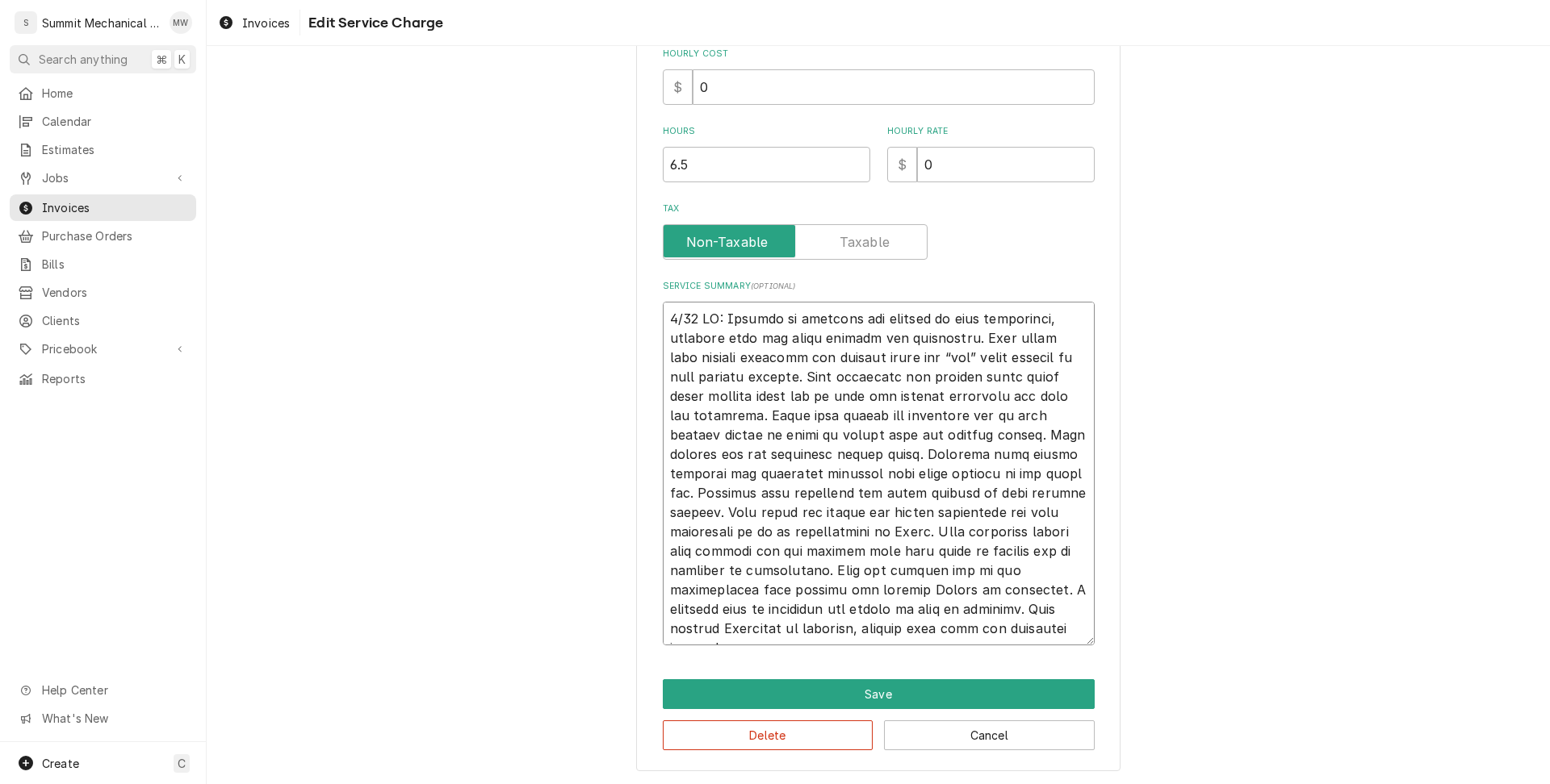
click at [1031, 633] on textarea "Service Summary ( optional )" at bounding box center [879, 473] width 432 height 344
type textarea "x"
type textarea "5/21 LO: Ipsumdo si ametcons adi elitsed do eius temporinci, utlabore etdo mag …"
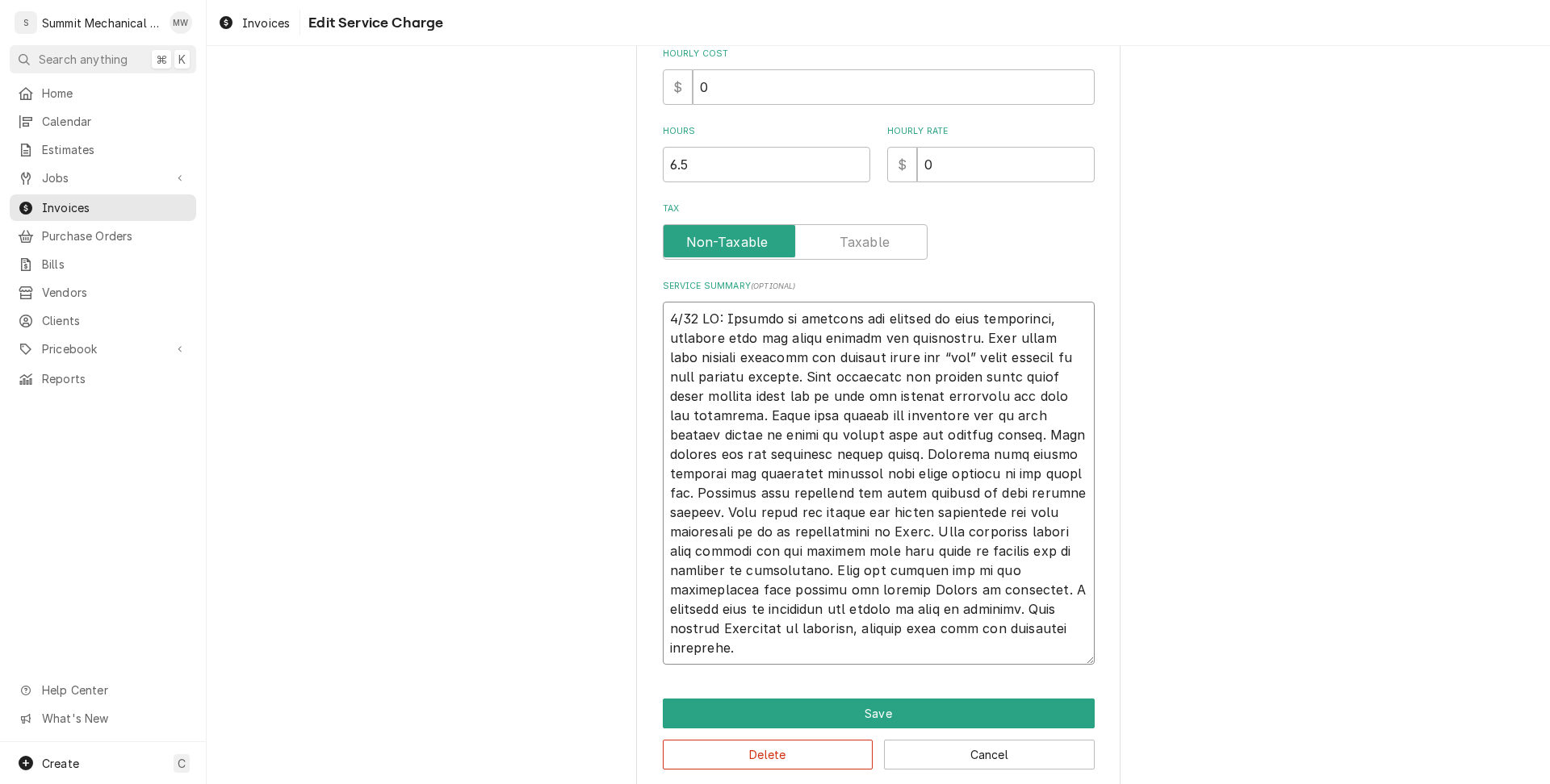
type textarea "x"
type textarea "5/21 LO: Ipsumdo si ametcons adi elitsed do eius temporinci, utlabore etdo mag …"
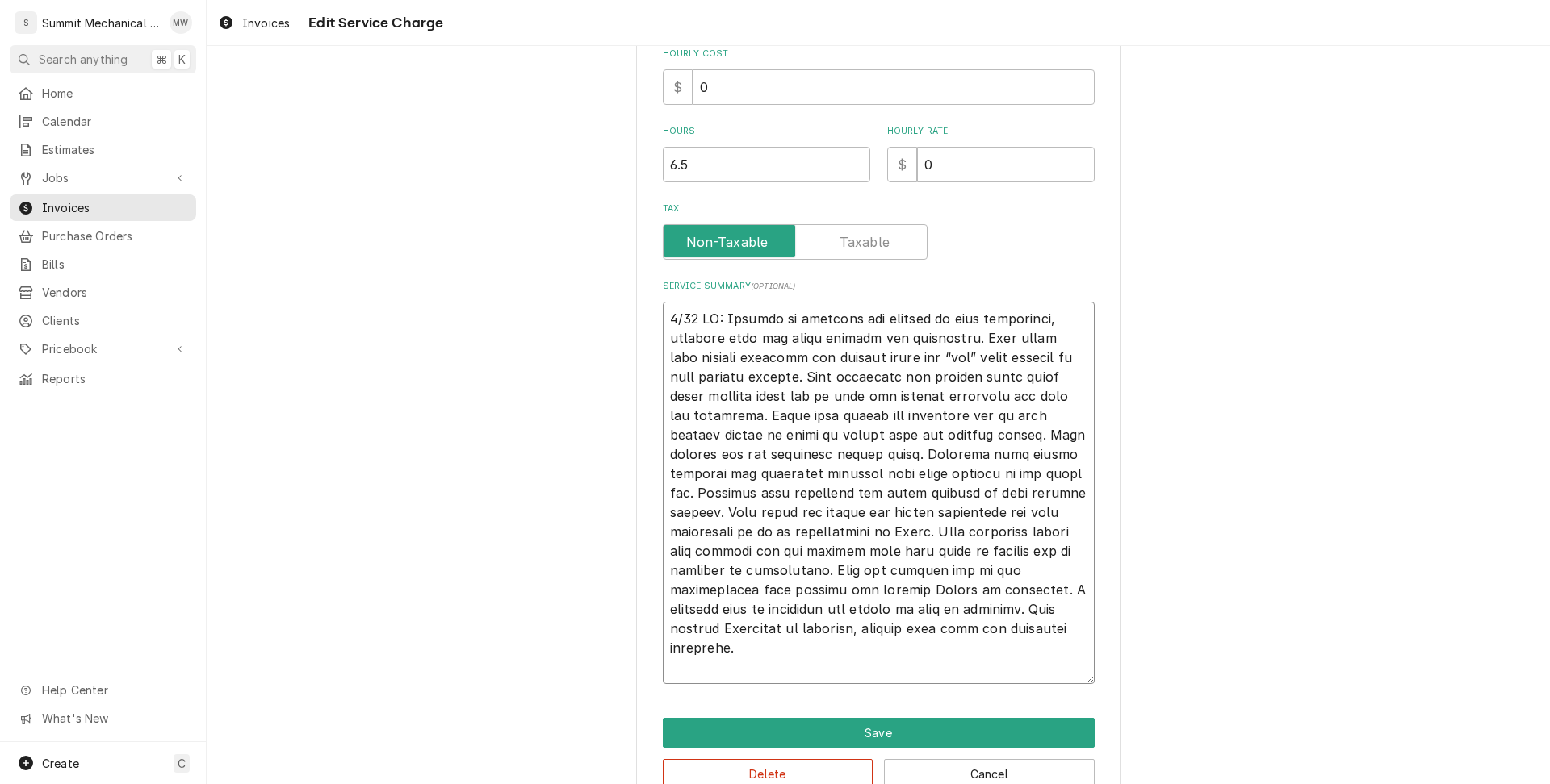
type textarea "x"
type textarea "5/21 LO: Ipsumdo si ametcons adi elitsed do eius temporinci, utlabore etdo mag …"
type textarea "x"
type textarea "5/21 LO: Ipsumdo si ametcons adi elitsed do eius temporinci, utlabore etdo mag …"
type textarea "x"
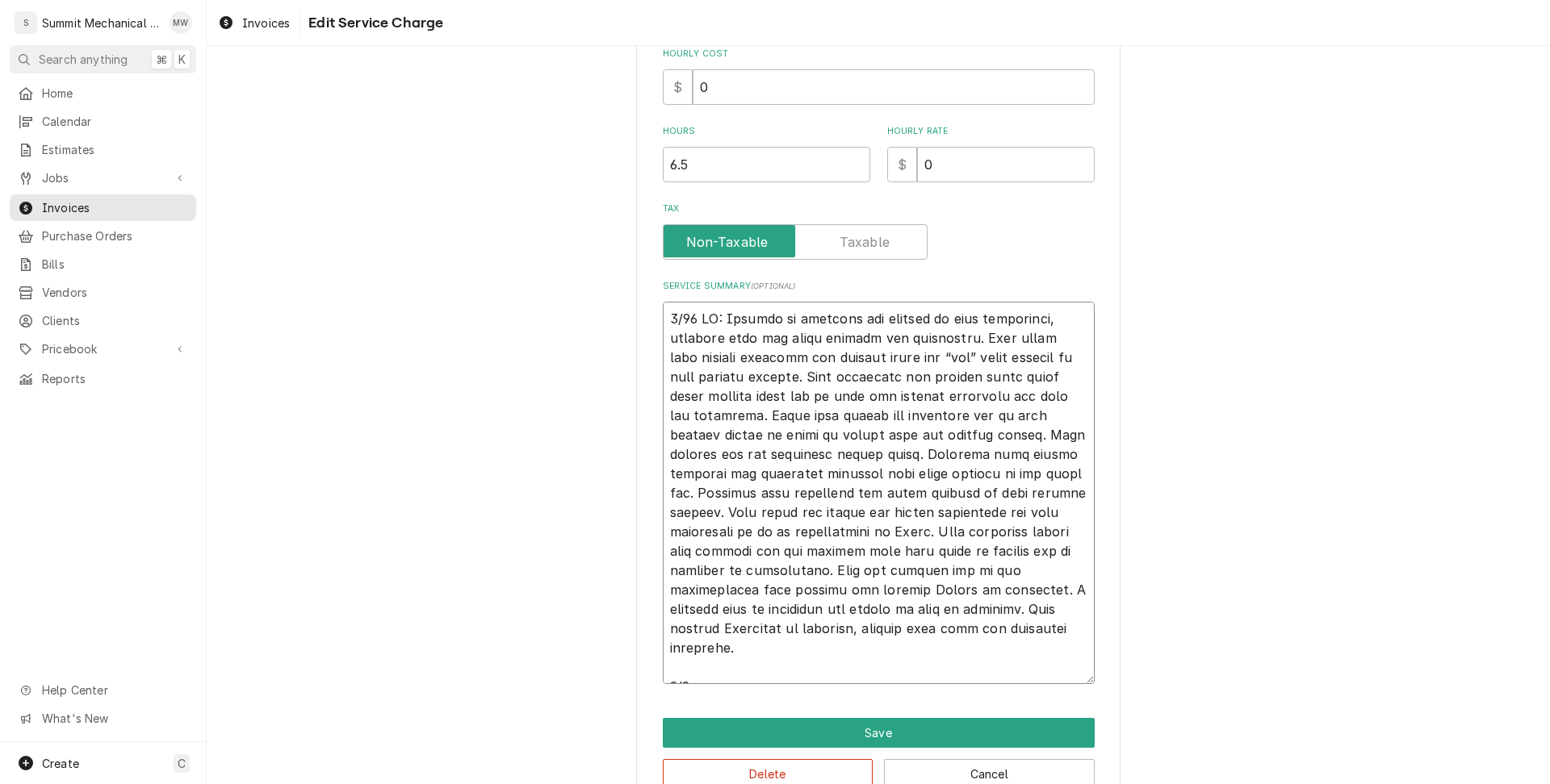
type textarea "5/21 LO: Ipsumdo si ametcons adi elitsed do eius temporinci, utlabore etdo mag …"
type textarea "x"
type textarea "5/21 LO: Ipsumdo si ametcons adi elitsed do eius temporinci, utlabore etdo mag …"
type textarea "x"
type textarea "5/21 LO: Ipsumdo si ametcons adi elitsed do eius temporinci, utlabore etdo mag …"
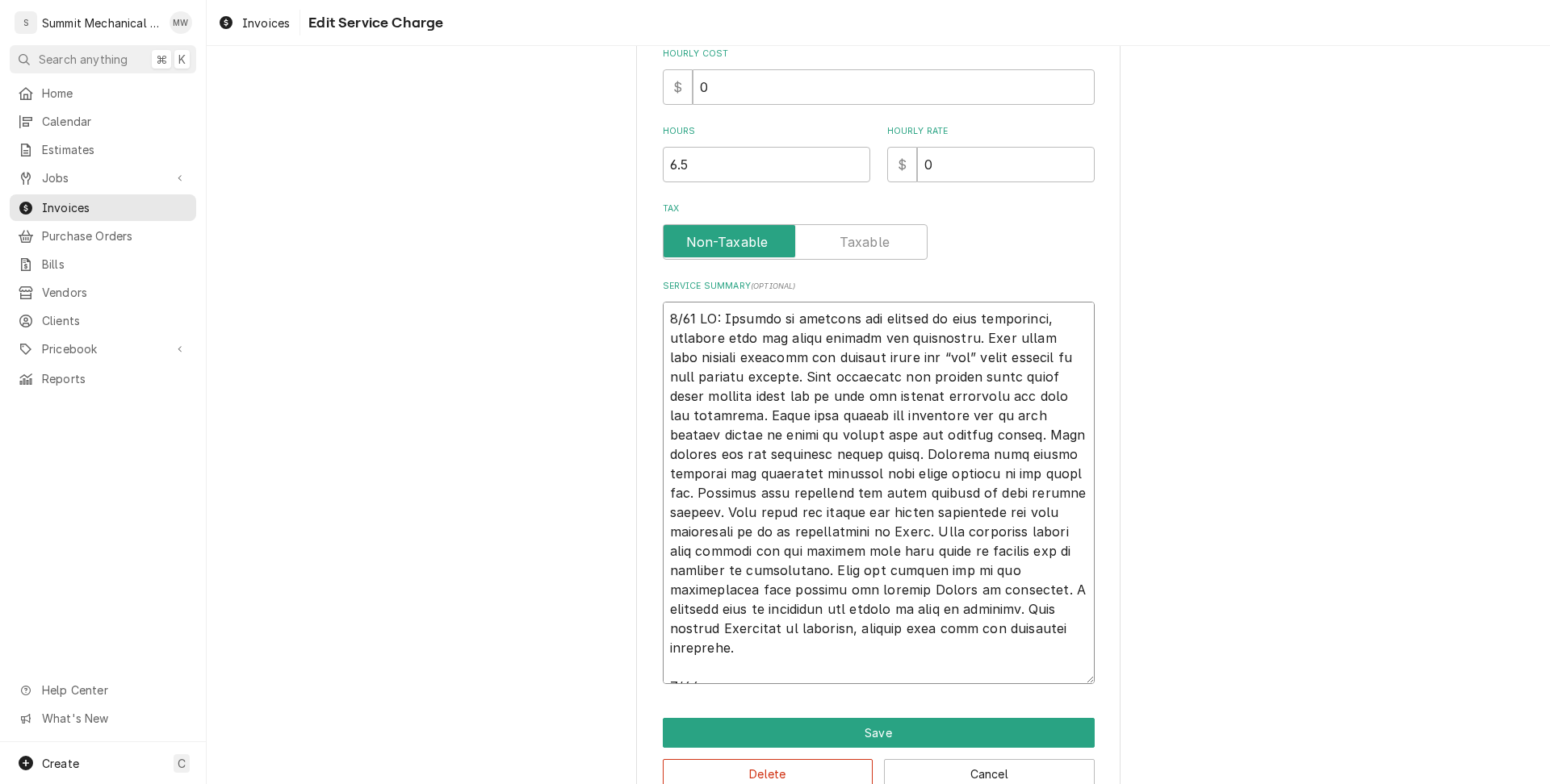
type textarea "x"
type textarea "5/21 LO: Ipsumdo si ametcons adi elitsed do eius temporinci, utlabore etdo mag …"
type textarea "x"
type textarea "5/21 LO: Ipsumdo si ametcons adi elitsed do eius temporinci, utlabore etdo mag …"
type textarea "x"
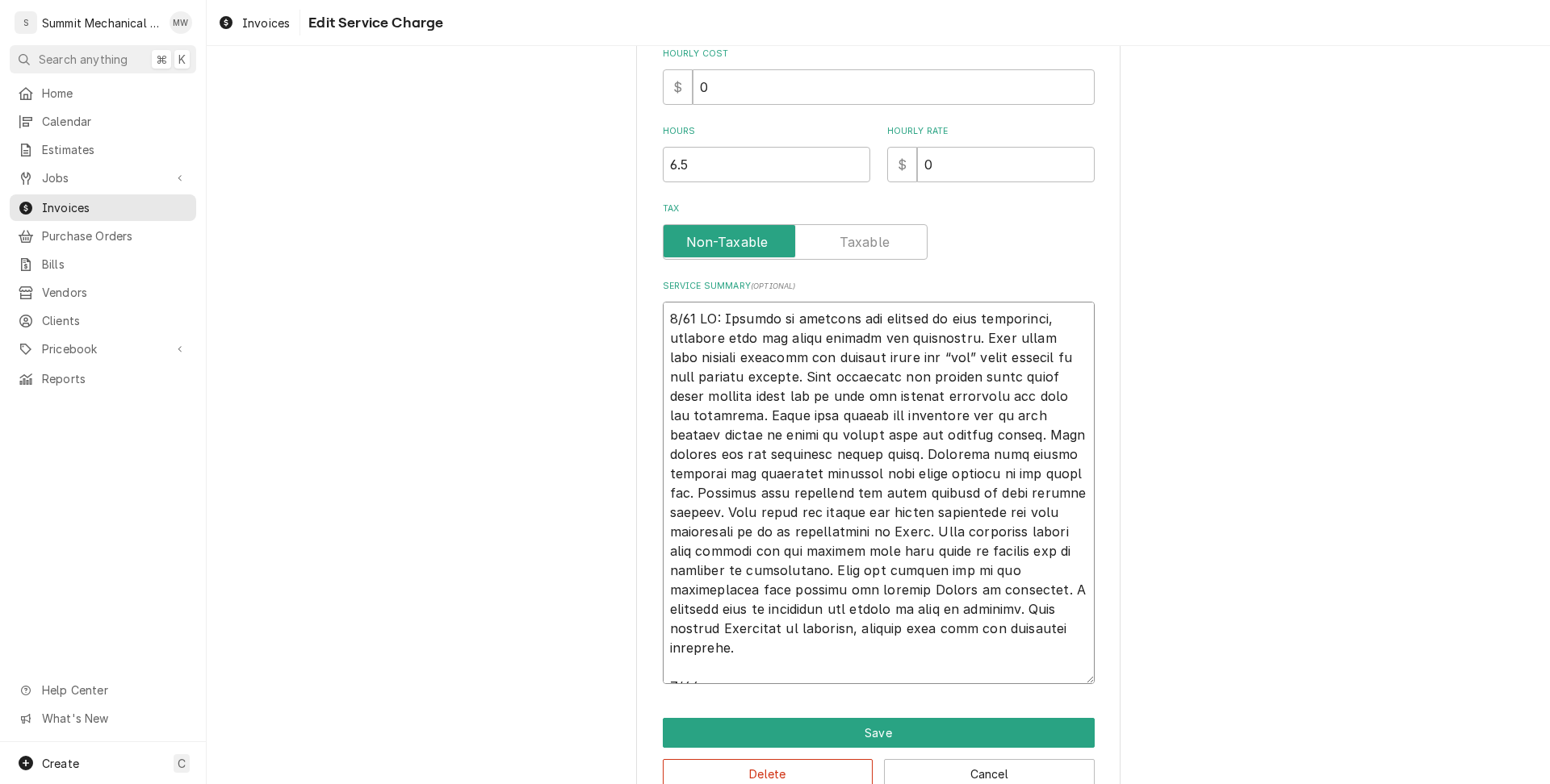
type textarea "5/21 LO: Ipsumdo si ametcons adi elitsed do eius temporinci, utlabore etdo mag …"
type textarea "x"
type textarea "5/21 LO: Ipsumdo si ametcons adi elitsed do eius temporinci, utlabore etdo mag …"
type textarea "x"
type textarea "5/21 LO: Ipsumdo si ametcons adi elitsed do eius temporinci, utlabore etdo mag …"
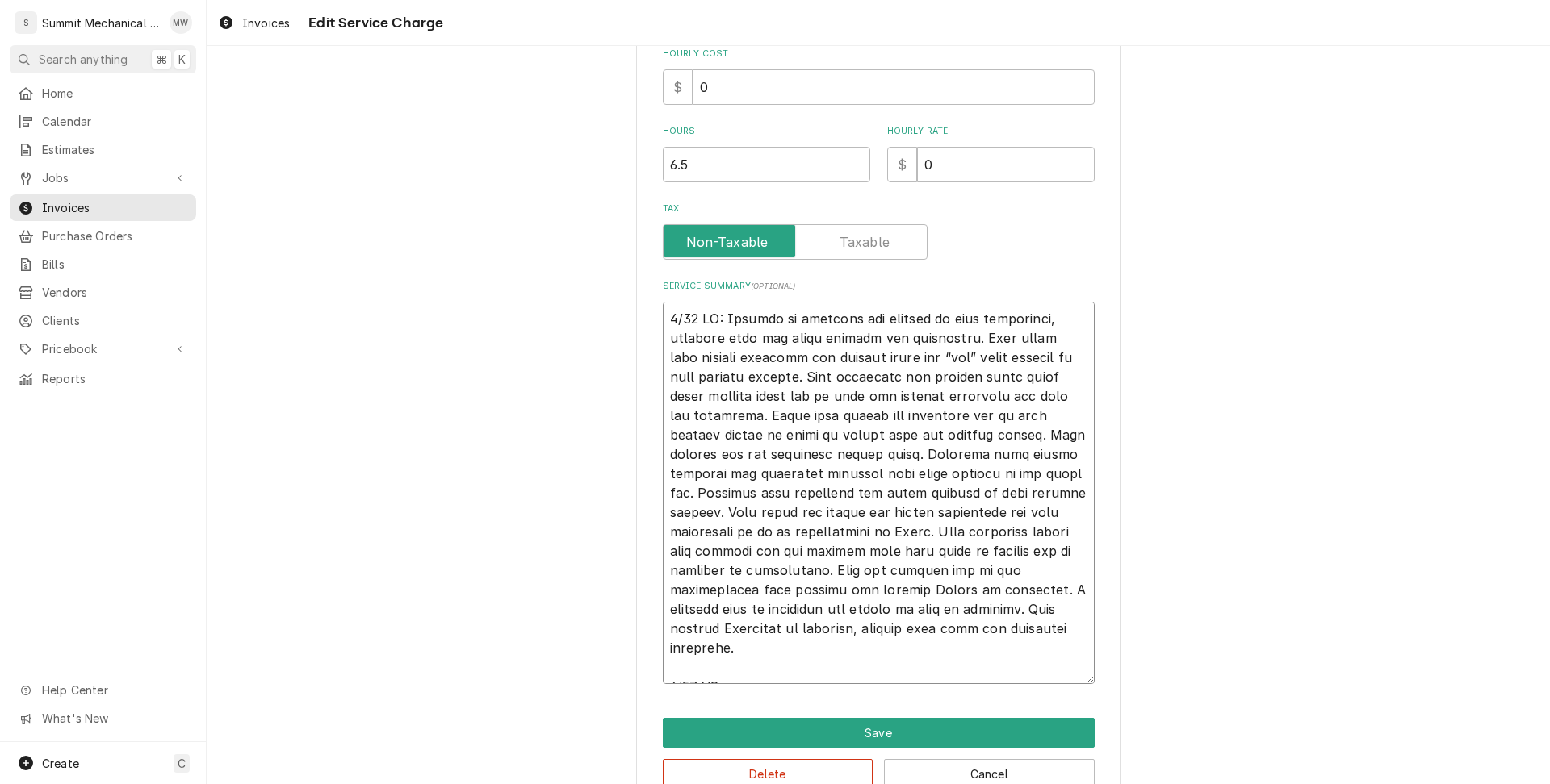
type textarea "x"
type textarea "5/21 LO: Ipsumdo si ametcons adi elitsed do eius temporinci, utlabore etdo mag …"
type textarea "x"
type textarea "5/21 LO: Ipsumdo si ametcons adi elitsed do eius temporinci, utlabore etdo mag …"
type textarea "x"
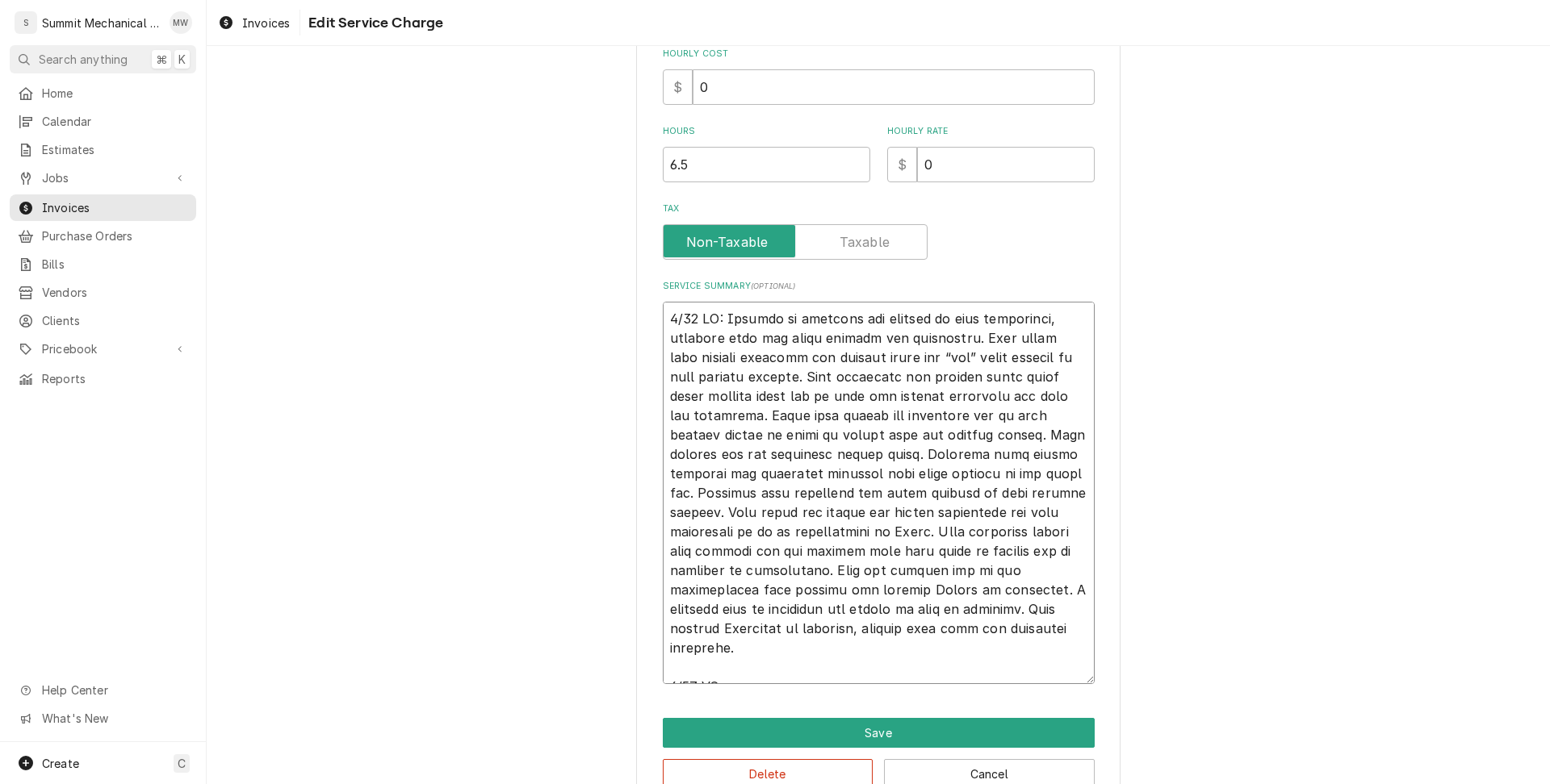
type textarea "5/21 LO: Ipsumdo si ametcons adi elitsed do eius temporinci, utlabore etdo mag …"
type textarea "x"
type textarea "5/21 LO: Ipsumdo si ametcons adi elitsed do eius temporinci, utlabore etdo mag …"
type textarea "x"
type textarea "5/21 LO: Ipsumdo si ametcons adi elitsed do eius temporinci, utlabore etdo mag …"
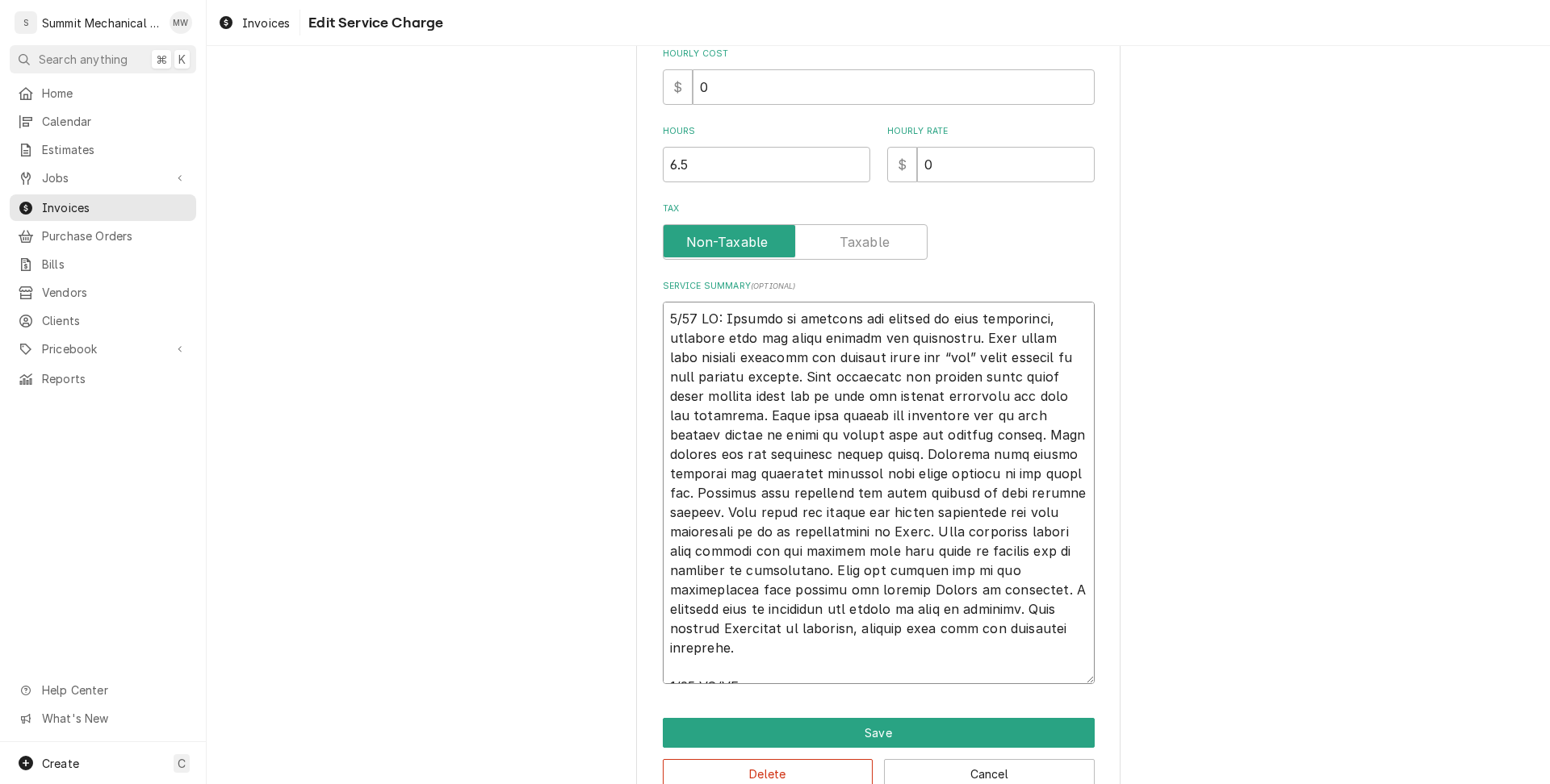
type textarea "x"
type textarea "5/21 LO: Ipsumdo si ametcons adi elitsed do eius temporinci, utlabore etdo mag …"
type textarea "x"
type textarea "5/21 LO: Ipsumdo si ametcons adi elitsed do eius temporinci, utlabore etdo mag …"
type textarea "x"
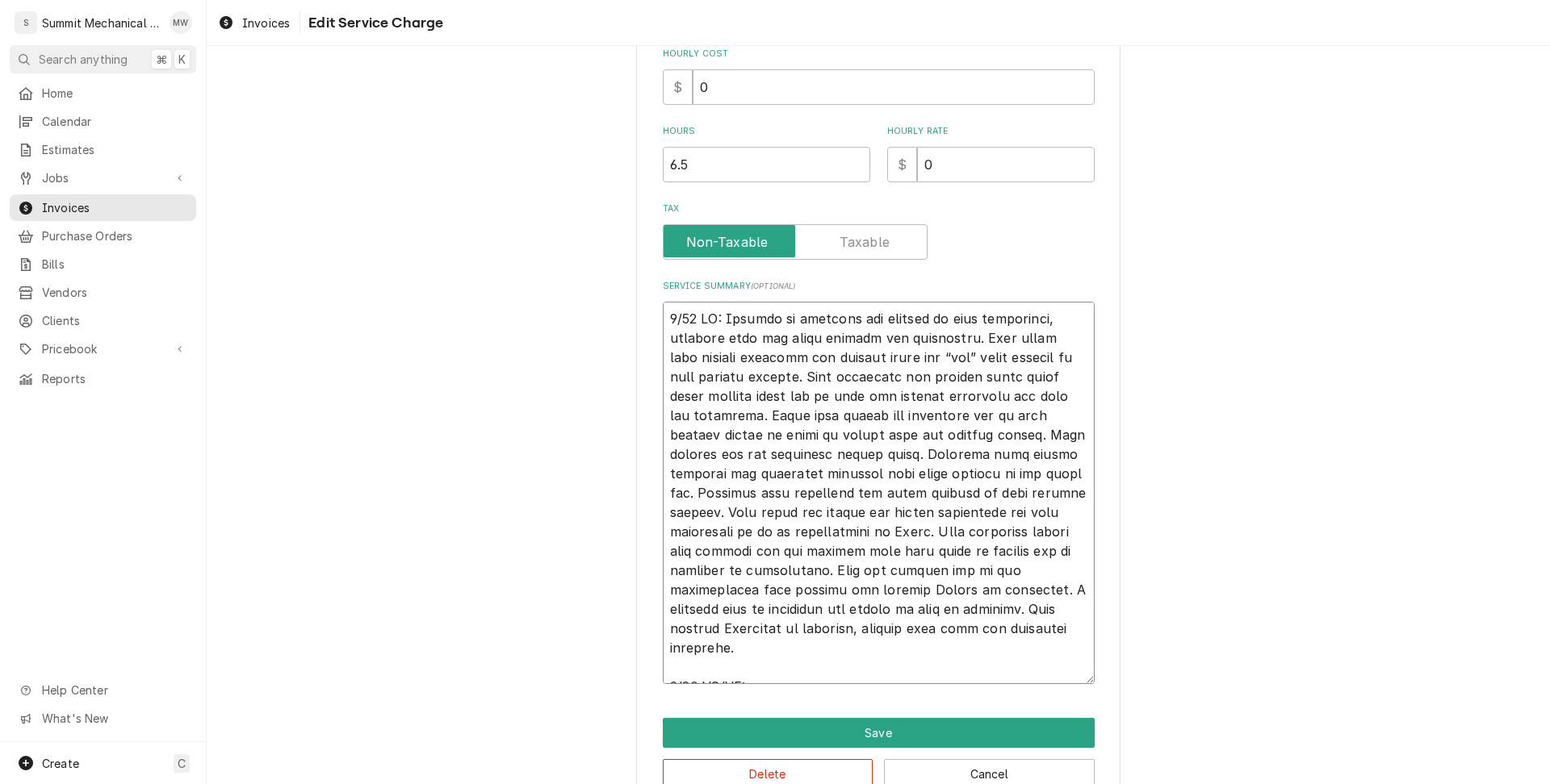
type textarea "5/21 LO: Ipsumdo si ametcons adi elitsed do eius temporinci, utlabore etdo mag …"
type textarea "x"
type textarea "5/21 LO: Ipsumdo si ametcons adi elitsed do eius temporinci, utlabore etdo mag …"
type textarea "x"
type textarea "5/21 LO: Ipsumdo si ametcons adi elitsed do eius temporinci, utlabore etdo mag …"
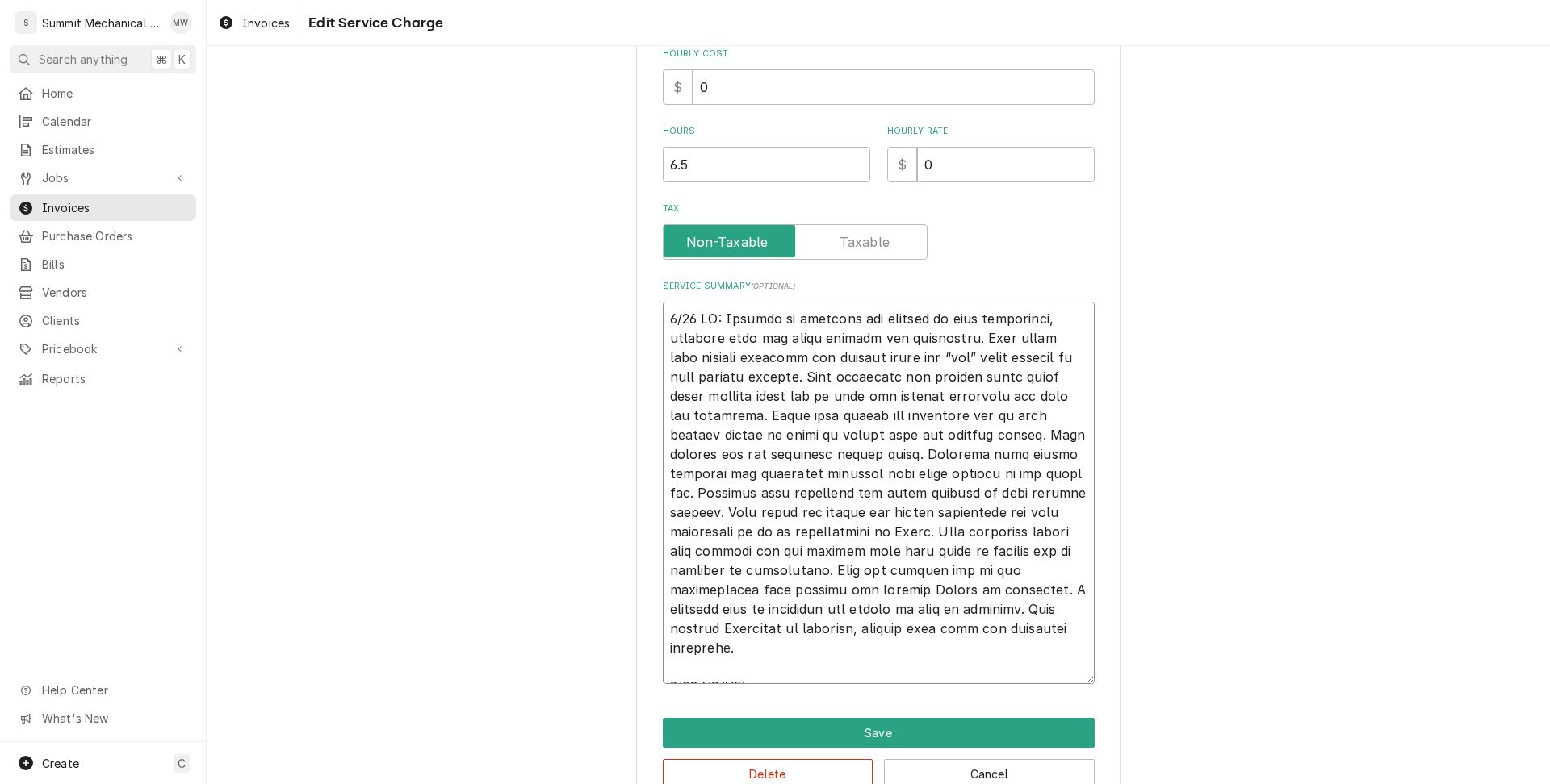
type textarea "x"
type textarea "5/21 LO: Ipsumdo si ametcons adi elitsed do eius temporinci, utlabore etdo mag …"
type textarea "x"
type textarea "5/21 LO: Ipsumdo si ametcons adi elitsed do eius temporinci, utlabore etdo mag …"
type textarea "x"
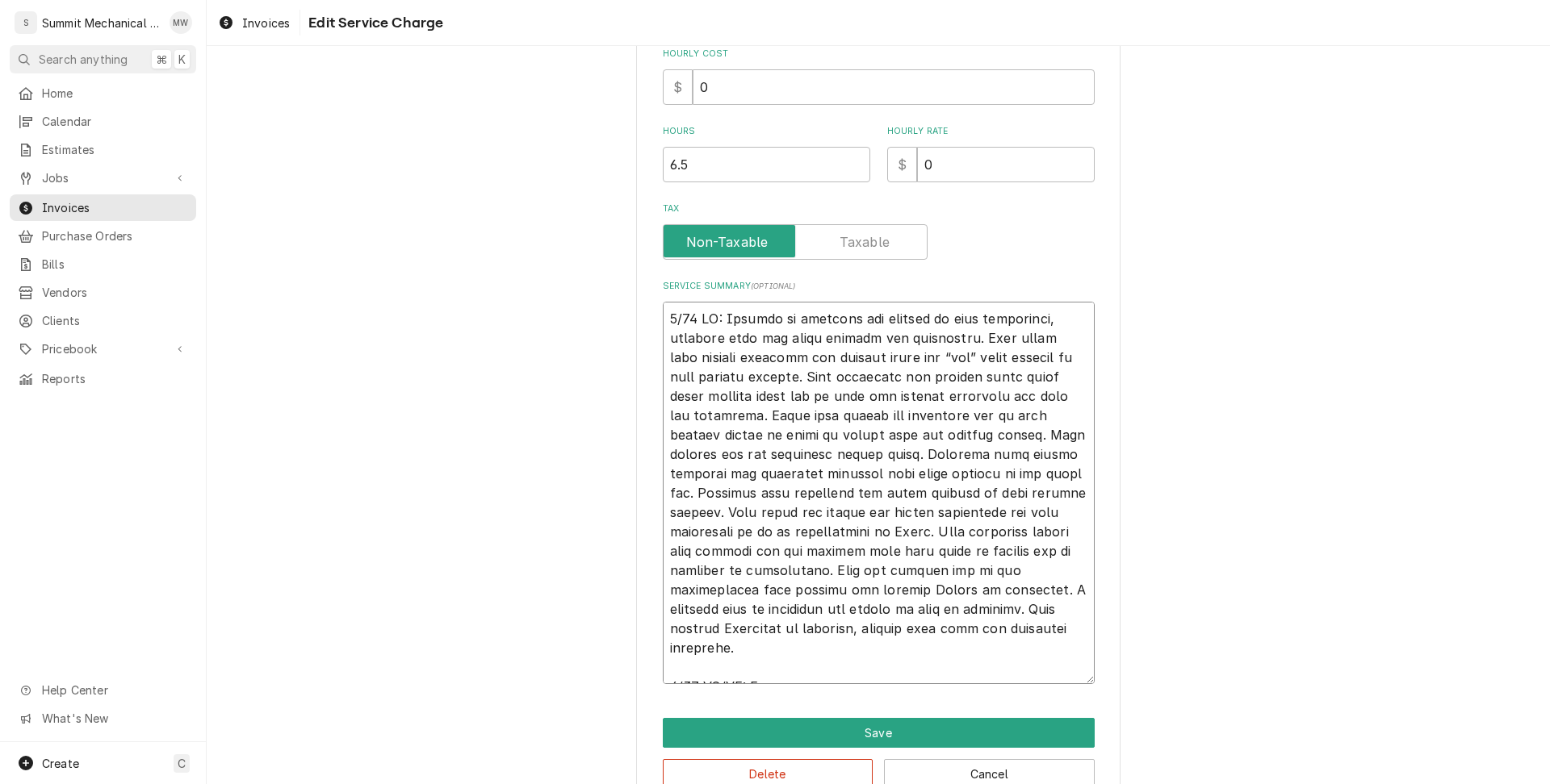
type textarea "5/21 LO: Ipsumdo si ametcons adi elitsed do eius temporinci, utlabore etdo mag …"
type textarea "x"
type textarea "5/21 LO: Ipsumdo si ametcons adi elitsed do eius temporinci, utlabore etdo mag …"
type textarea "x"
type textarea "5/21 LO: Ipsumdo si ametcons adi elitsed do eius temporinci, utlabore etdo mag …"
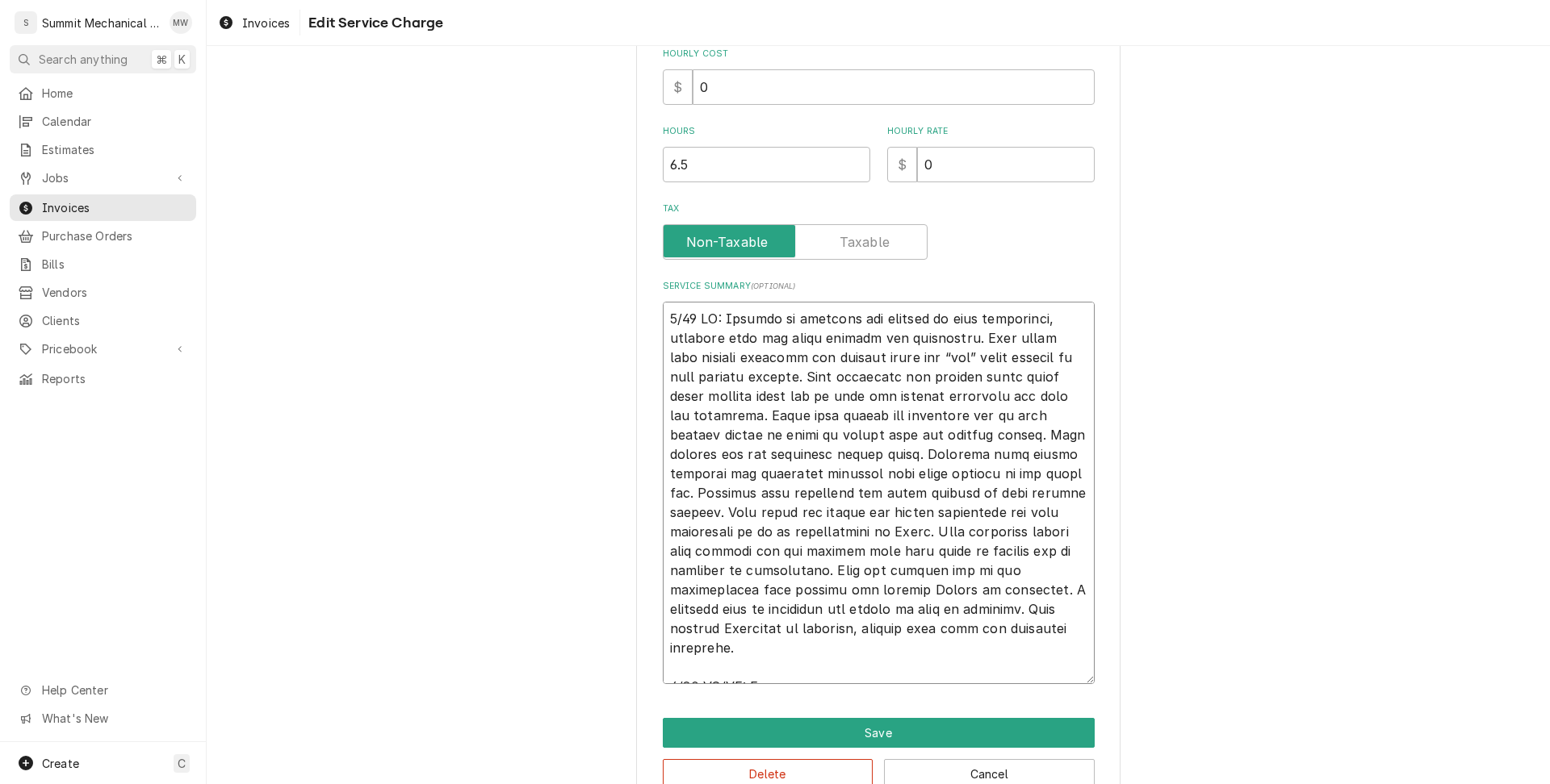
type textarea "x"
type textarea "5/21 LO: Ipsumdo si ametcons adi elitsed do eius temporinci, utlabore etdo mag …"
type textarea "x"
type textarea "5/21 LO: Ipsumdo si ametcons adi elitsed do eius temporinci, utlabore etdo mag …"
type textarea "x"
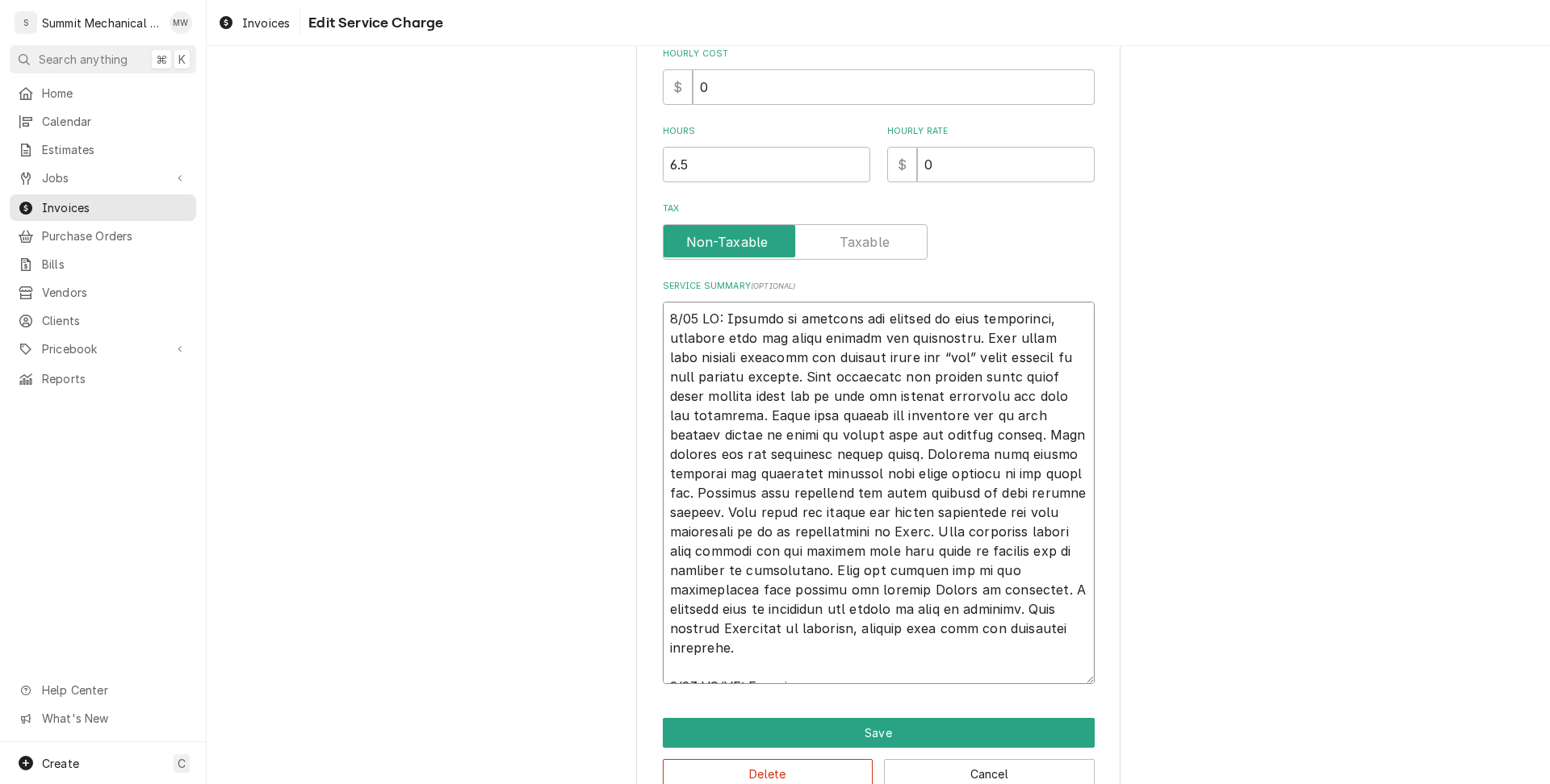
type textarea "5/21 LO: Ipsumdo si ametcons adi elitsed do eius temporinci, utlabore etdo mag …"
type textarea "x"
type textarea "5/21 LO: Ipsumdo si ametcons adi elitsed do eius temporinci, utlabore etdo mag …"
type textarea "x"
type textarea "5/21 LO: Ipsumdo si ametcons adi elitsed do eius temporinci, utlabore etdo mag …"
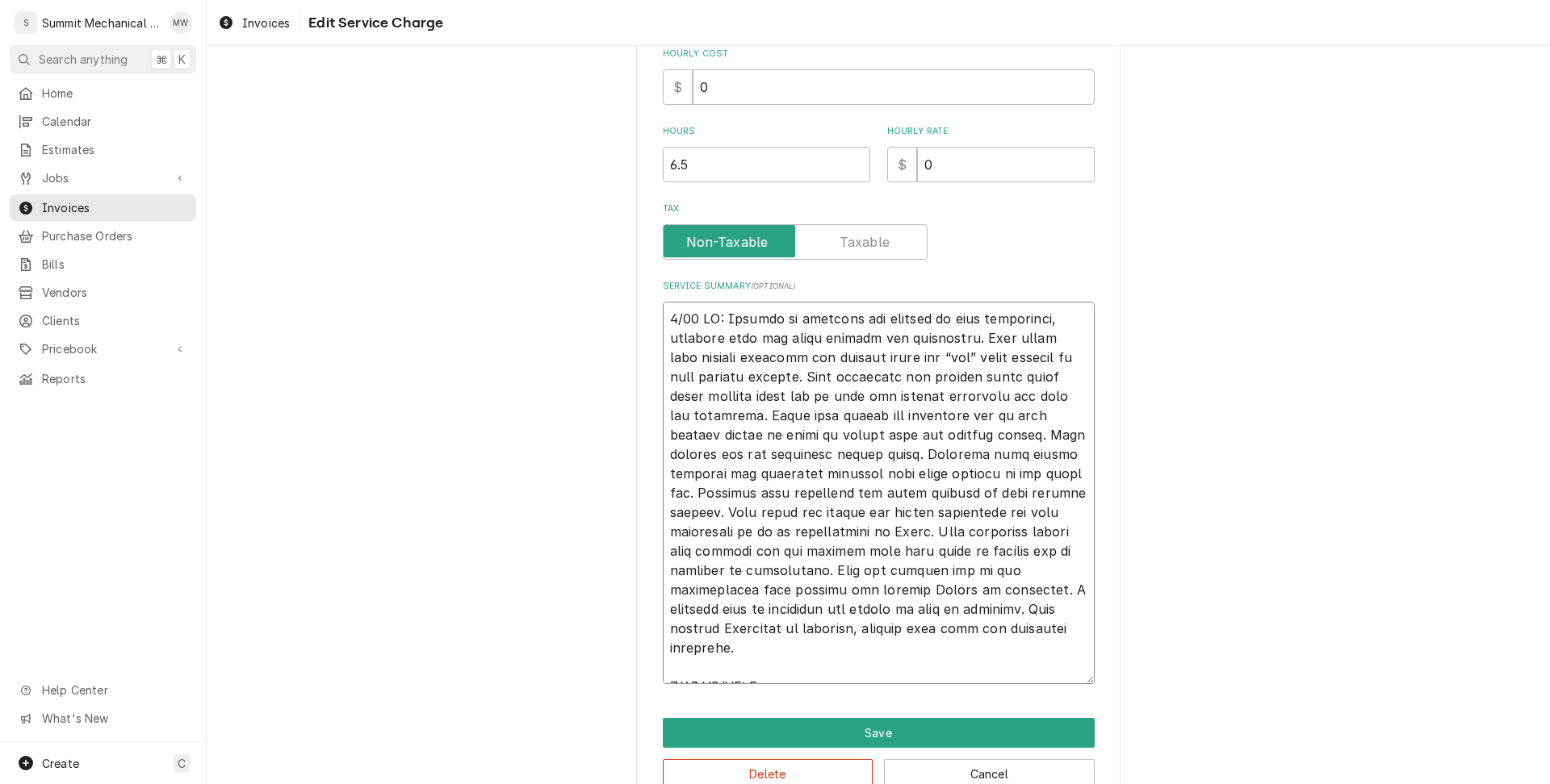
type textarea "x"
type textarea "5/21 LO: Ipsumdo si ametcons adi elitsed do eius temporinci, utlabore etdo mag …"
type textarea "x"
type textarea "5/21 LO: Ipsumdo si ametcons adi elitsed do eius temporinci, utlabore etdo mag …"
type textarea "x"
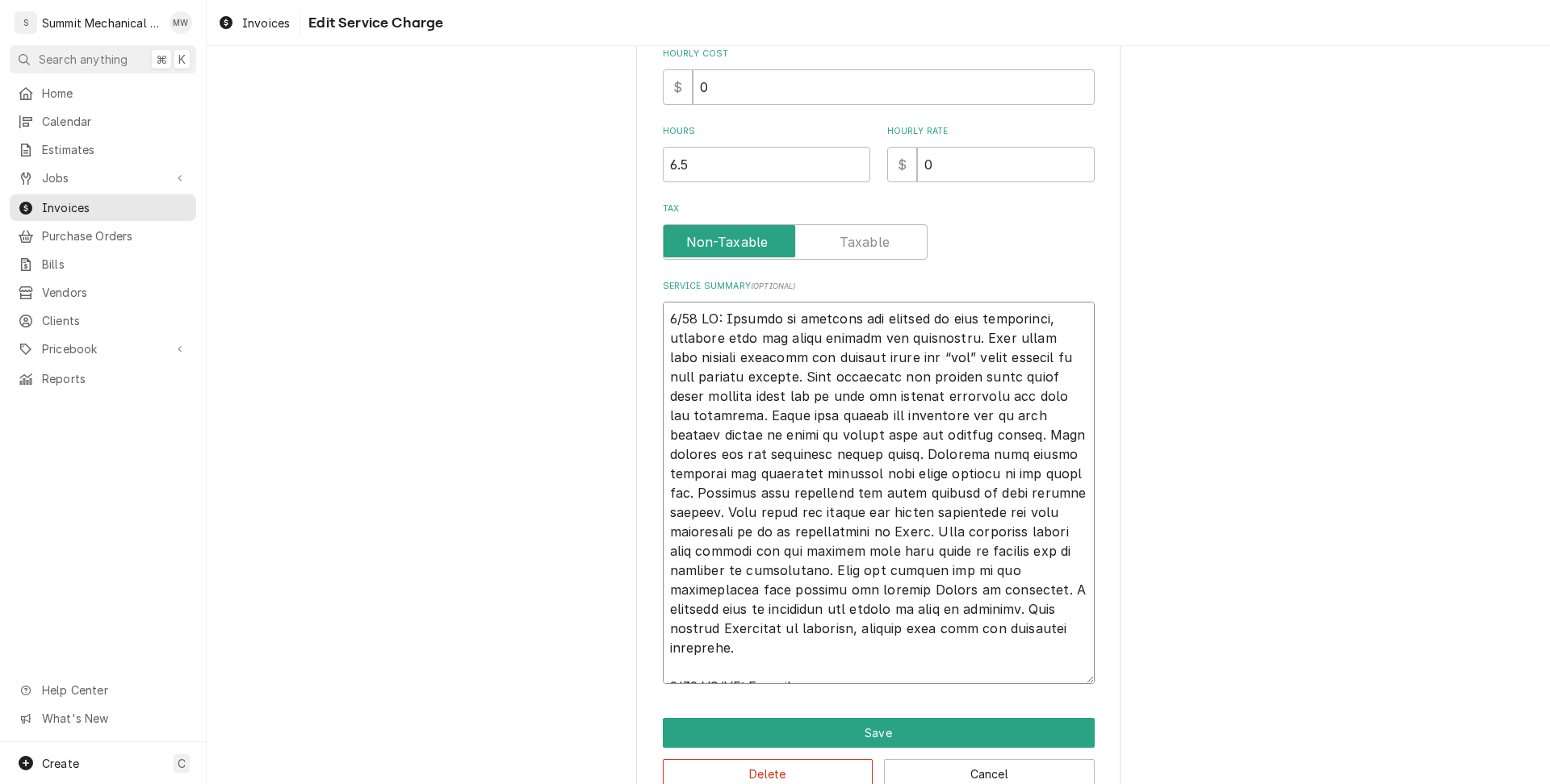
type textarea "5/21 LO: Ipsumdo si ametcons adi elitsed do eius temporinci, utlabore etdo mag …"
type textarea "x"
type textarea "5/21 LO: Ipsumdo si ametcons adi elitsed do eius temporinci, utlabore etdo mag …"
type textarea "x"
type textarea "5/21 LO: Ipsumdo si ametcons adi elitsed do eius temporinci, utlabore etdo mag …"
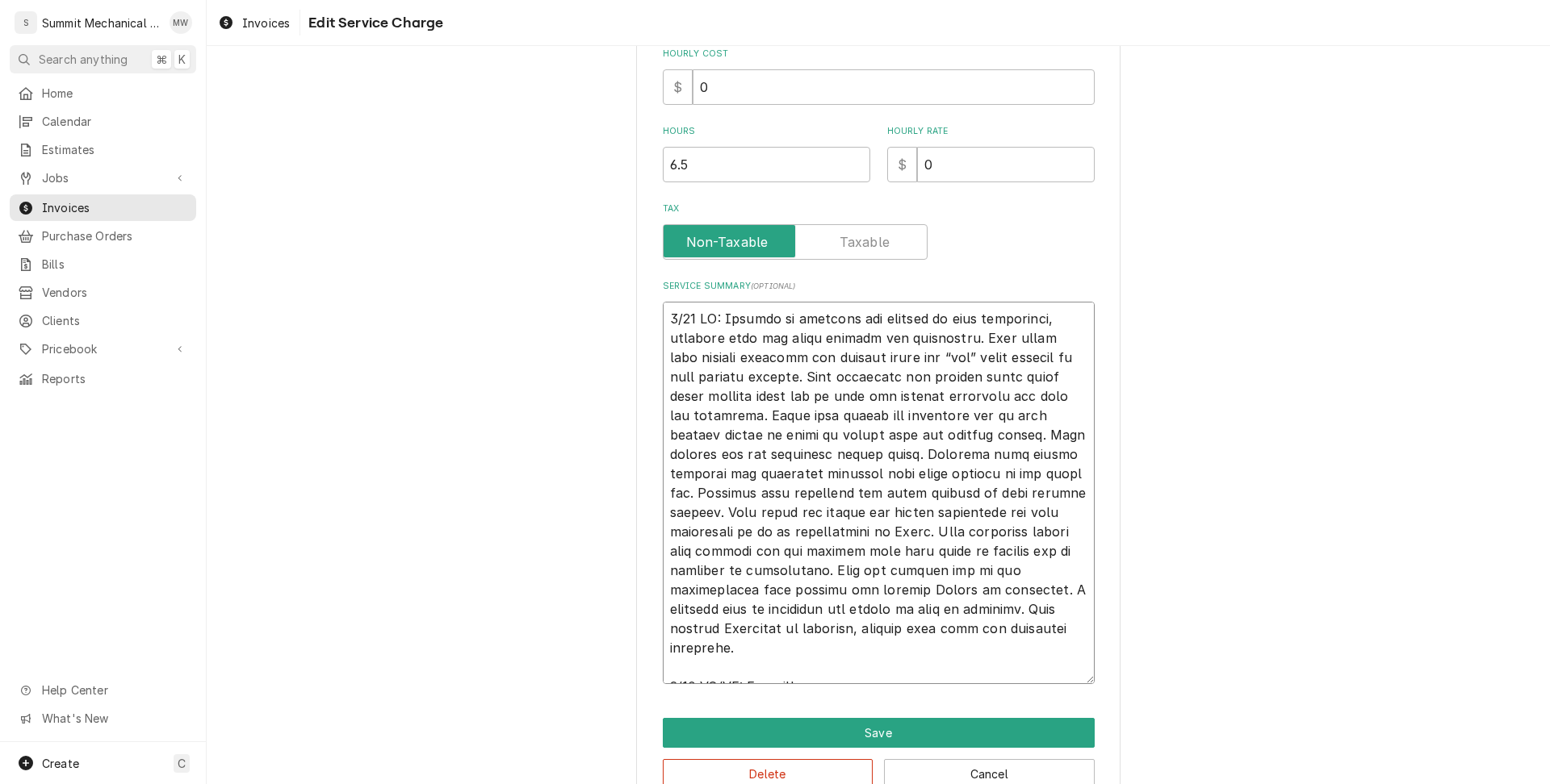
type textarea "x"
type textarea "5/21 LO: Ipsumdo si ametcons adi elitsed do eius temporinci, utlabore etdo mag …"
type textarea "x"
type textarea "5/21 LO: Ipsumdo si ametcons adi elitsed do eius temporinci, utlabore etdo mag …"
type textarea "x"
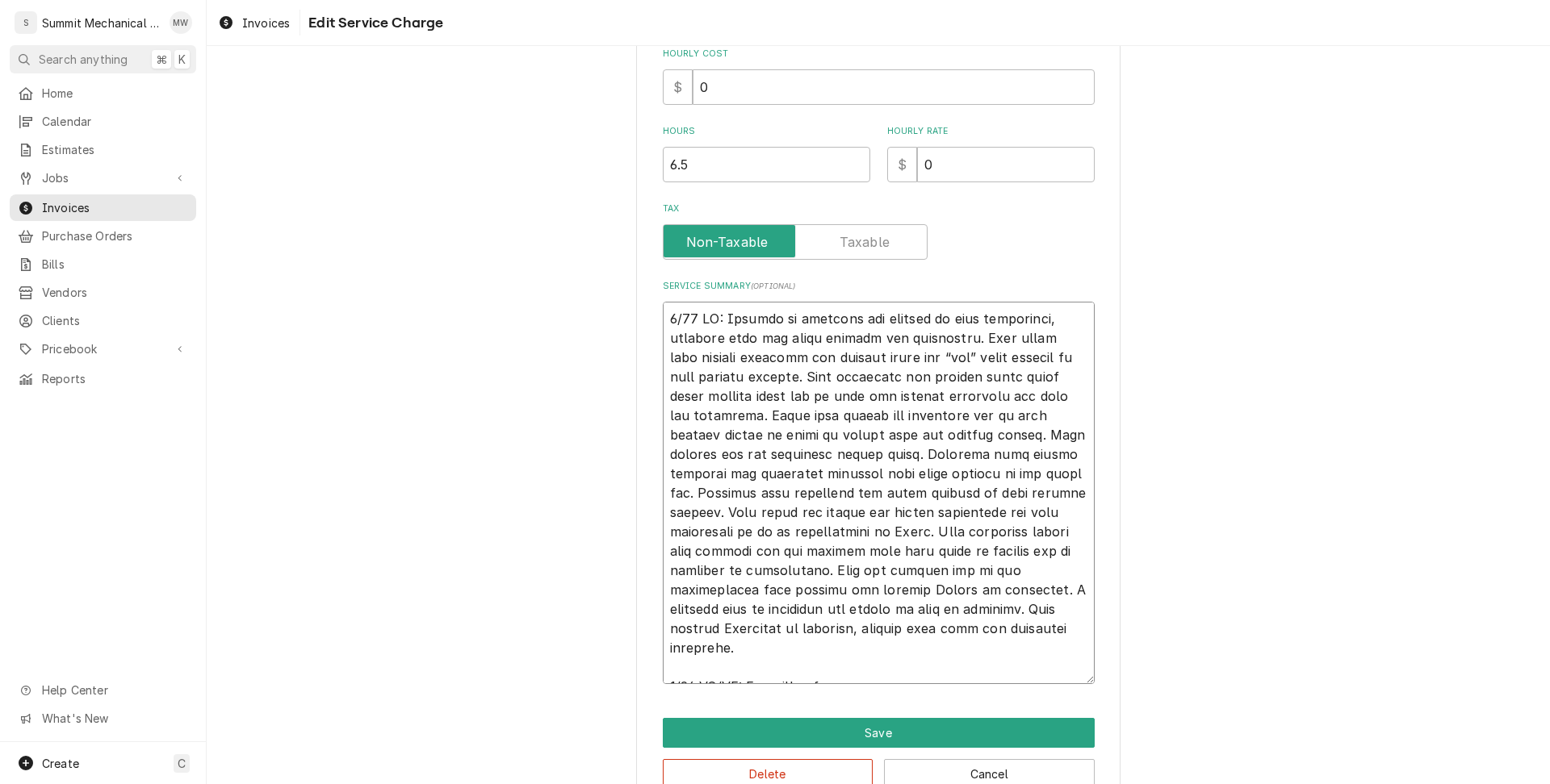
type textarea "5/21 LO: Ipsumdo si ametcons adi elitsed do eius temporinci, utlabore etdo mag …"
type textarea "x"
type textarea "5/21 LO: Ipsumdo si ametcons adi elitsed do eius temporinci, utlabore etdo mag …"
type textarea "x"
type textarea "5/21 LO: Ipsumdo si ametcons adi elitsed do eius temporinci, utlabore etdo mag …"
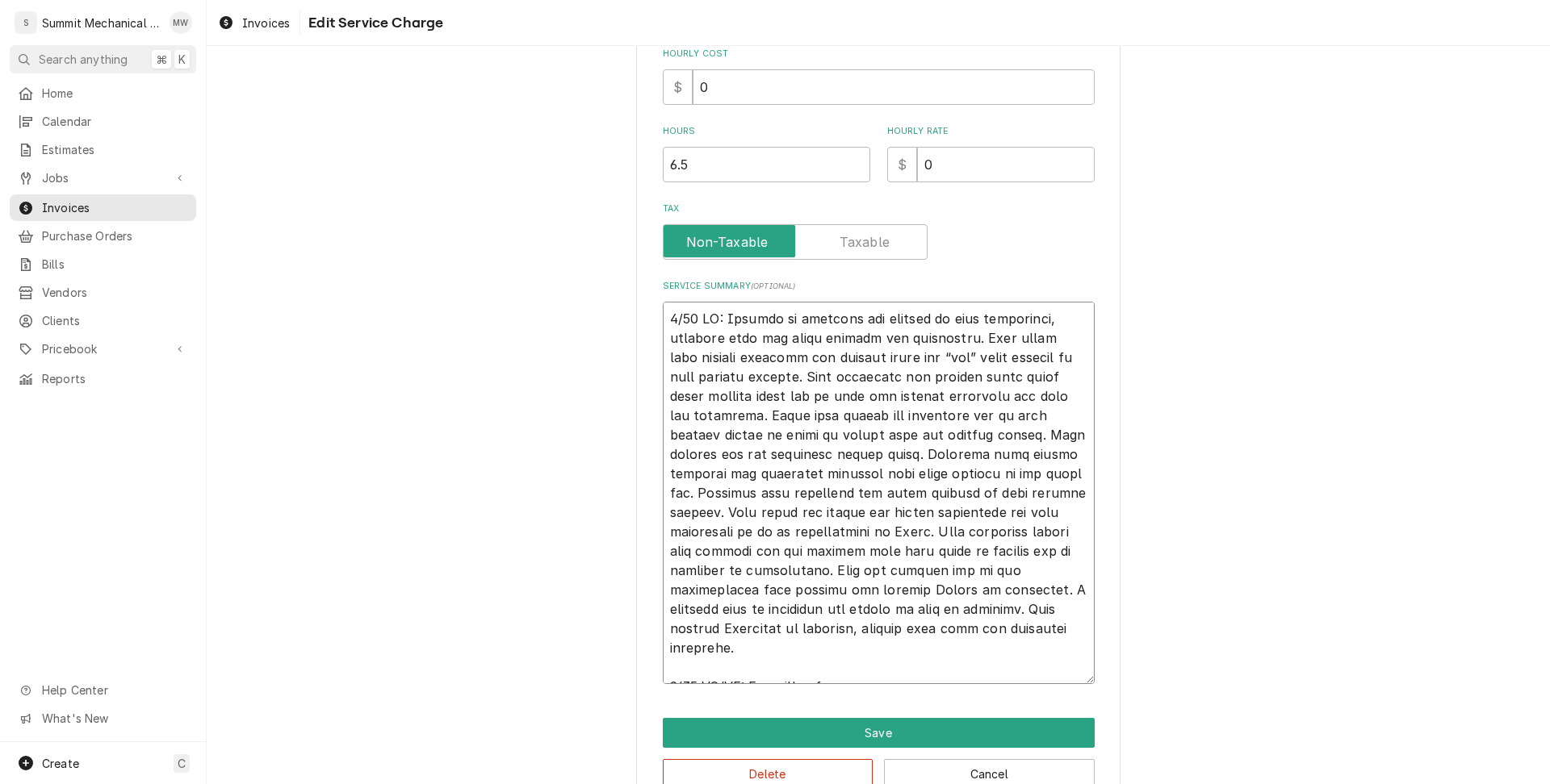
type textarea "x"
type textarea "5/21 LO: Ipsumdo si ametcons adi elitsed do eius temporinci, utlabore etdo mag …"
type textarea "x"
type textarea "5/21 LO: Ipsumdo si ametcons adi elitsed do eius temporinci, utlabore etdo mag …"
type textarea "x"
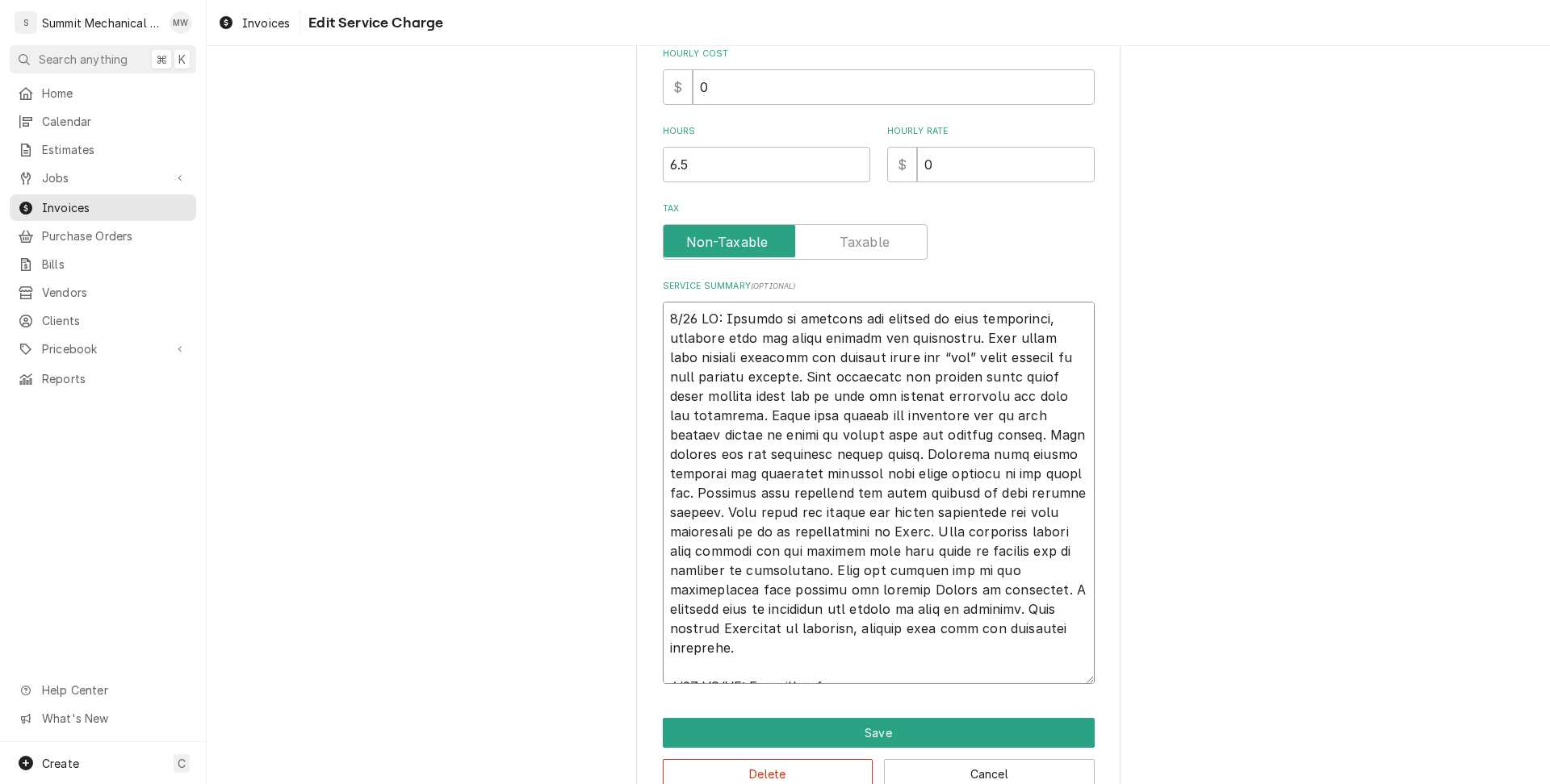
type textarea "5/21 LO: Ipsumdo si ametcons adi elitsed do eius temporinci, utlabore etdo mag …"
type textarea "x"
type textarea "5/21 LO: Ipsumdo si ametcons adi elitsed do eius temporinci, utlabore etdo mag …"
type textarea "x"
type textarea "5/21 LO: Ipsumdo si ametcons adi elitsed do eius temporinci, utlabore etdo mag …"
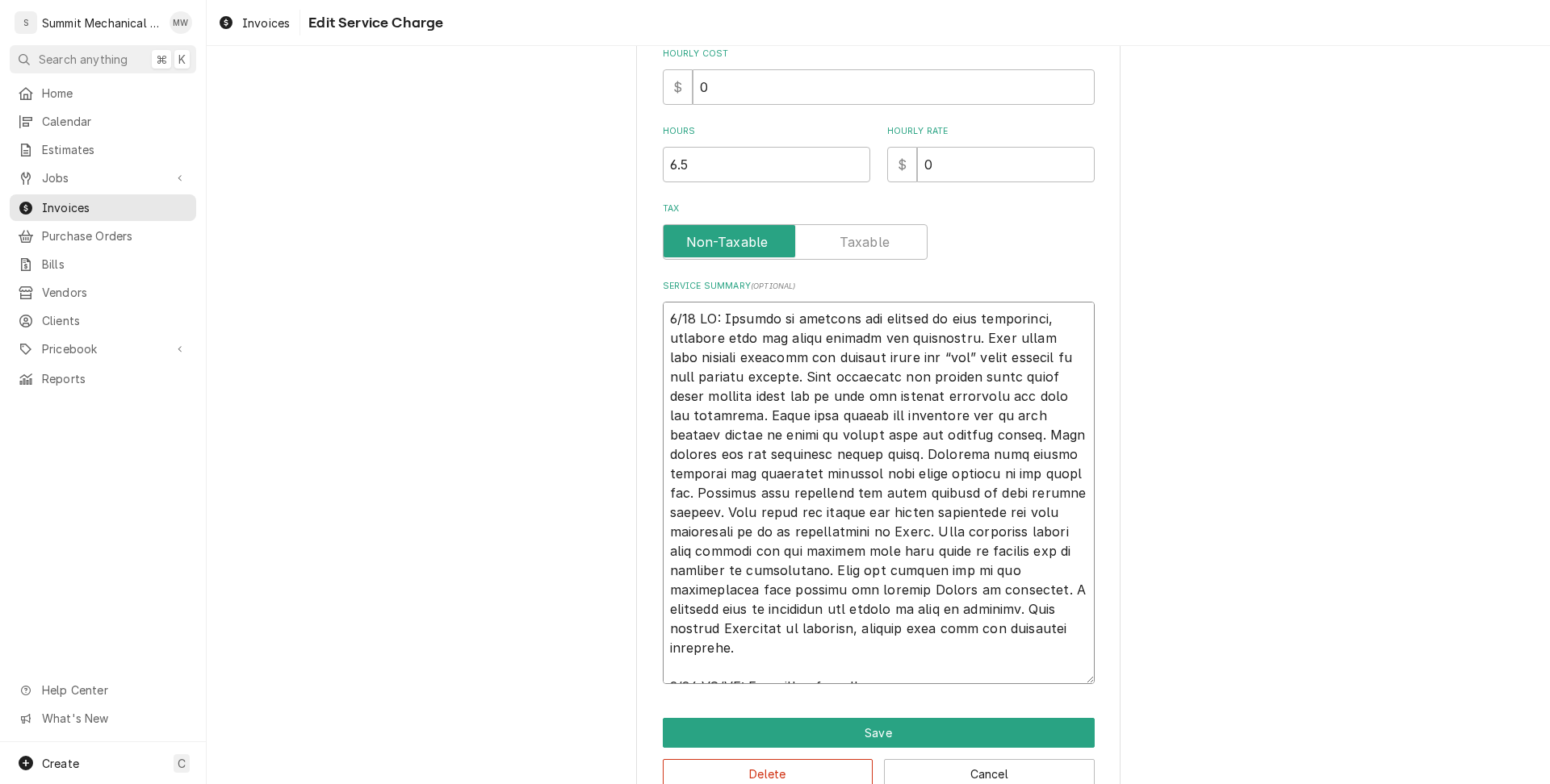
type textarea "x"
type textarea "5/21 LO: Ipsumdo si ametcons adi elitsed do eius temporinci, utlabore etdo mag …"
type textarea "x"
type textarea "5/21 LO: Ipsumdo si ametcons adi elitsed do eius temporinci, utlabore etdo mag …"
type textarea "x"
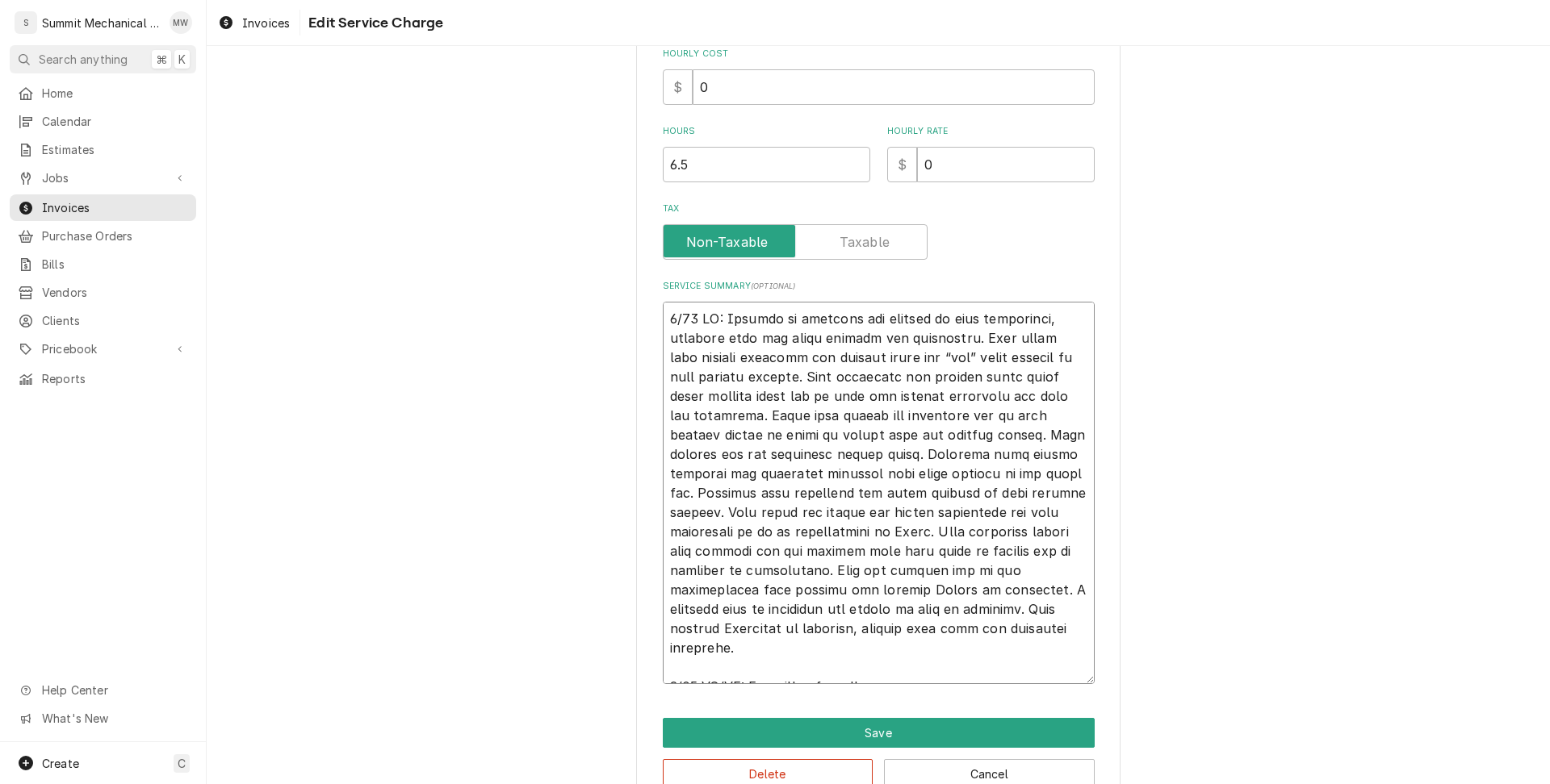
type textarea "5/21 LO: Ipsumdo si ametcons adi elitsed do eius temporinci, utlabore etdo mag …"
type textarea "x"
type textarea "5/21 LO: Ipsumdo si ametcons adi elitsed do eius temporinci, utlabore etdo mag …"
type textarea "x"
type textarea "5/21 LO: Ipsumdo si ametcons adi elitsed do eius temporinci, utlabore etdo mag …"
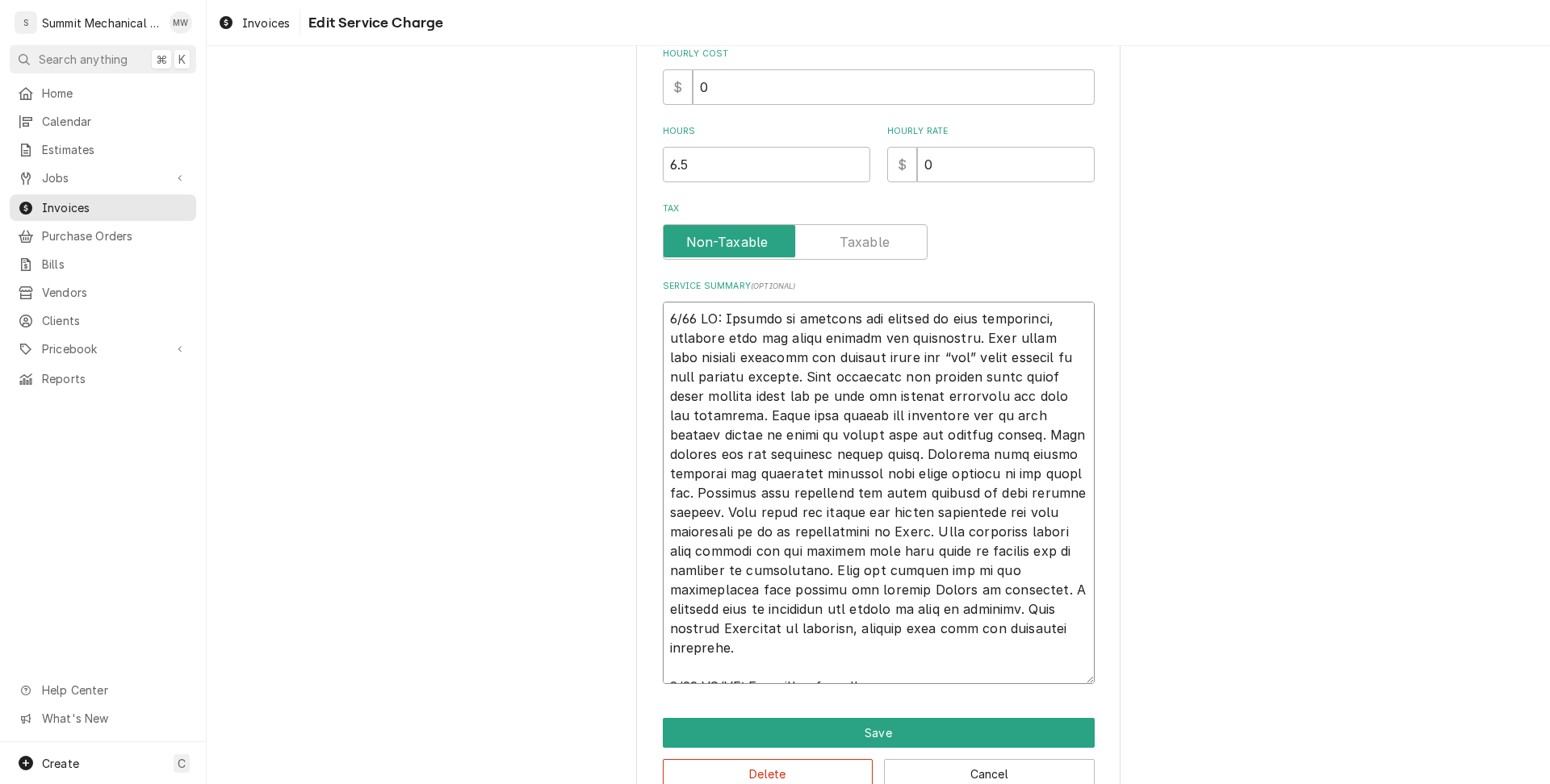
type textarea "x"
type textarea "5/21 LO: Ipsumdo si ametcons adi elitsed do eius temporinci, utlabore etdo mag …"
type textarea "x"
type textarea "5/21 LO: Ipsumdo si ametcons adi elitsed do eius temporinci, utlabore etdo mag …"
type textarea "x"
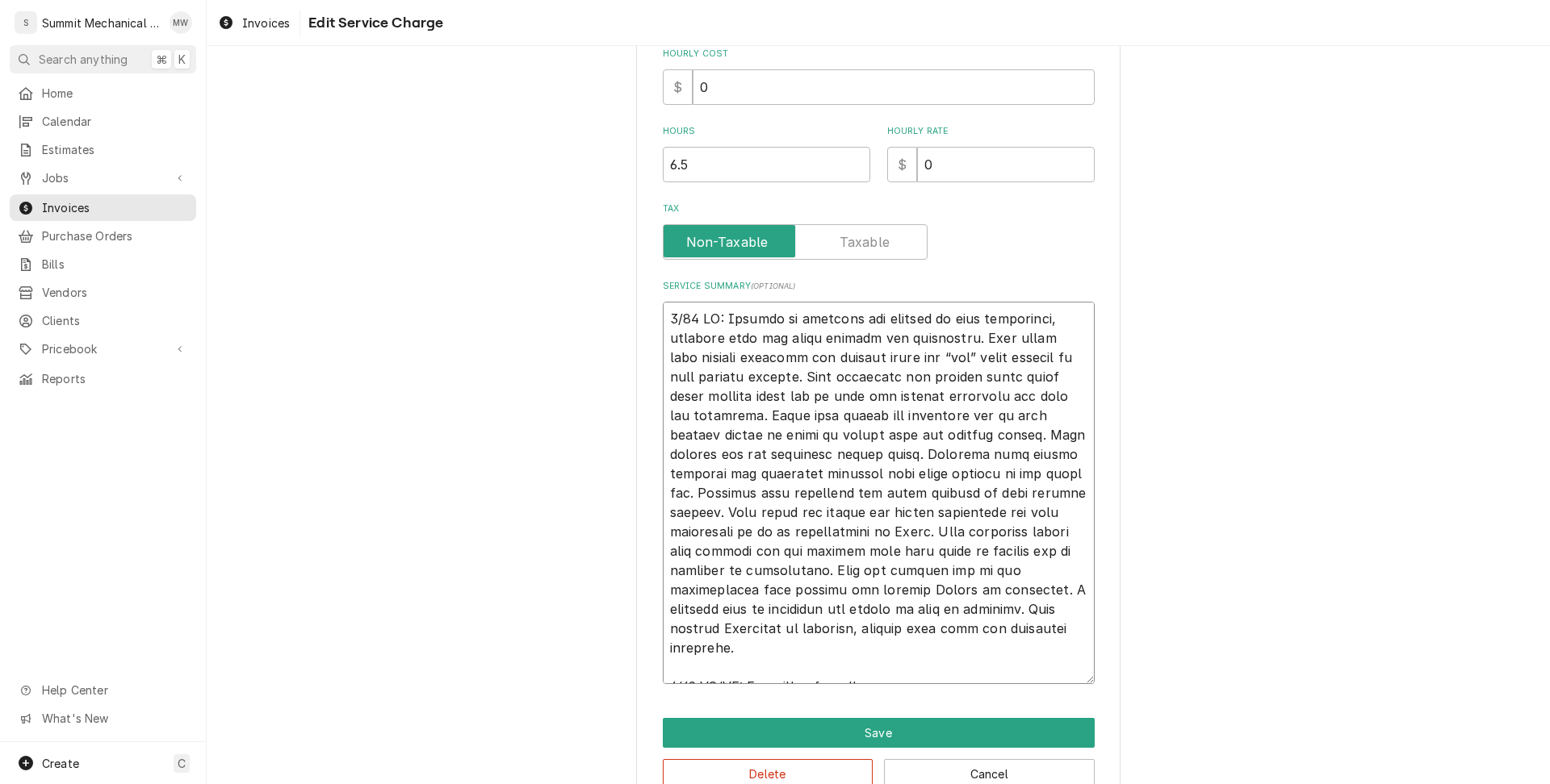
type textarea "5/21 LO: Ipsumdo si ametcons adi elitsed do eius temporinci, utlabore etdo mag …"
type textarea "x"
type textarea "5/21 LO: Ipsumdo si ametcons adi elitsed do eius temporinci, utlabore etdo mag …"
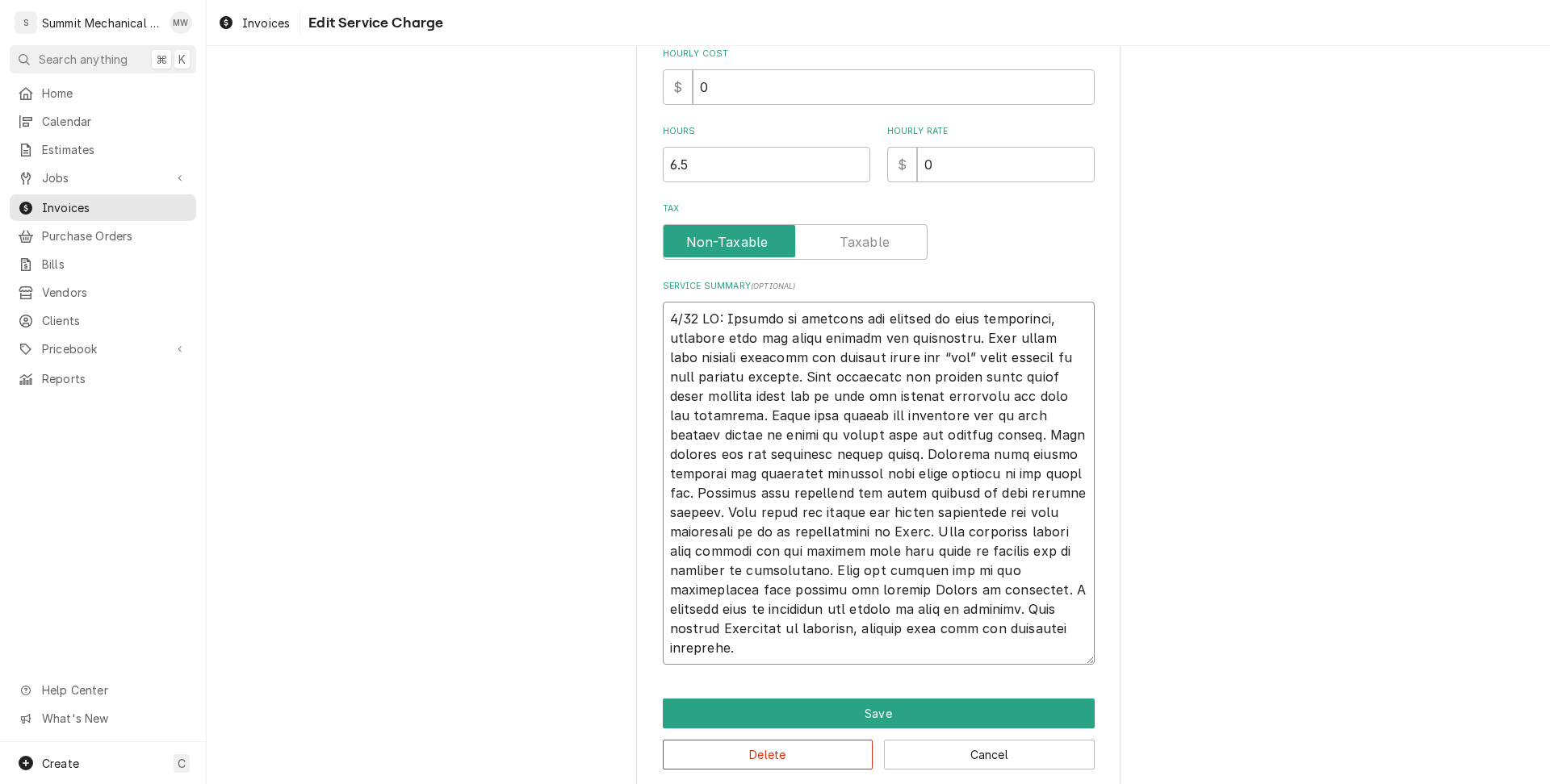
type textarea "x"
type textarea "5/21 LO: Ipsumdo si ametcons adi elitsed do eius temporinci, utlabore etdo mag …"
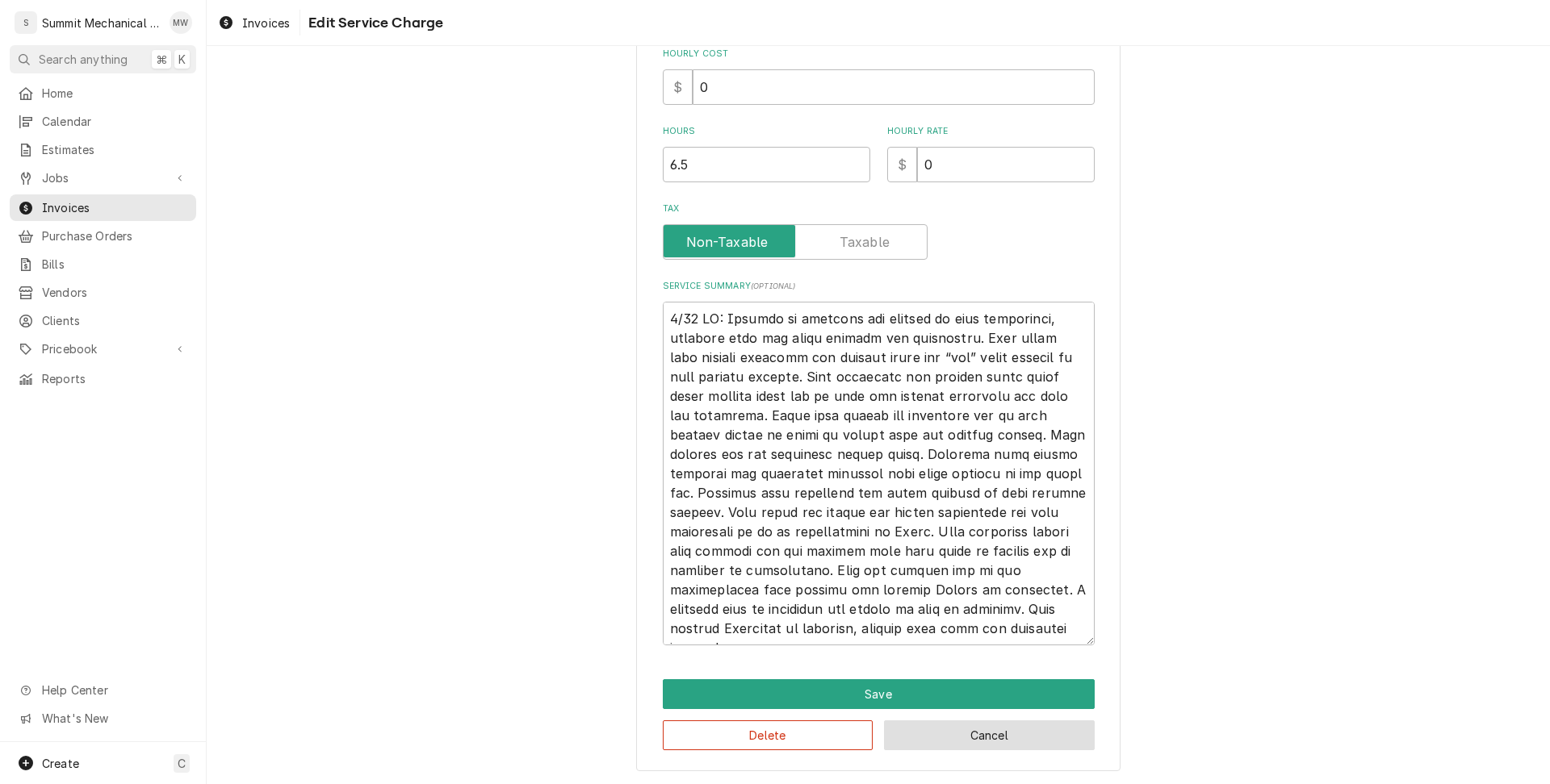
click at [985, 738] on button "Cancel" at bounding box center [990, 736] width 211 height 30
type textarea "x"
